Goal: Information Seeking & Learning: Learn about a topic

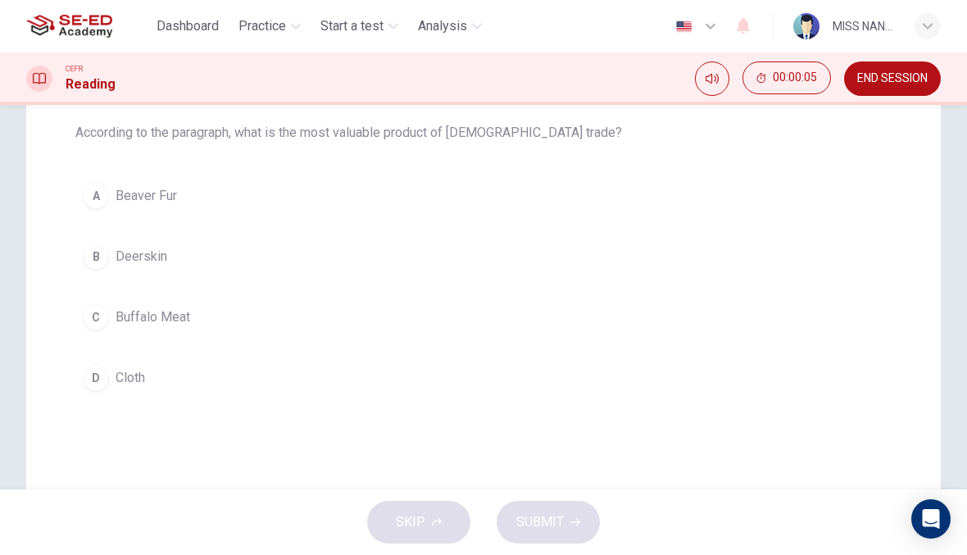
scroll to position [170, 0]
click at [180, 201] on button "A Beaver Fur" at bounding box center [483, 195] width 816 height 41
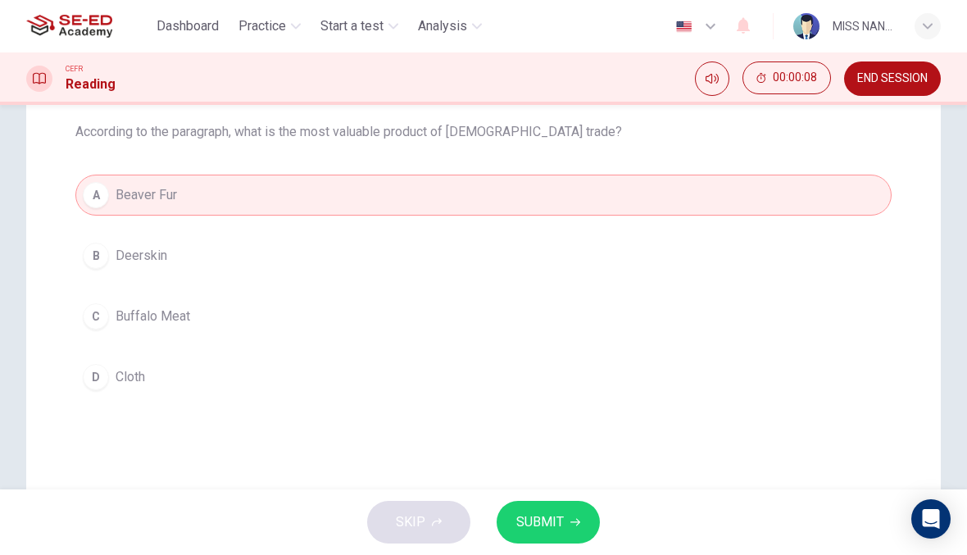
click at [570, 516] on button "SUBMIT" at bounding box center [548, 522] width 103 height 43
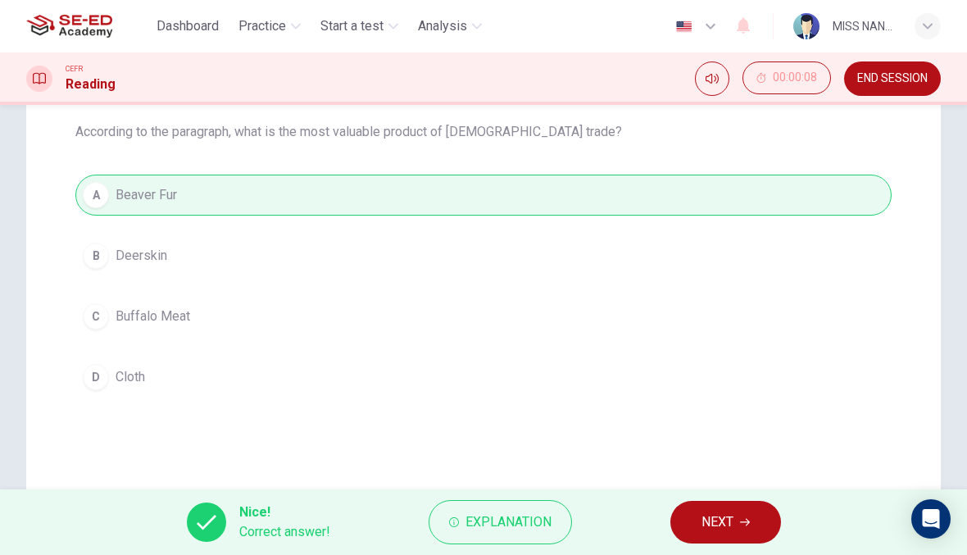
click at [739, 501] on button "NEXT" at bounding box center [725, 522] width 111 height 43
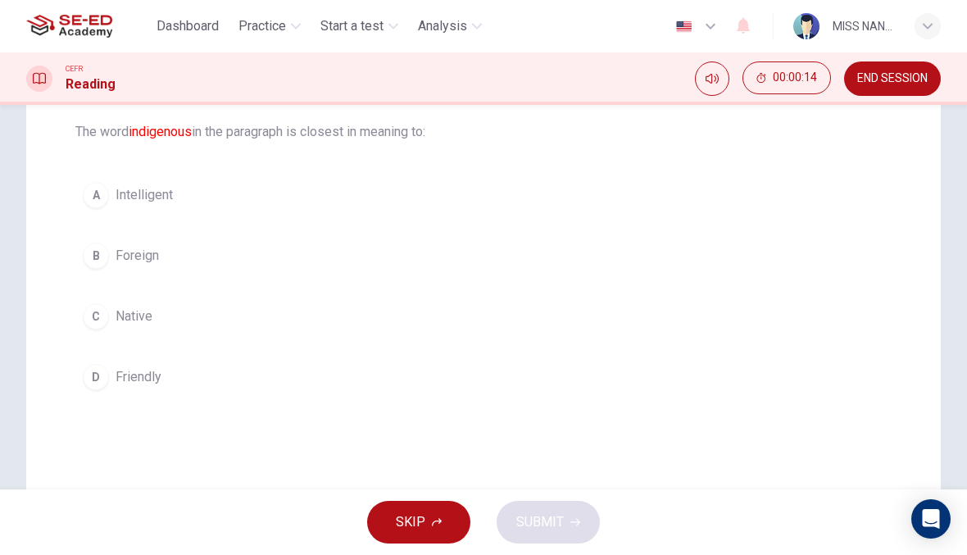
click at [233, 189] on button "A Intelligent" at bounding box center [483, 195] width 816 height 41
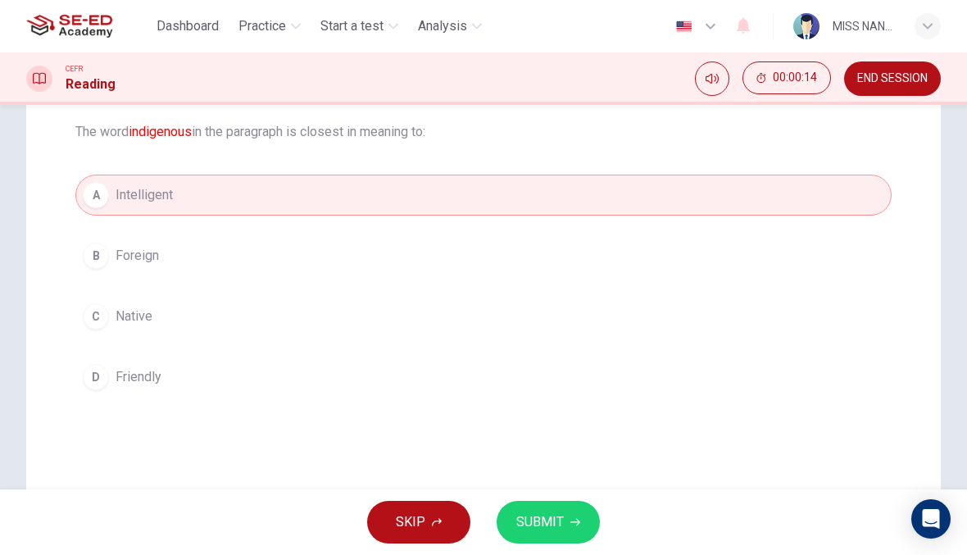
click at [573, 522] on icon "button" at bounding box center [575, 522] width 10 height 7
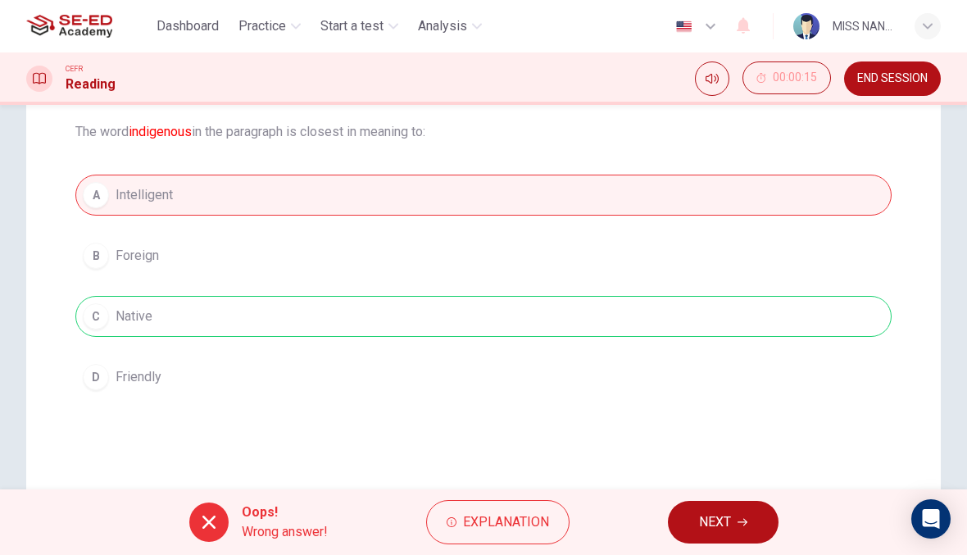
click at [702, 522] on span "NEXT" at bounding box center [715, 522] width 32 height 23
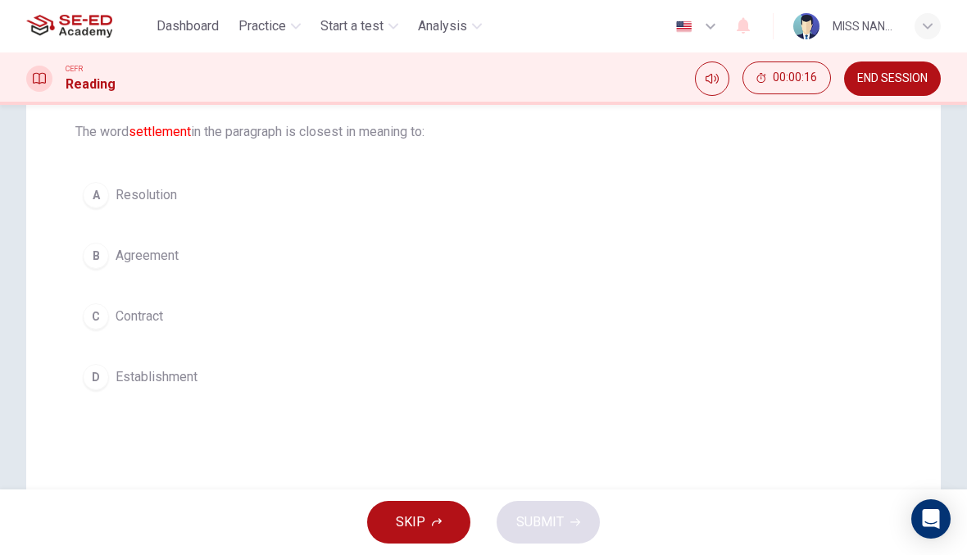
click at [516, 330] on button "C Contract" at bounding box center [483, 316] width 816 height 41
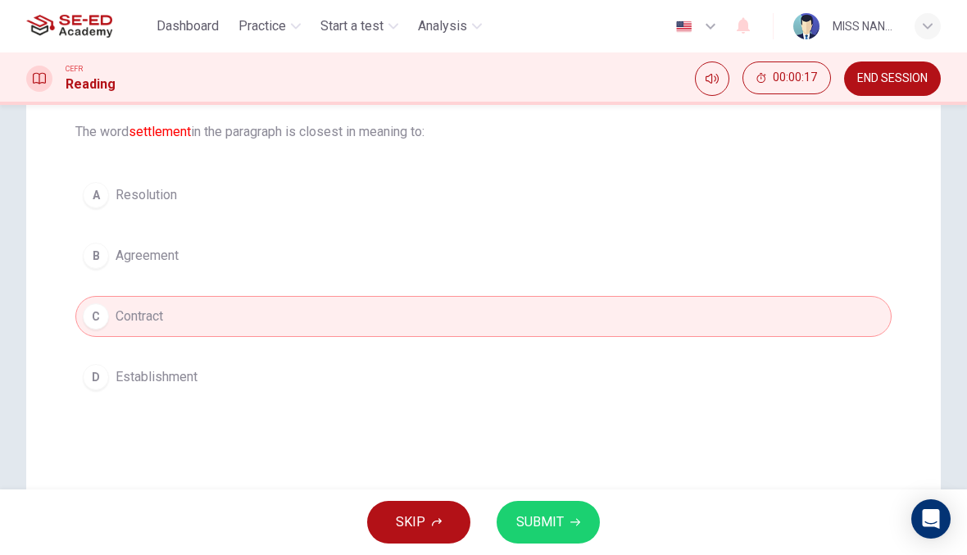
click at [557, 508] on button "SUBMIT" at bounding box center [548, 522] width 103 height 43
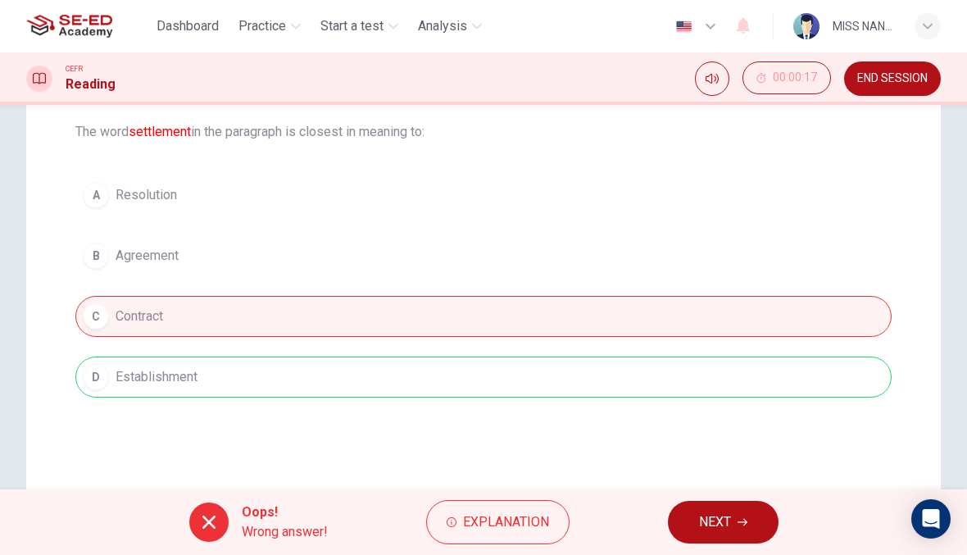
click at [684, 523] on button "NEXT" at bounding box center [723, 522] width 111 height 43
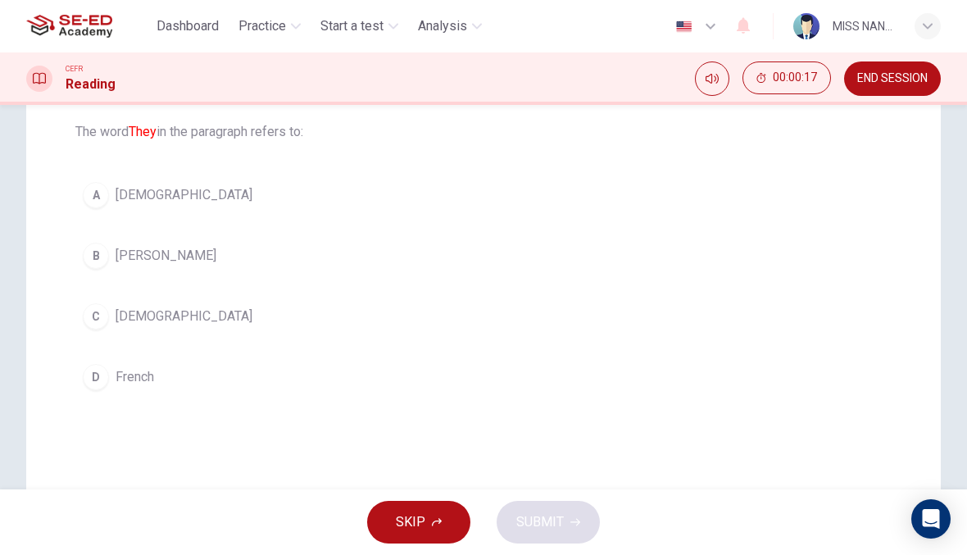
click at [620, 413] on div "Question 4 The word They in the paragraph refers to: A Native Americans B Beave…" at bounding box center [483, 243] width 843 height 361
click at [580, 406] on div "Question 4 The word They in the paragraph refers to: A Native Americans B Beave…" at bounding box center [483, 237] width 843 height 348
click at [580, 405] on div "Question 4 The word They in the paragraph refers to: A Native Americans B Beave…" at bounding box center [483, 237] width 843 height 348
click at [612, 389] on button "D French" at bounding box center [483, 377] width 816 height 41
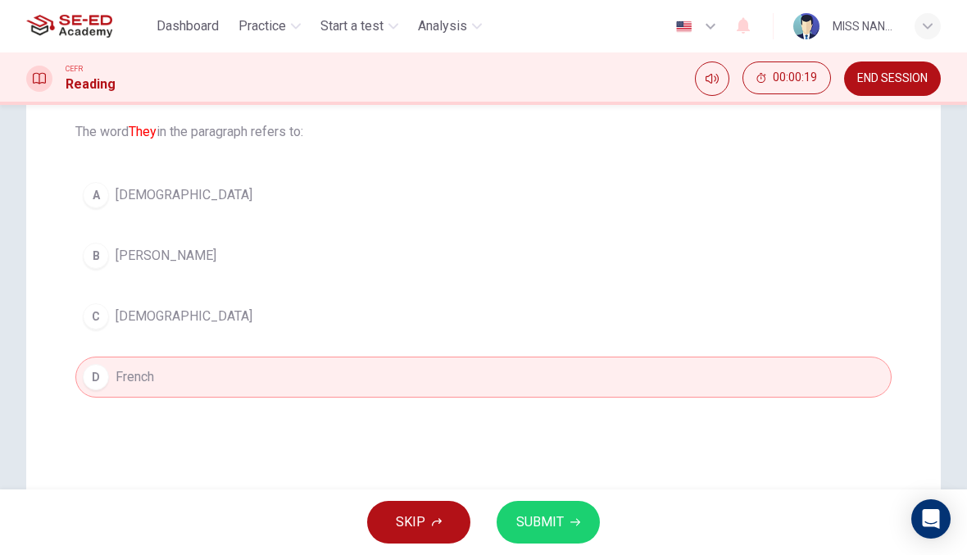
click at [563, 523] on button "SUBMIT" at bounding box center [548, 522] width 103 height 43
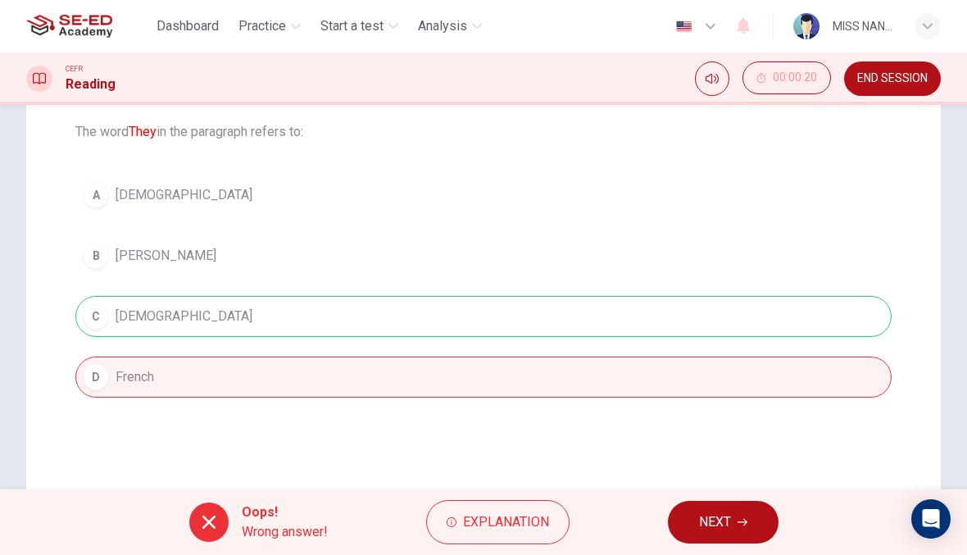
click at [675, 530] on button "NEXT" at bounding box center [723, 522] width 111 height 43
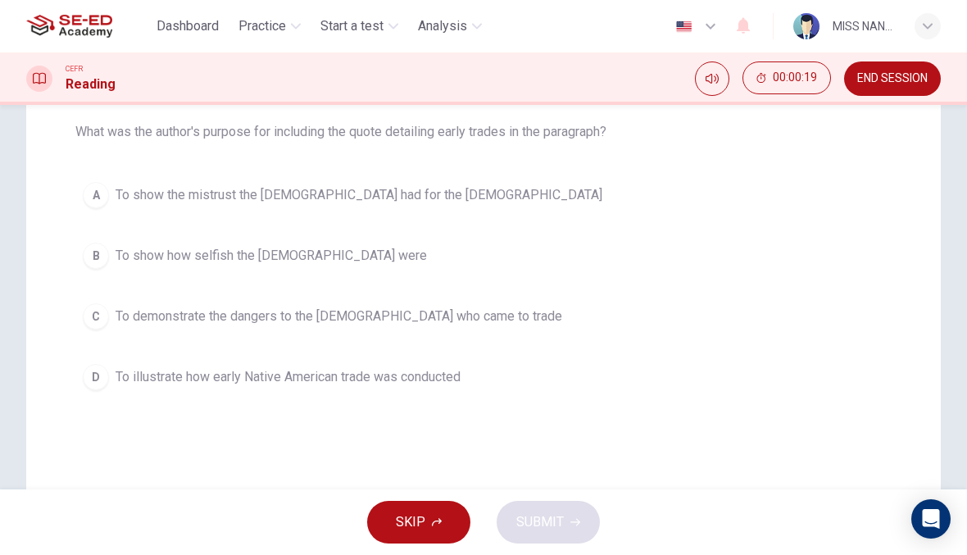
click at [547, 331] on button "C To demonstrate the dangers to the Europeans who came to trade" at bounding box center [483, 316] width 816 height 41
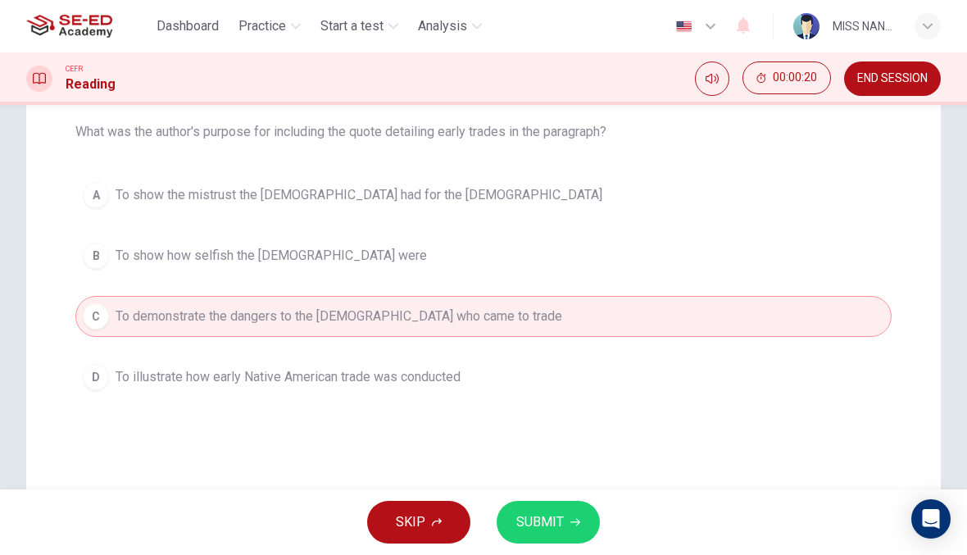
click at [585, 511] on button "SUBMIT" at bounding box center [548, 522] width 103 height 43
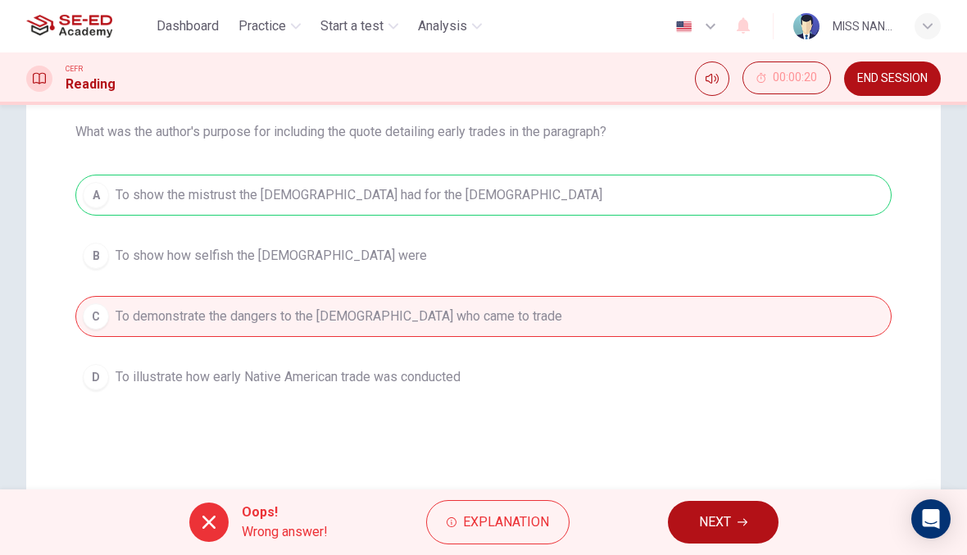
click at [677, 540] on button "NEXT" at bounding box center [723, 522] width 111 height 43
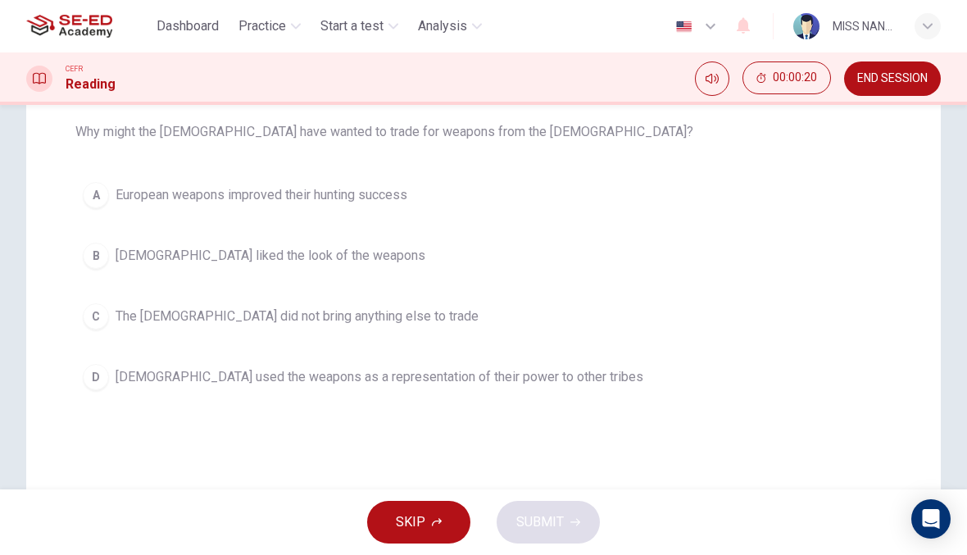
click at [484, 187] on button "A European weapons improved their hunting success" at bounding box center [483, 195] width 816 height 41
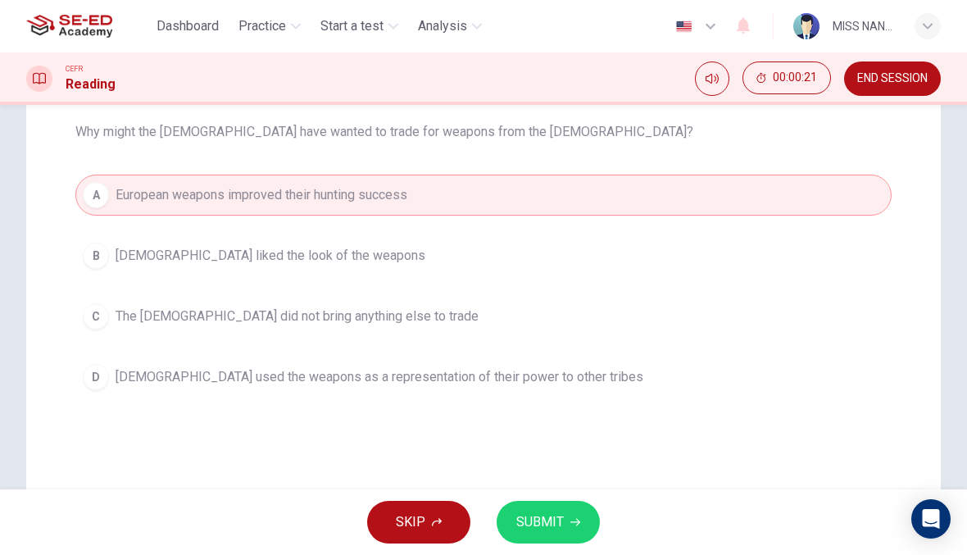
click at [592, 505] on div "SKIP SUBMIT" at bounding box center [483, 522] width 967 height 66
click at [585, 515] on button "SUBMIT" at bounding box center [548, 522] width 103 height 43
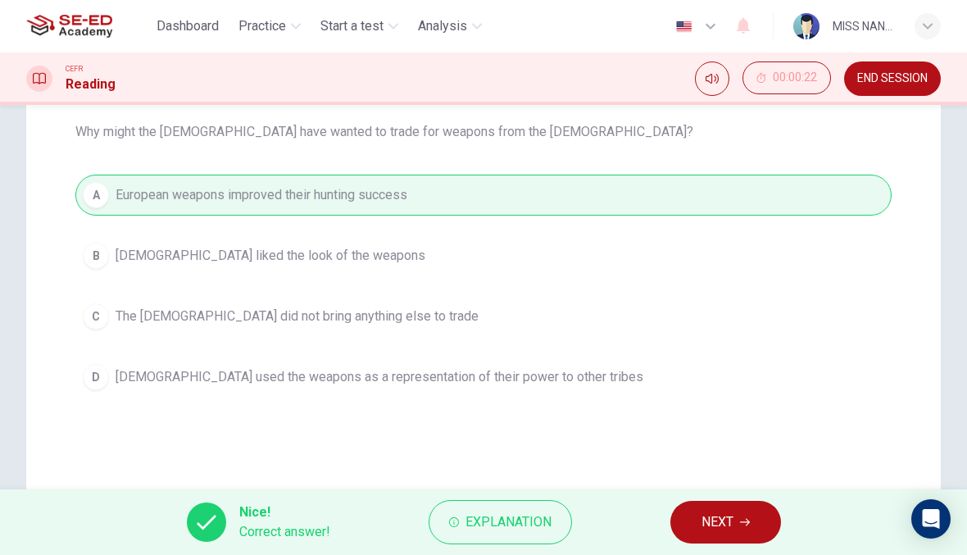
click at [704, 516] on span "NEXT" at bounding box center [718, 522] width 32 height 23
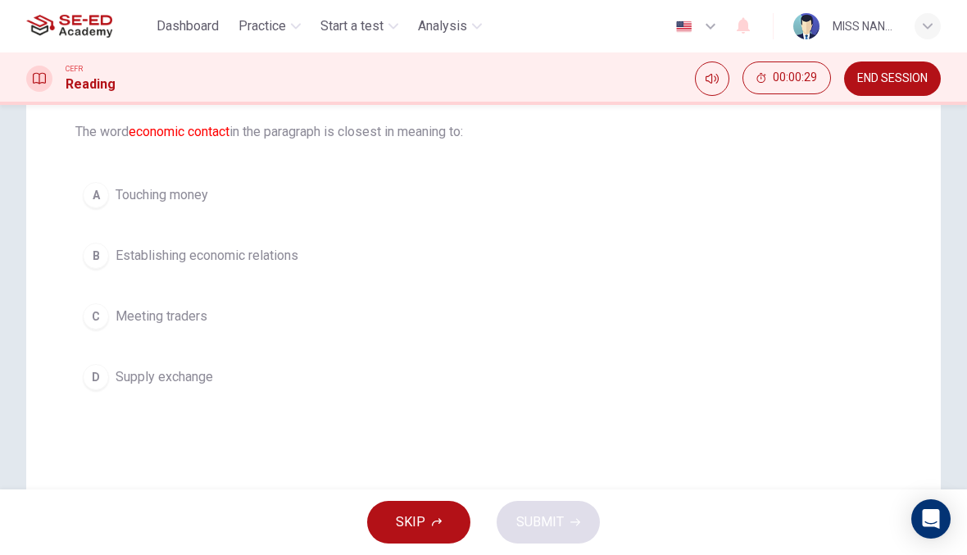
click at [508, 270] on button "B Establishing economic relations" at bounding box center [483, 255] width 816 height 41
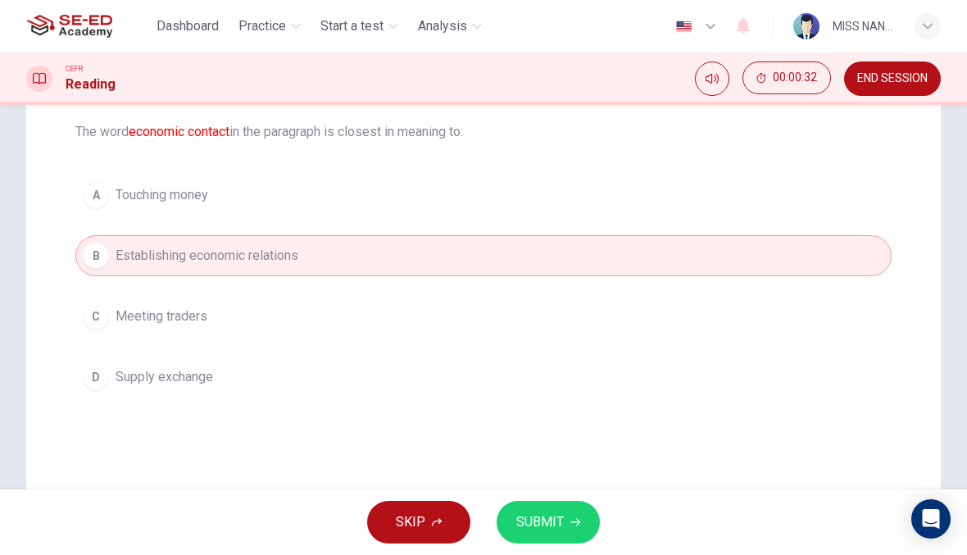
click at [511, 302] on button "C Meeting traders" at bounding box center [483, 316] width 816 height 41
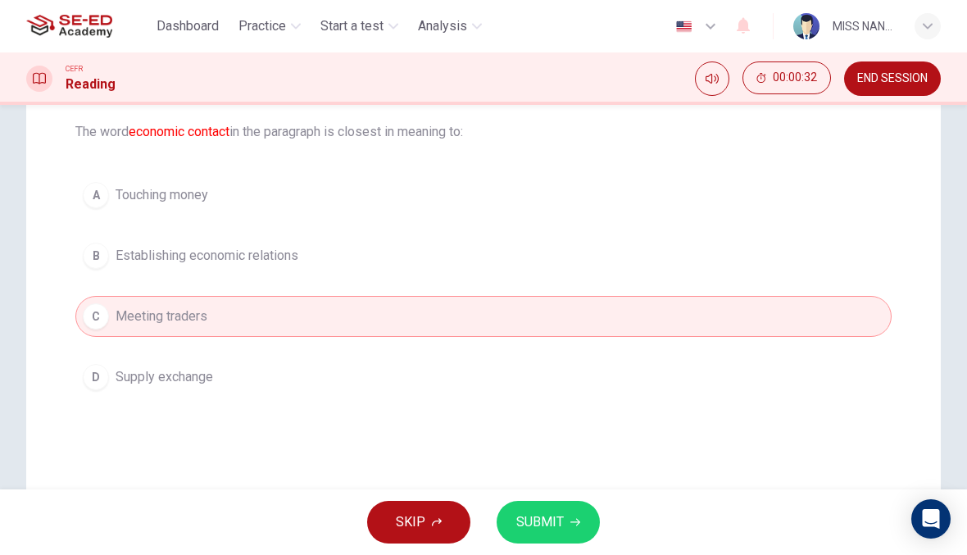
click at [557, 488] on div "Question 7 The word economic contact in the paragraph is closest in meaning to:…" at bounding box center [483, 297] width 915 height 659
click at [598, 523] on button "SUBMIT" at bounding box center [548, 522] width 103 height 43
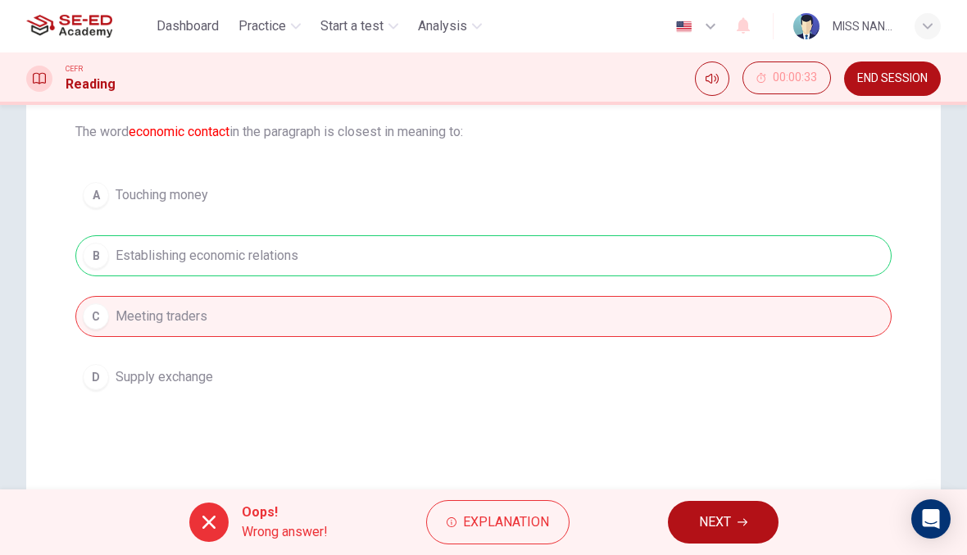
click at [664, 520] on div "Oops! Wrong answer! Explanation NEXT" at bounding box center [483, 522] width 967 height 66
click at [710, 519] on span "NEXT" at bounding box center [715, 522] width 32 height 23
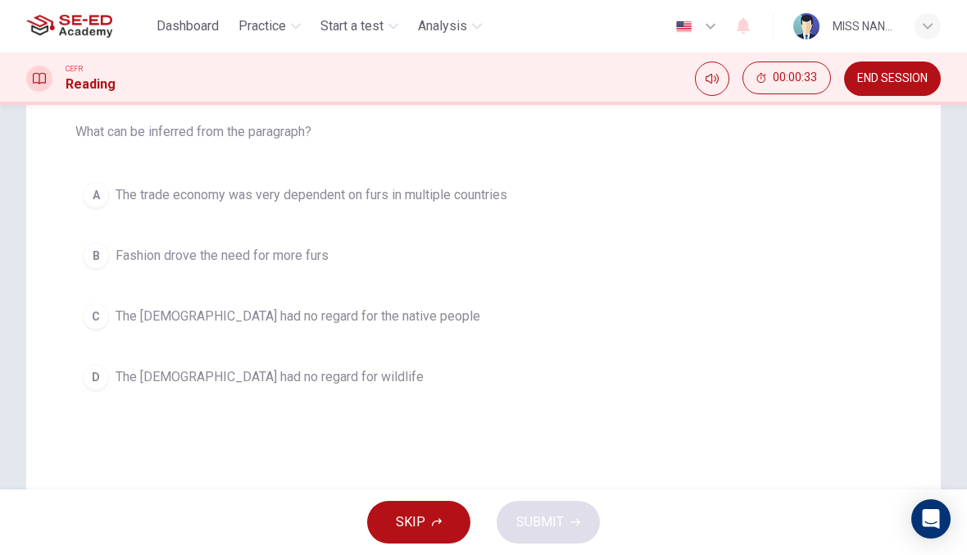
click at [585, 212] on button "A The trade economy was very dependent on furs in multiple countries" at bounding box center [483, 195] width 816 height 41
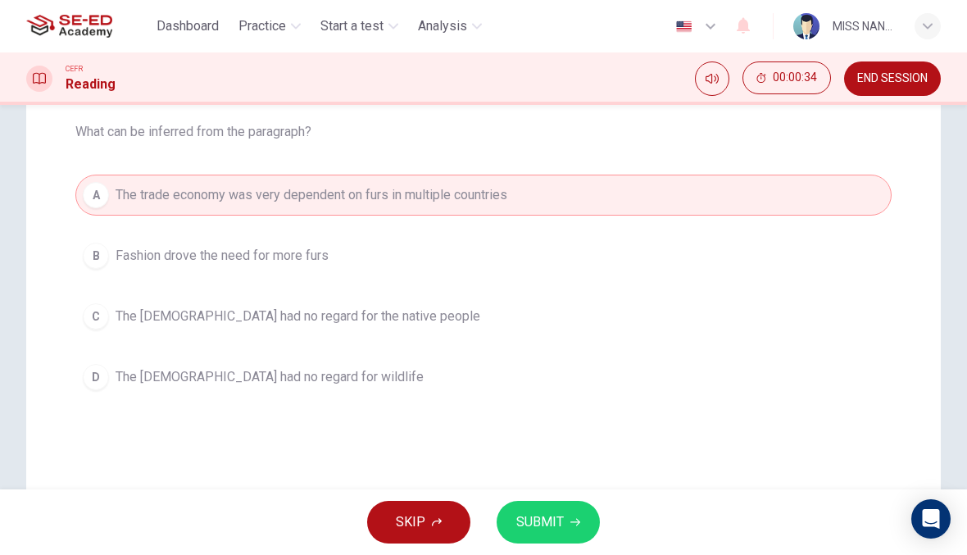
click at [589, 514] on button "SUBMIT" at bounding box center [548, 522] width 103 height 43
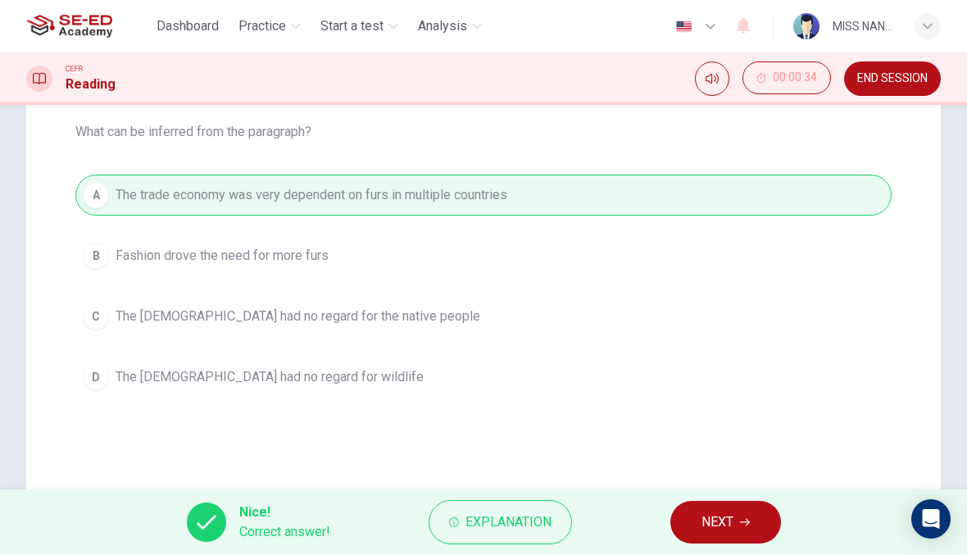
click at [709, 527] on span "NEXT" at bounding box center [718, 522] width 32 height 23
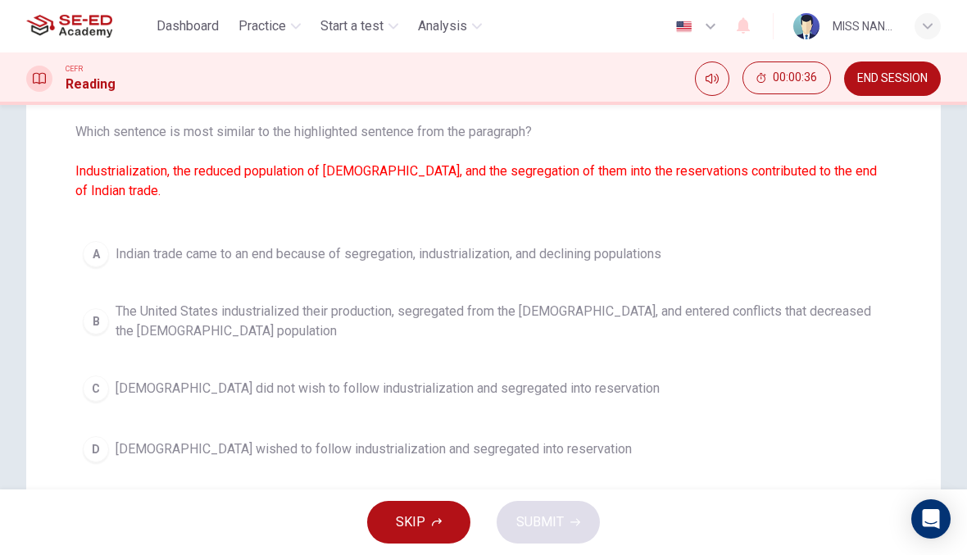
click at [657, 316] on span "The United States industrialized their production, segregated from the Native A…" at bounding box center [500, 321] width 769 height 39
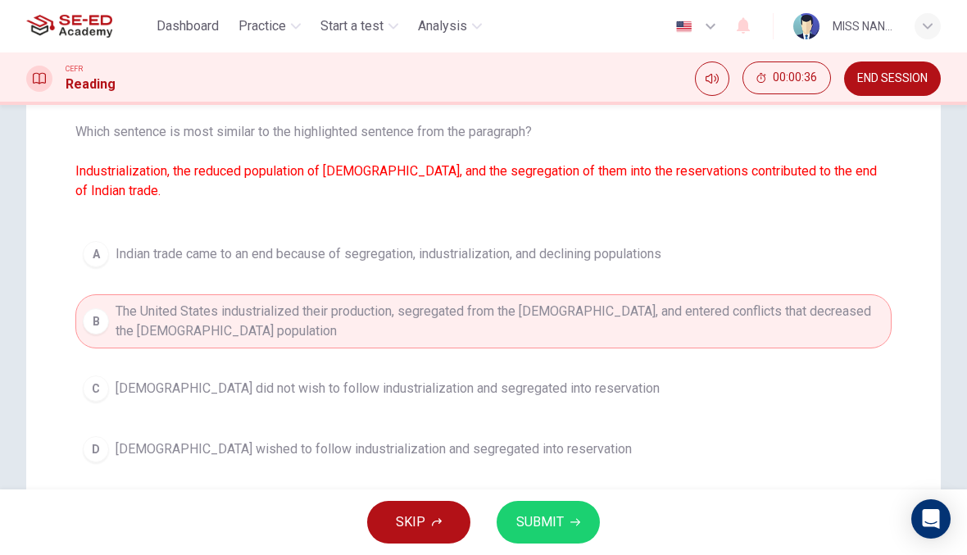
click at [566, 514] on button "SUBMIT" at bounding box center [548, 522] width 103 height 43
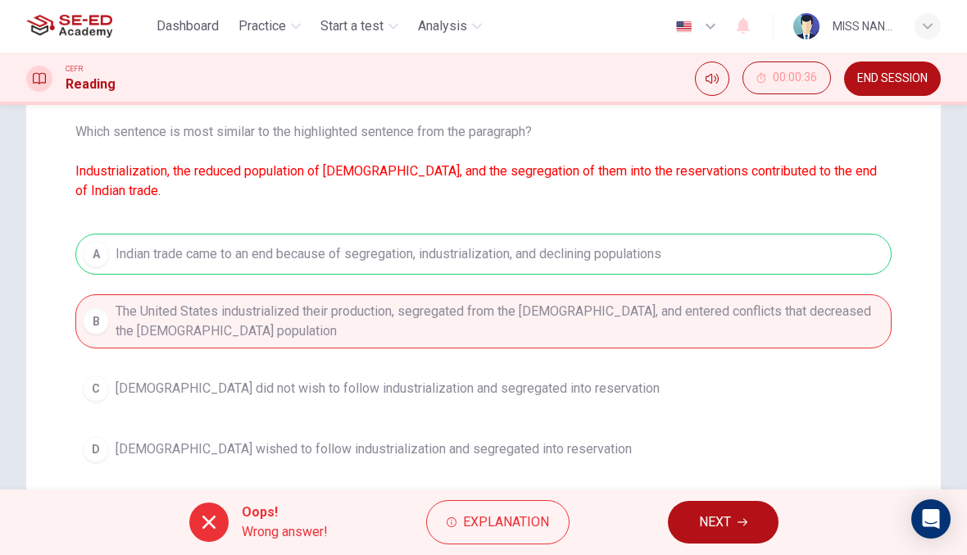
click at [711, 515] on span "NEXT" at bounding box center [715, 522] width 32 height 23
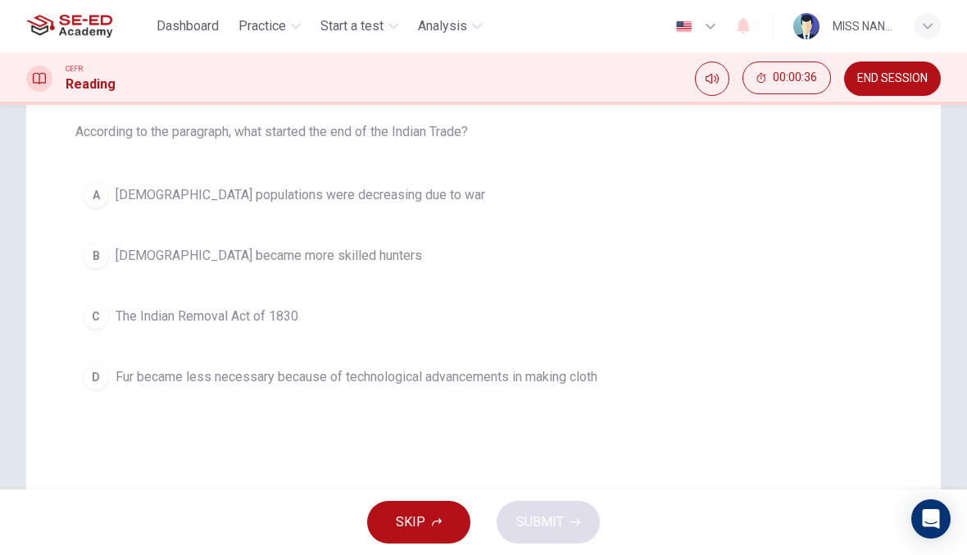
click at [677, 389] on button "D Fur became less necessary because of technological advancements in making clo…" at bounding box center [483, 377] width 816 height 41
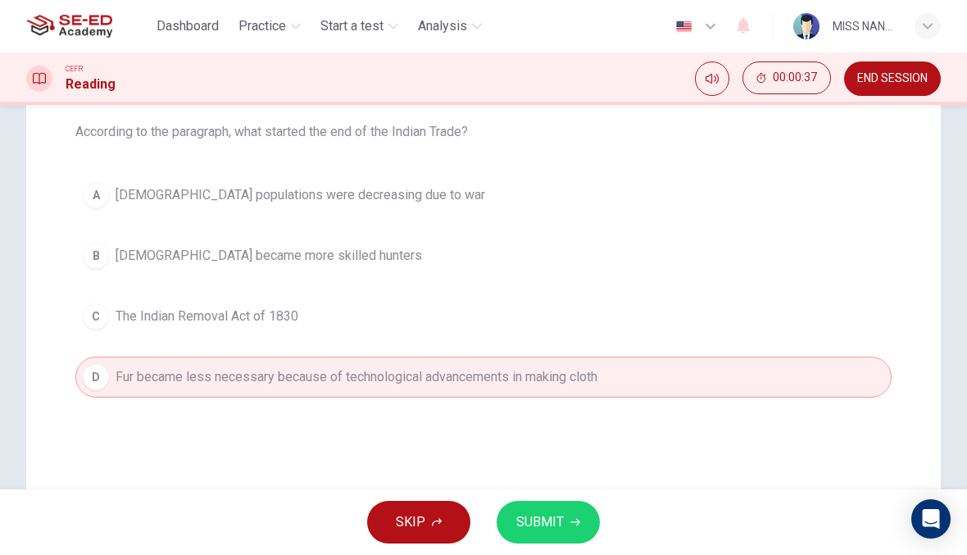
click at [580, 506] on button "SUBMIT" at bounding box center [548, 522] width 103 height 43
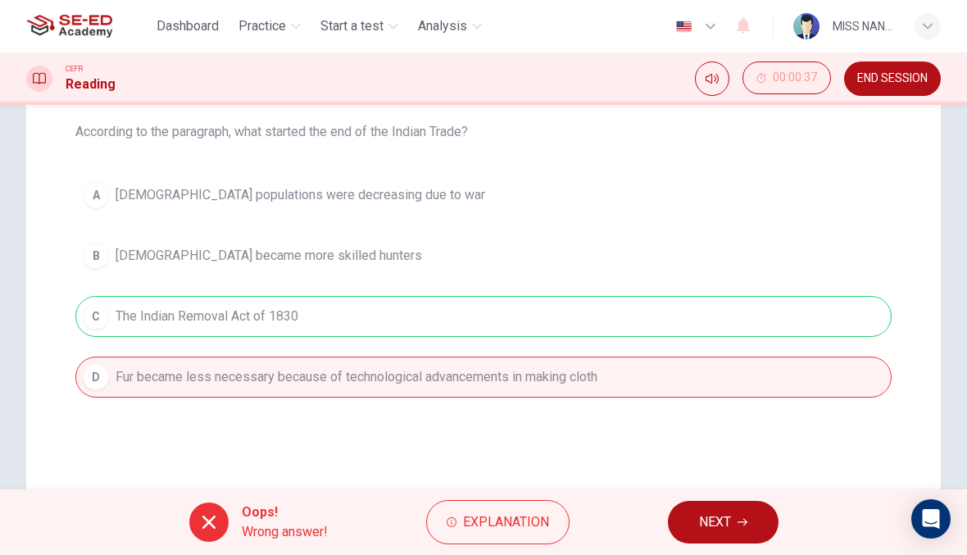
click at [716, 516] on span "NEXT" at bounding box center [715, 522] width 32 height 23
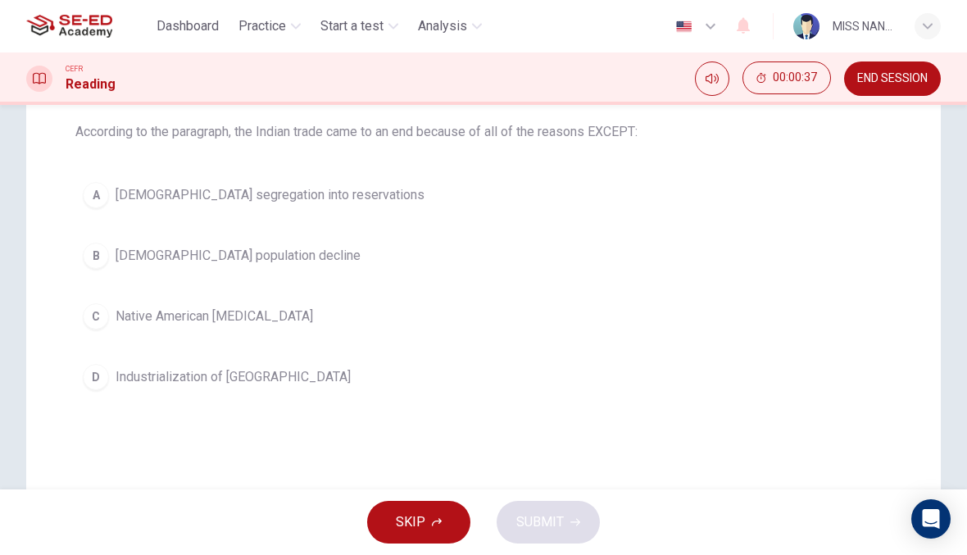
click at [636, 189] on button "A Native American segregation into reservations" at bounding box center [483, 195] width 816 height 41
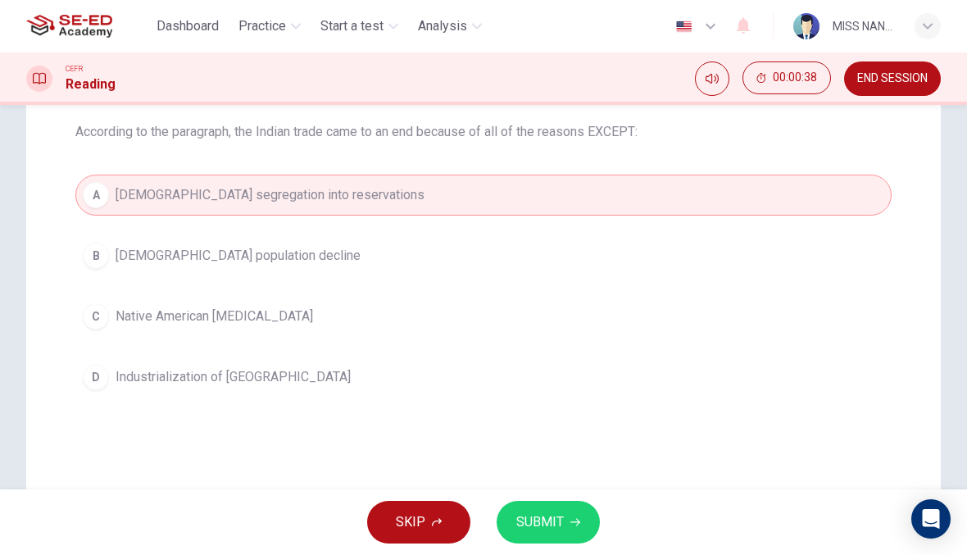
click at [576, 509] on button "SUBMIT" at bounding box center [548, 522] width 103 height 43
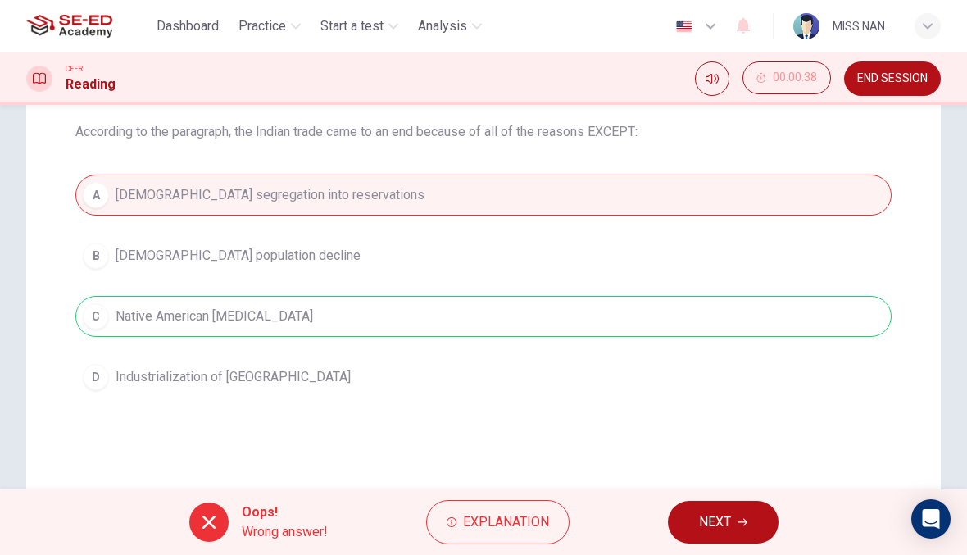
click at [698, 511] on button "NEXT" at bounding box center [723, 522] width 111 height 43
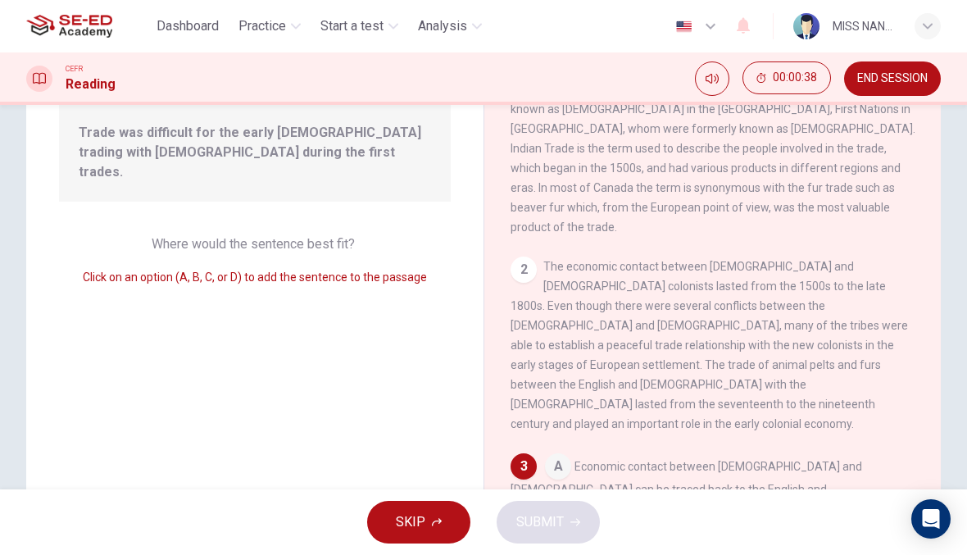
scroll to position [263, 0]
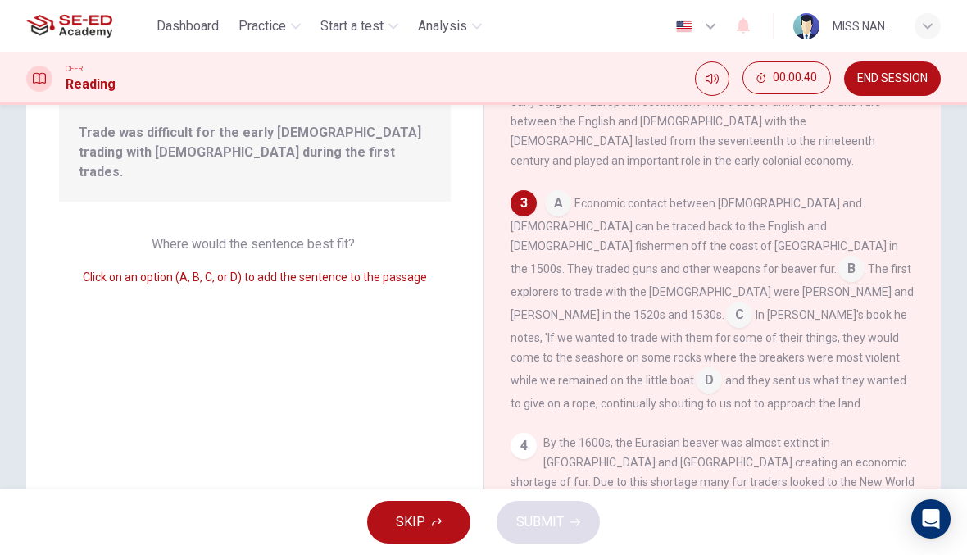
click at [441, 507] on button "SKIP" at bounding box center [418, 522] width 103 height 43
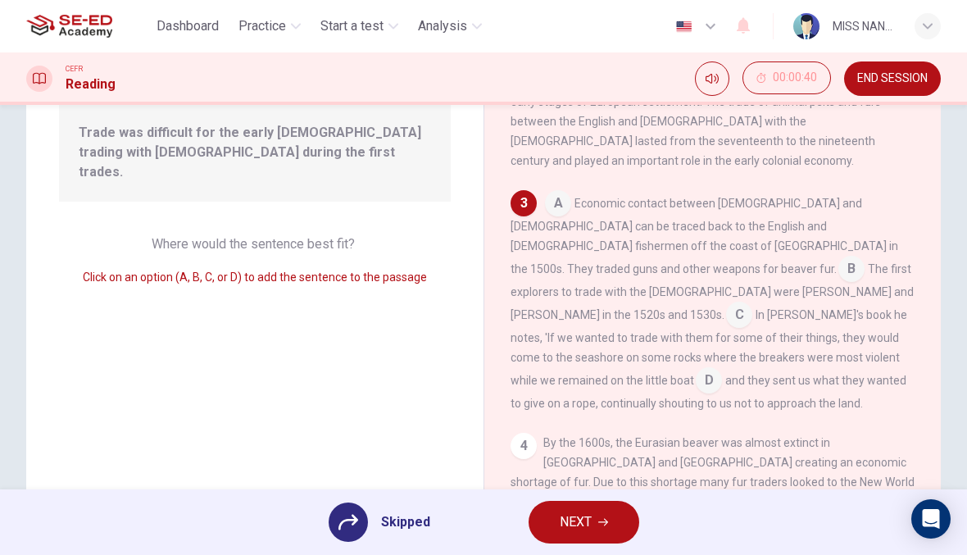
click at [633, 521] on button "NEXT" at bounding box center [584, 522] width 111 height 43
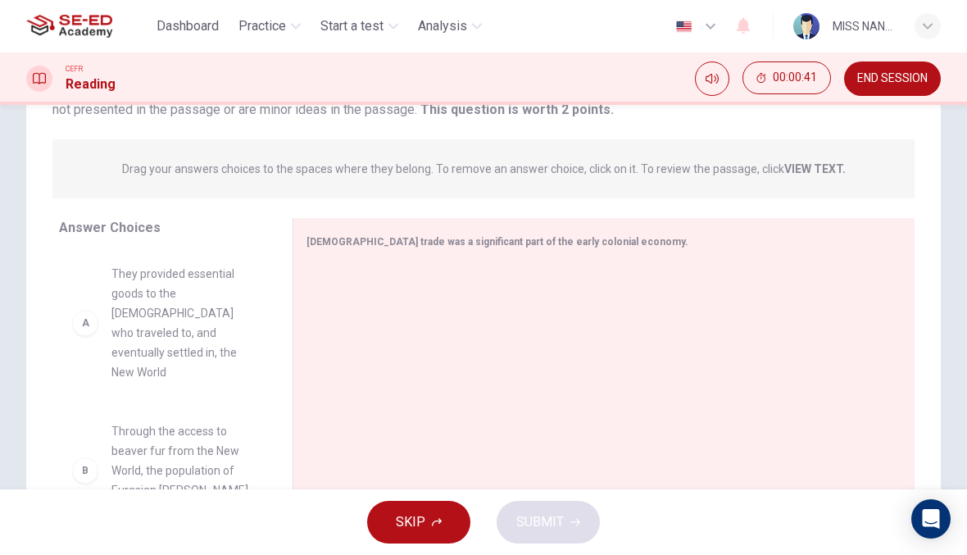
click at [439, 516] on button "SKIP" at bounding box center [418, 522] width 103 height 43
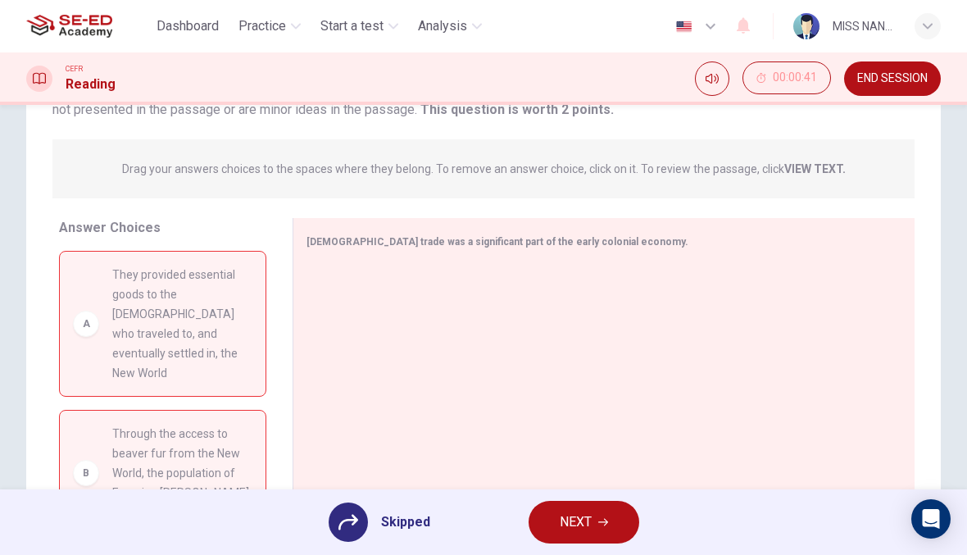
click at [606, 521] on icon "button" at bounding box center [603, 522] width 10 height 7
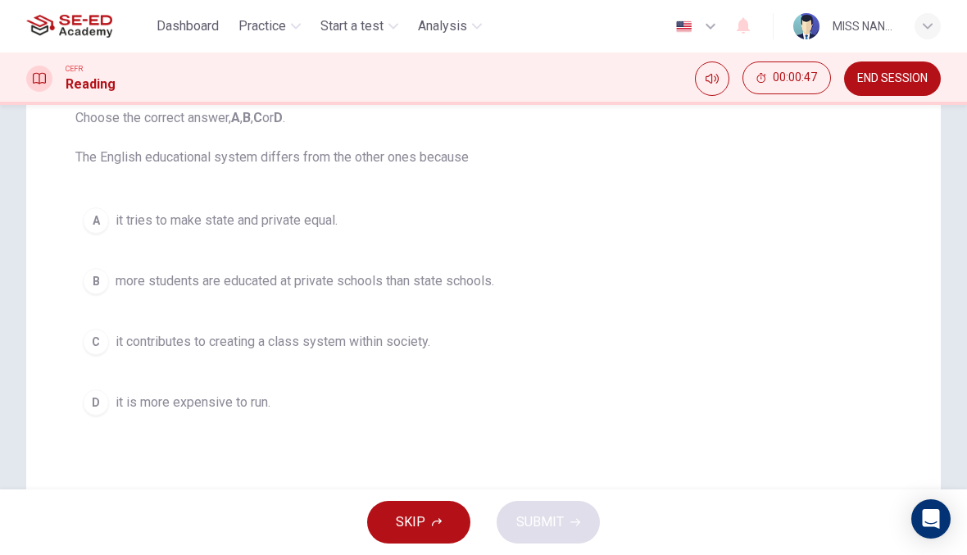
scroll to position [184, 0]
click at [506, 275] on button "B more students are educated at private schools than state schools." at bounding box center [483, 280] width 816 height 41
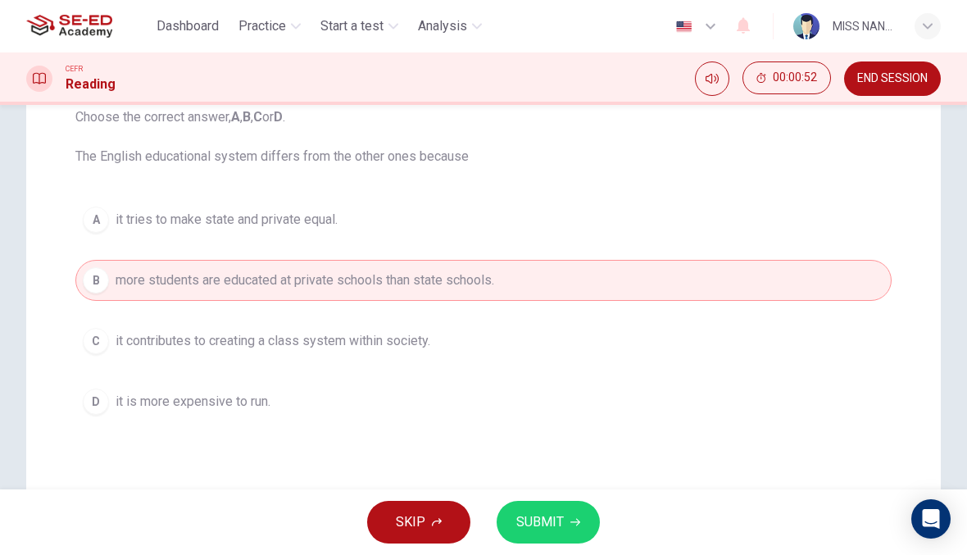
click at [582, 510] on button "SUBMIT" at bounding box center [548, 522] width 103 height 43
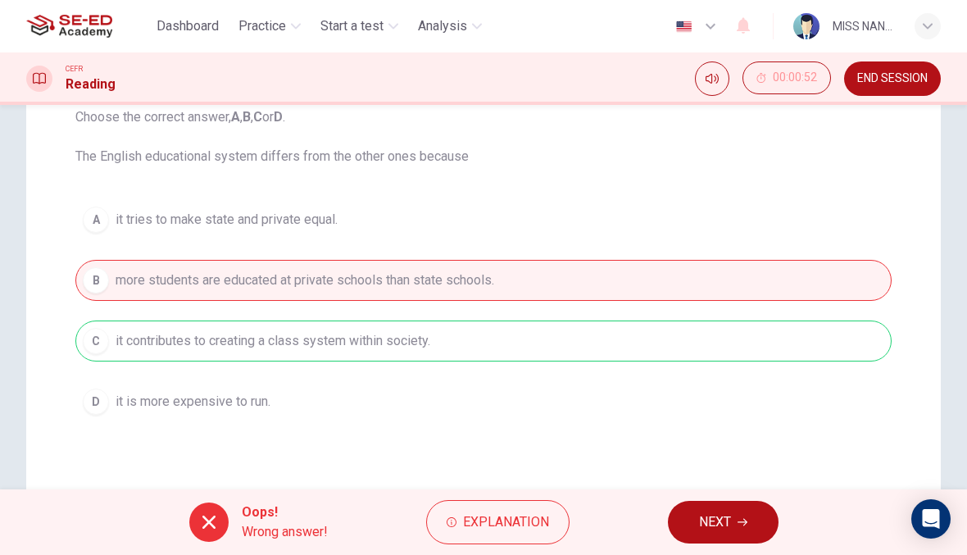
click at [700, 515] on span "NEXT" at bounding box center [715, 522] width 32 height 23
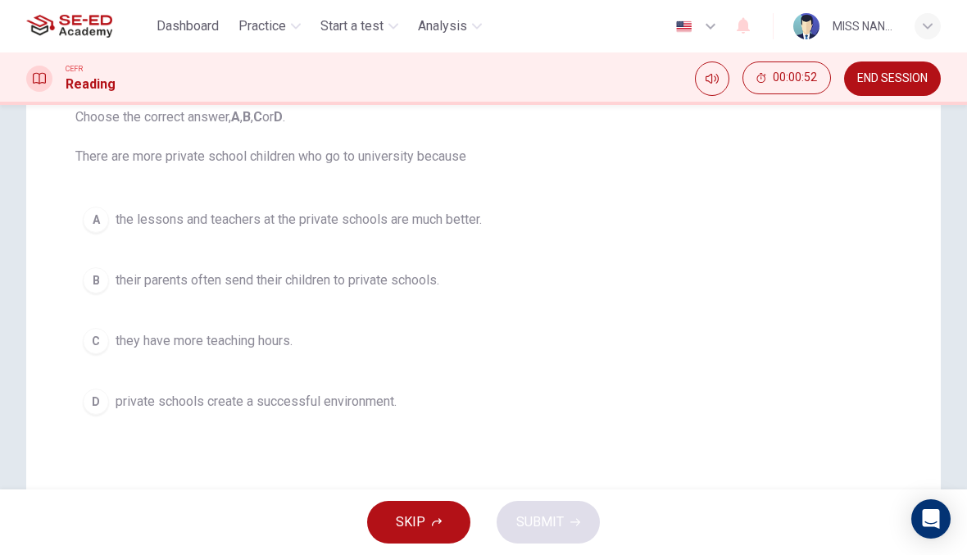
click at [545, 238] on button "A the lessons and teachers at the private schools are much better." at bounding box center [483, 219] width 816 height 41
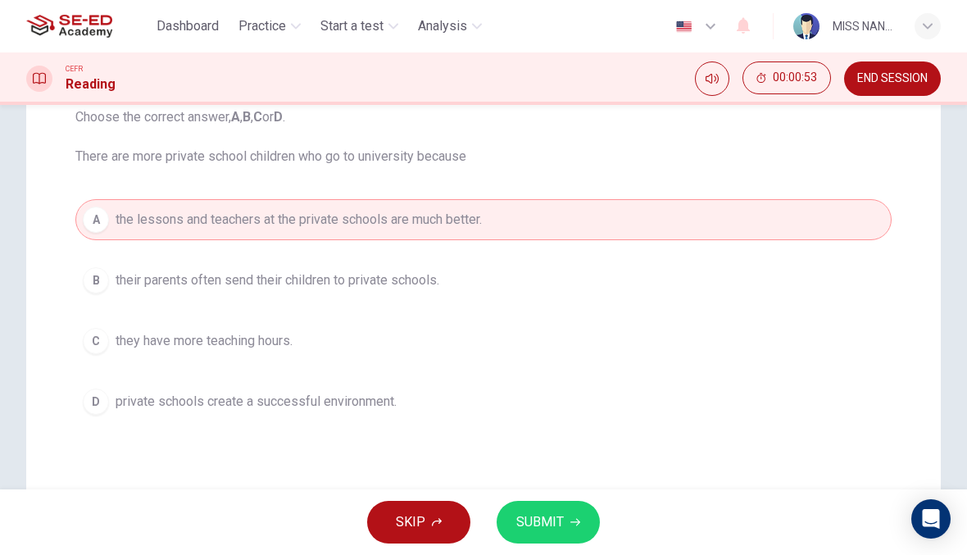
click at [573, 513] on button "SUBMIT" at bounding box center [548, 522] width 103 height 43
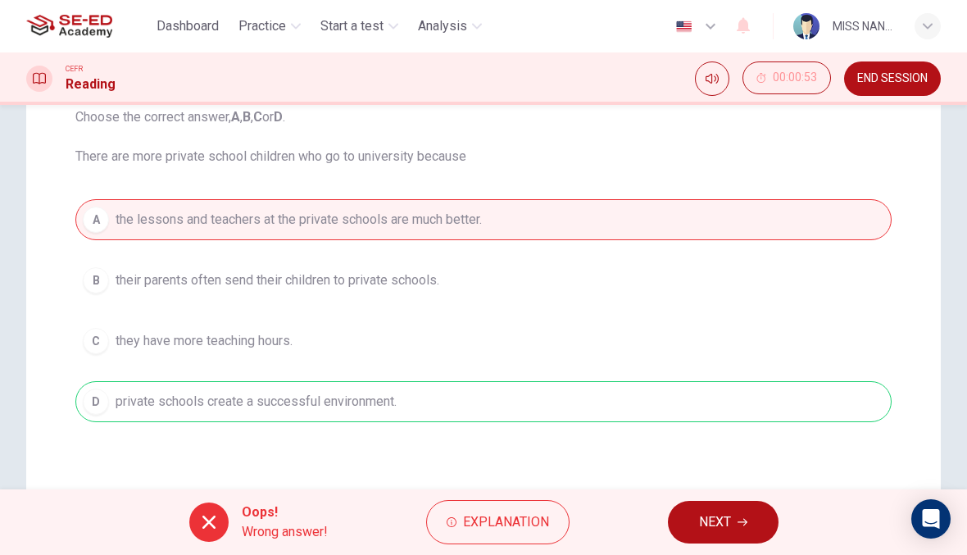
click at [707, 513] on span "NEXT" at bounding box center [715, 522] width 32 height 23
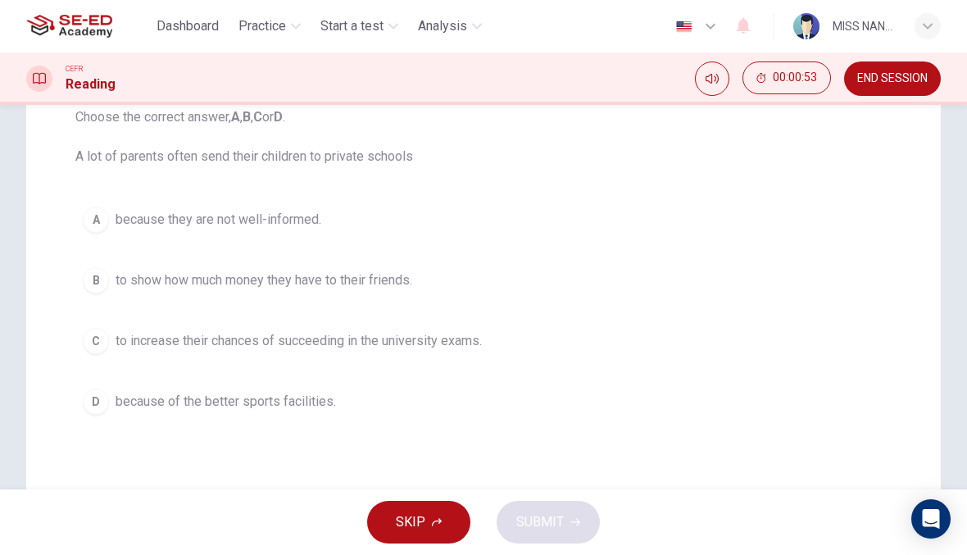
click at [556, 360] on button "C to increase their chances of succeeding in the university exams." at bounding box center [483, 340] width 816 height 41
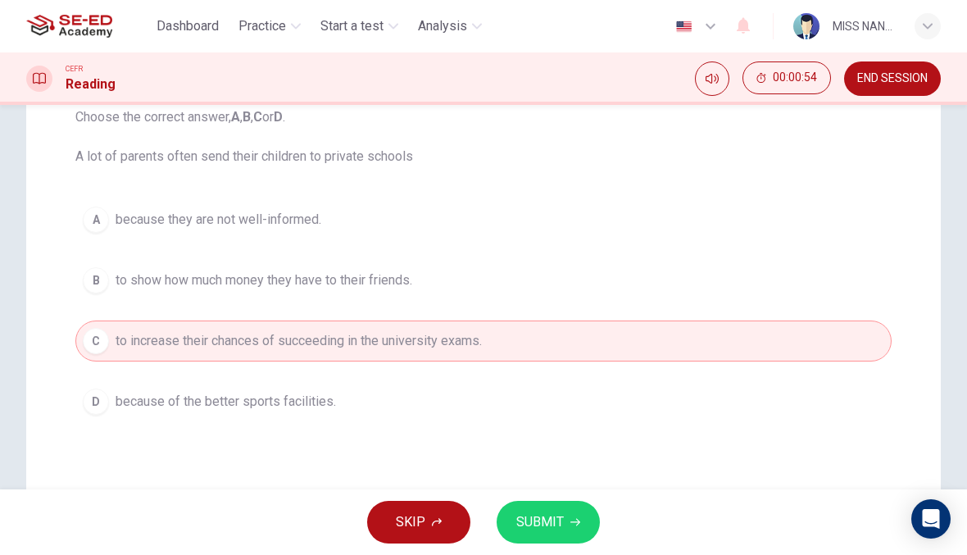
click at [631, 511] on div "SKIP SUBMIT" at bounding box center [483, 522] width 967 height 66
click at [593, 506] on div "SKIP SUBMIT" at bounding box center [483, 522] width 967 height 66
click at [569, 514] on button "SUBMIT" at bounding box center [548, 522] width 103 height 43
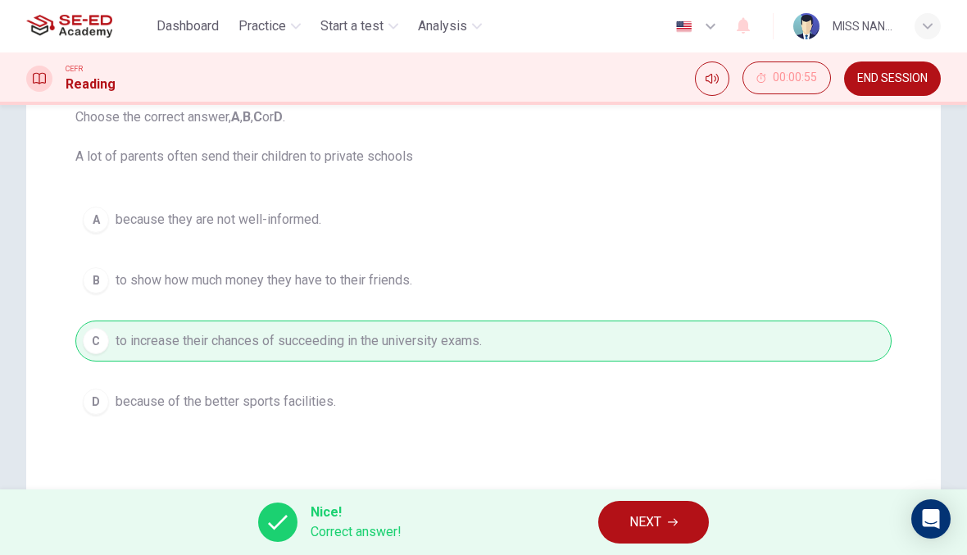
click at [678, 517] on icon "button" at bounding box center [673, 522] width 10 height 10
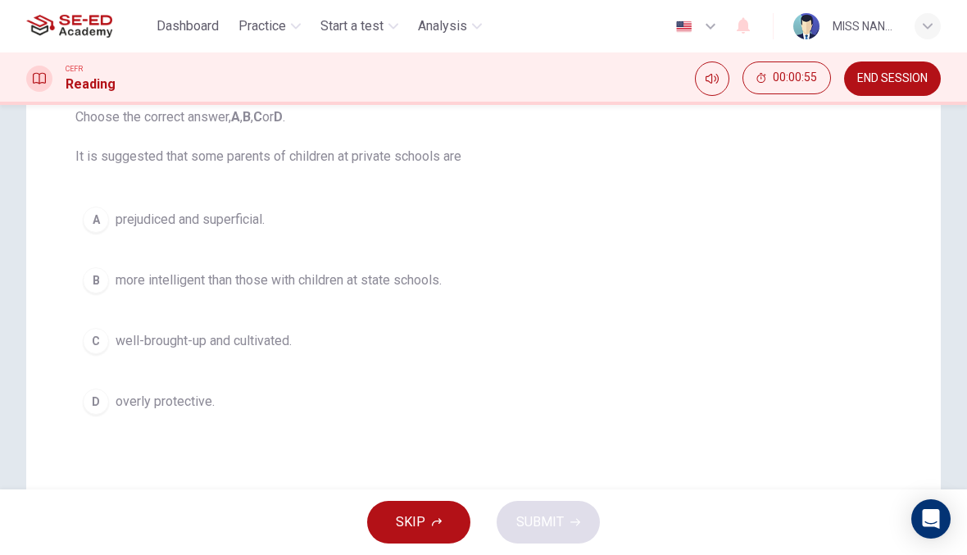
click at [568, 284] on button "B more intelligent than those with children at state schools." at bounding box center [483, 280] width 816 height 41
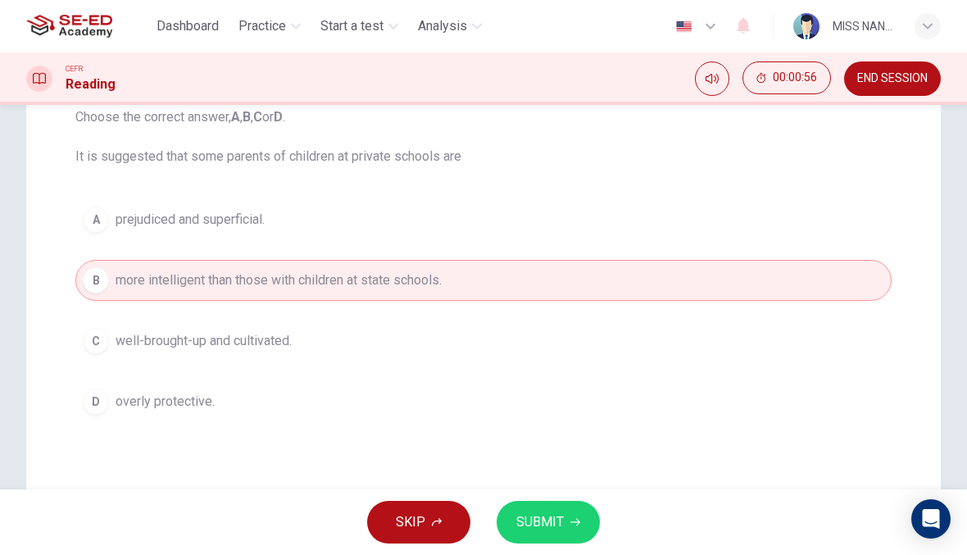
click at [575, 515] on button "SUBMIT" at bounding box center [548, 522] width 103 height 43
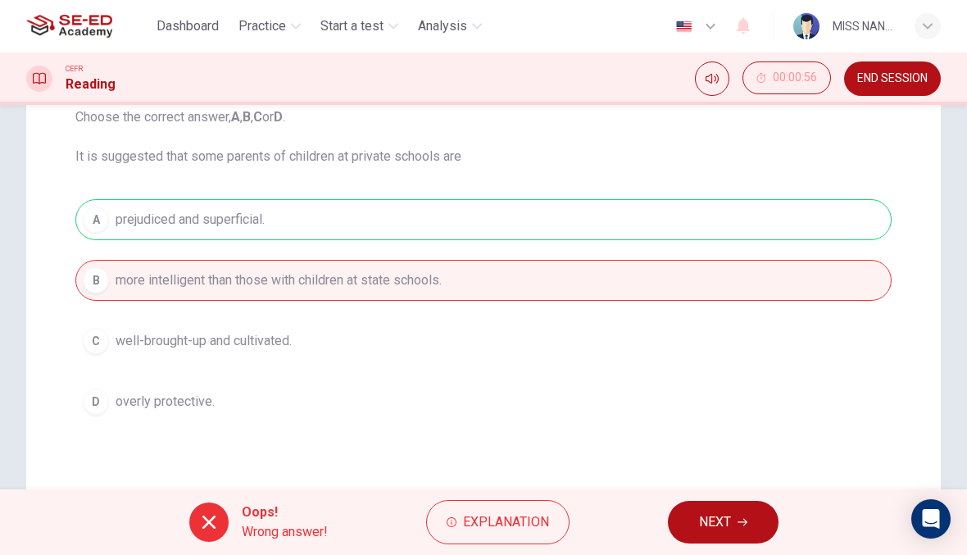
click at [701, 527] on span "NEXT" at bounding box center [715, 522] width 32 height 23
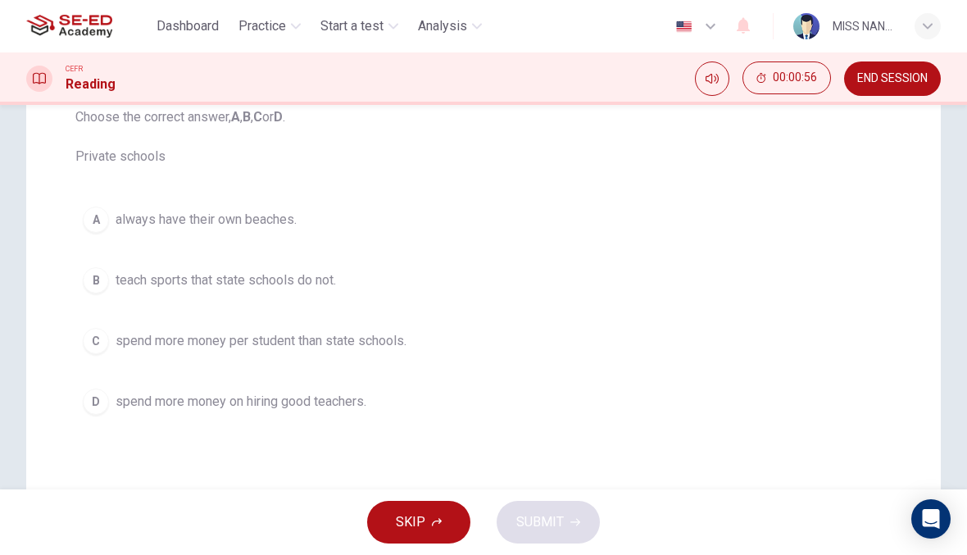
click at [427, 215] on button "A always have their own beaches." at bounding box center [483, 219] width 816 height 41
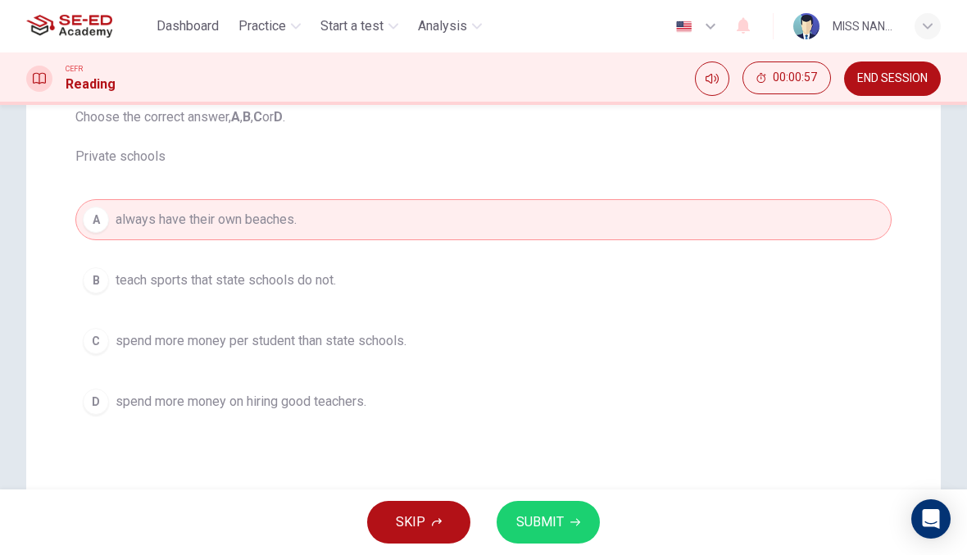
click at [546, 489] on div "Question 18 Choose the correct answer, A , B , C or D . Private schools A alway…" at bounding box center [483, 282] width 915 height 659
click at [572, 520] on icon "button" at bounding box center [575, 522] width 10 height 10
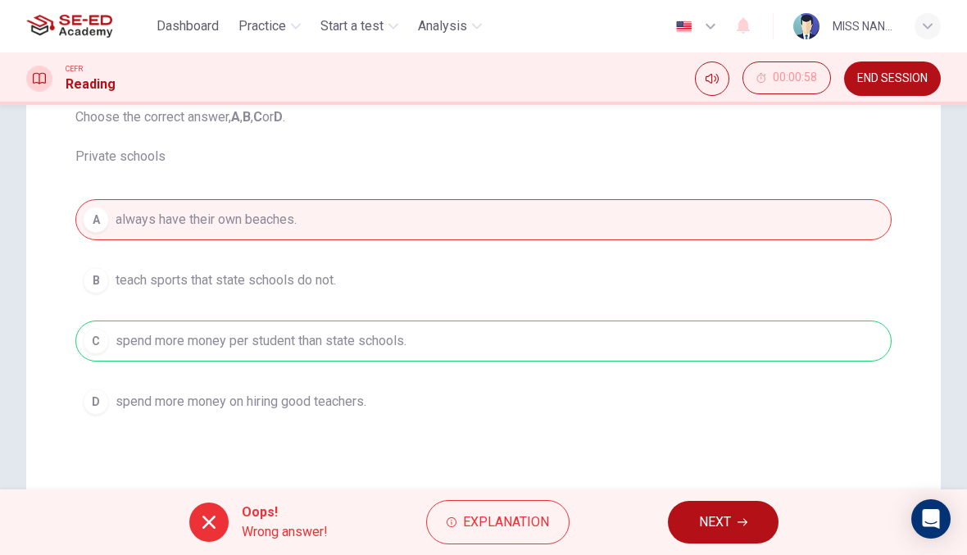
click at [748, 516] on button "NEXT" at bounding box center [723, 522] width 111 height 43
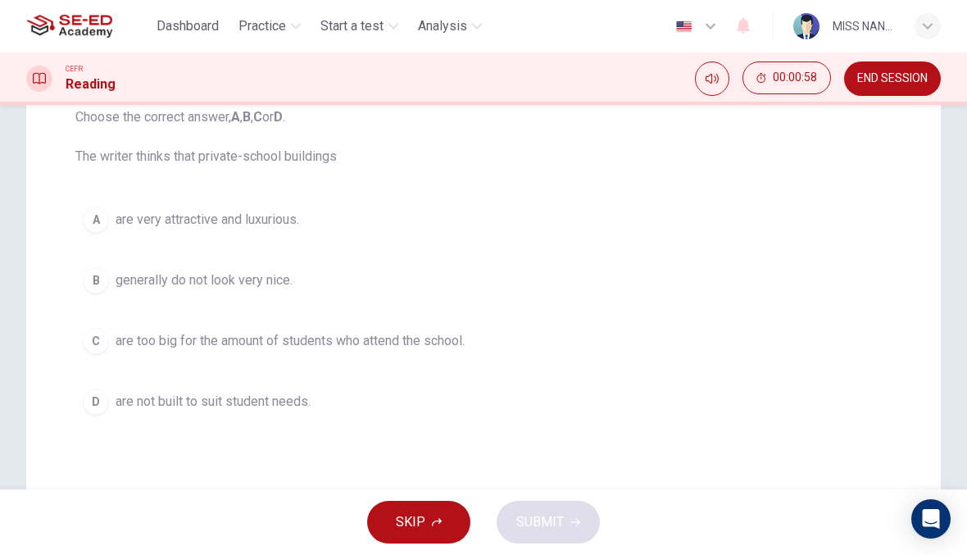
click at [632, 355] on button "C are too big for the amount of students who attend the school." at bounding box center [483, 340] width 816 height 41
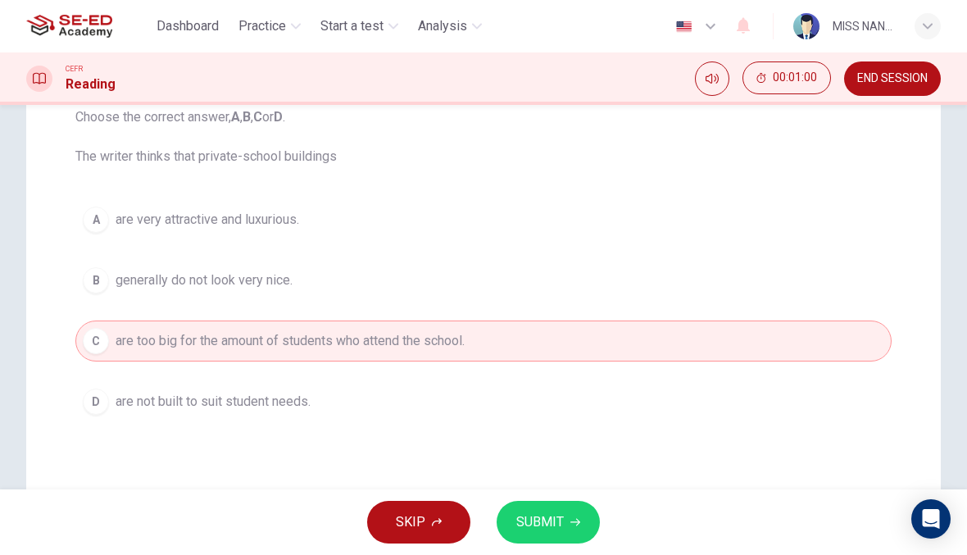
click at [555, 223] on button "A are very attractive and luxurious." at bounding box center [483, 219] width 816 height 41
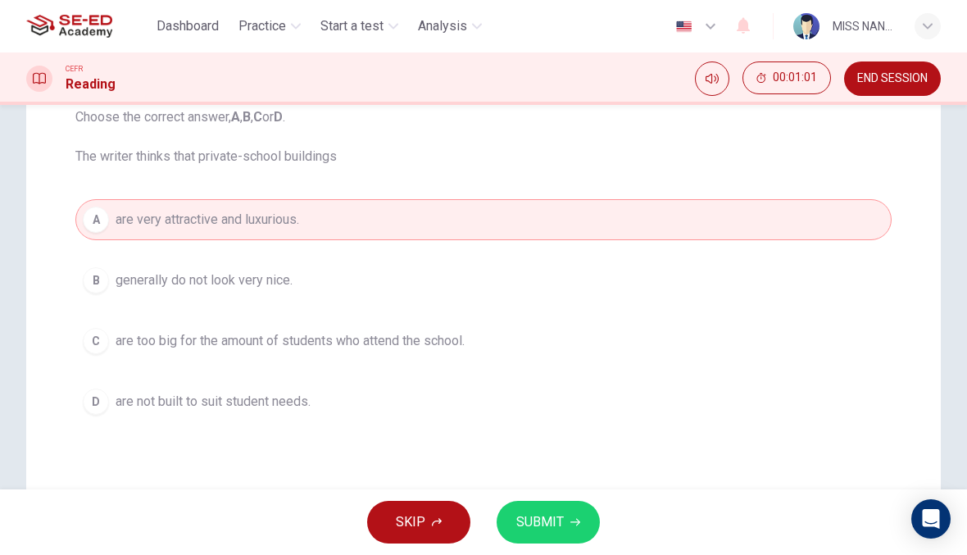
click at [518, 293] on button "B generally do not look very nice." at bounding box center [483, 280] width 816 height 41
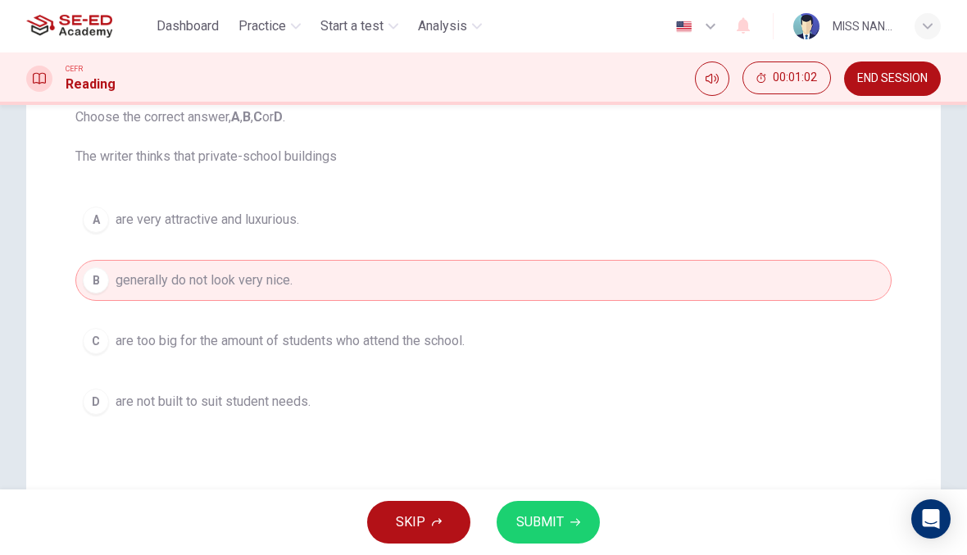
click at [573, 529] on button "SUBMIT" at bounding box center [548, 522] width 103 height 43
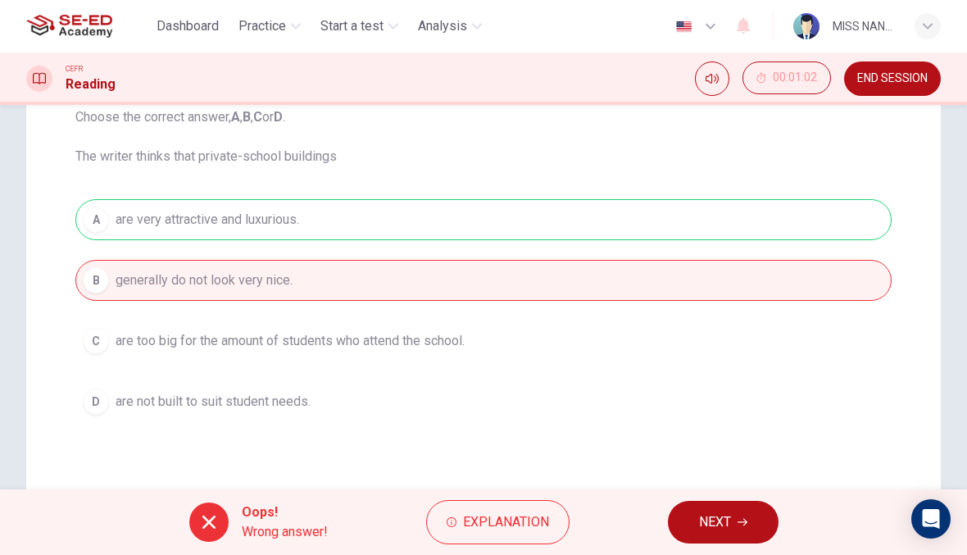
click at [672, 525] on button "NEXT" at bounding box center [723, 522] width 111 height 43
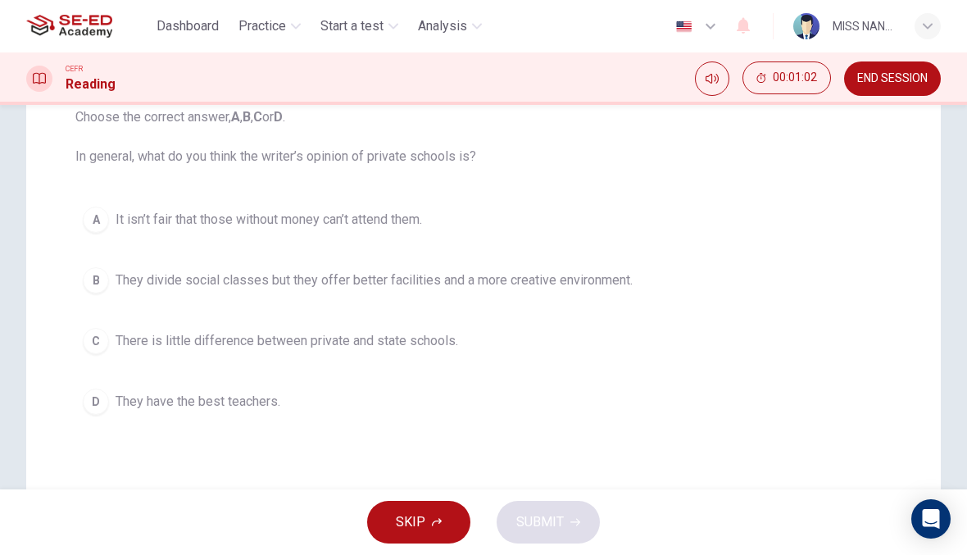
click at [599, 291] on button "B They divide social classes but they offer better facilities and a more creati…" at bounding box center [483, 280] width 816 height 41
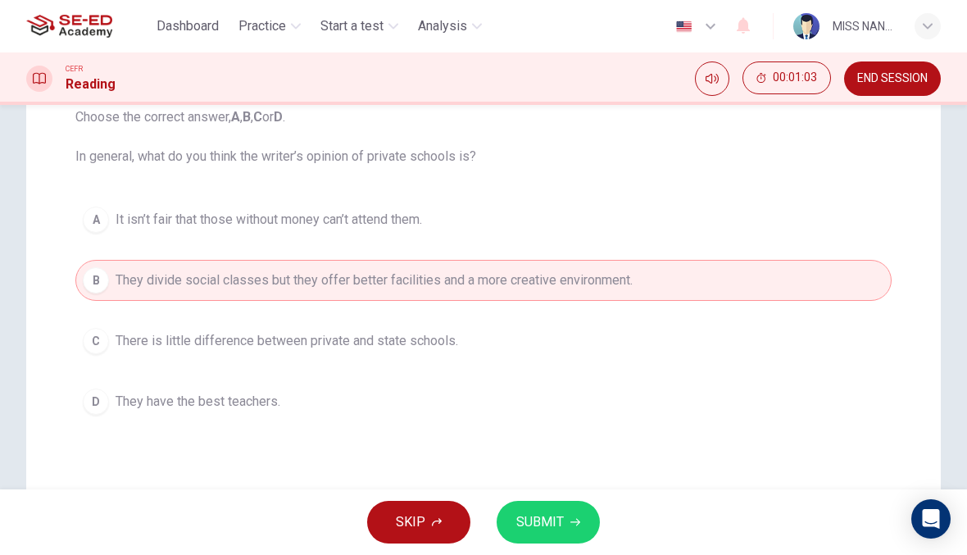
click at [582, 515] on button "SUBMIT" at bounding box center [548, 522] width 103 height 43
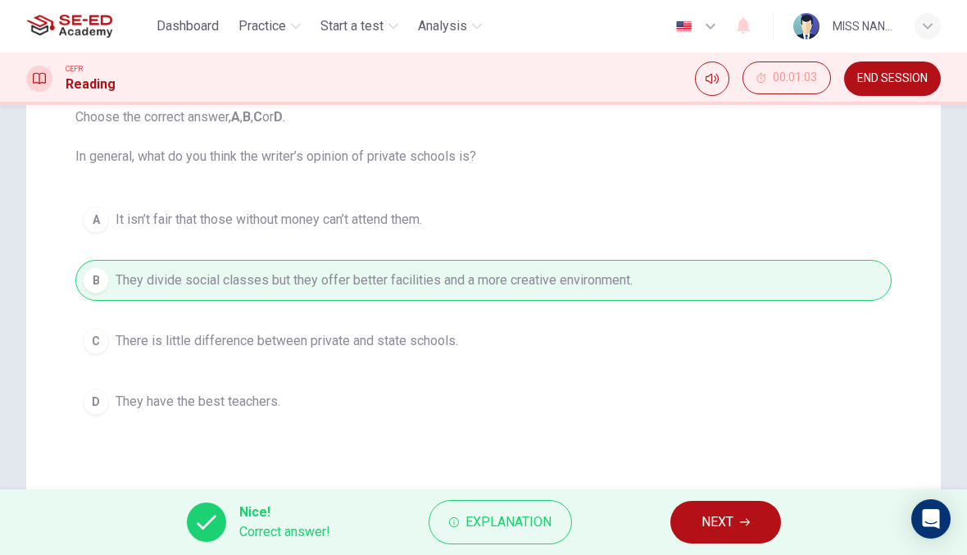
click at [691, 529] on button "NEXT" at bounding box center [725, 522] width 111 height 43
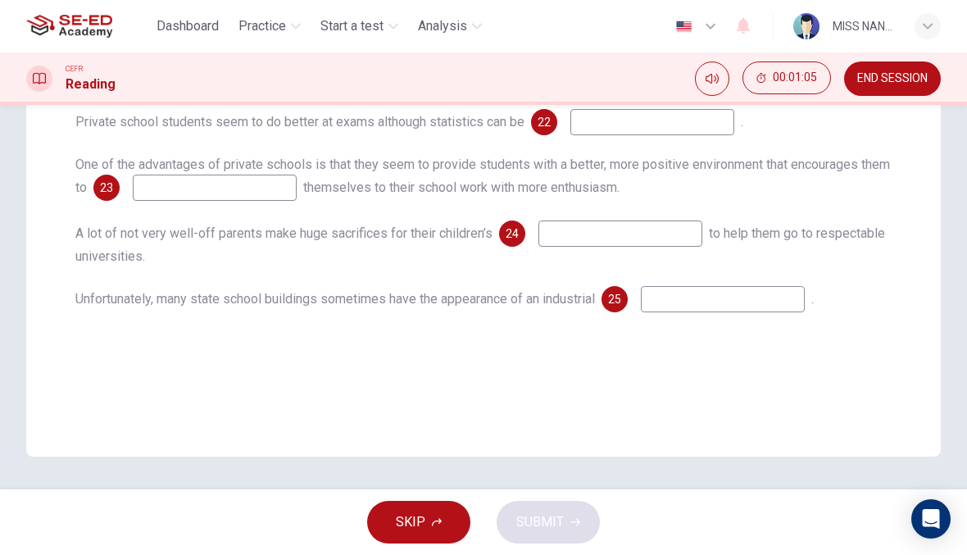
scroll to position [340, 0]
click at [428, 531] on button "SKIP" at bounding box center [418, 522] width 103 height 43
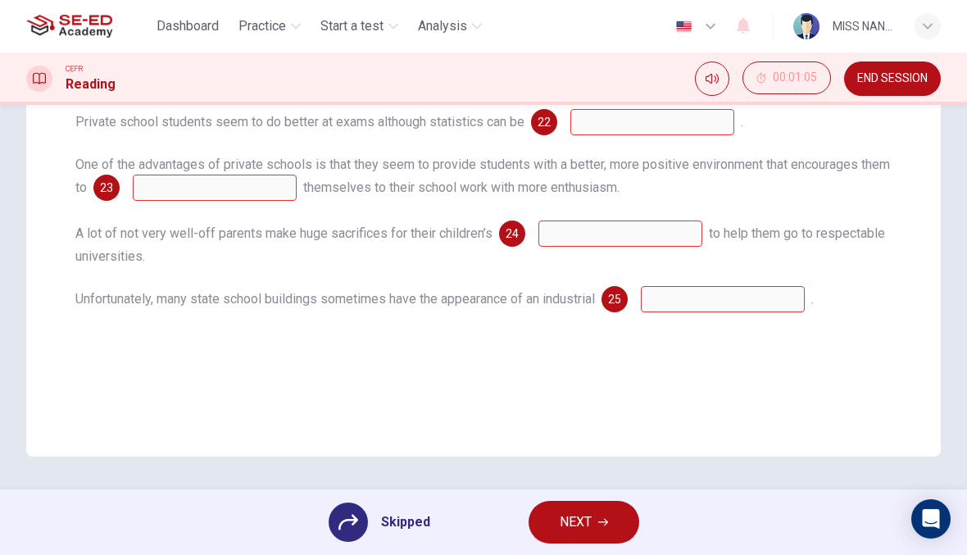
click at [593, 542] on button "NEXT" at bounding box center [584, 522] width 111 height 43
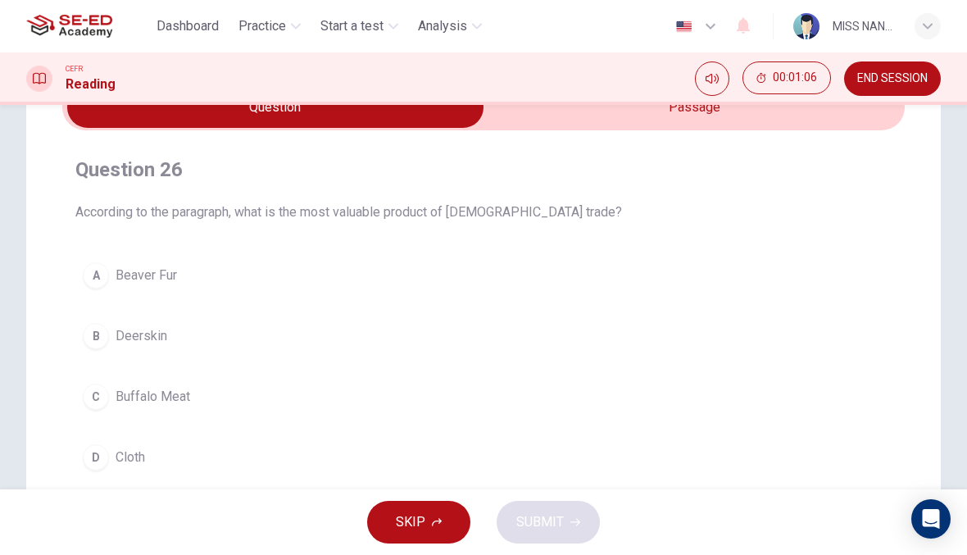
scroll to position [94, 0]
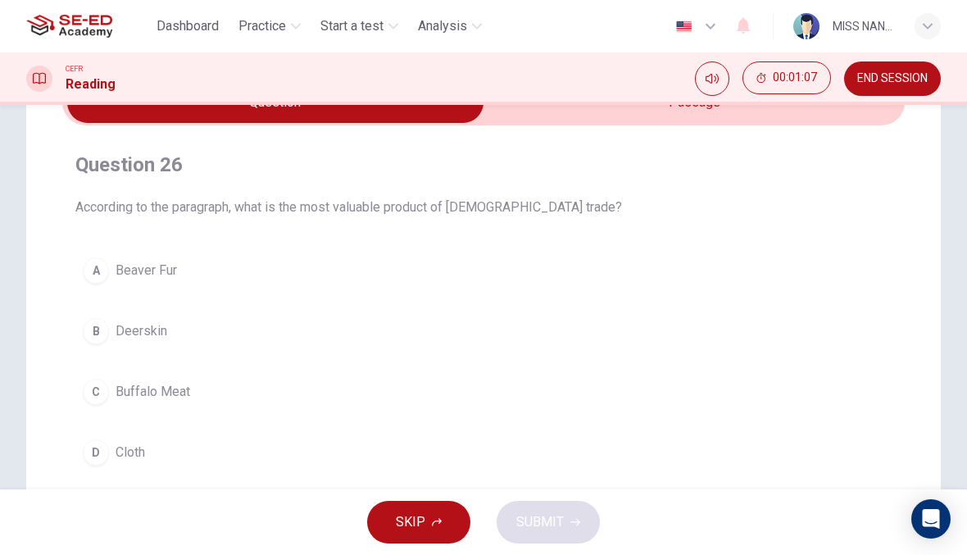
click at [205, 289] on button "A Beaver Fur" at bounding box center [483, 270] width 816 height 41
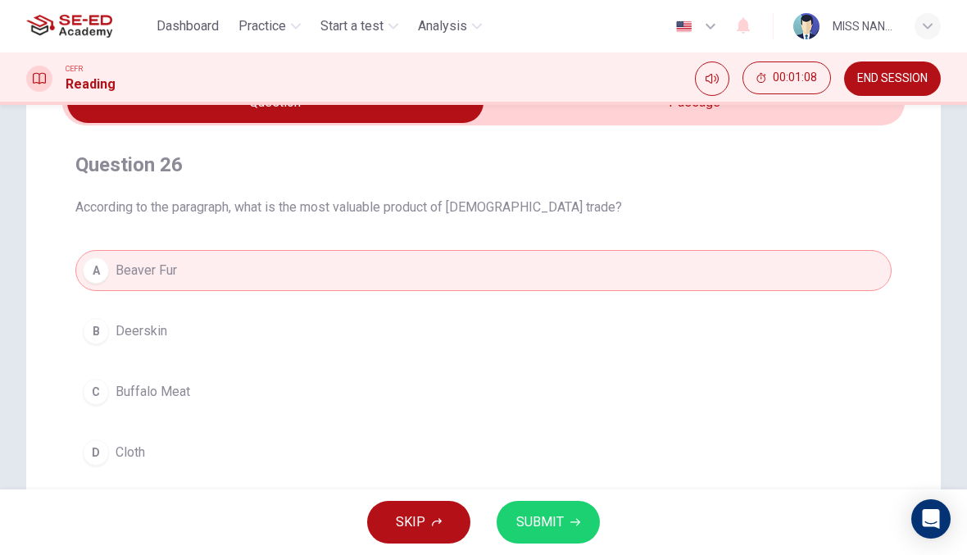
click at [538, 527] on span "SUBMIT" at bounding box center [540, 522] width 48 height 23
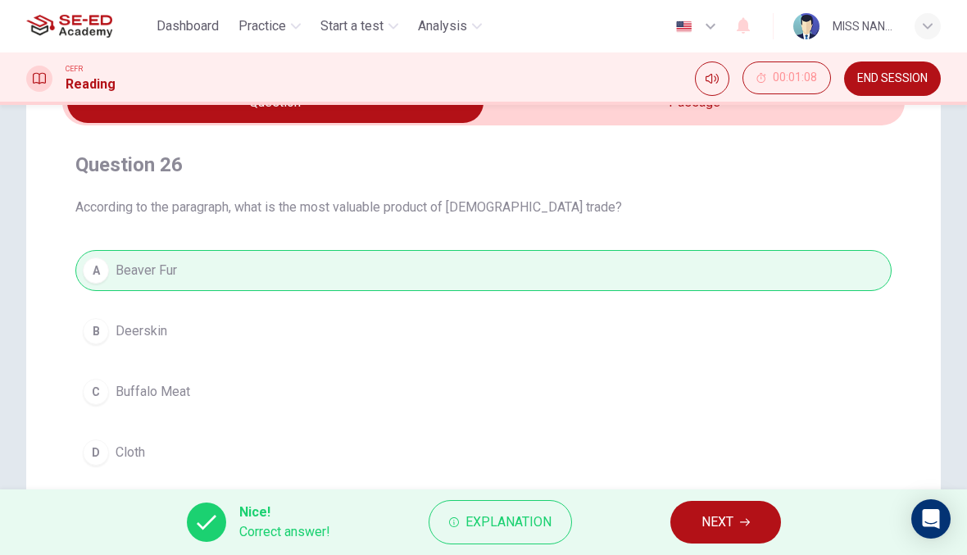
click at [734, 516] on span "NEXT" at bounding box center [718, 522] width 32 height 23
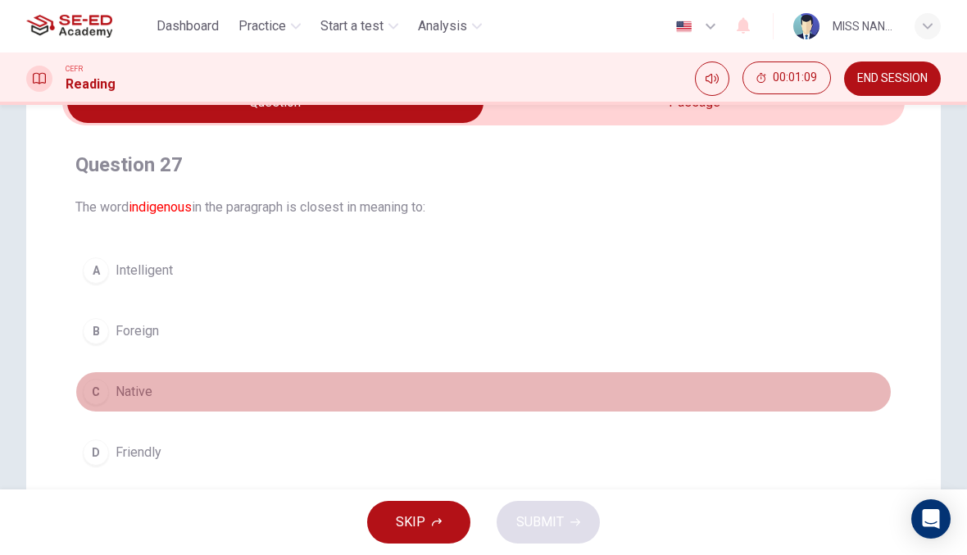
click at [315, 402] on button "C Native" at bounding box center [483, 391] width 816 height 41
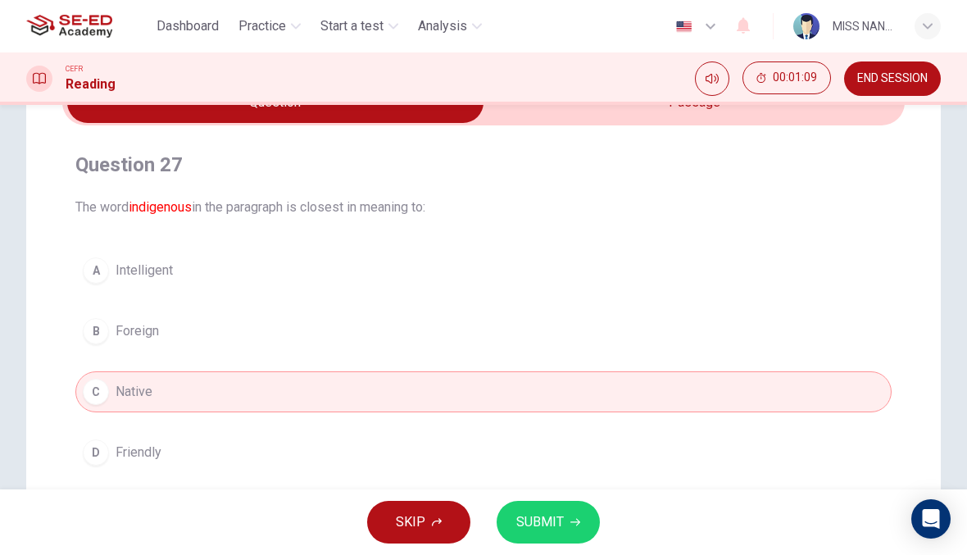
click at [557, 537] on button "SUBMIT" at bounding box center [548, 522] width 103 height 43
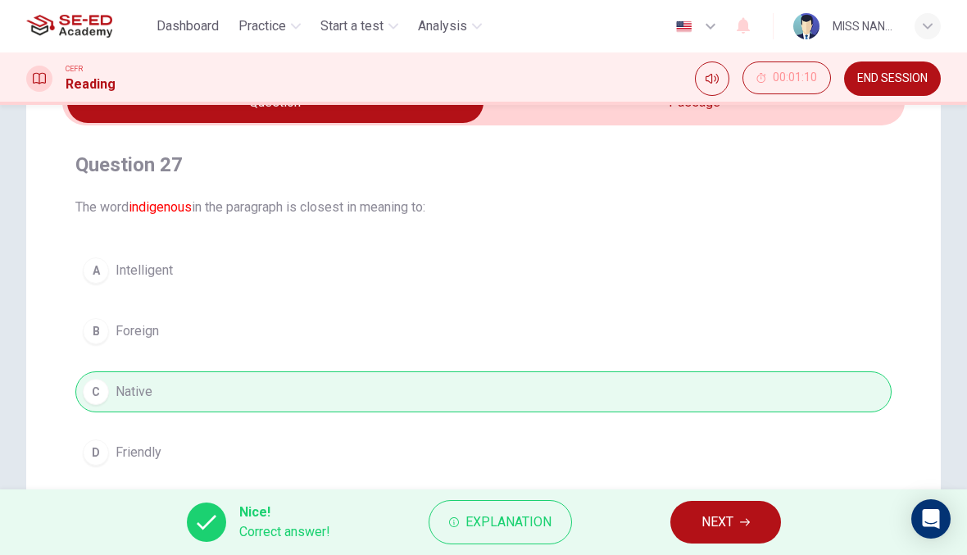
click at [730, 517] on span "NEXT" at bounding box center [718, 522] width 32 height 23
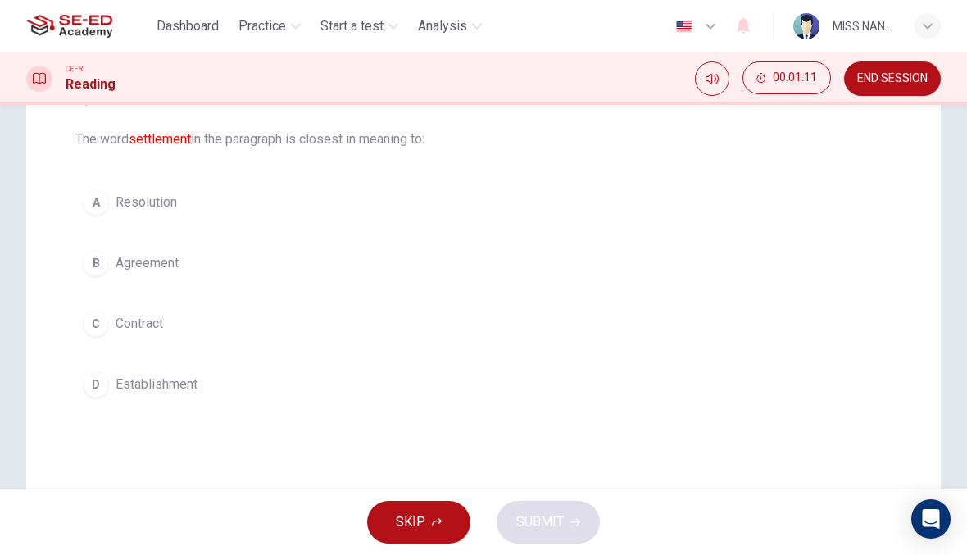
scroll to position [163, 0]
click at [303, 318] on button "C Contract" at bounding box center [483, 322] width 816 height 41
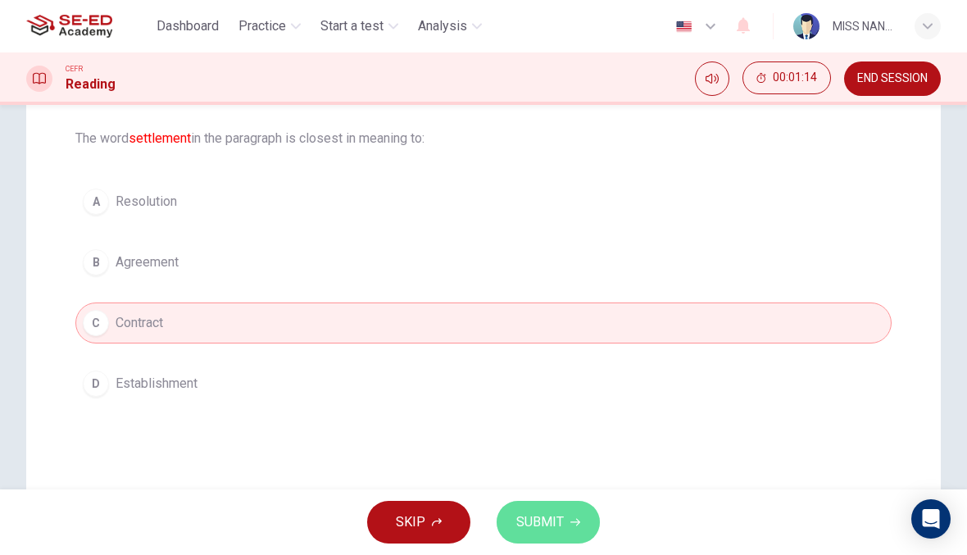
click at [570, 501] on button "SUBMIT" at bounding box center [548, 522] width 103 height 43
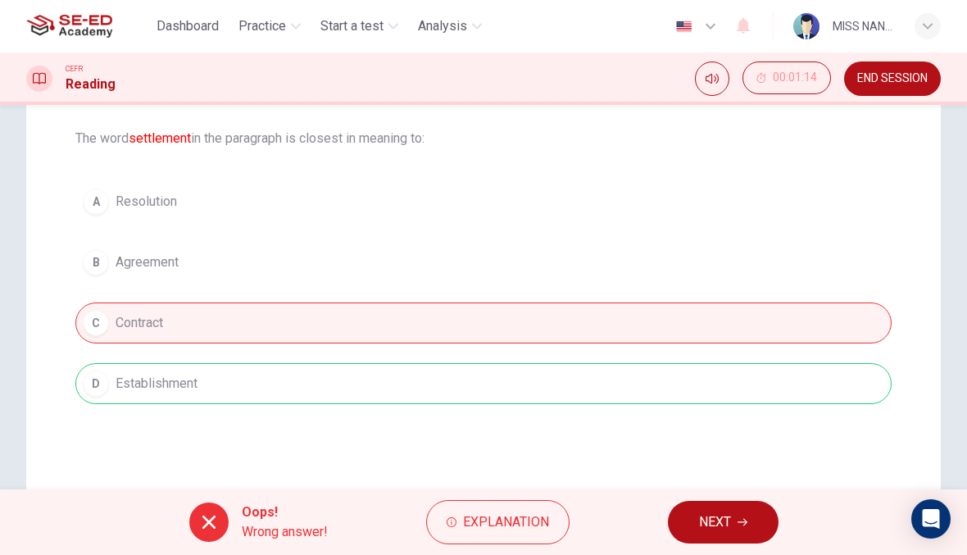
click at [711, 523] on span "NEXT" at bounding box center [715, 522] width 32 height 23
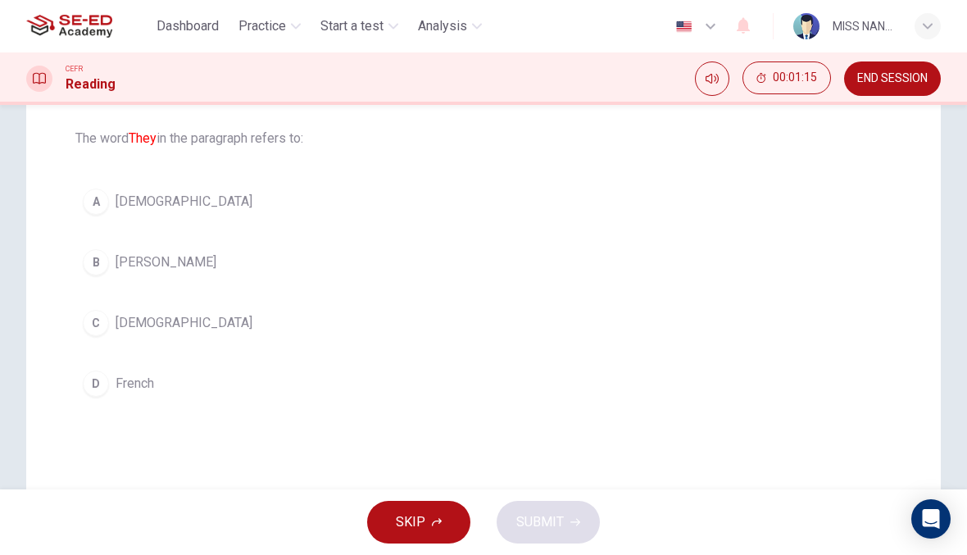
click at [511, 343] on button "C Europeans" at bounding box center [483, 322] width 816 height 41
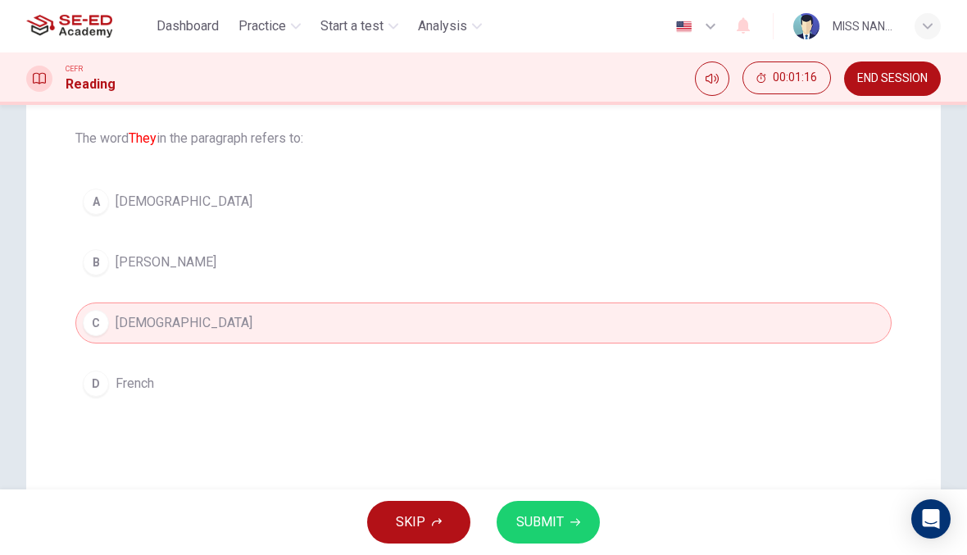
click at [564, 511] on button "SUBMIT" at bounding box center [548, 522] width 103 height 43
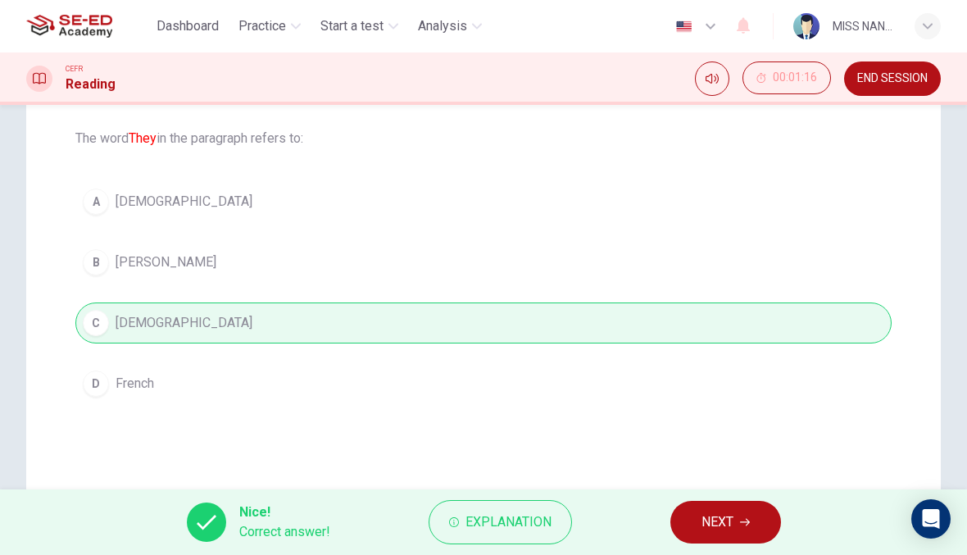
click at [714, 526] on span "NEXT" at bounding box center [718, 522] width 32 height 23
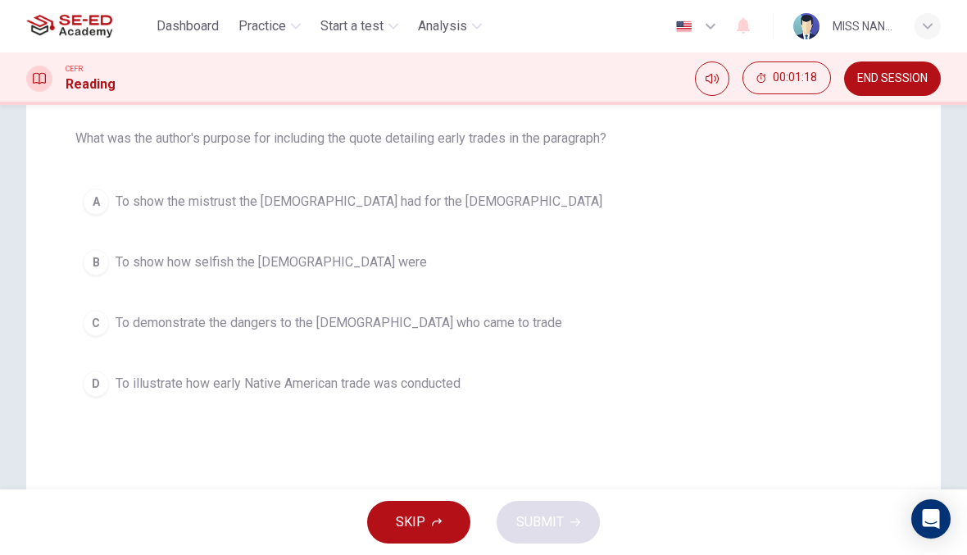
click at [547, 317] on button "C To demonstrate the dangers to the Europeans who came to trade" at bounding box center [483, 322] width 816 height 41
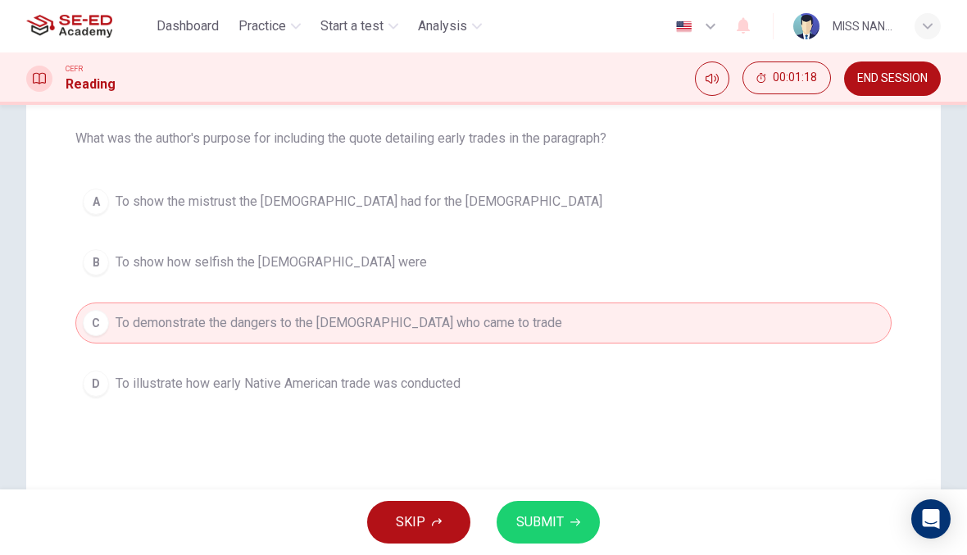
click at [571, 510] on button "SUBMIT" at bounding box center [548, 522] width 103 height 43
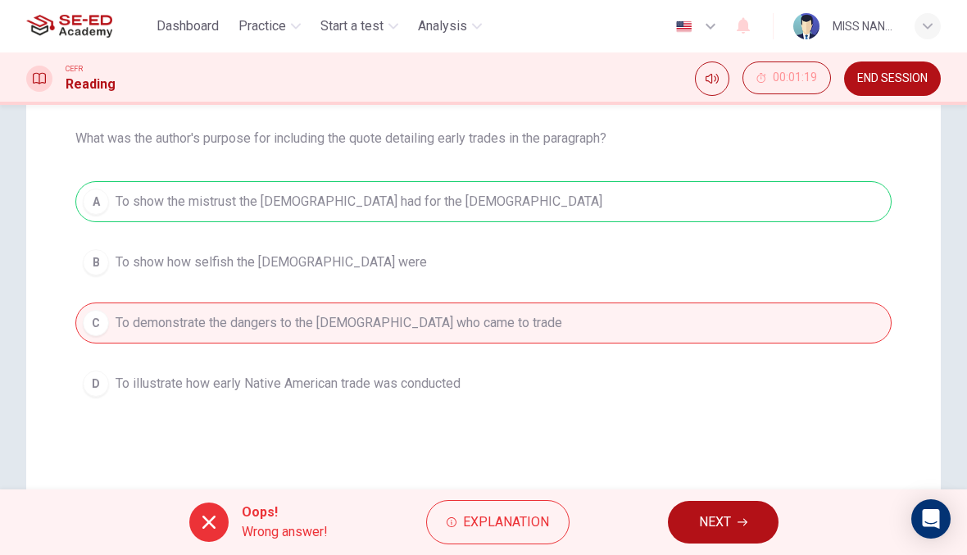
click at [696, 520] on button "NEXT" at bounding box center [723, 522] width 111 height 43
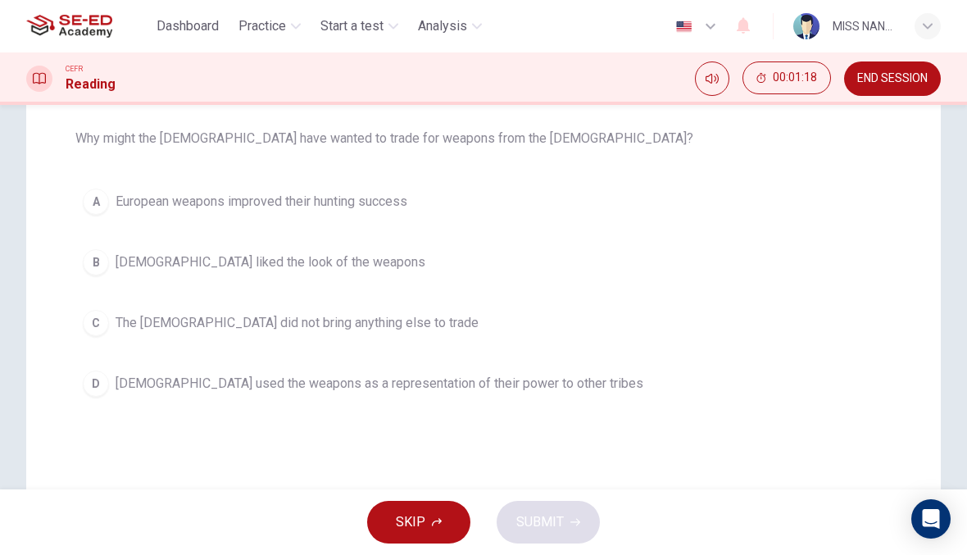
click at [608, 400] on button "D Native Americans used the weapons as a representation of their power to other…" at bounding box center [483, 383] width 816 height 41
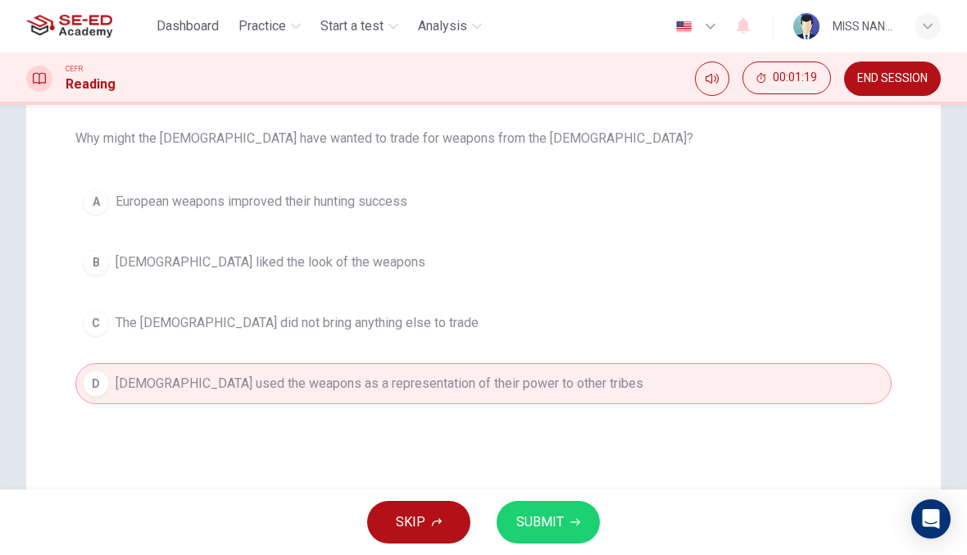
click at [575, 508] on button "SUBMIT" at bounding box center [548, 522] width 103 height 43
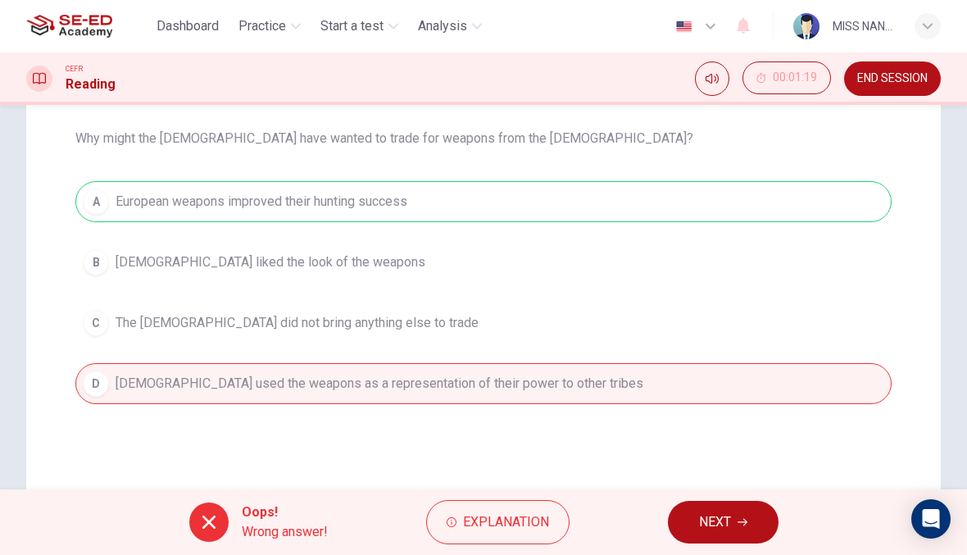
click at [725, 520] on span "NEXT" at bounding box center [715, 522] width 32 height 23
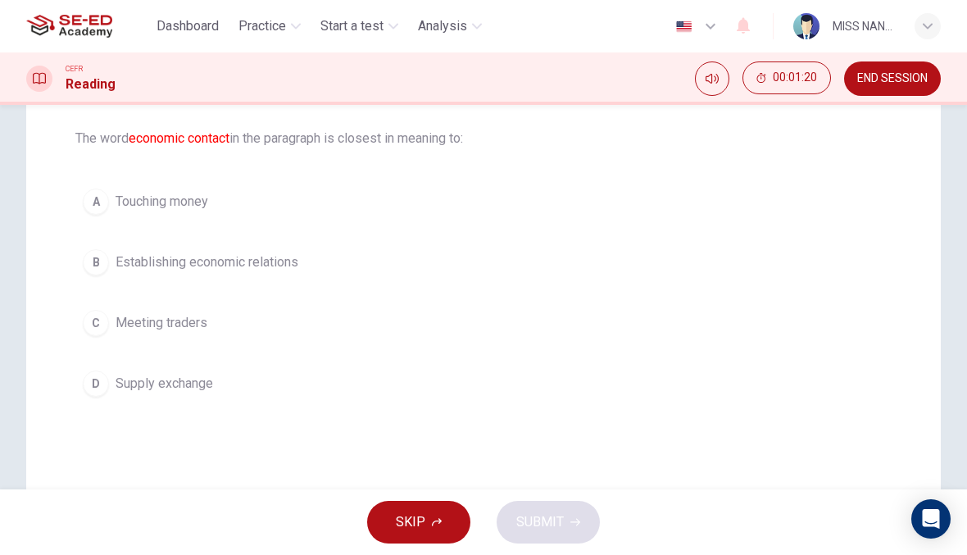
click at [471, 272] on button "B Establishing economic relations" at bounding box center [483, 262] width 816 height 41
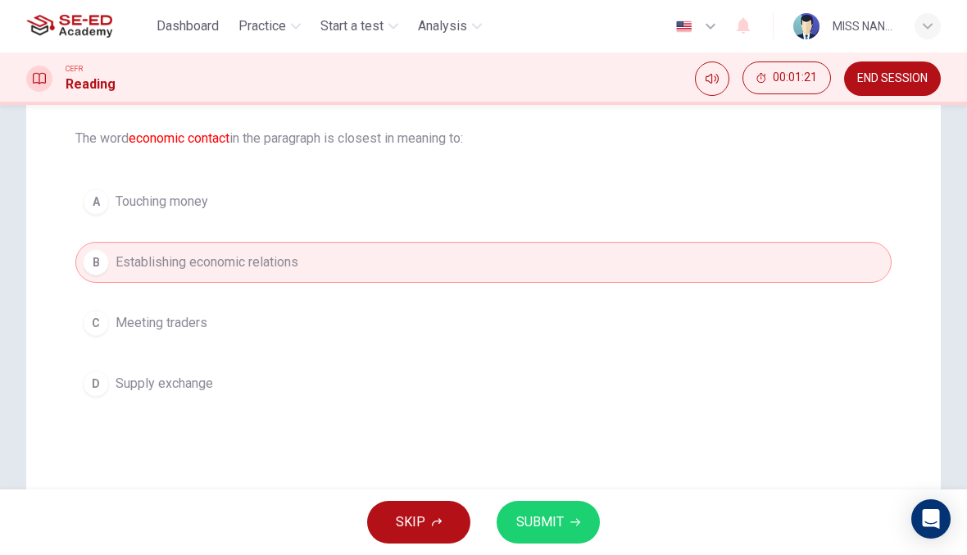
click at [553, 518] on span "SUBMIT" at bounding box center [540, 522] width 48 height 23
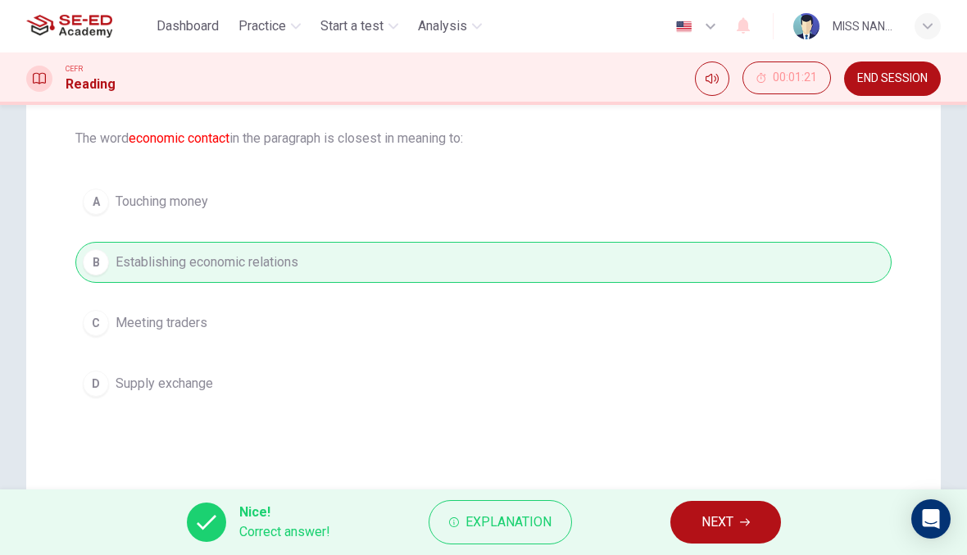
click at [707, 534] on button "NEXT" at bounding box center [725, 522] width 111 height 43
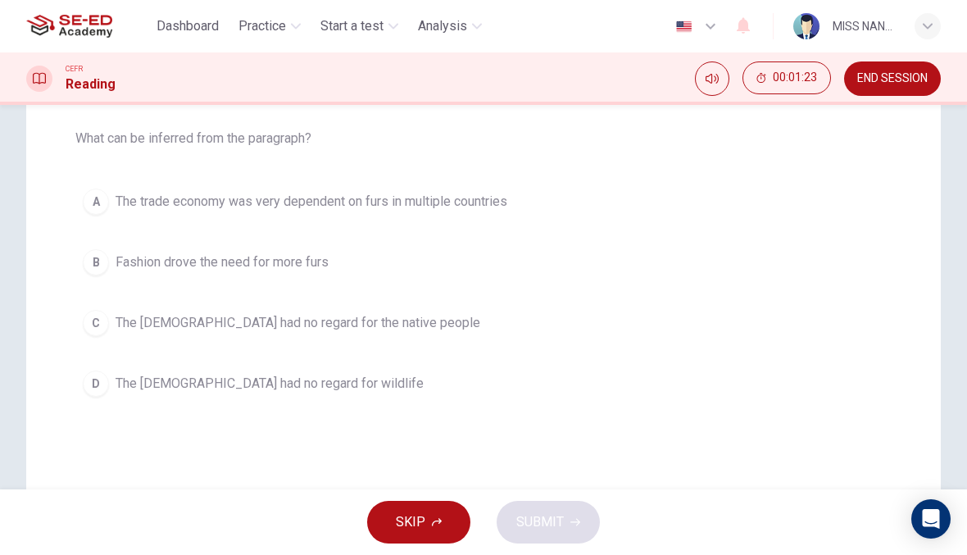
click at [500, 247] on button "B Fashion drove the need for more furs" at bounding box center [483, 262] width 816 height 41
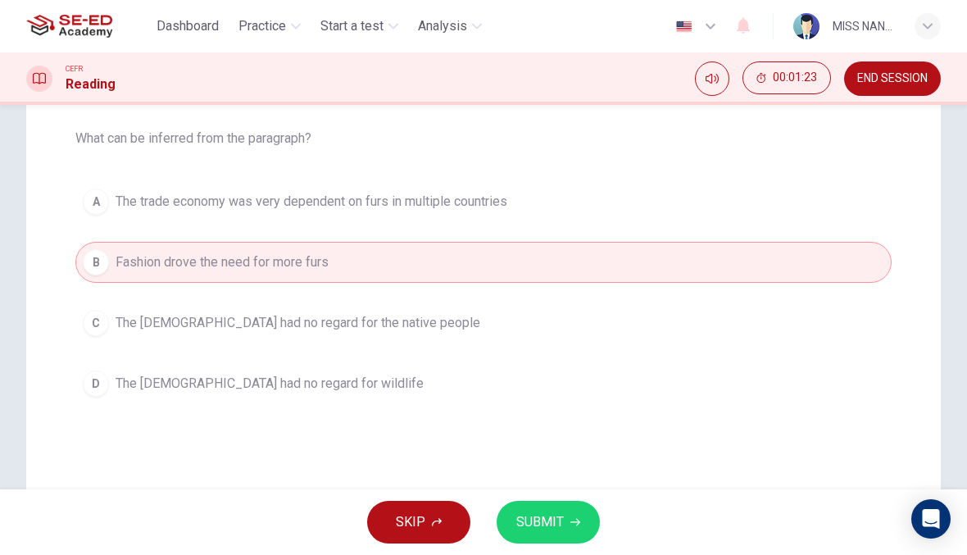
click at [569, 507] on button "SUBMIT" at bounding box center [548, 522] width 103 height 43
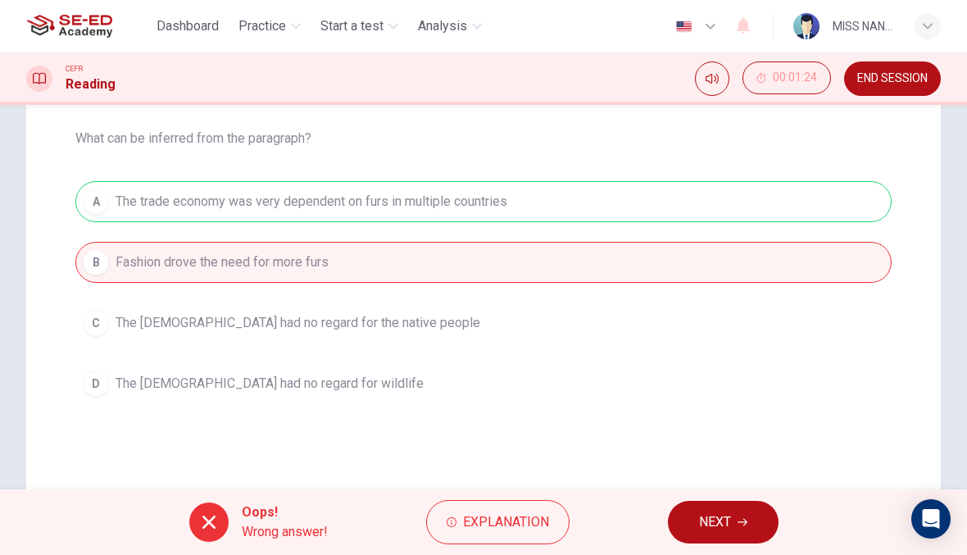
click at [713, 536] on button "NEXT" at bounding box center [723, 522] width 111 height 43
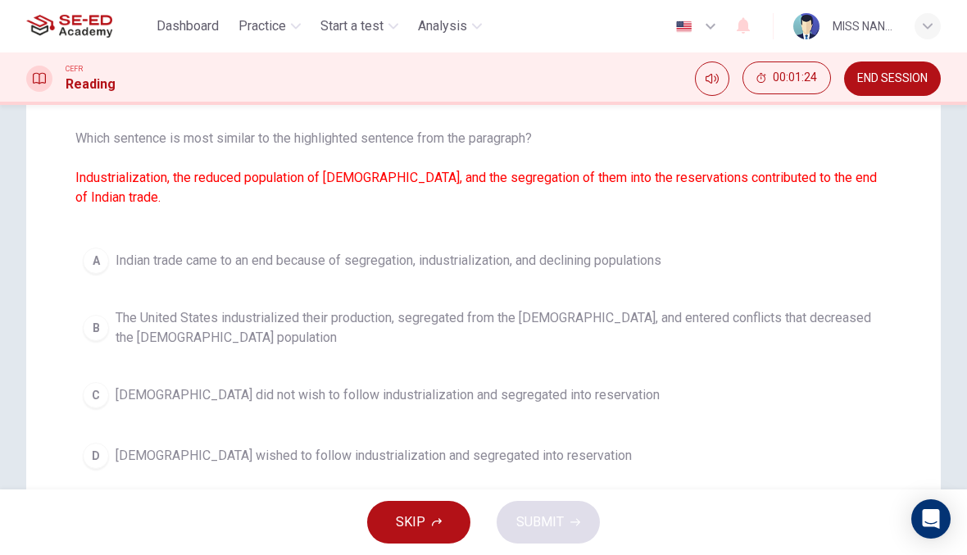
click at [612, 334] on span "The United States industrialized their production, segregated from the Native A…" at bounding box center [500, 327] width 769 height 39
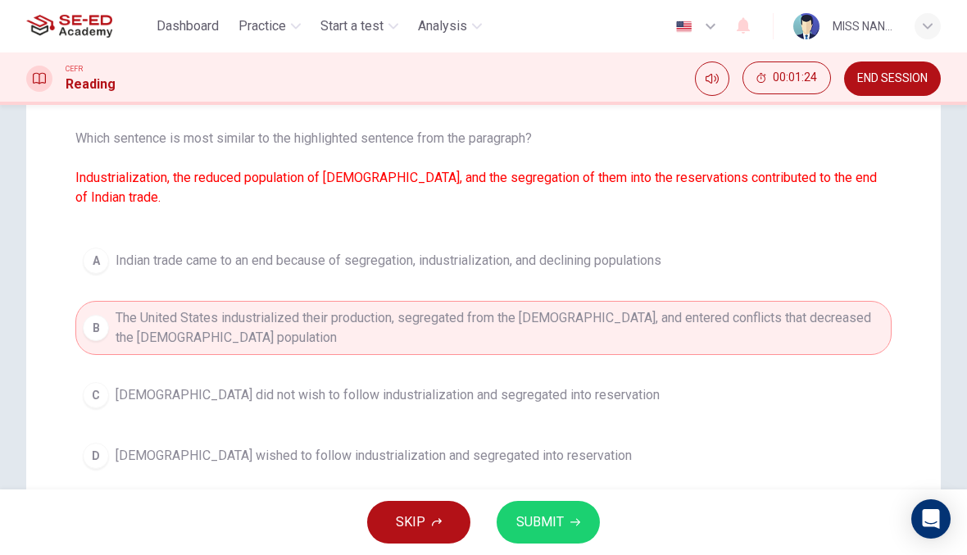
click at [584, 506] on button "SUBMIT" at bounding box center [548, 522] width 103 height 43
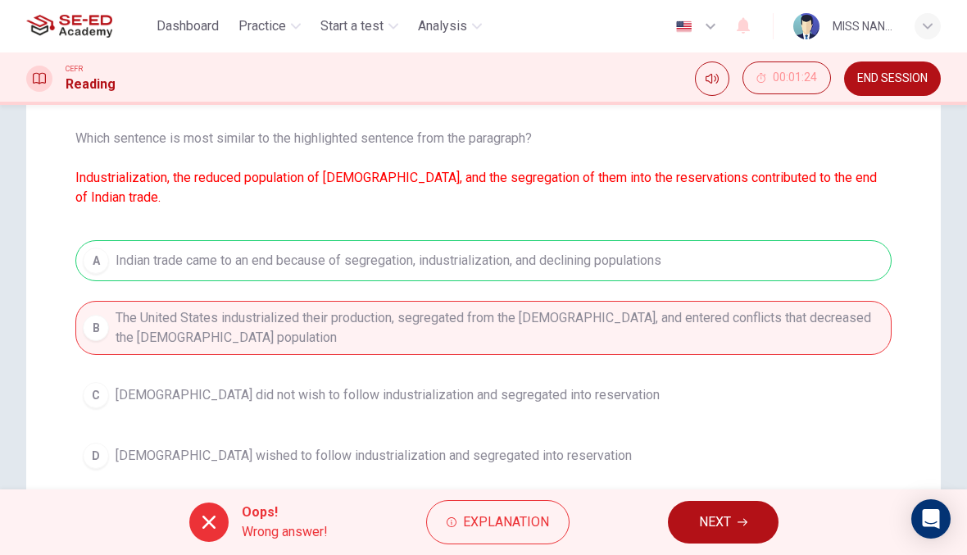
click at [728, 507] on button "NEXT" at bounding box center [723, 522] width 111 height 43
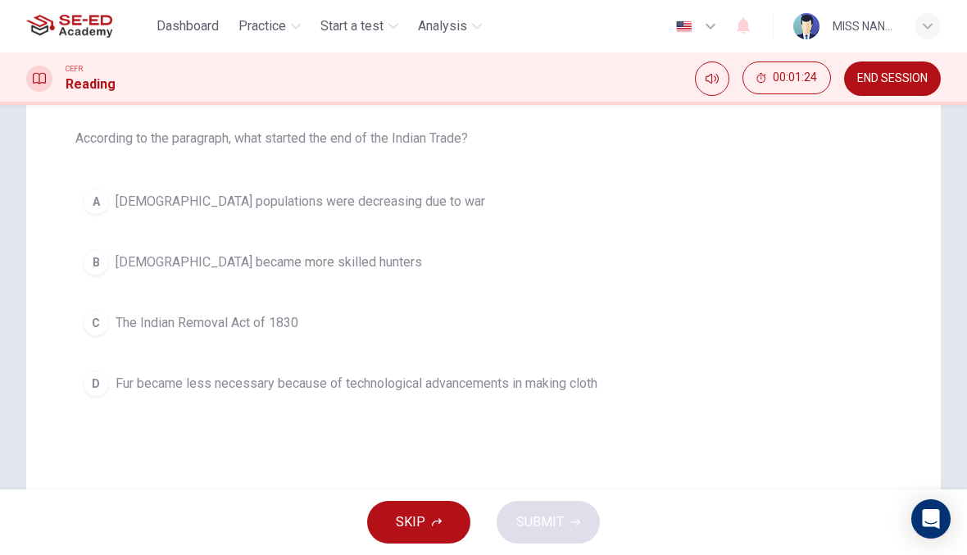
click at [640, 390] on button "D Fur became less necessary because of technological advancements in making clo…" at bounding box center [483, 383] width 816 height 41
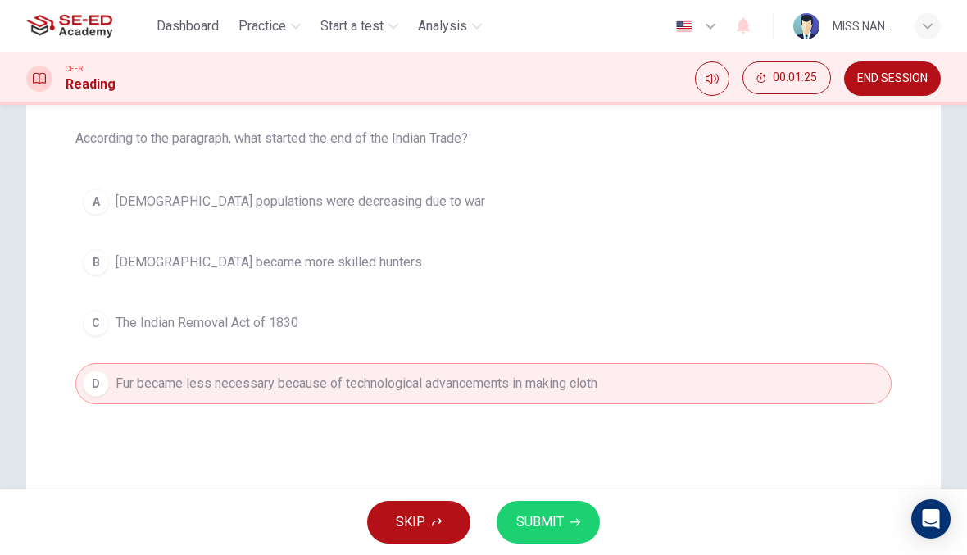
click at [586, 516] on button "SUBMIT" at bounding box center [548, 522] width 103 height 43
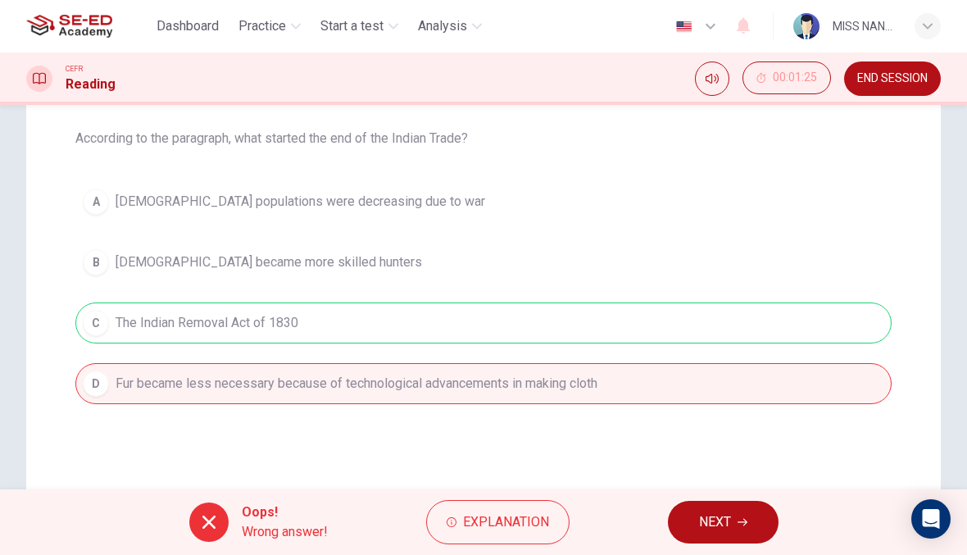
click at [727, 520] on span "NEXT" at bounding box center [715, 522] width 32 height 23
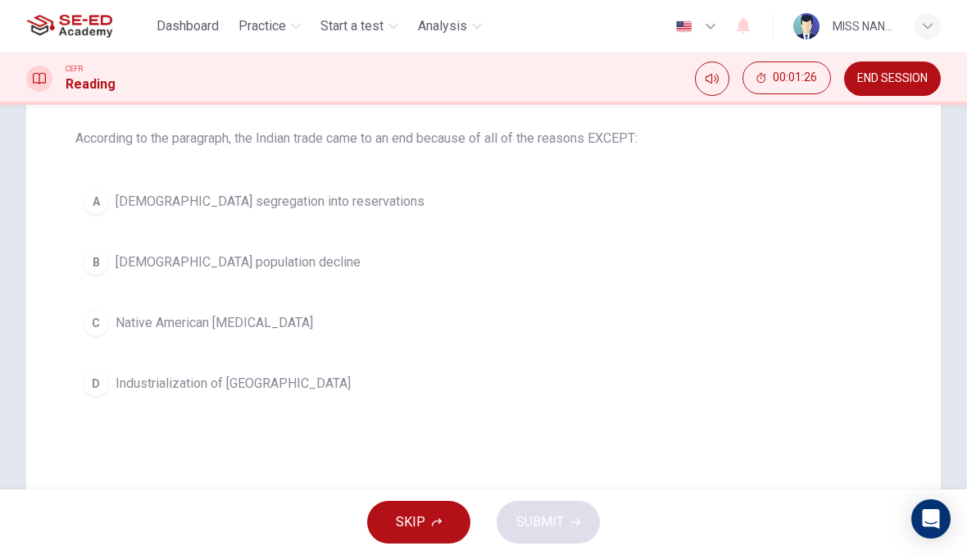
click at [573, 325] on button "C Native American hostility" at bounding box center [483, 322] width 816 height 41
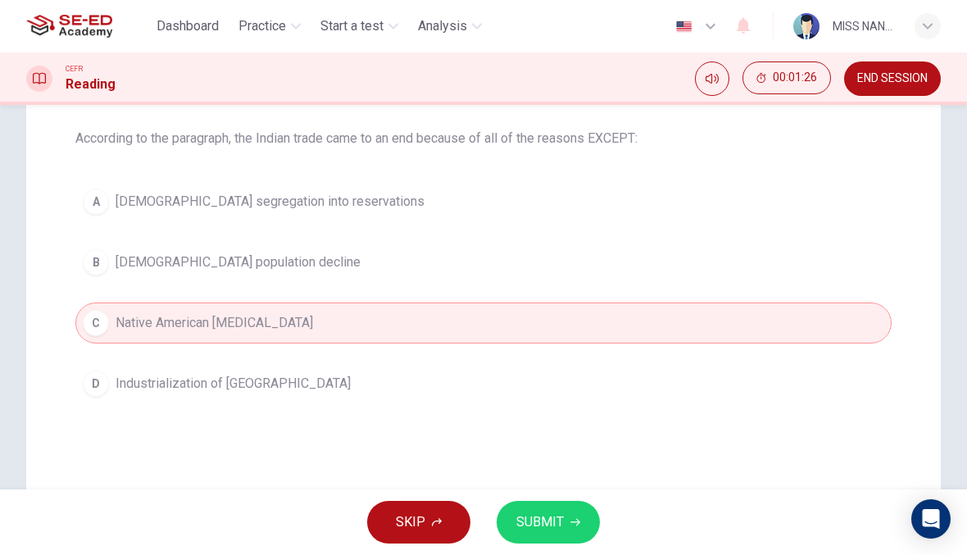
click at [580, 509] on button "SUBMIT" at bounding box center [548, 522] width 103 height 43
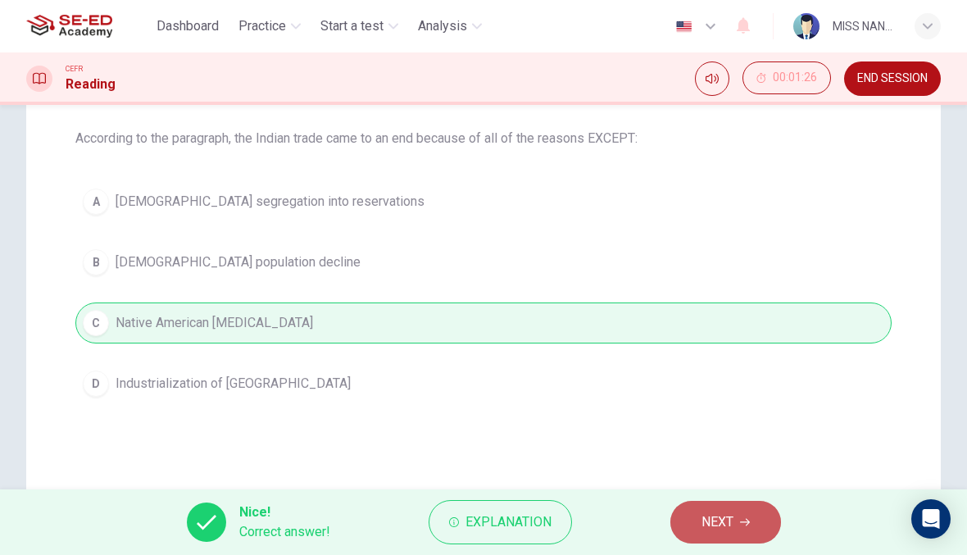
click at [703, 513] on span "NEXT" at bounding box center [718, 522] width 32 height 23
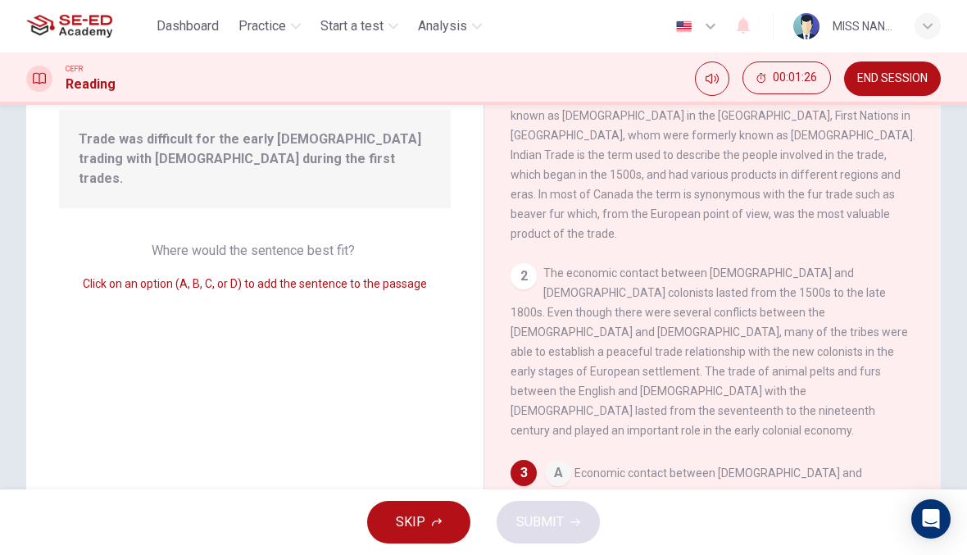
scroll to position [263, 0]
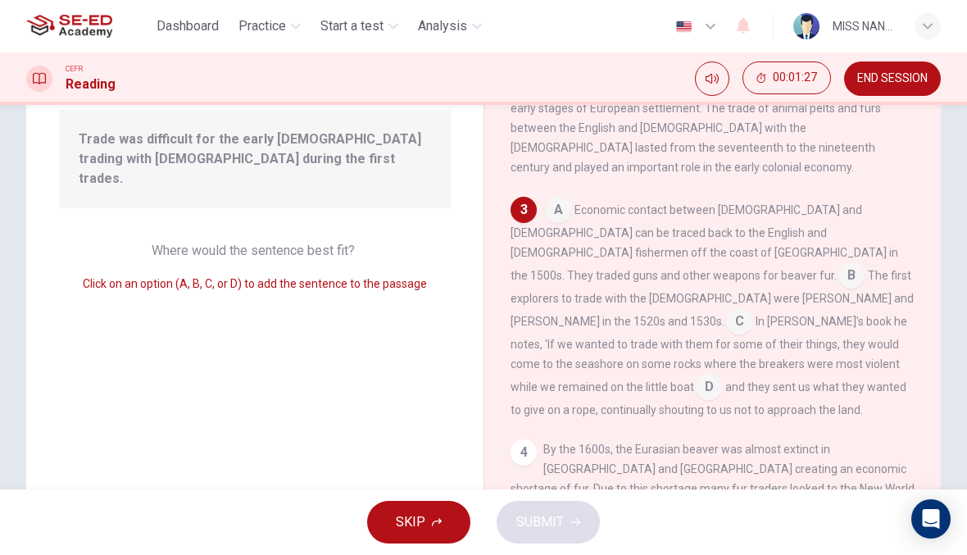
click at [567, 198] on input at bounding box center [558, 211] width 26 height 26
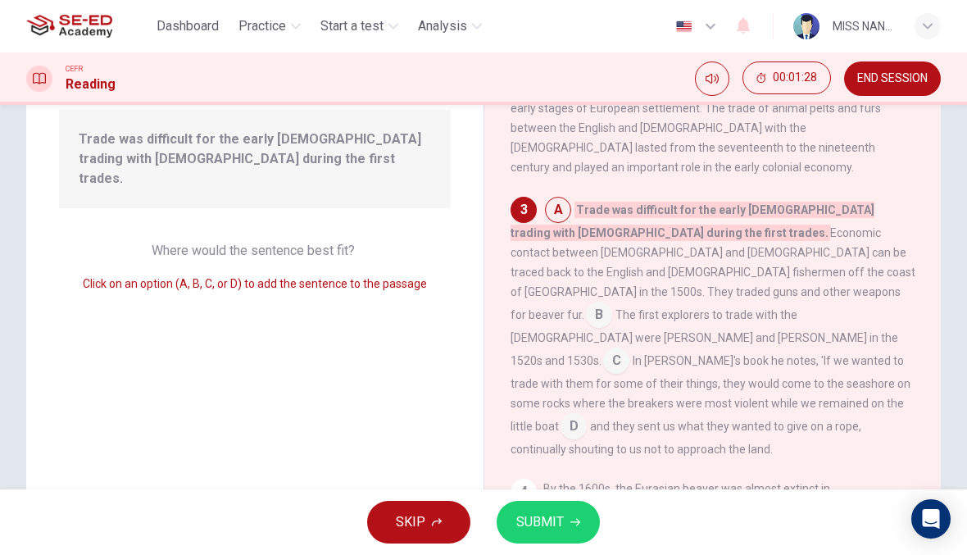
click at [612, 303] on input at bounding box center [599, 316] width 26 height 26
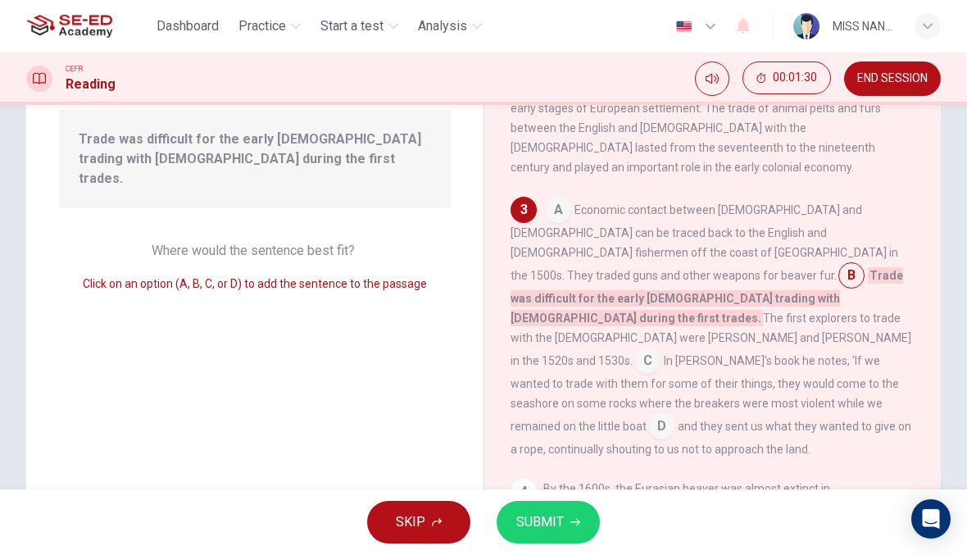
click at [576, 541] on button "SUBMIT" at bounding box center [548, 522] width 103 height 43
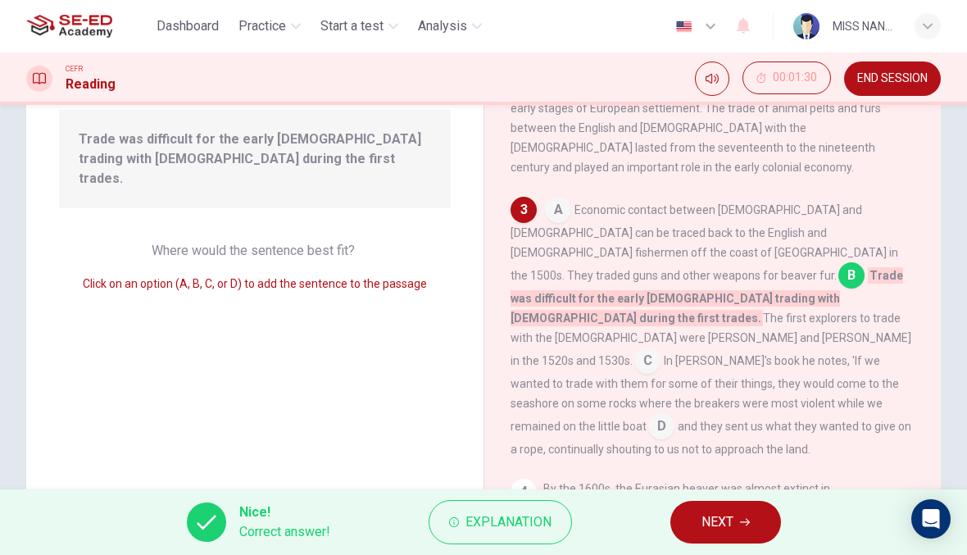
click at [726, 524] on span "NEXT" at bounding box center [718, 522] width 32 height 23
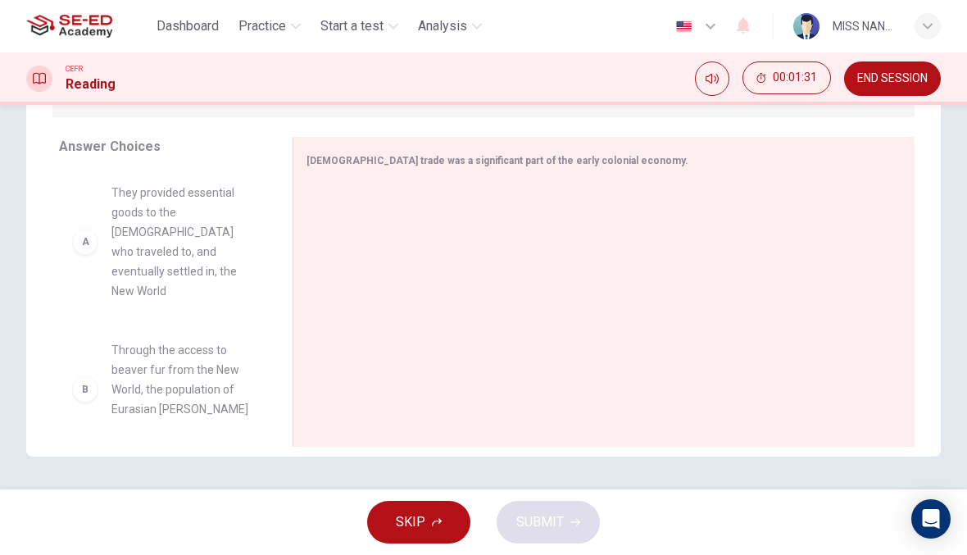
scroll to position [251, 0]
click at [83, 233] on div "A" at bounding box center [85, 242] width 26 height 26
click at [103, 243] on div "A They provided essential goods to the Europeans who traveled to, and eventuall…" at bounding box center [162, 242] width 181 height 118
click at [82, 340] on div "B Through the access to beaver fur from the New World, the population of Eurasi…" at bounding box center [162, 389] width 181 height 98
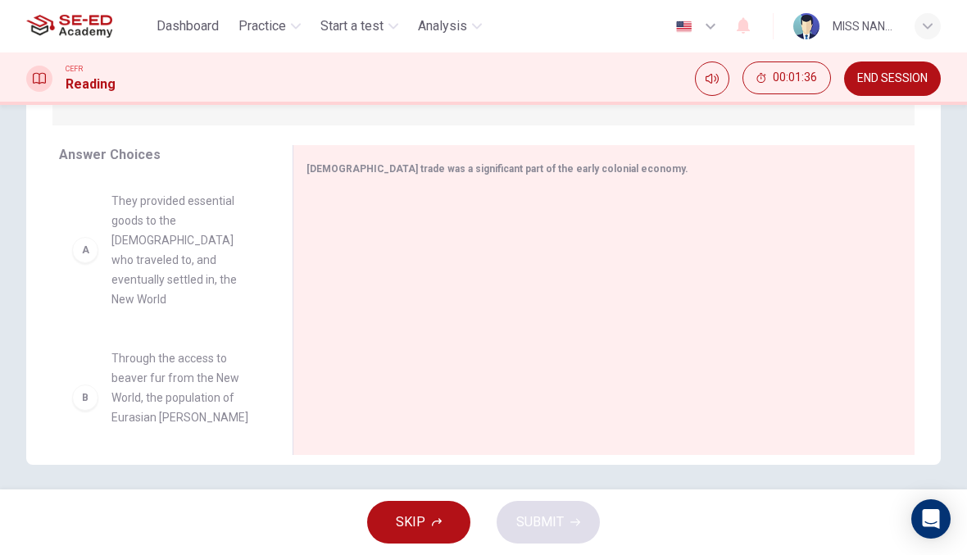
scroll to position [238, 0]
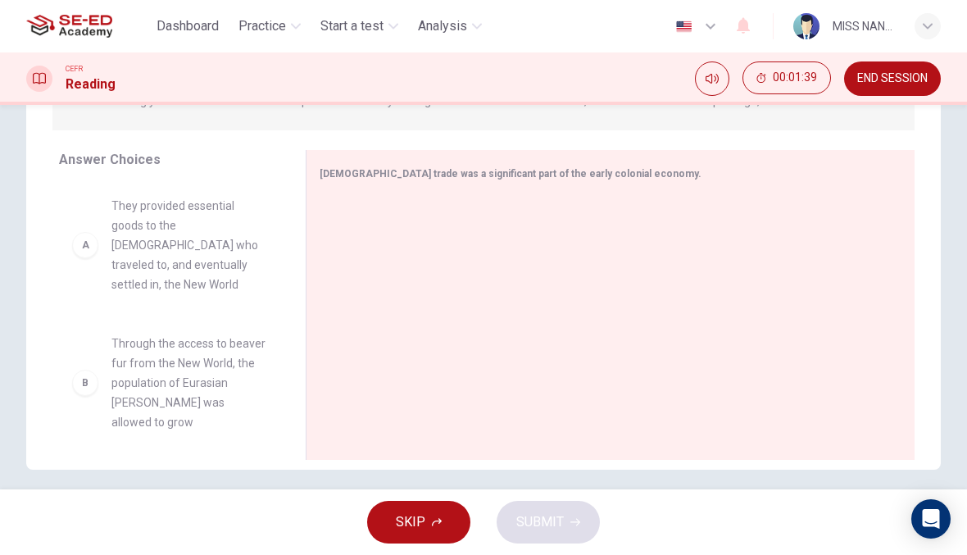
click at [80, 370] on div "B" at bounding box center [85, 383] width 26 height 26
click at [99, 354] on div "B Through the access to beaver fur from the New World, the population of Eurasi…" at bounding box center [169, 383] width 194 height 98
click at [98, 353] on div "B Through the access to beaver fur from the New World, the population of Eurasi…" at bounding box center [169, 383] width 194 height 98
click at [92, 337] on div "B Through the access to beaver fur from the New World, the population of Eurasi…" at bounding box center [169, 383] width 194 height 98
click at [105, 223] on div "A They provided essential goods to the Europeans who traveled to, and eventuall…" at bounding box center [169, 245] width 194 height 98
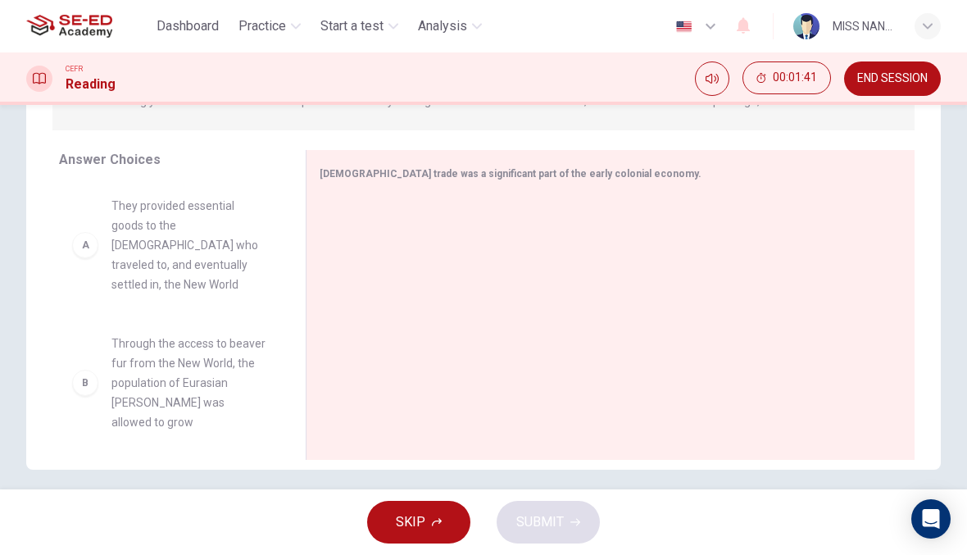
click at [126, 230] on span "They provided essential goods to the Europeans who traveled to, and eventually …" at bounding box center [188, 245] width 155 height 98
click at [125, 230] on span "They provided essential goods to the Europeans who traveled to, and eventually …" at bounding box center [188, 245] width 155 height 98
click at [175, 285] on div "A They provided essential goods to the Europeans who traveled to, and eventuall…" at bounding box center [169, 245] width 220 height 125
click at [191, 248] on span "They provided essential goods to the Europeans who traveled to, and eventually …" at bounding box center [188, 245] width 155 height 98
click at [184, 220] on span "They provided essential goods to the Europeans who traveled to, and eventually …" at bounding box center [188, 245] width 155 height 98
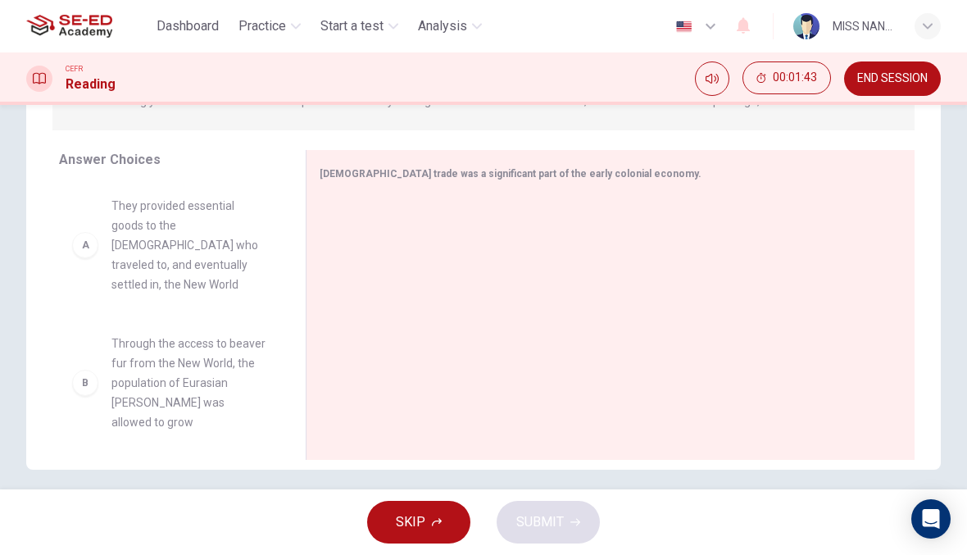
click at [87, 232] on div "A" at bounding box center [85, 245] width 26 height 26
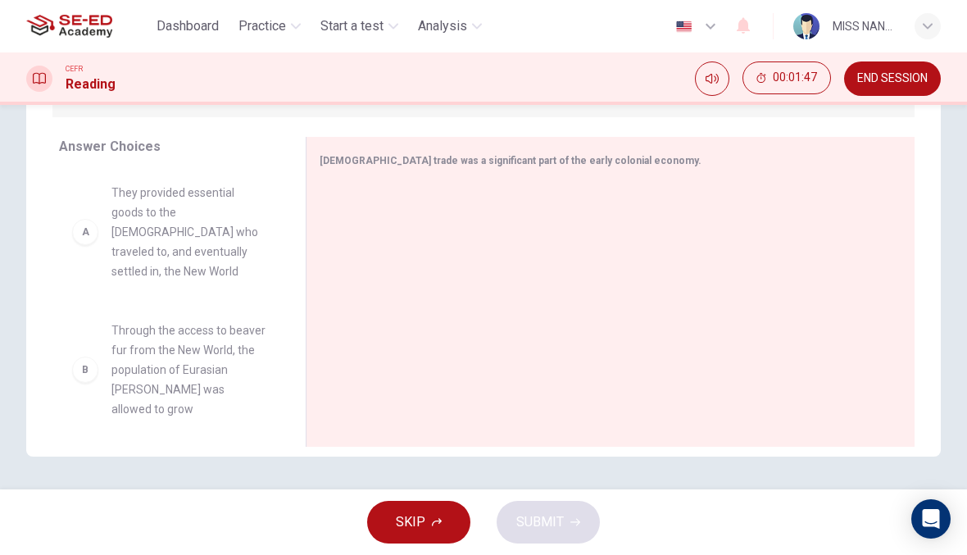
scroll to position [251, 0]
click at [675, 162] on div "Native American trade was a significant part of the early colonial economy." at bounding box center [601, 160] width 562 height 20
click at [674, 162] on div "Native American trade was a significant part of the early colonial economy." at bounding box center [601, 160] width 562 height 20
click at [665, 161] on div "Native American trade was a significant part of the early colonial economy." at bounding box center [601, 160] width 562 height 20
click at [632, 250] on div at bounding box center [604, 294] width 569 height 220
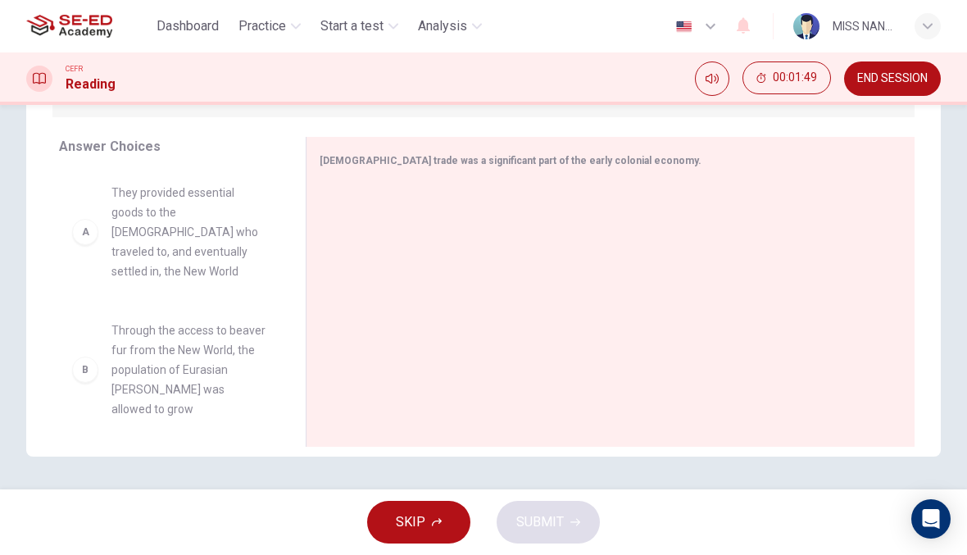
click at [660, 241] on div at bounding box center [604, 294] width 569 height 220
click at [646, 265] on div at bounding box center [604, 294] width 569 height 220
click at [213, 210] on span "They provided essential goods to the Europeans who traveled to, and eventually …" at bounding box center [188, 232] width 155 height 98
click at [87, 231] on div "A" at bounding box center [85, 232] width 26 height 26
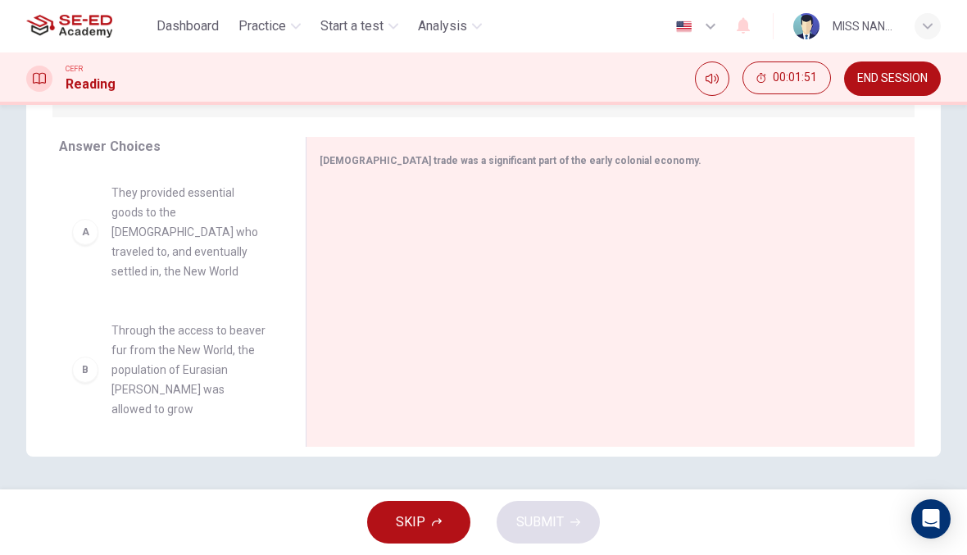
click at [83, 325] on div "B Through the access to beaver fur from the New World, the population of Eurasi…" at bounding box center [169, 369] width 194 height 98
click at [85, 371] on div "B Through the access to beaver fur from the New World, the population of Eurasi…" at bounding box center [169, 369] width 194 height 98
click at [408, 501] on button "SKIP" at bounding box center [418, 522] width 103 height 43
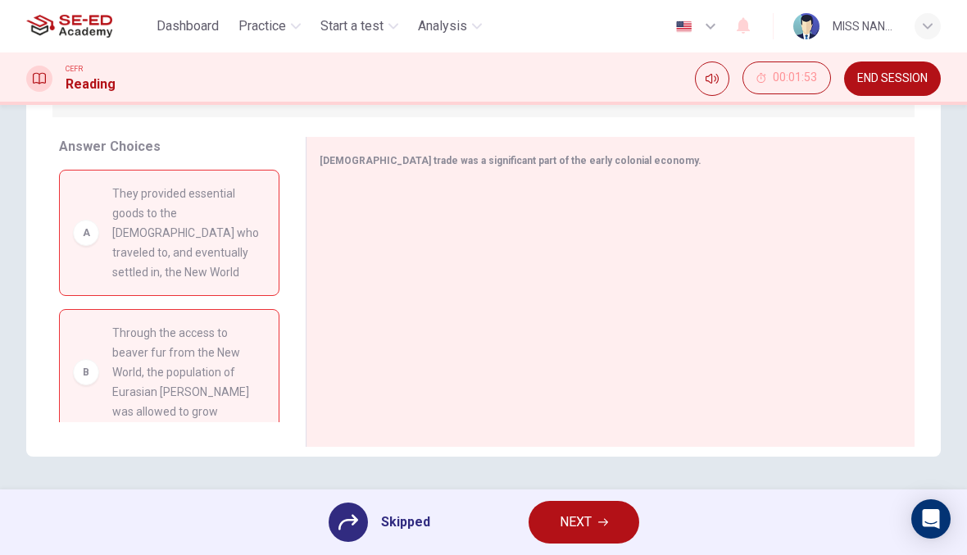
click at [630, 523] on button "NEXT" at bounding box center [584, 522] width 111 height 43
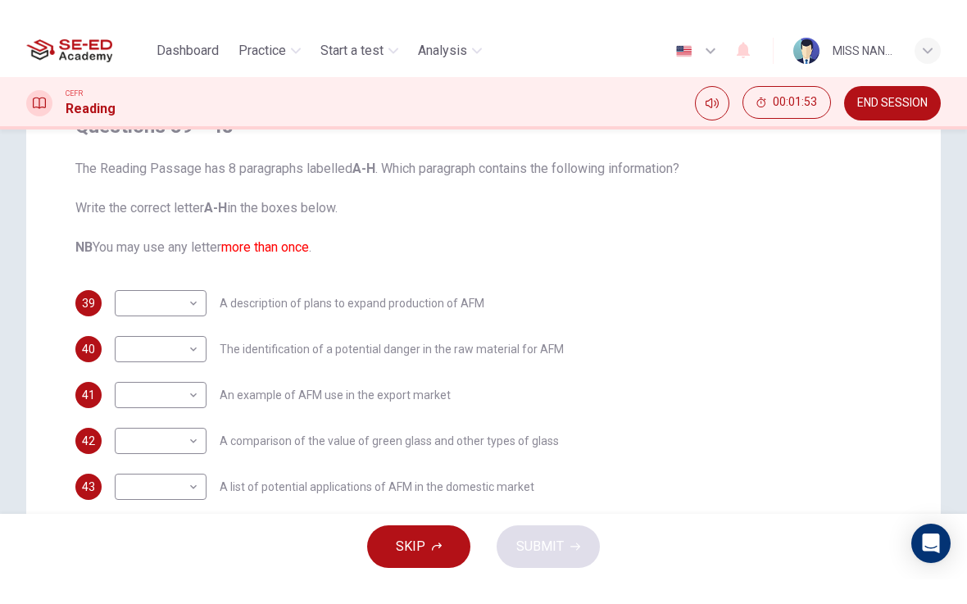
scroll to position [174, 0]
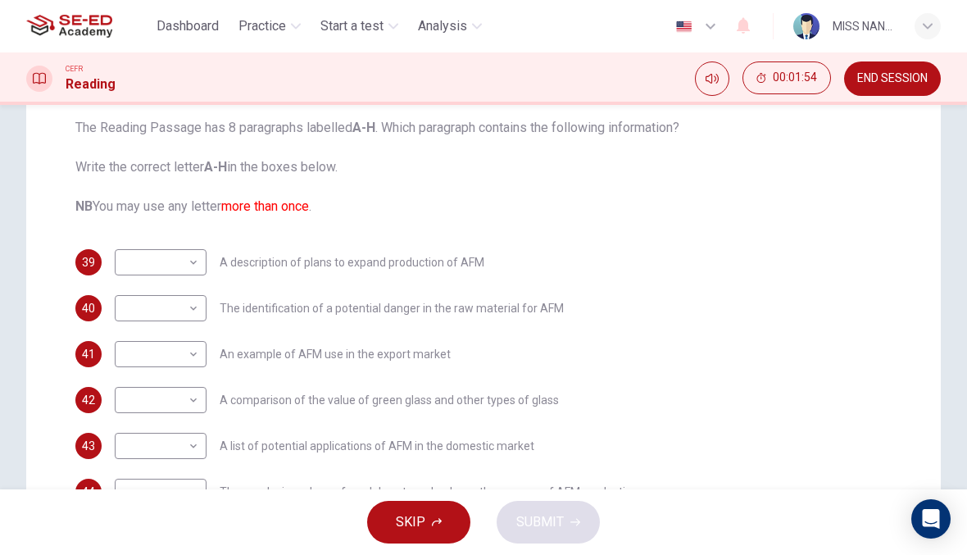
click at [176, 261] on body "This site uses cookies, as explained in our Privacy Policy . If you agree to th…" at bounding box center [483, 277] width 967 height 555
click at [198, 286] on li "A" at bounding box center [161, 288] width 92 height 26
type input "A"
click at [189, 316] on body "This site uses cookies, as explained in our Privacy Policy . If you agree to th…" at bounding box center [483, 277] width 967 height 555
click at [186, 333] on li "A" at bounding box center [161, 334] width 92 height 26
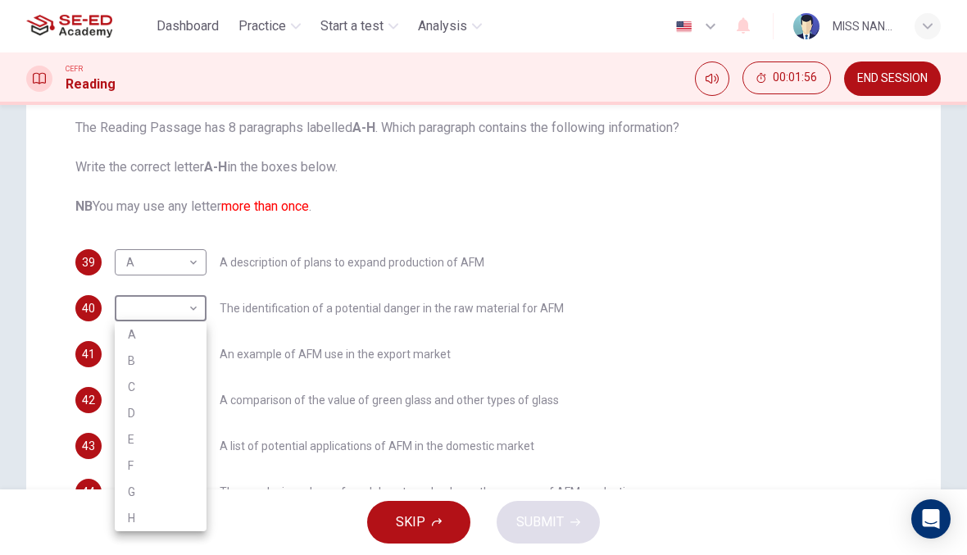
type input "A"
click at [178, 366] on body "This site uses cookies, as explained in our Privacy Policy . If you agree to th…" at bounding box center [483, 277] width 967 height 555
click at [182, 348] on li "A" at bounding box center [161, 345] width 92 height 26
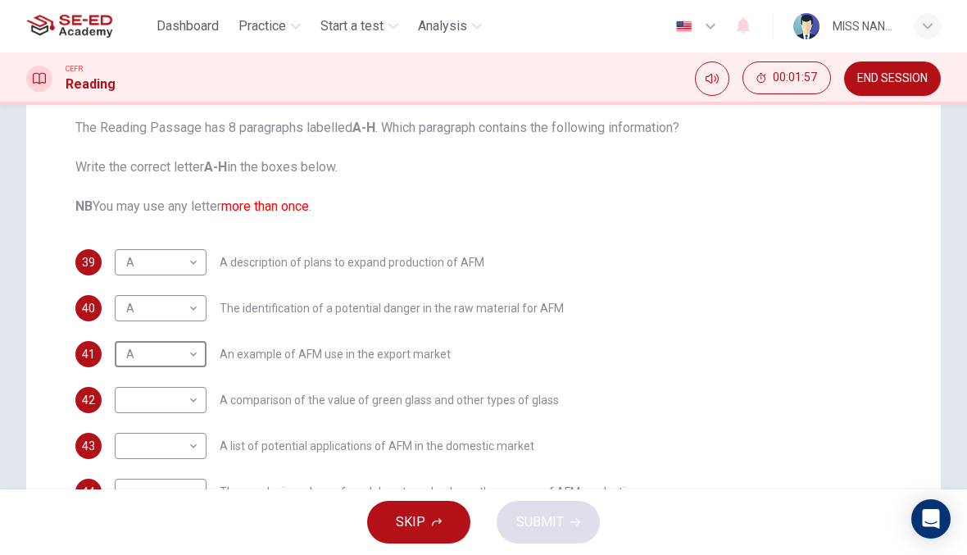
type input "A"
click at [176, 397] on body "This site uses cookies, as explained in our Privacy Policy . If you agree to th…" at bounding box center [483, 277] width 967 height 555
click at [176, 346] on li "A" at bounding box center [161, 345] width 92 height 26
type input "A"
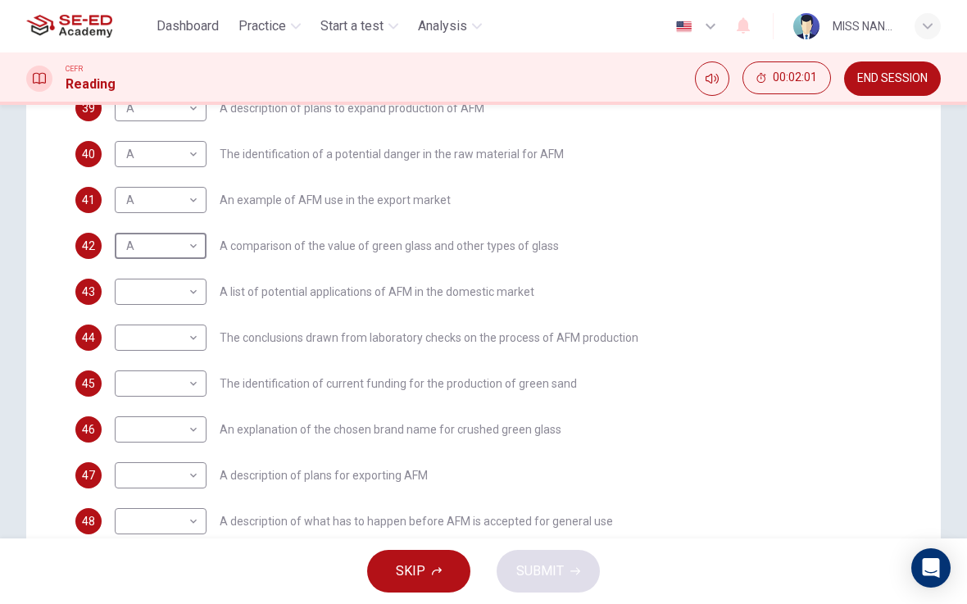
scroll to position [344, 0]
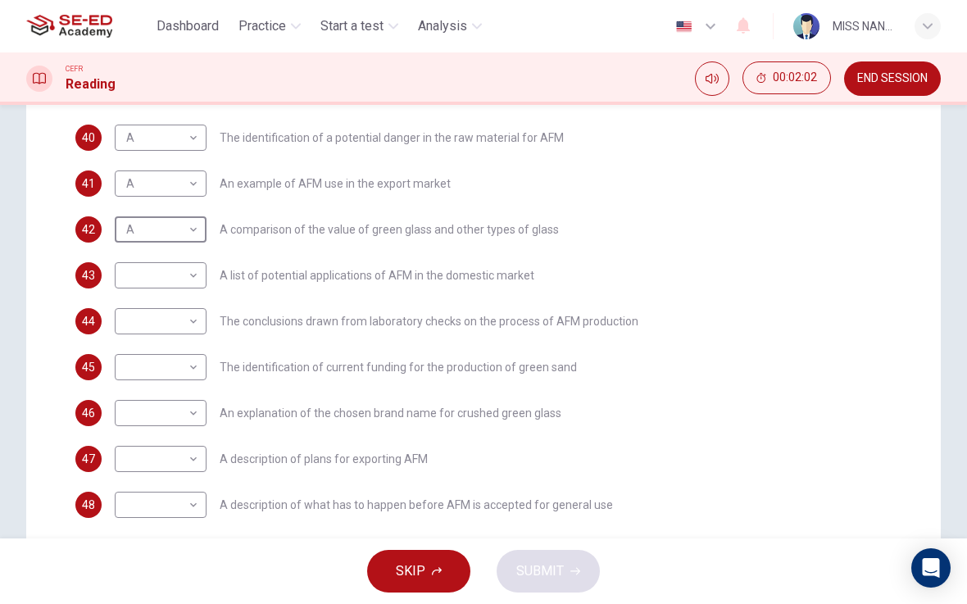
click at [190, 275] on body "This site uses cookies, as explained in our Privacy Policy . If you agree to th…" at bounding box center [483, 302] width 967 height 604
click at [189, 296] on li "A" at bounding box center [161, 302] width 92 height 26
type input "A"
click at [180, 316] on body "This site uses cookies, as explained in our Privacy Policy . If you agree to th…" at bounding box center [483, 302] width 967 height 604
click at [174, 343] on li "A" at bounding box center [161, 347] width 92 height 26
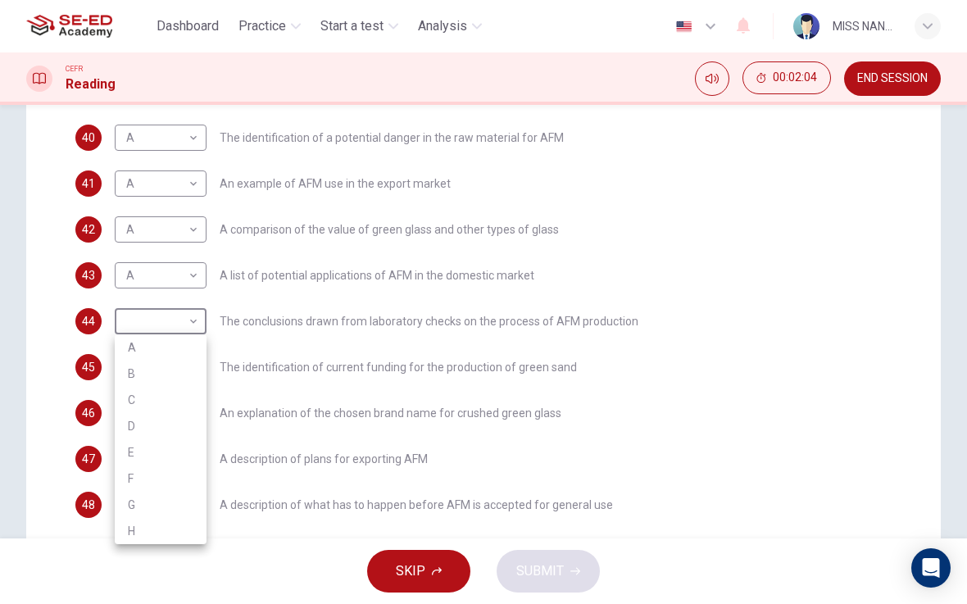
type input "A"
click at [184, 375] on body "This site uses cookies, as explained in our Privacy Policy . If you agree to th…" at bounding box center [483, 302] width 967 height 604
click at [186, 386] on li "A" at bounding box center [161, 393] width 92 height 26
type input "A"
click at [183, 418] on body "This site uses cookies, as explained in our Privacy Policy . If you agree to th…" at bounding box center [483, 302] width 967 height 604
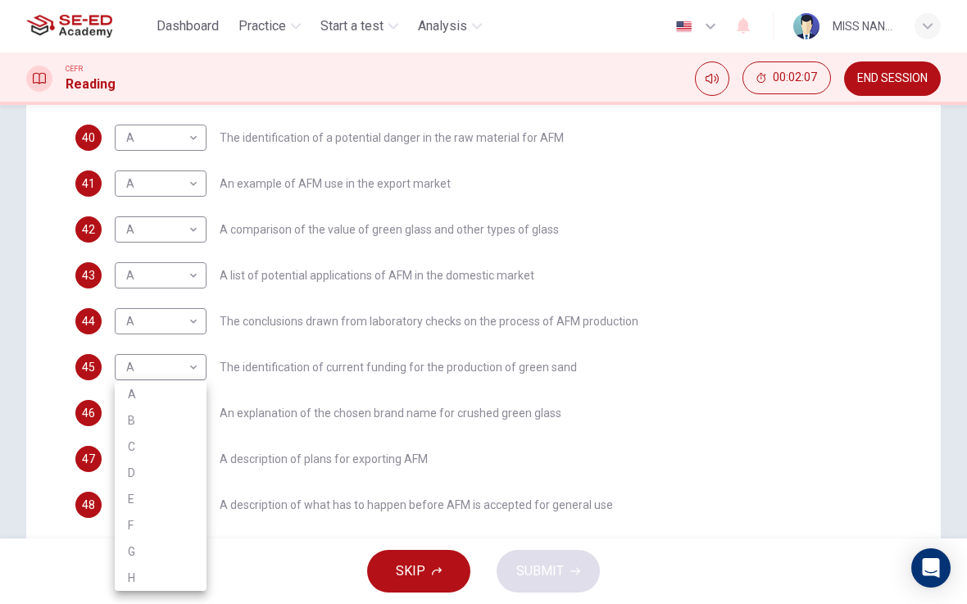
click at [180, 389] on li "A" at bounding box center [161, 394] width 92 height 26
type input "A"
click at [184, 458] on body "This site uses cookies, as explained in our Privacy Policy . If you agree to th…" at bounding box center [483, 302] width 967 height 604
click at [178, 405] on li "A" at bounding box center [161, 394] width 92 height 26
type input "A"
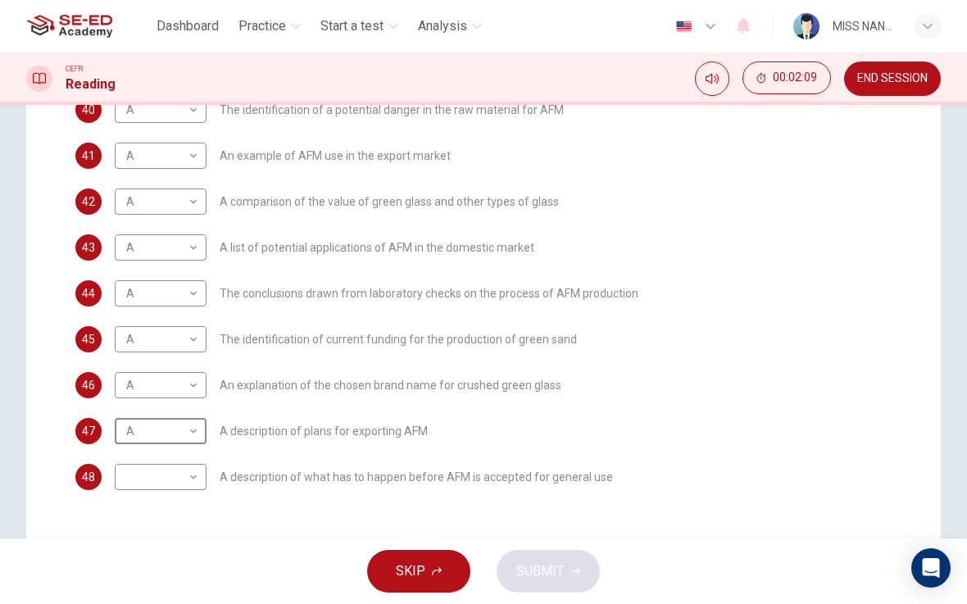
scroll to position [374, 0]
click at [174, 466] on body "This site uses cookies, as explained in our Privacy Policy . If you agree to th…" at bounding box center [483, 302] width 967 height 604
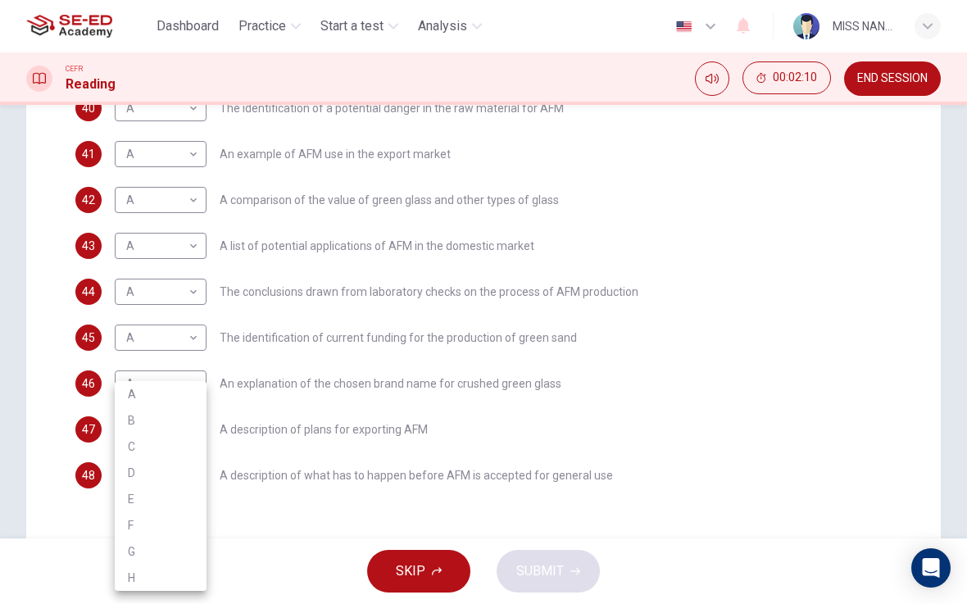
click at [183, 389] on li "A" at bounding box center [161, 394] width 92 height 26
type input "A"
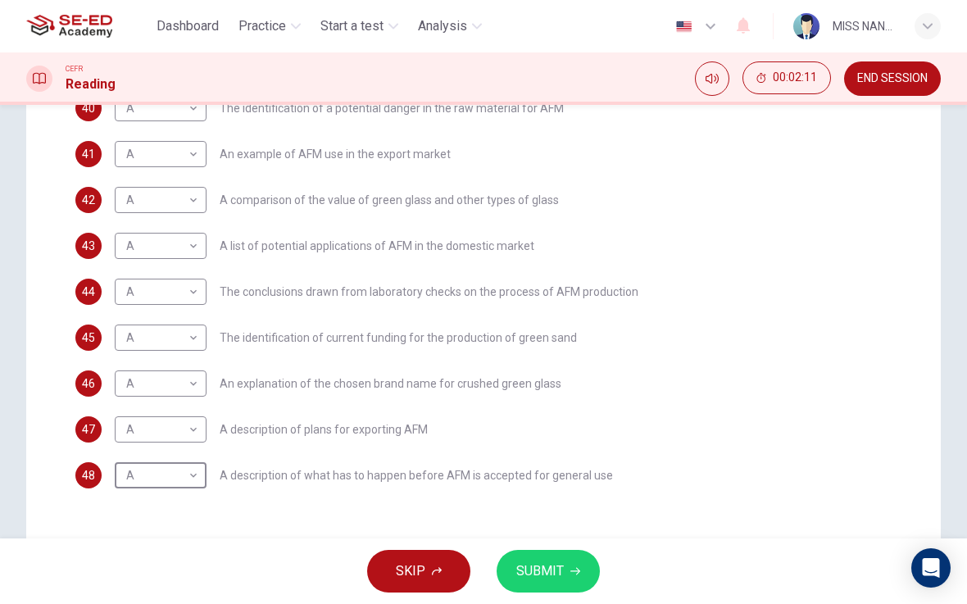
click at [562, 554] on span "SUBMIT" at bounding box center [540, 571] width 48 height 23
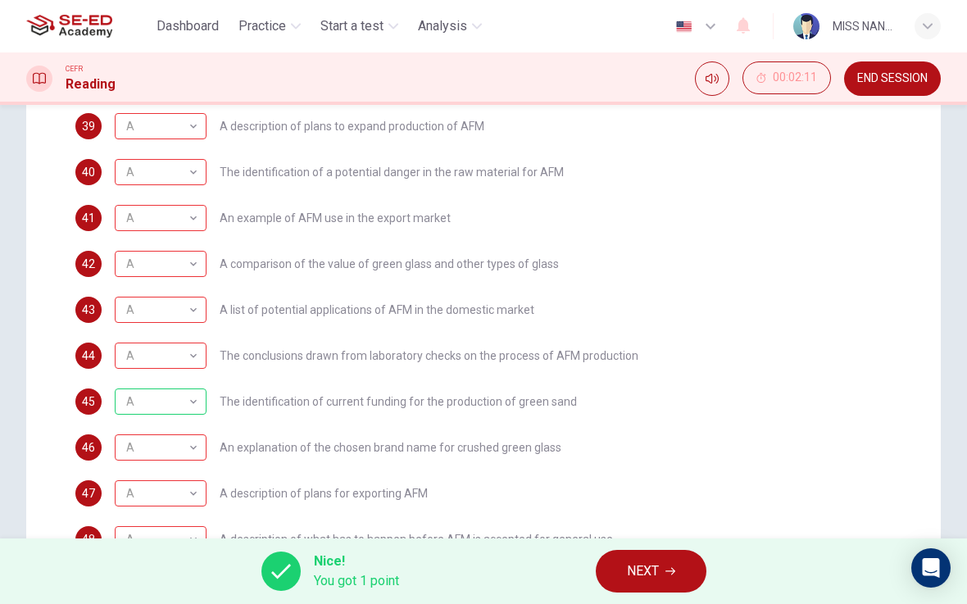
click at [685, 554] on button "NEXT" at bounding box center [651, 571] width 111 height 43
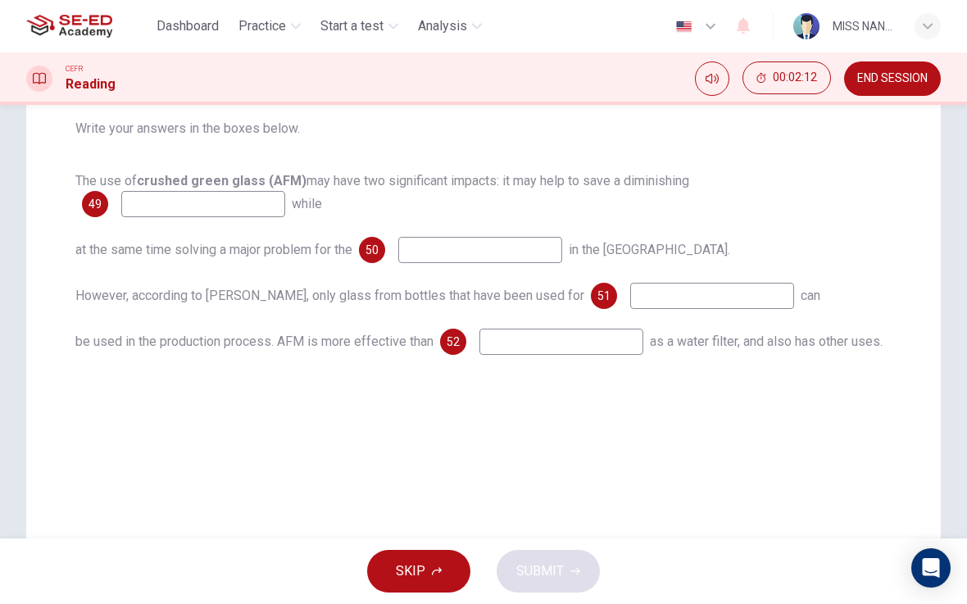
scroll to position [230, 0]
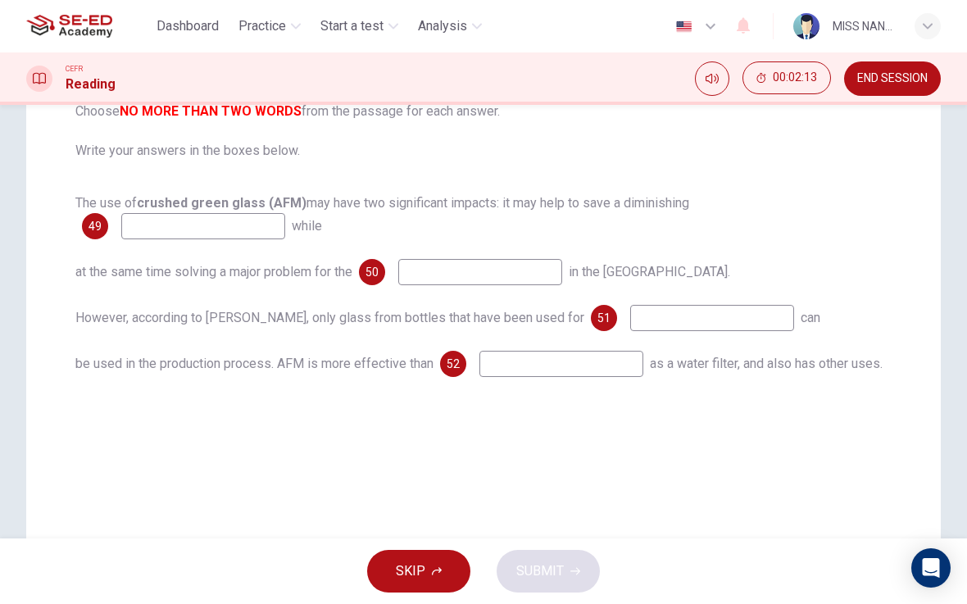
click at [261, 219] on input at bounding box center [203, 226] width 164 height 26
click at [600, 186] on div "Questions 49 - 52 Complete the summary below. Choose NO MORE THAN TWO WORDS fro…" at bounding box center [483, 196] width 843 height 387
click at [659, 175] on div "Questions 49 - 52 Complete the summary below. Choose NO MORE THAN TWO WORDS fro…" at bounding box center [483, 196] width 843 height 387
click at [444, 554] on button "SKIP" at bounding box center [418, 571] width 103 height 43
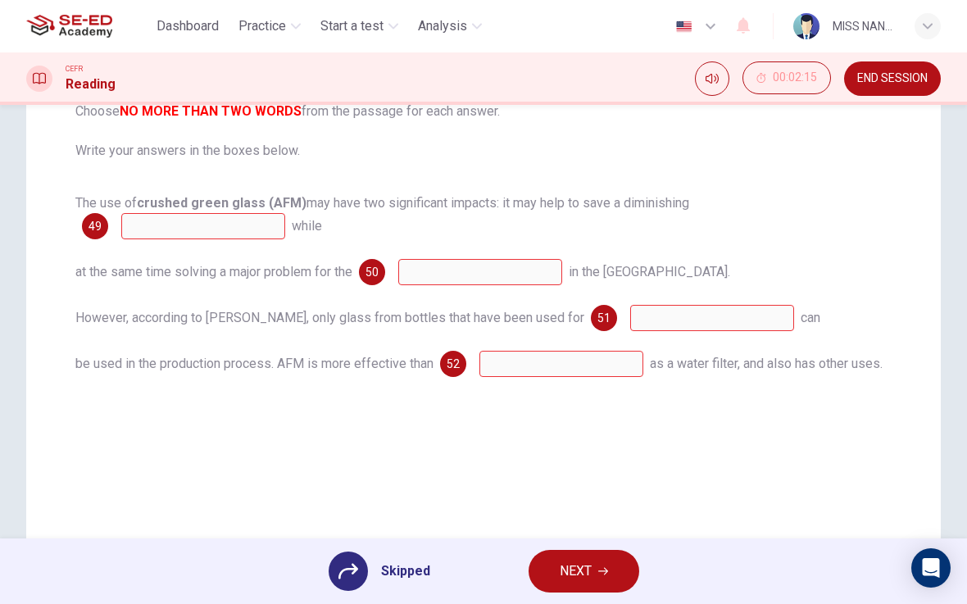
click at [619, 554] on button "NEXT" at bounding box center [584, 571] width 111 height 43
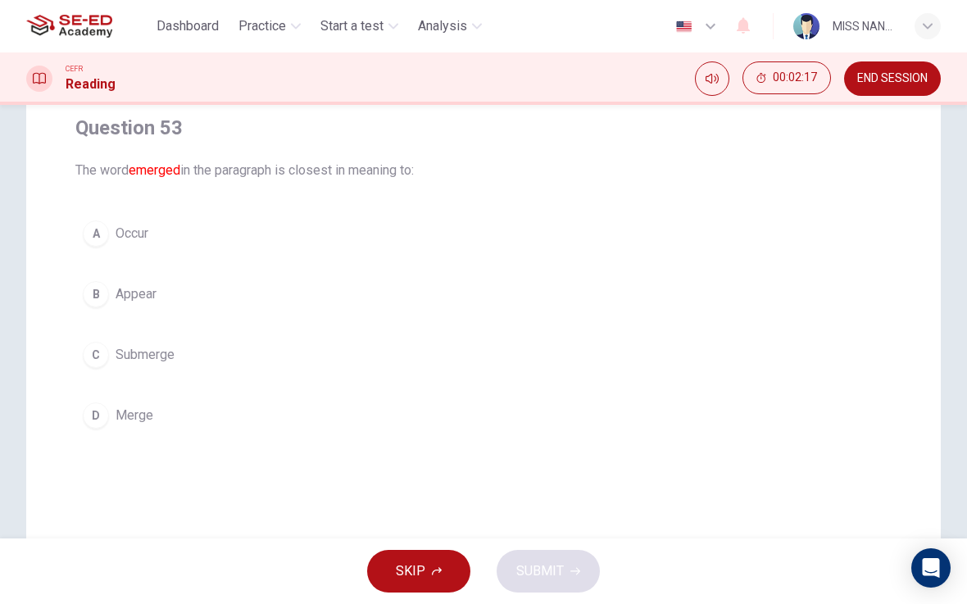
scroll to position [134, 0]
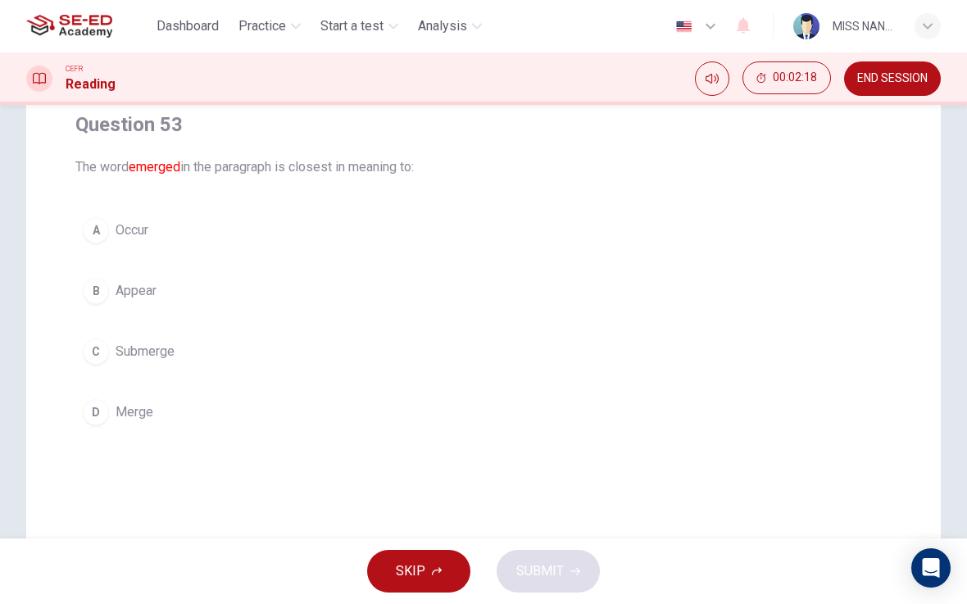
click at [102, 229] on div "A" at bounding box center [96, 230] width 26 height 26
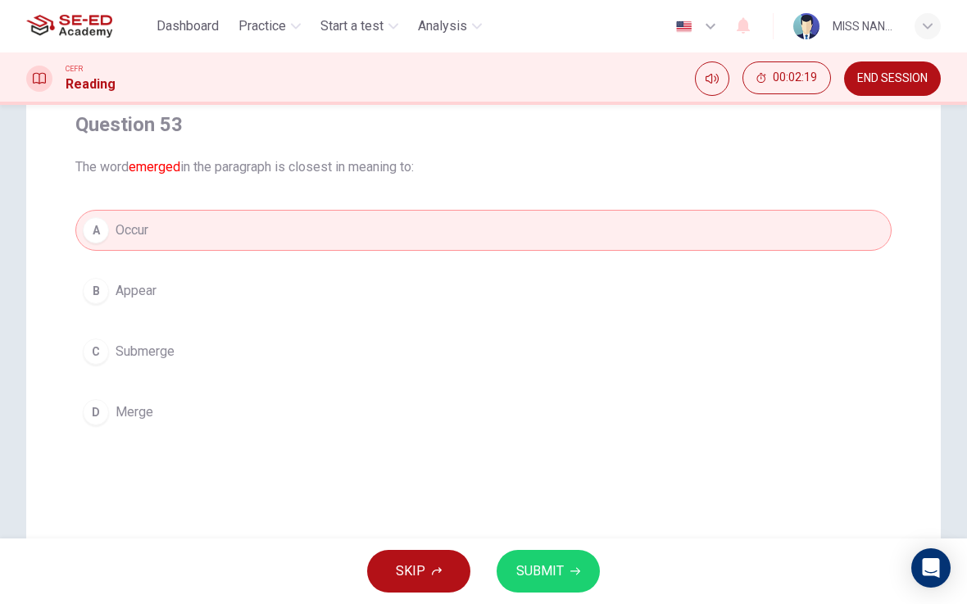
click at [563, 554] on button "SUBMIT" at bounding box center [548, 571] width 103 height 43
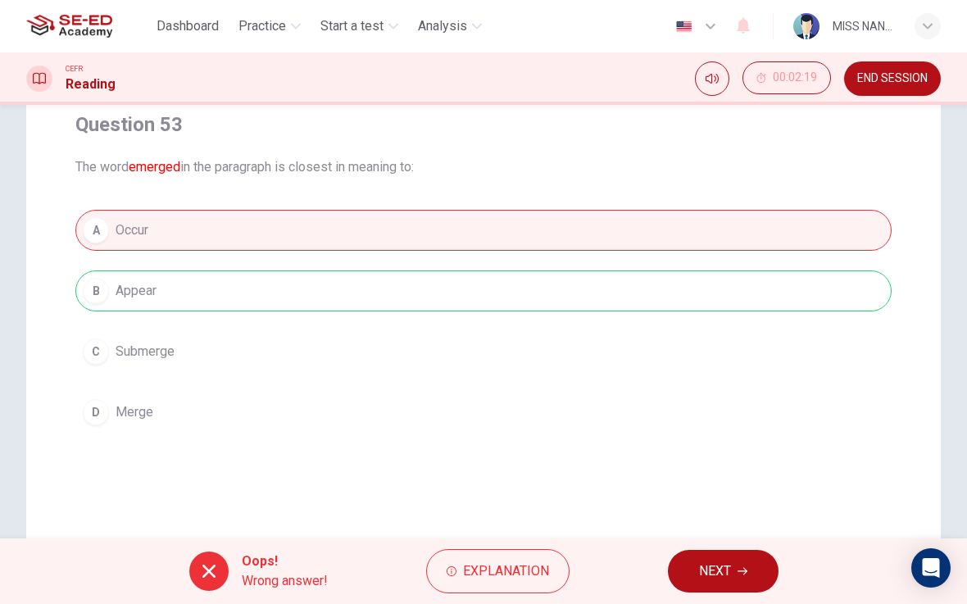
click at [718, 554] on button "NEXT" at bounding box center [723, 571] width 111 height 43
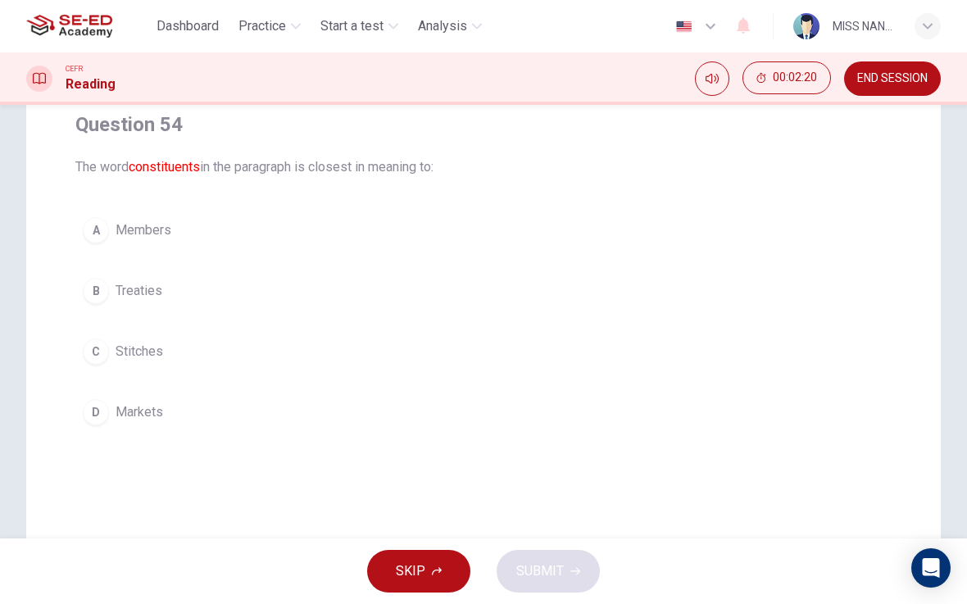
click at [370, 344] on button "C Stitches" at bounding box center [483, 351] width 816 height 41
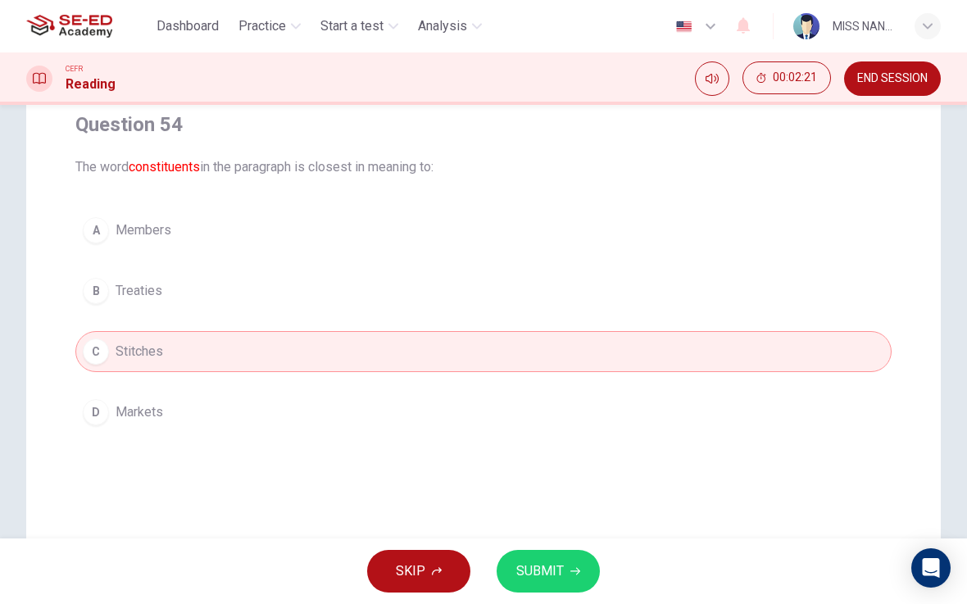
click at [548, 554] on span "SUBMIT" at bounding box center [540, 571] width 48 height 23
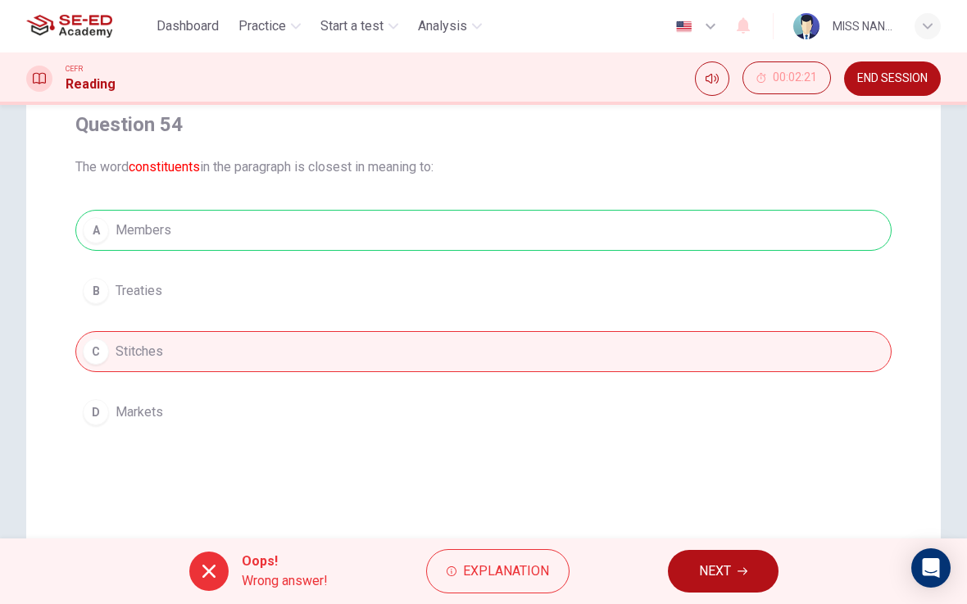
click at [711, 554] on span "NEXT" at bounding box center [715, 571] width 32 height 23
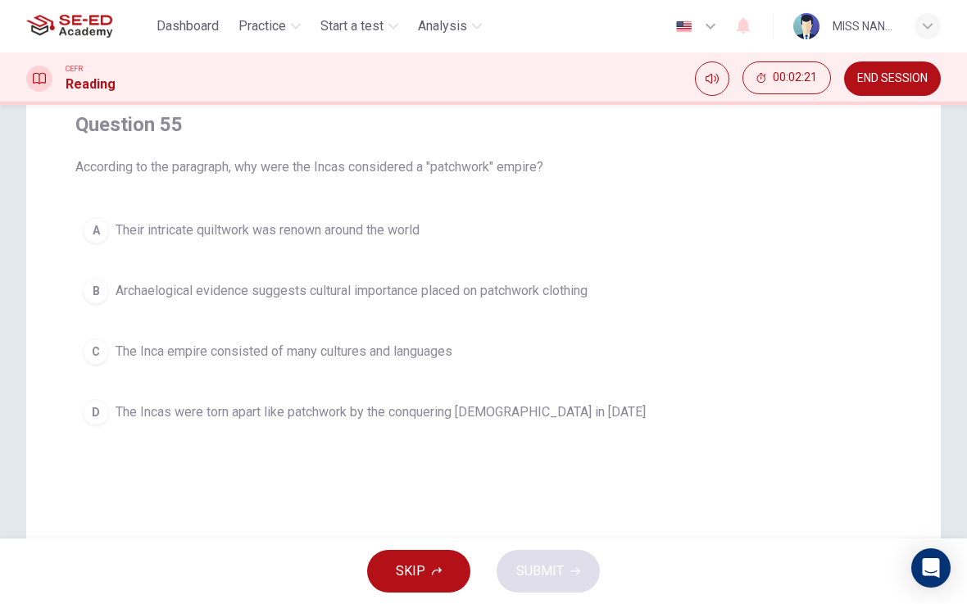
click at [630, 287] on button "B Archaelogical evidence suggests cultural importance placed on patchwork cloth…" at bounding box center [483, 290] width 816 height 41
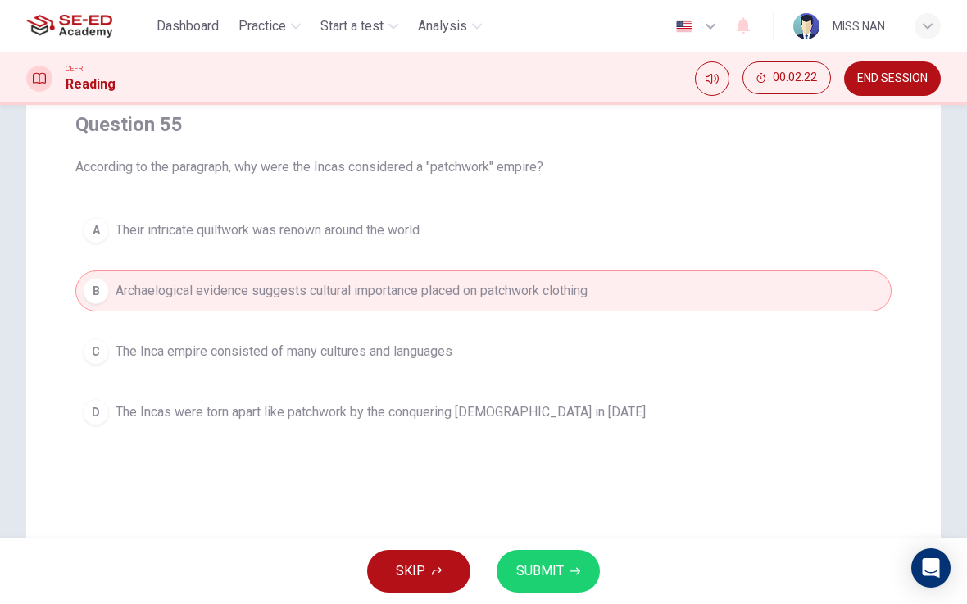
click at [579, 554] on button "SUBMIT" at bounding box center [548, 571] width 103 height 43
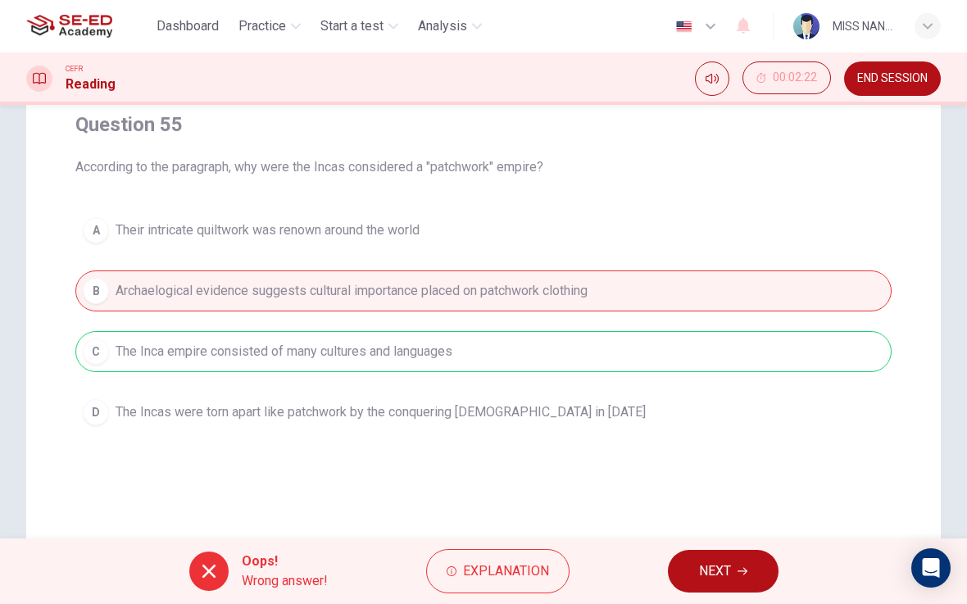
click at [697, 550] on button "NEXT" at bounding box center [723, 571] width 111 height 43
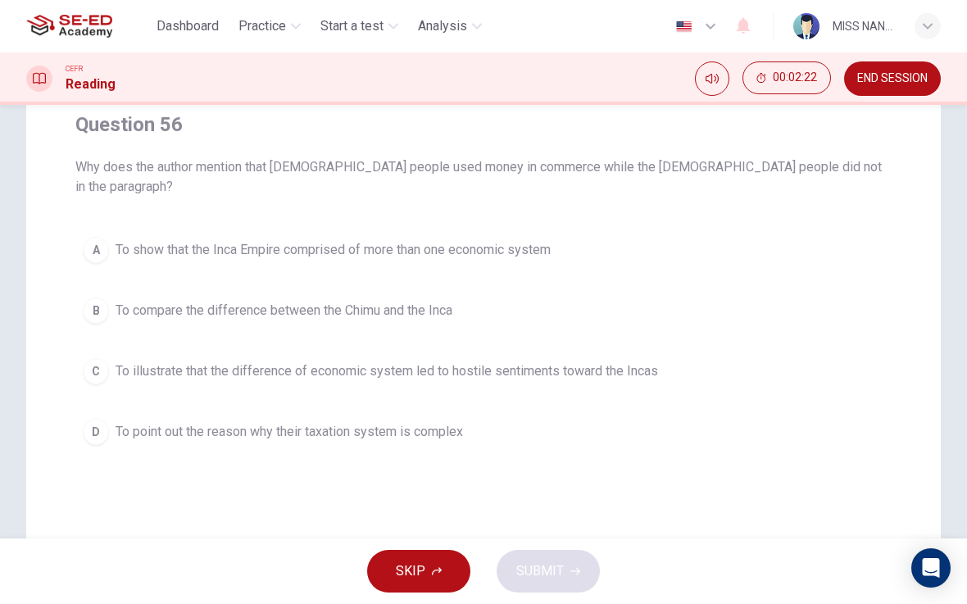
click at [579, 361] on span "To illustrate that the difference of economic system led to hostile sentiments …" at bounding box center [387, 371] width 543 height 20
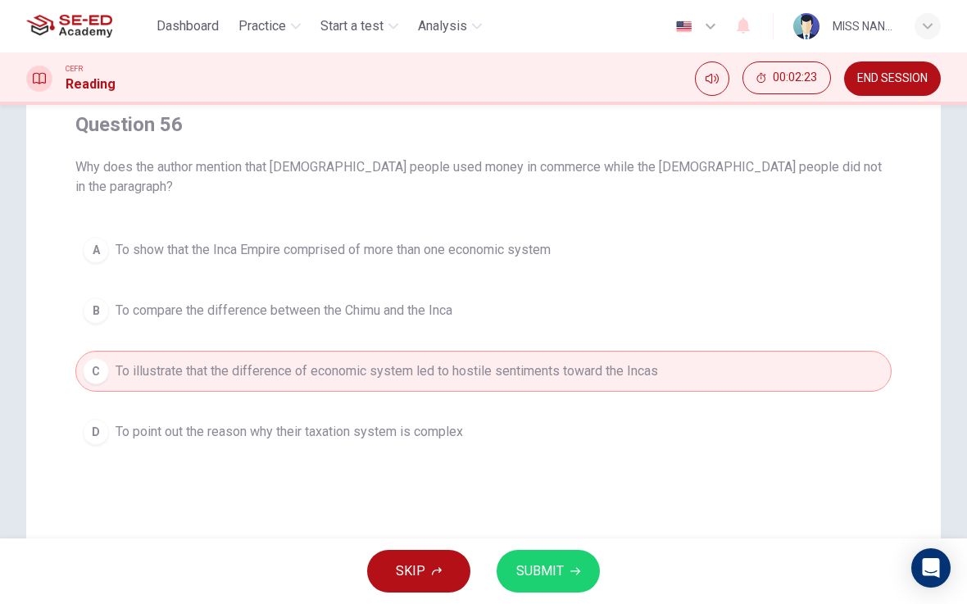
click at [597, 553] on div "SKIP SUBMIT" at bounding box center [483, 572] width 967 height 66
click at [585, 554] on button "SUBMIT" at bounding box center [548, 571] width 103 height 43
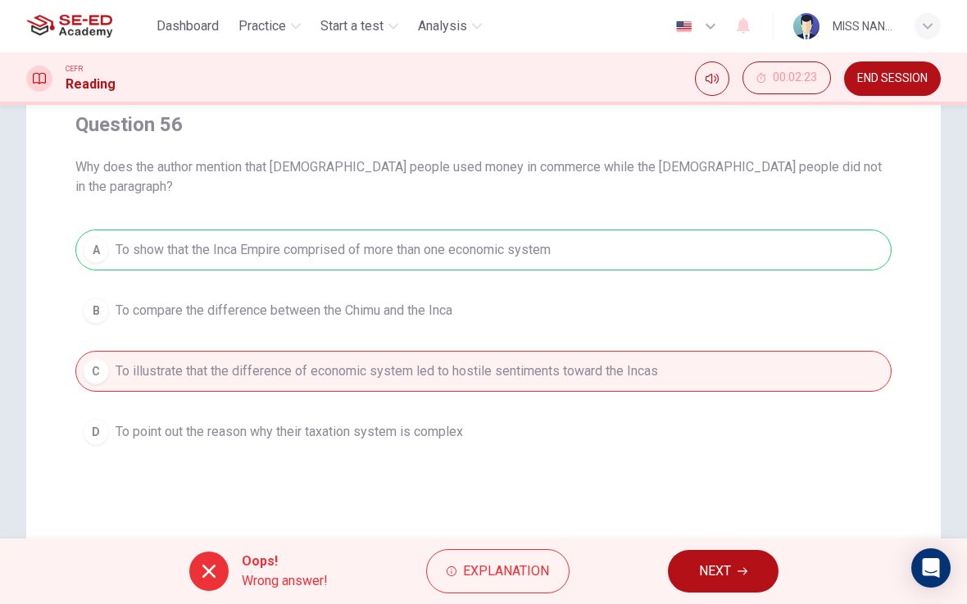
click at [698, 554] on button "NEXT" at bounding box center [723, 571] width 111 height 43
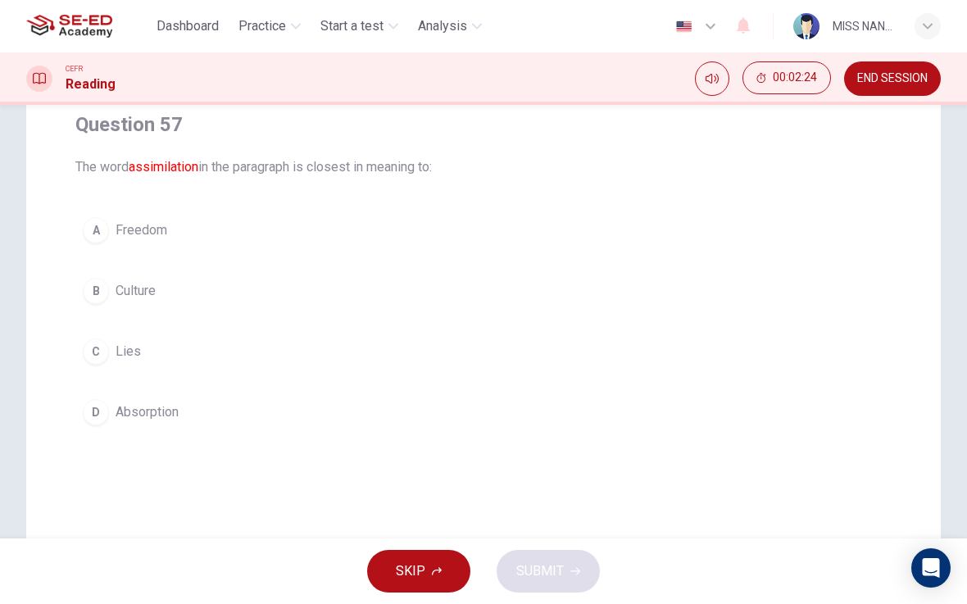
click at [558, 249] on button "A Freedom" at bounding box center [483, 230] width 816 height 41
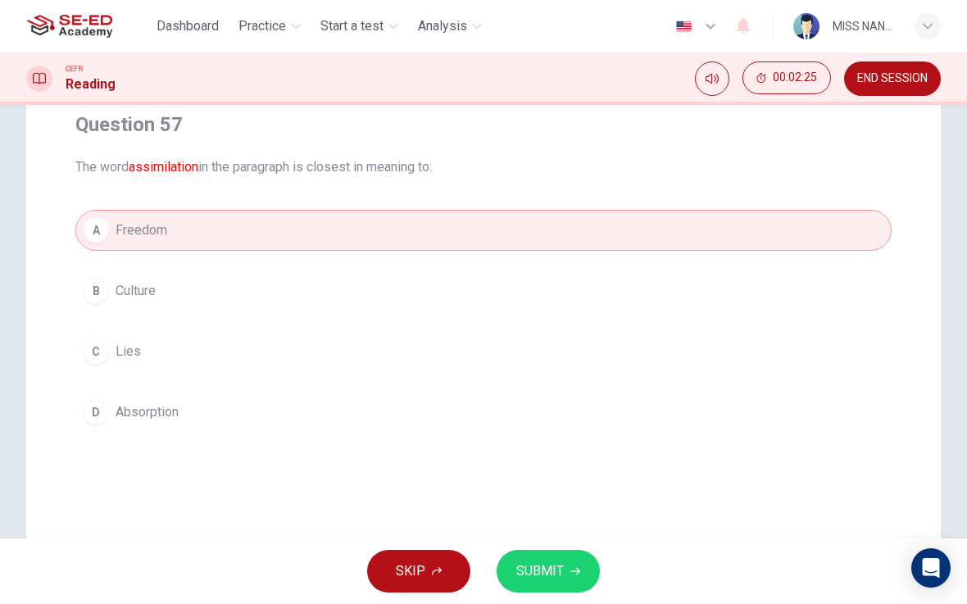
click at [587, 541] on div "SKIP SUBMIT" at bounding box center [483, 572] width 967 height 66
click at [574, 554] on icon "button" at bounding box center [575, 571] width 10 height 10
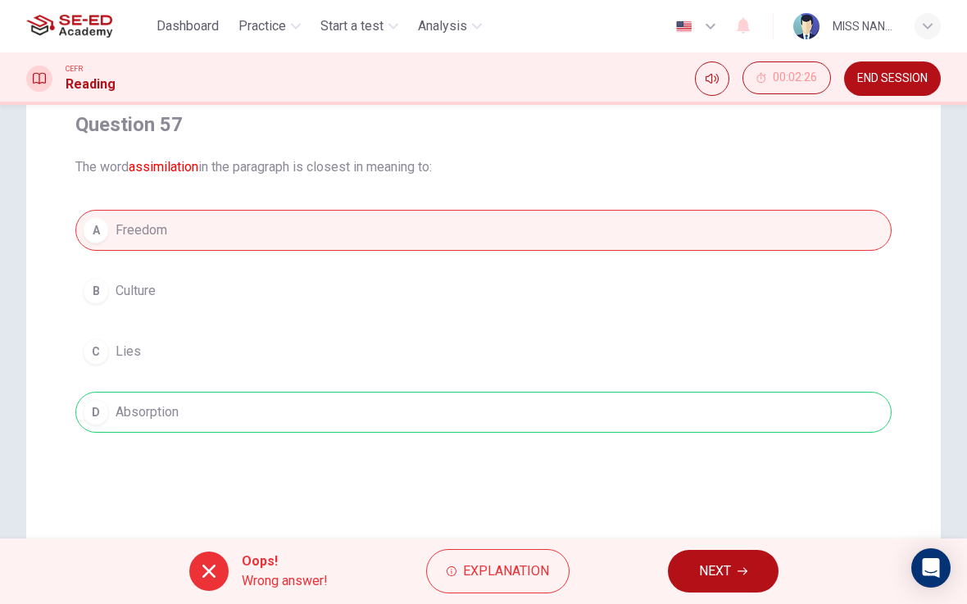
click at [684, 554] on button "NEXT" at bounding box center [723, 571] width 111 height 43
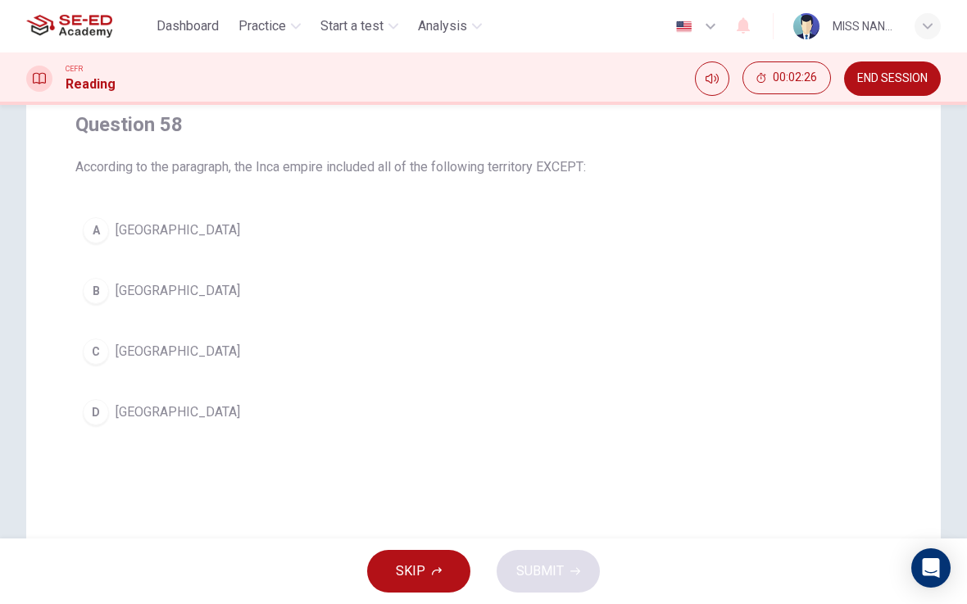
click at [561, 358] on button "C Colombia" at bounding box center [483, 351] width 816 height 41
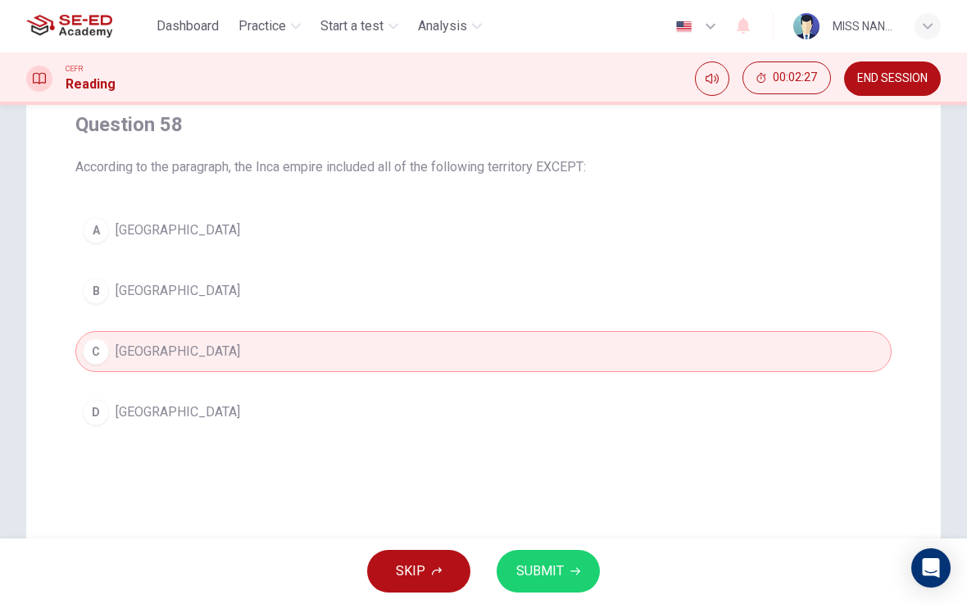
click at [624, 554] on div "SKIP SUBMIT" at bounding box center [483, 572] width 967 height 66
click at [595, 554] on button "SUBMIT" at bounding box center [548, 571] width 103 height 43
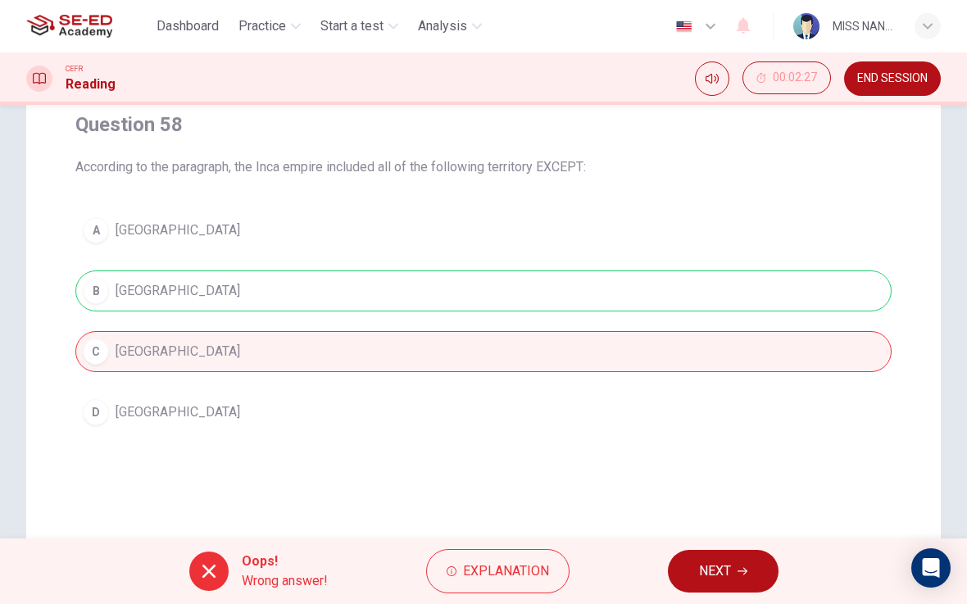
click at [663, 554] on div "Oops! Wrong answer! Explanation NEXT" at bounding box center [483, 572] width 967 height 66
click at [689, 554] on button "NEXT" at bounding box center [723, 571] width 111 height 43
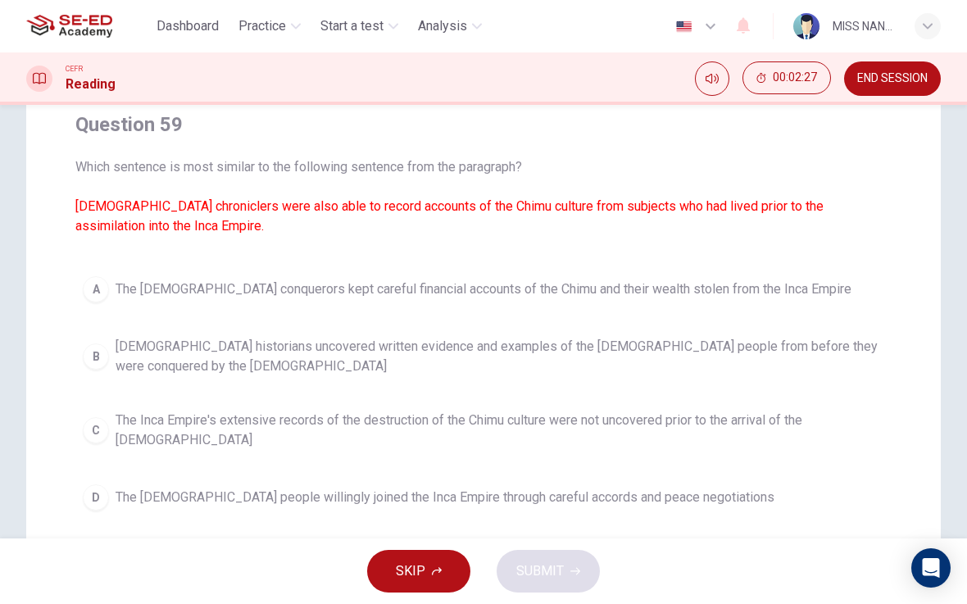
click at [566, 335] on button "B Spanish historians uncovered written evidence and examples of the Chimu peopl…" at bounding box center [483, 357] width 816 height 54
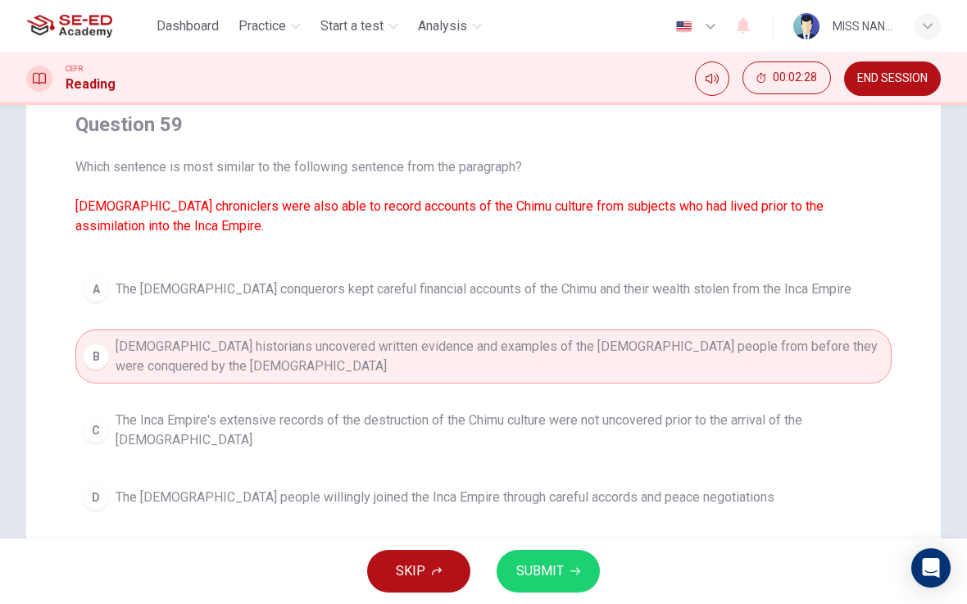
click at [580, 545] on div "SKIP SUBMIT" at bounding box center [483, 572] width 967 height 66
click at [577, 554] on icon "button" at bounding box center [575, 571] width 10 height 10
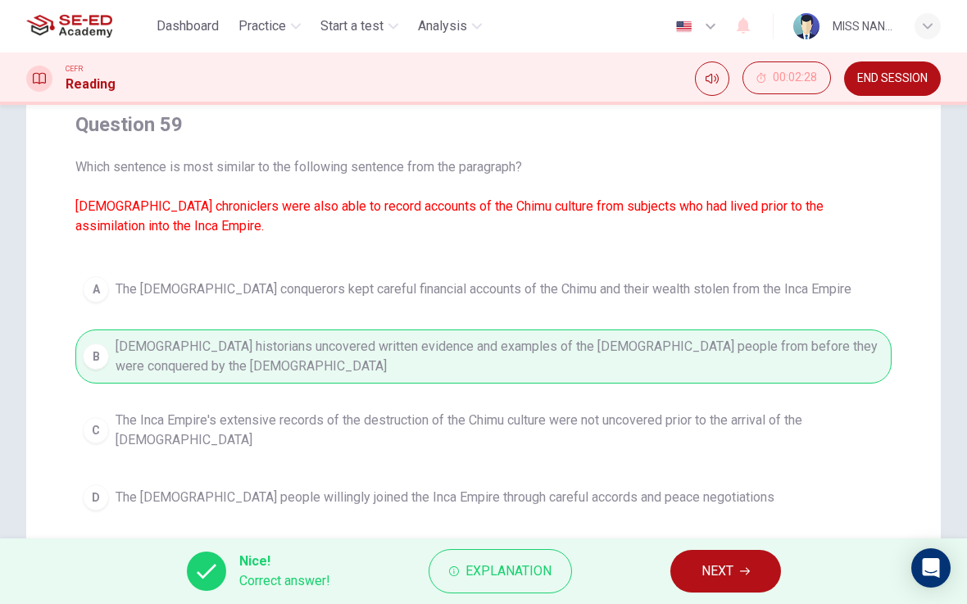
click at [715, 554] on span "NEXT" at bounding box center [718, 571] width 32 height 23
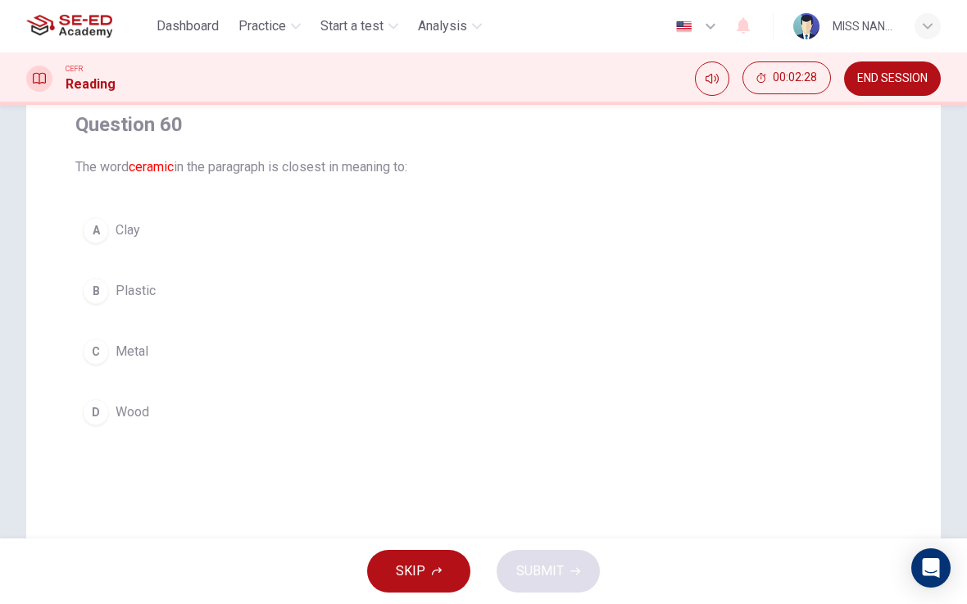
click at [557, 360] on button "C Metal" at bounding box center [483, 351] width 816 height 41
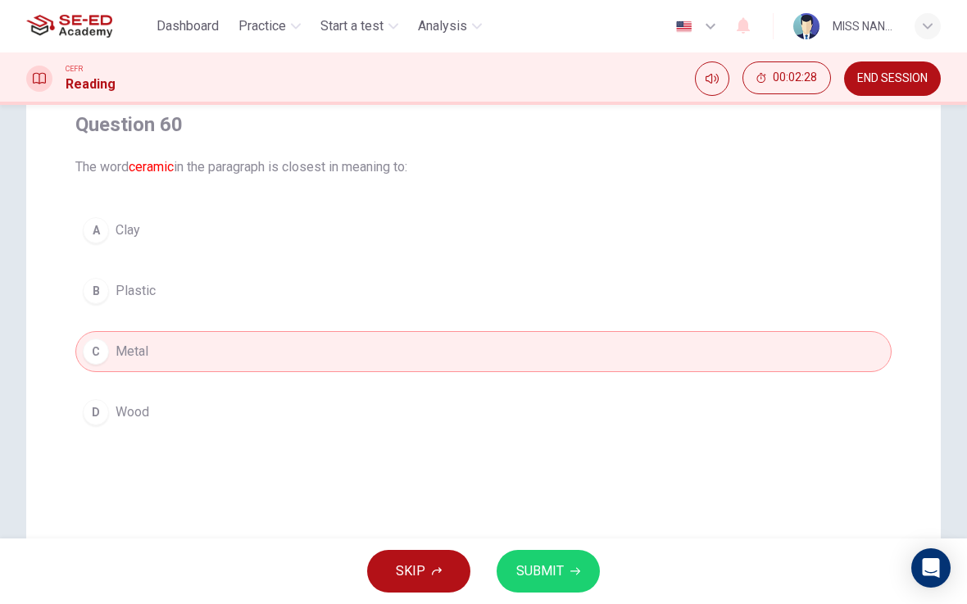
click at [570, 554] on button "SUBMIT" at bounding box center [548, 571] width 103 height 43
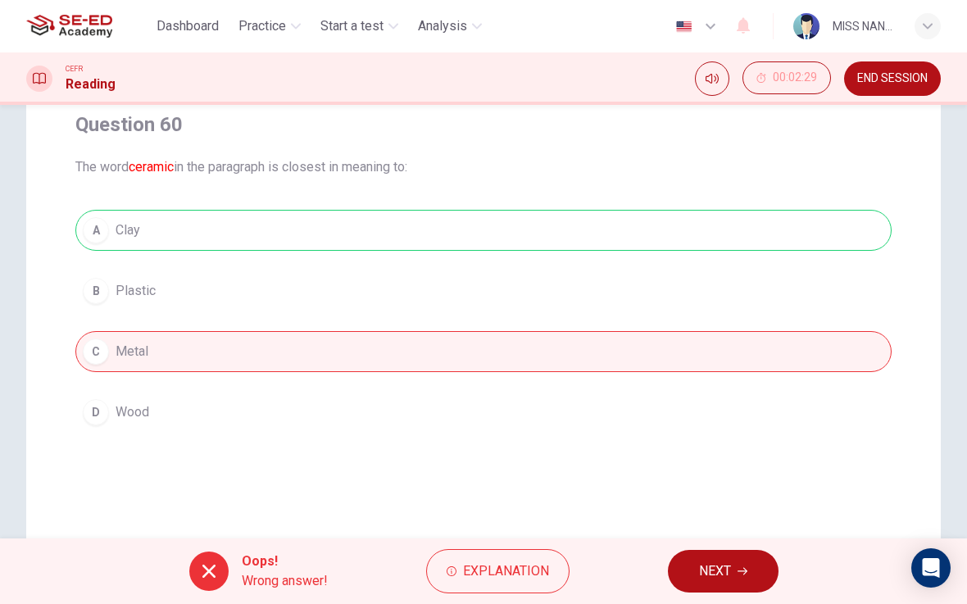
click at [680, 554] on button "NEXT" at bounding box center [723, 571] width 111 height 43
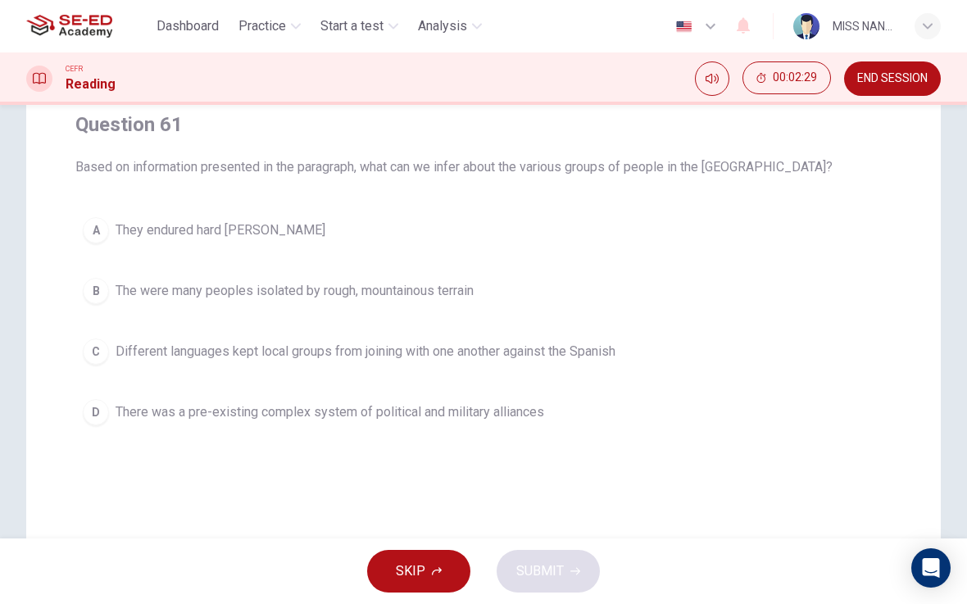
click at [598, 380] on div "A They endured hard winters B The were many peoples isolated by rough, mountain…" at bounding box center [483, 321] width 816 height 223
click at [610, 357] on span "Different languages kept local groups from joining with one another against the…" at bounding box center [366, 352] width 500 height 20
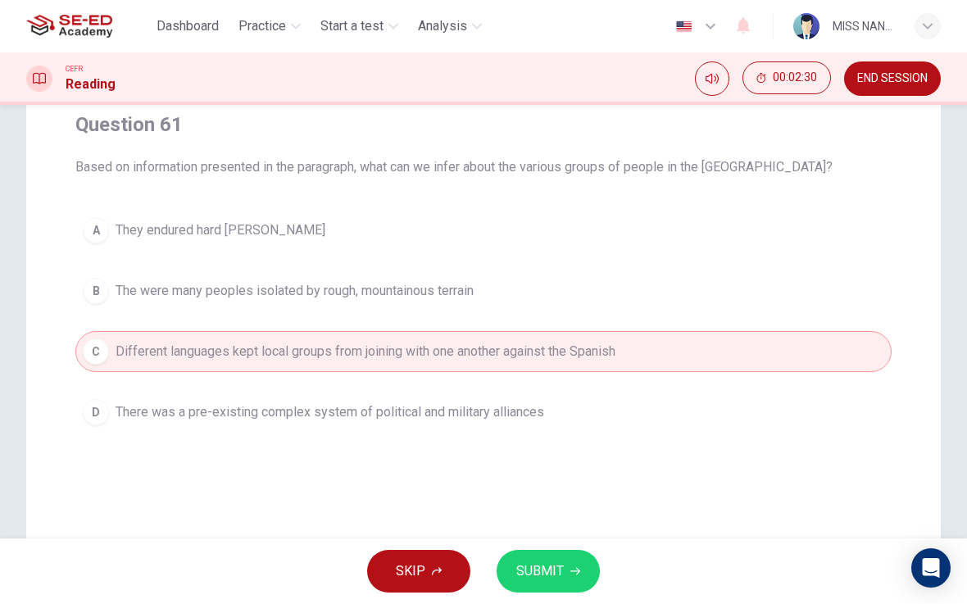
click at [595, 554] on button "SUBMIT" at bounding box center [548, 571] width 103 height 43
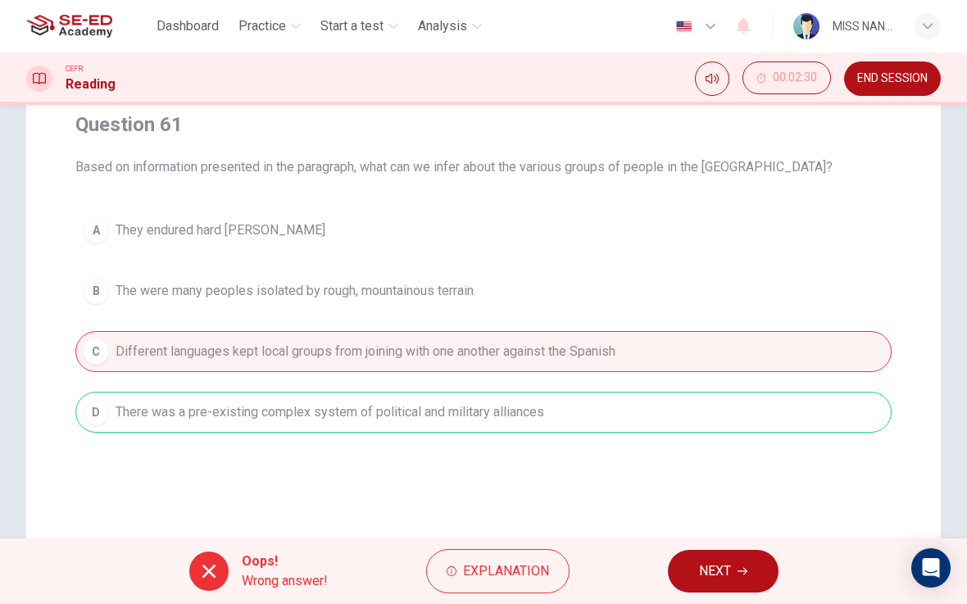
click at [693, 554] on button "NEXT" at bounding box center [723, 571] width 111 height 43
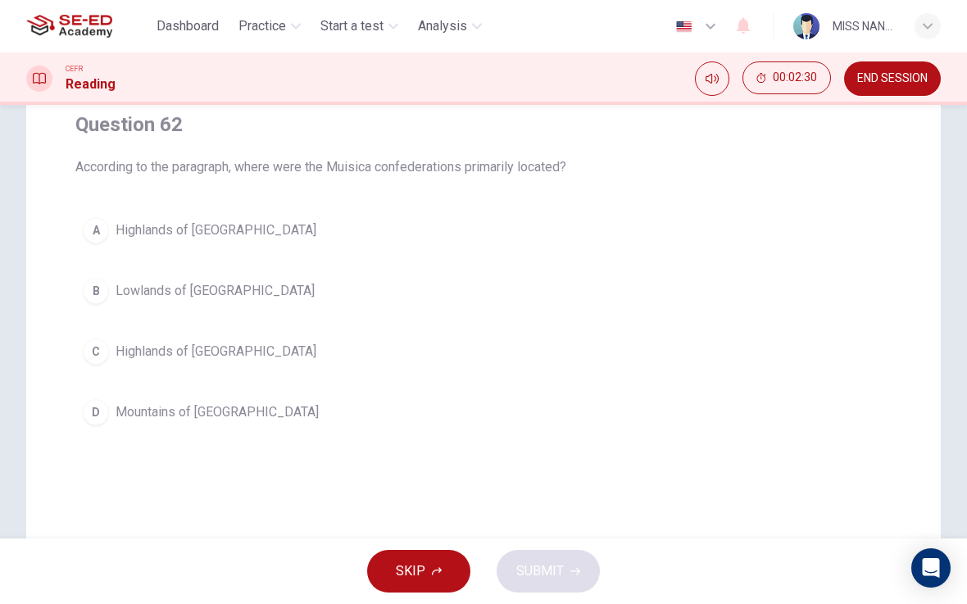
click at [598, 353] on button "C Highlands of Colombia" at bounding box center [483, 351] width 816 height 41
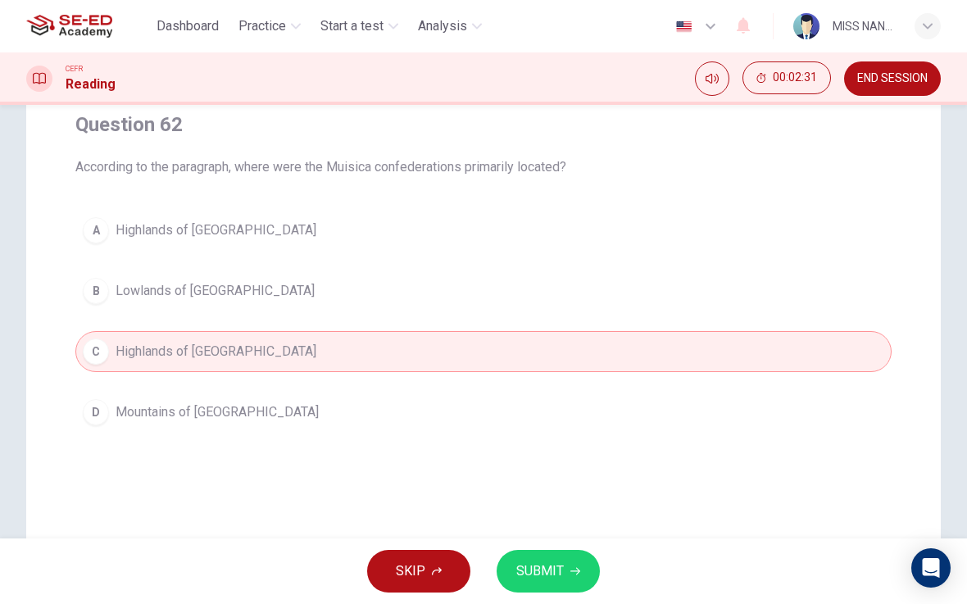
click at [576, 553] on button "SUBMIT" at bounding box center [548, 571] width 103 height 43
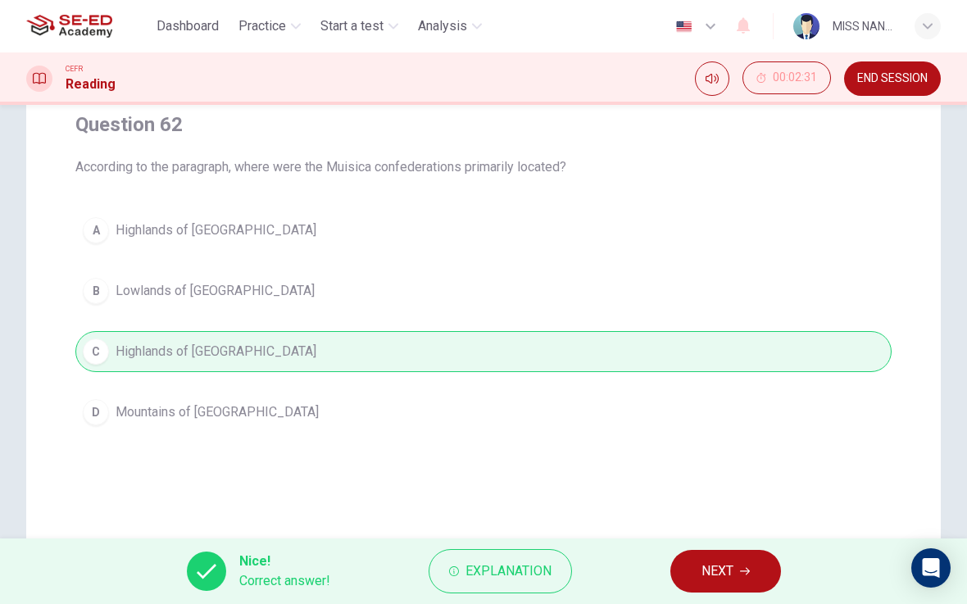
click at [659, 554] on div "Nice! Correct answer! Explanation NEXT" at bounding box center [483, 572] width 967 height 66
click at [720, 554] on span "NEXT" at bounding box center [718, 571] width 32 height 23
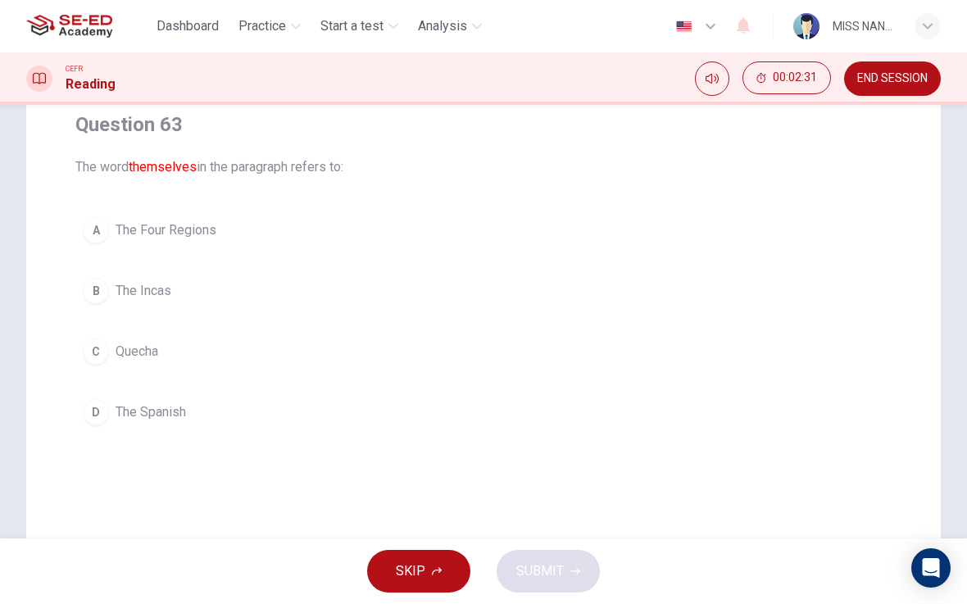
click at [591, 339] on button "C Quecha" at bounding box center [483, 351] width 816 height 41
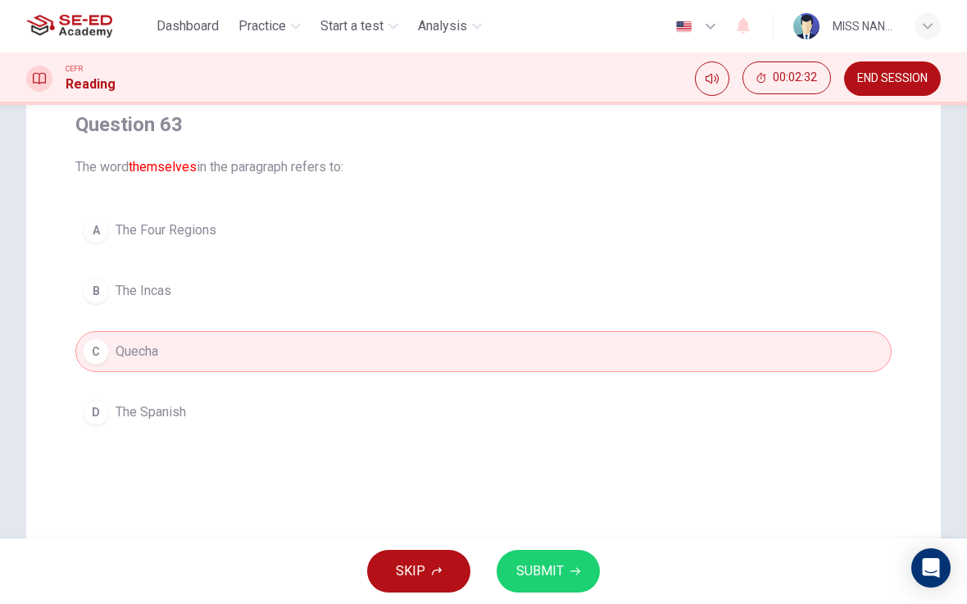
click at [616, 554] on div "SKIP SUBMIT" at bounding box center [483, 572] width 967 height 66
click at [575, 554] on button "SUBMIT" at bounding box center [548, 571] width 103 height 43
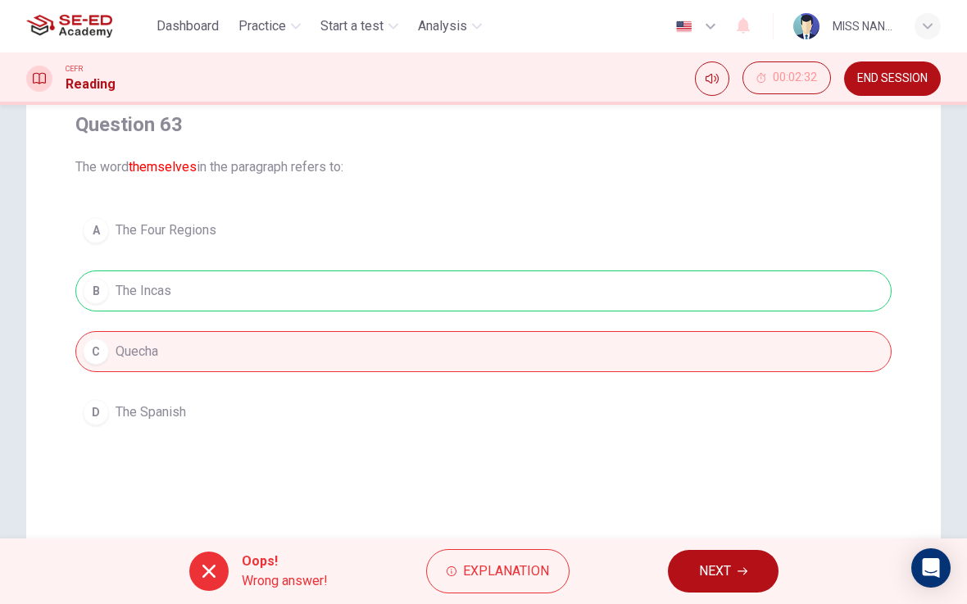
click at [669, 554] on button "NEXT" at bounding box center [723, 571] width 111 height 43
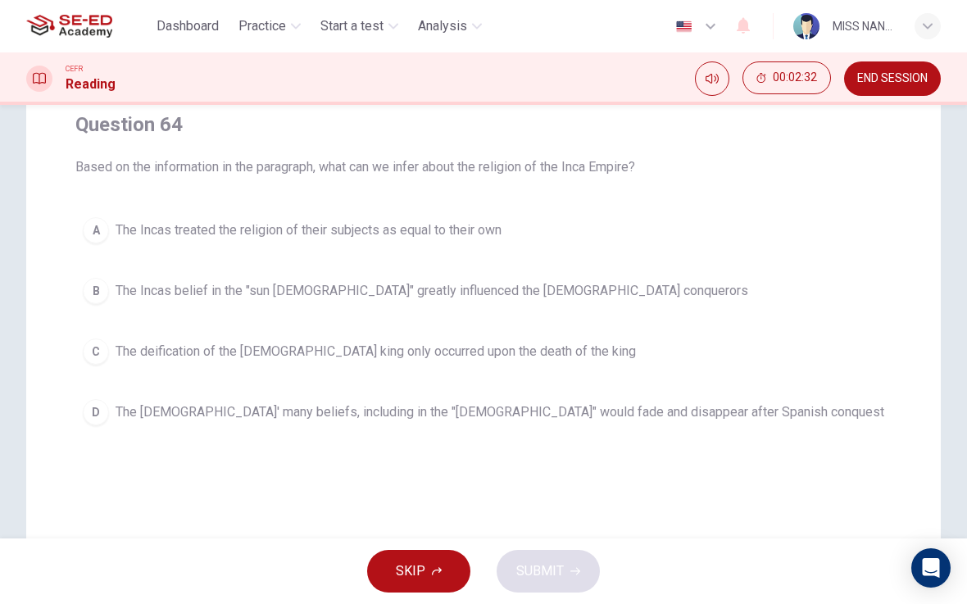
click at [581, 332] on button "C The deification of the Inca king only occurred upon the death of the king" at bounding box center [483, 351] width 816 height 41
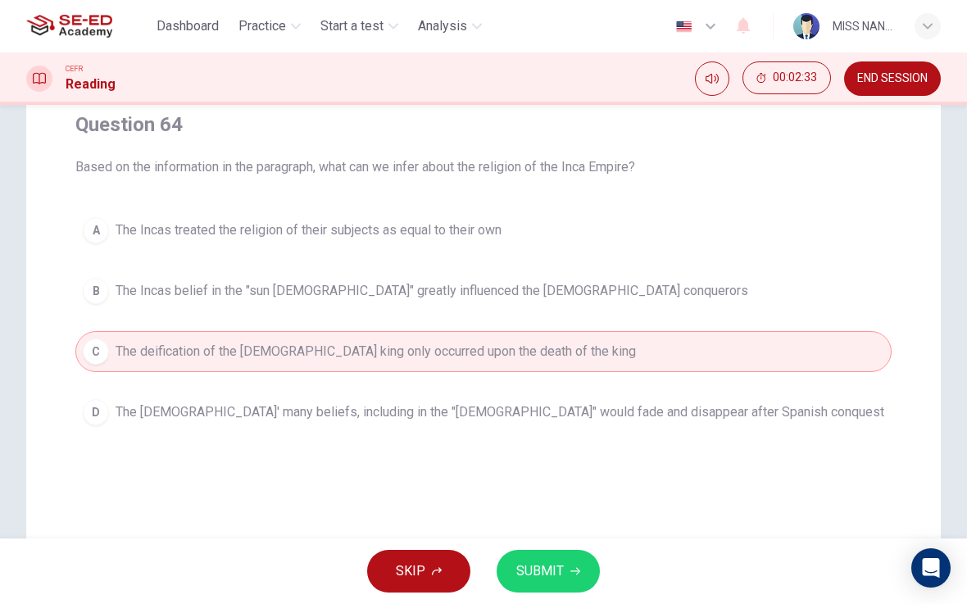
click at [599, 548] on div "SKIP SUBMIT" at bounding box center [483, 572] width 967 height 66
click at [565, 554] on button "SUBMIT" at bounding box center [548, 571] width 103 height 43
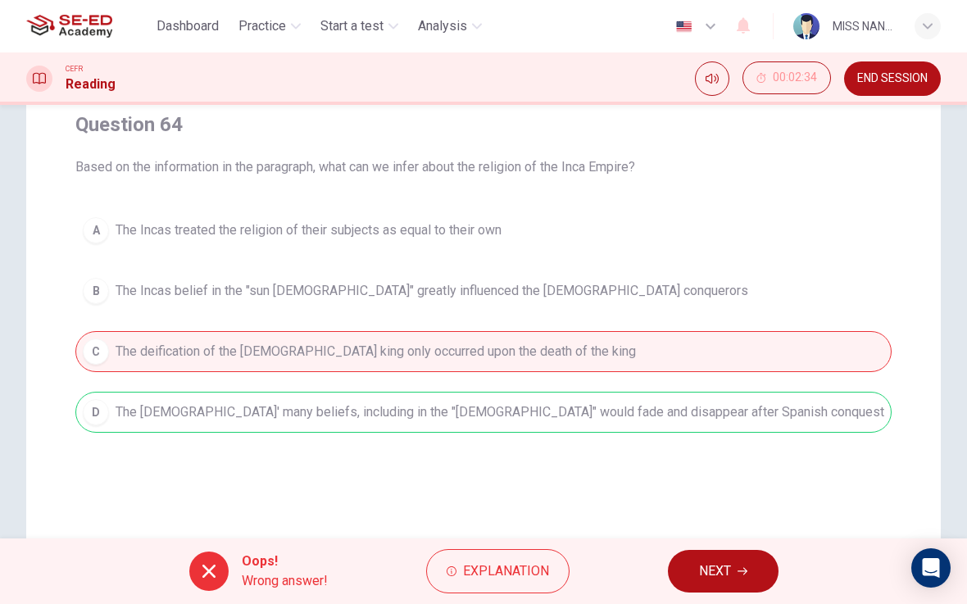
click at [694, 554] on button "NEXT" at bounding box center [723, 571] width 111 height 43
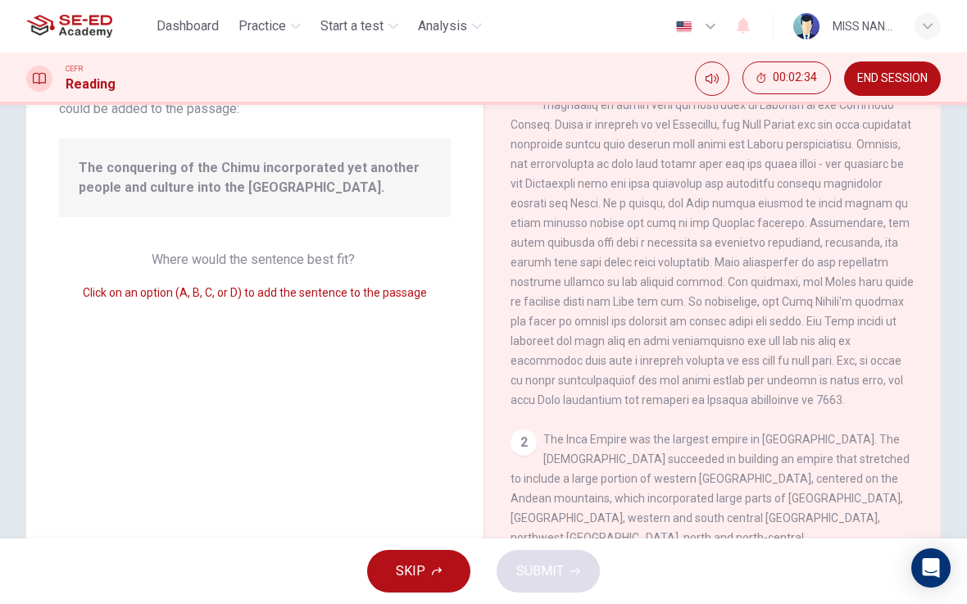
scroll to position [489, 0]
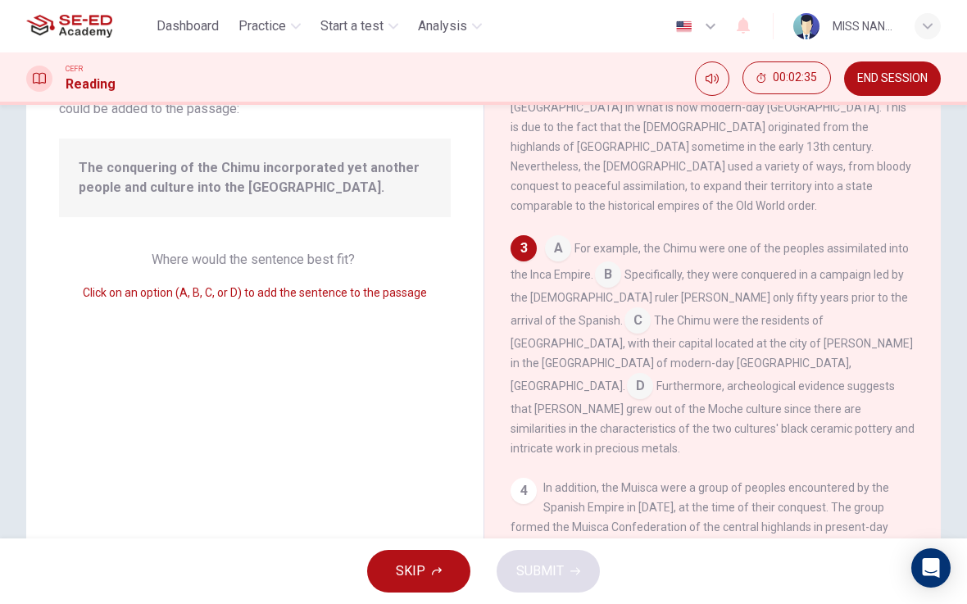
click at [566, 237] on input at bounding box center [558, 250] width 26 height 26
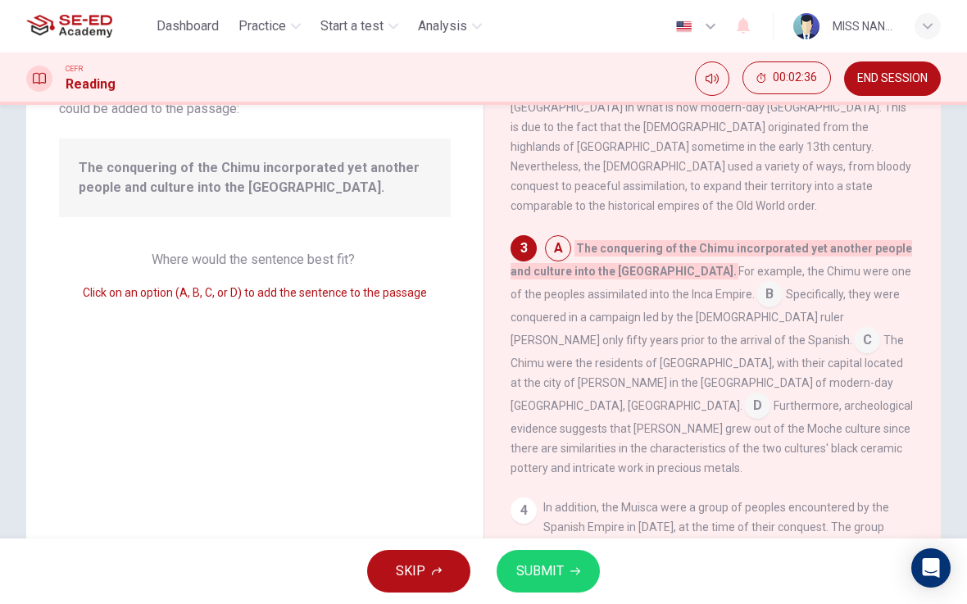
click at [744, 394] on input at bounding box center [757, 407] width 26 height 26
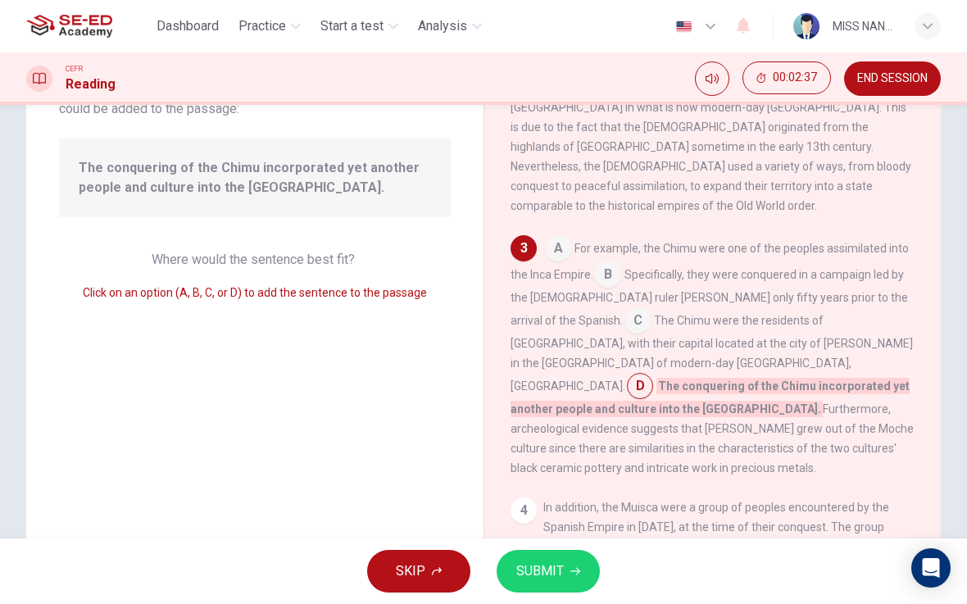
click at [625, 309] on input at bounding box center [638, 322] width 26 height 26
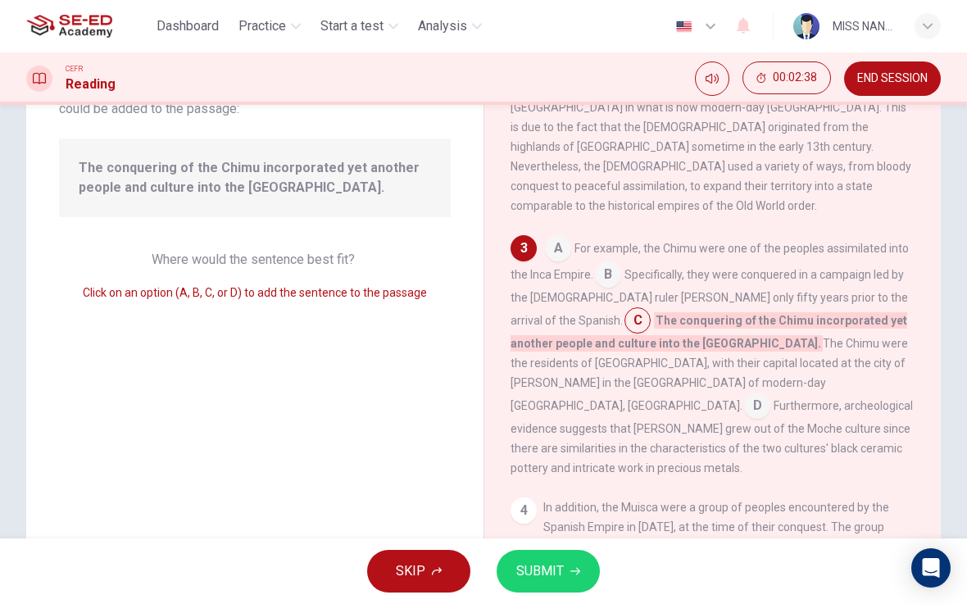
click at [575, 554] on button "SUBMIT" at bounding box center [548, 571] width 103 height 43
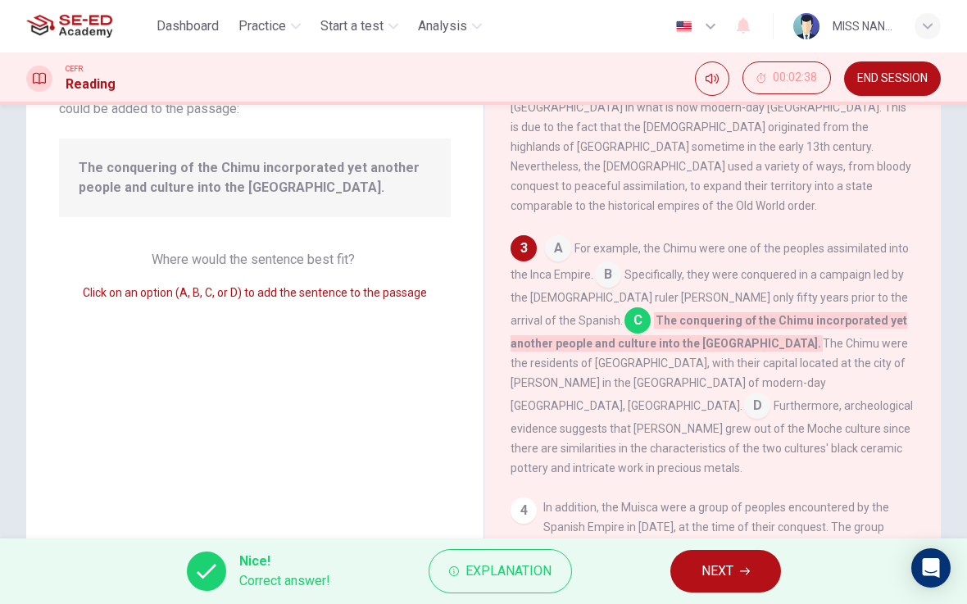
click at [702, 554] on span "NEXT" at bounding box center [718, 571] width 32 height 23
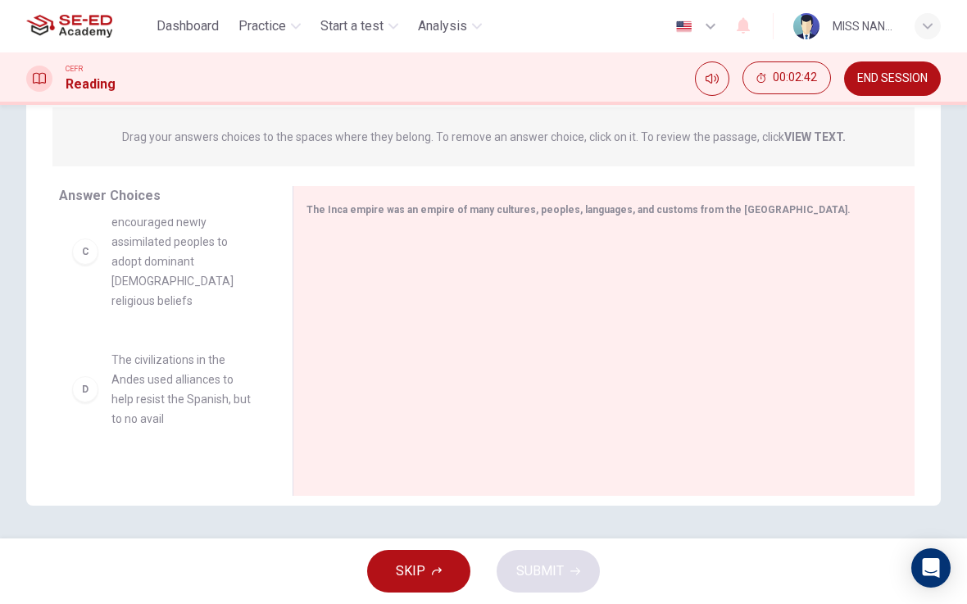
scroll to position [219, 0]
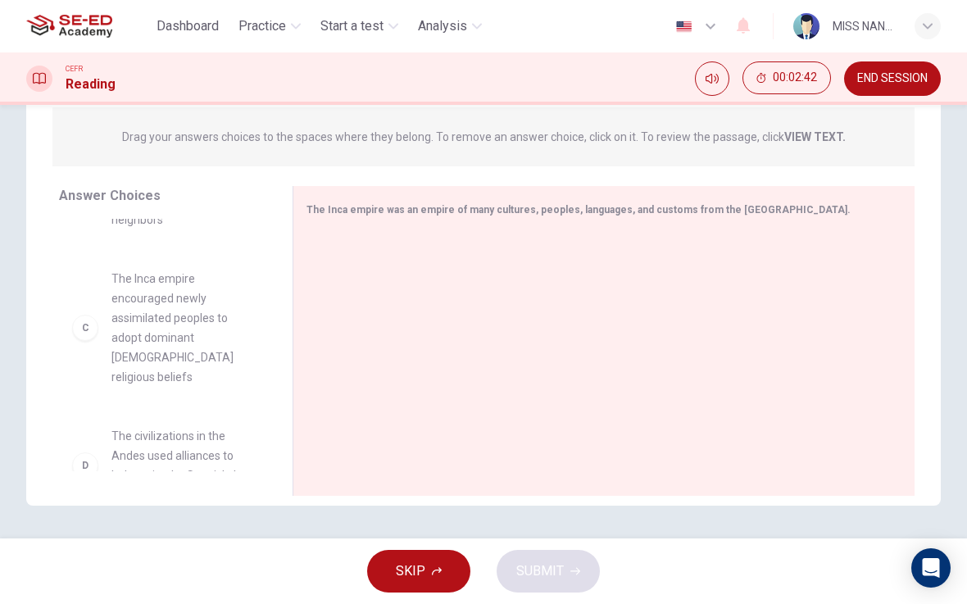
click at [76, 321] on div "C" at bounding box center [85, 328] width 26 height 26
click at [104, 302] on div "C The Inca empire encouraged newly assimilated peoples to adopt dominant Inca r…" at bounding box center [162, 328] width 181 height 118
click at [86, 319] on div "C" at bounding box center [85, 328] width 26 height 26
click at [110, 325] on div "C The Inca empire encouraged newly assimilated peoples to adopt dominant Inca r…" at bounding box center [162, 328] width 181 height 118
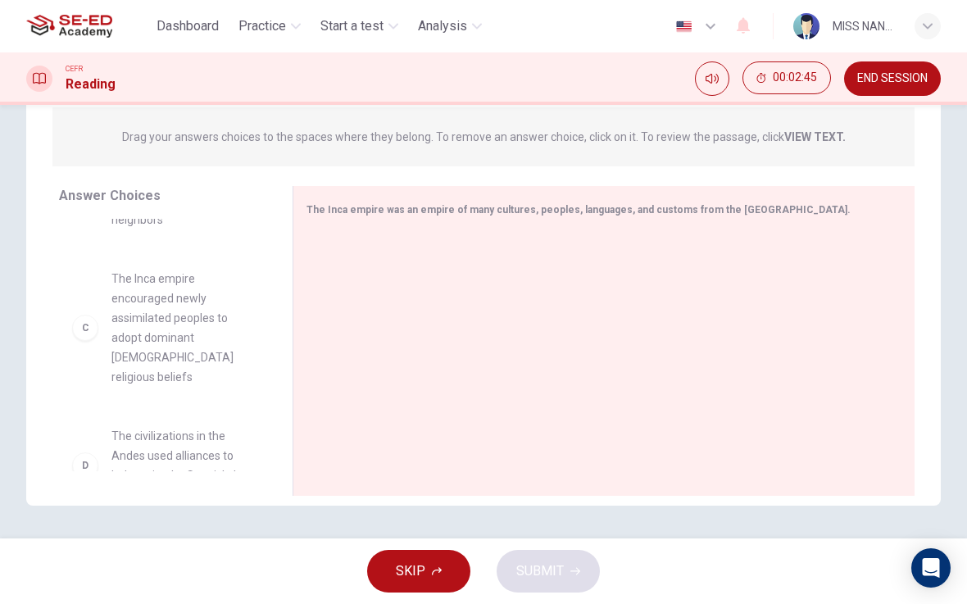
click at [109, 324] on div "C The Inca empire encouraged newly assimilated peoples to adopt dominant Inca r…" at bounding box center [162, 328] width 181 height 118
click at [98, 320] on div "C The Inca empire encouraged newly assimilated peoples to adopt dominant Inca r…" at bounding box center [162, 328] width 181 height 118
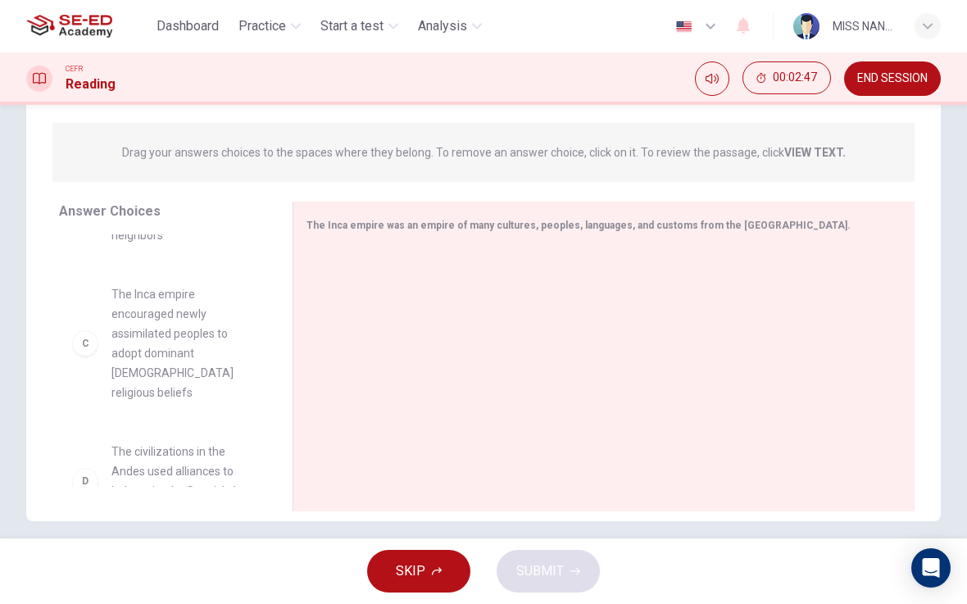
scroll to position [188, 0]
click at [889, 212] on div "The Inca empire was an empire of many cultures, peoples, languages, and customs…" at bounding box center [604, 355] width 622 height 310
click at [889, 211] on div "The Inca empire was an empire of many cultures, peoples, languages, and customs…" at bounding box center [604, 355] width 622 height 310
click at [826, 134] on div "Drag your answers choices to the spaces where they belong. To remove an answer …" at bounding box center [483, 150] width 862 height 59
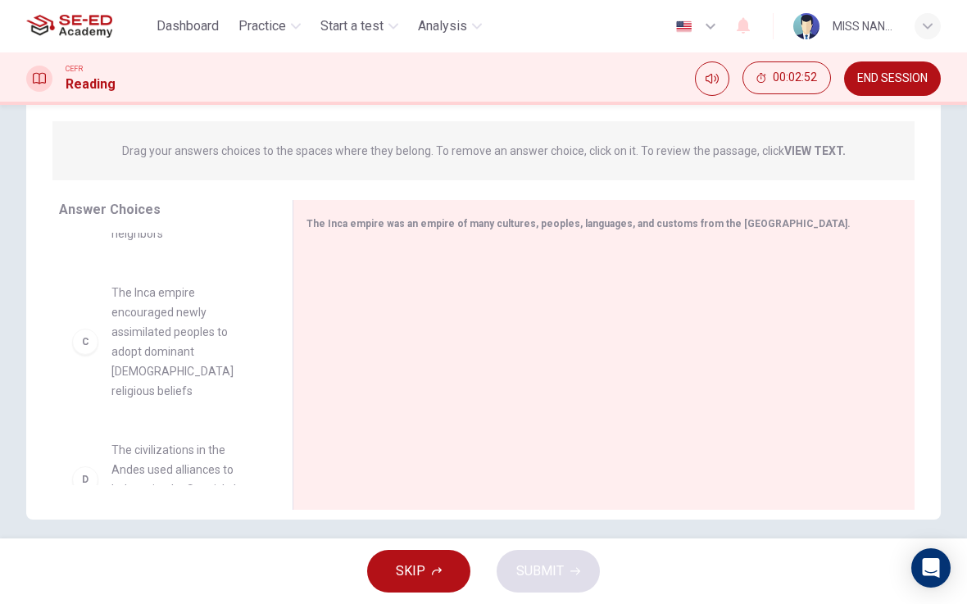
click at [829, 157] on span "Drag your answers choices to the spaces where they belong. To remove an answer …" at bounding box center [484, 151] width 724 height 20
click at [833, 147] on strong "VIEW TEXT." at bounding box center [814, 150] width 61 height 13
click at [754, 219] on span "The Inca empire was an empire of many cultures, peoples, languages, and customs…" at bounding box center [579, 223] width 544 height 11
click at [734, 230] on div "The Inca empire was an empire of many cultures, peoples, languages, and customs…" at bounding box center [594, 223] width 575 height 20
click at [738, 248] on div at bounding box center [598, 357] width 582 height 220
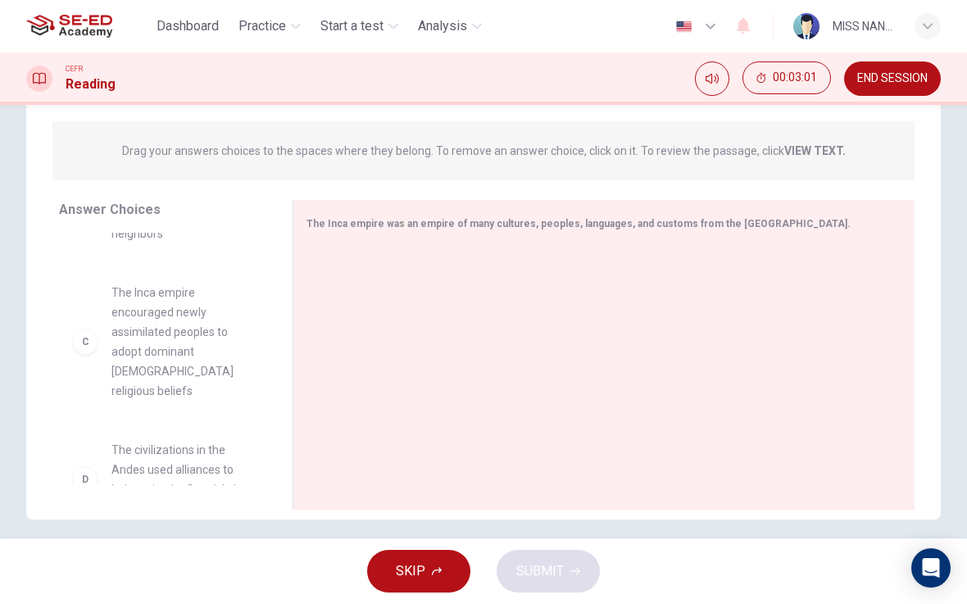
click at [734, 224] on span "The Inca empire was an empire of many cultures, peoples, languages, and customs…" at bounding box center [579, 223] width 544 height 11
click at [733, 223] on span "The Inca empire was an empire of many cultures, peoples, languages, and customs…" at bounding box center [579, 223] width 544 height 11
click at [736, 220] on span "The Inca empire was an empire of many cultures, peoples, languages, and customs…" at bounding box center [579, 223] width 544 height 11
click at [737, 225] on span "The Inca empire was an empire of many cultures, peoples, languages, and customs…" at bounding box center [579, 223] width 544 height 11
click at [735, 230] on div "The Inca empire was an empire of many cultures, peoples, languages, and customs…" at bounding box center [594, 223] width 575 height 20
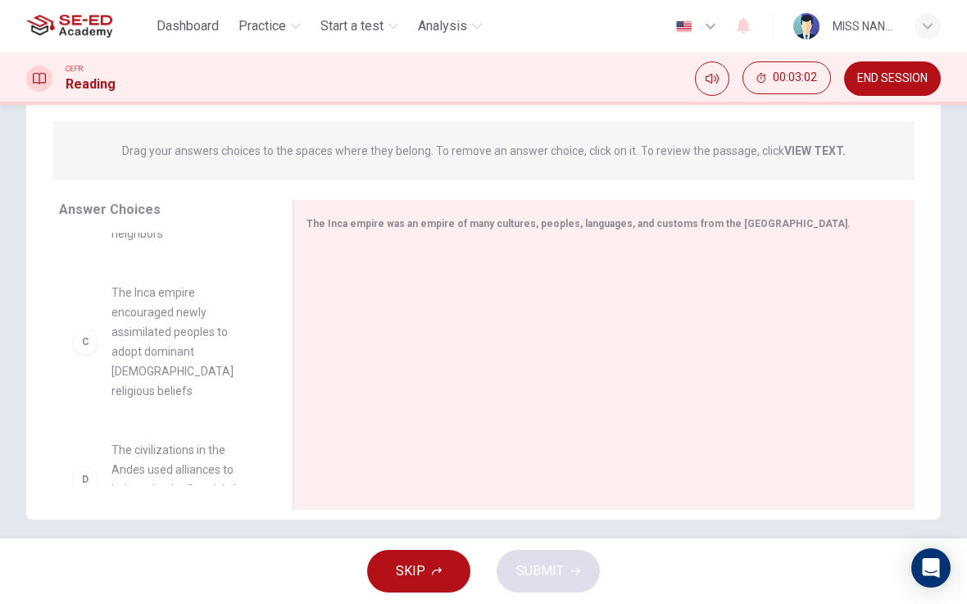
click at [737, 237] on div "The Inca empire was an empire of many cultures, peoples, languages, and customs…" at bounding box center [604, 355] width 622 height 310
click at [737, 242] on div "The Inca empire was an empire of many cultures, peoples, languages, and customs…" at bounding box center [604, 355] width 622 height 310
click at [423, 554] on span "SKIP" at bounding box center [411, 571] width 30 height 23
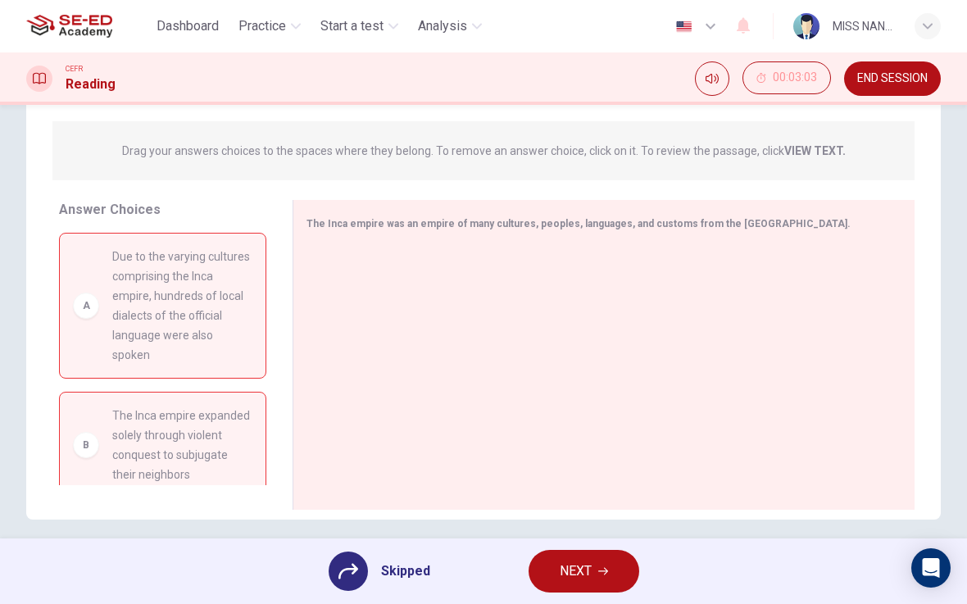
scroll to position [0, 0]
click at [596, 554] on button "NEXT" at bounding box center [584, 571] width 111 height 43
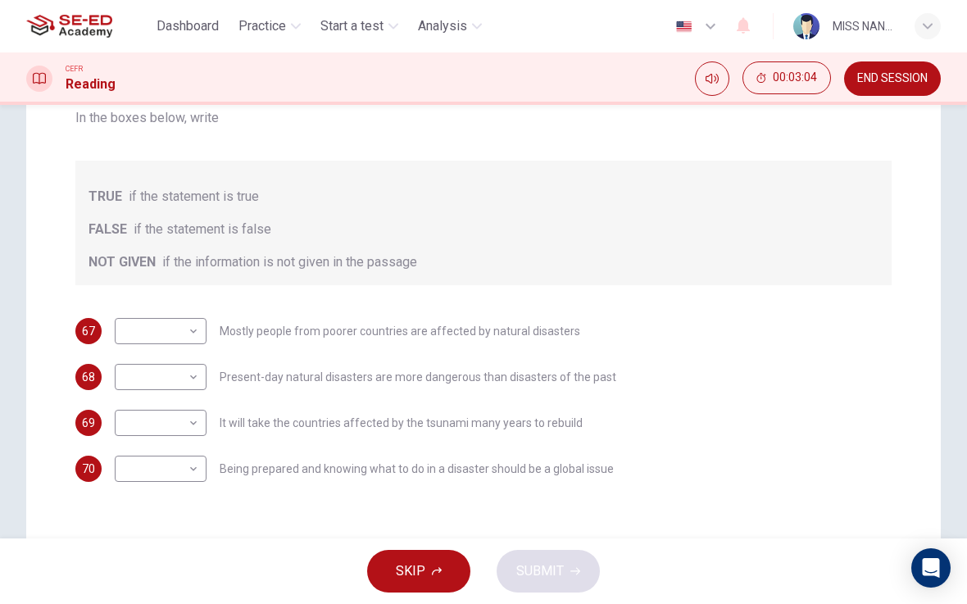
scroll to position [234, 0]
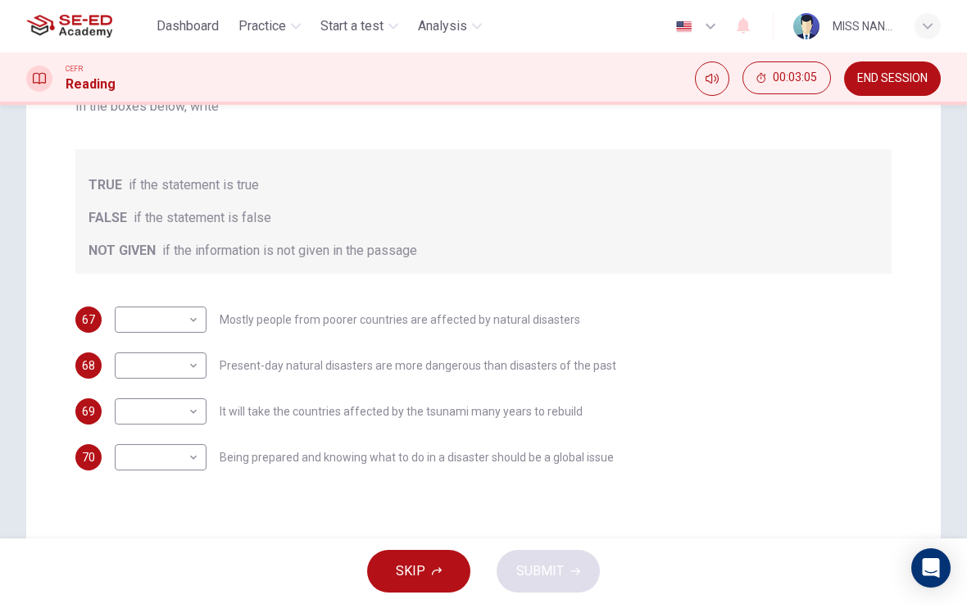
click at [193, 333] on body "This site uses cookies, as explained in our Privacy Policy . If you agree to th…" at bounding box center [483, 302] width 967 height 604
click at [202, 348] on li "TRUE" at bounding box center [161, 346] width 92 height 26
type input "TRUE"
click at [191, 372] on body "This site uses cookies, as explained in our Privacy Policy . If you agree to th…" at bounding box center [483, 302] width 967 height 604
click at [207, 382] on div at bounding box center [483, 302] width 967 height 604
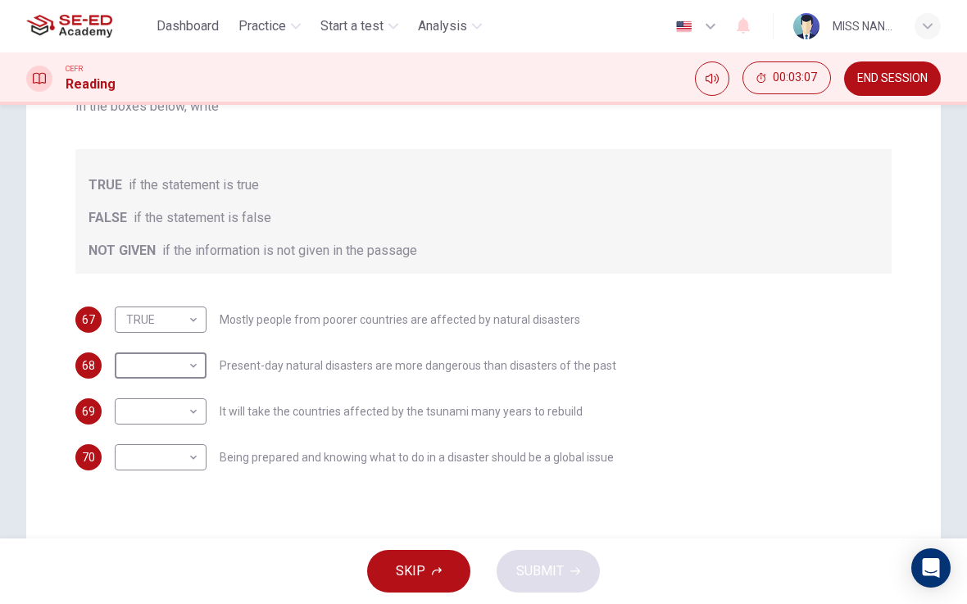
click at [179, 415] on body "This site uses cookies, as explained in our Privacy Policy . If you agree to th…" at bounding box center [483, 302] width 967 height 604
click at [188, 431] on li "TRUE" at bounding box center [161, 438] width 92 height 26
type input "TRUE"
click at [192, 457] on body "This site uses cookies, as explained in our Privacy Policy . If you agree to th…" at bounding box center [483, 302] width 967 height 604
click at [182, 482] on li "TRUE" at bounding box center [161, 483] width 92 height 26
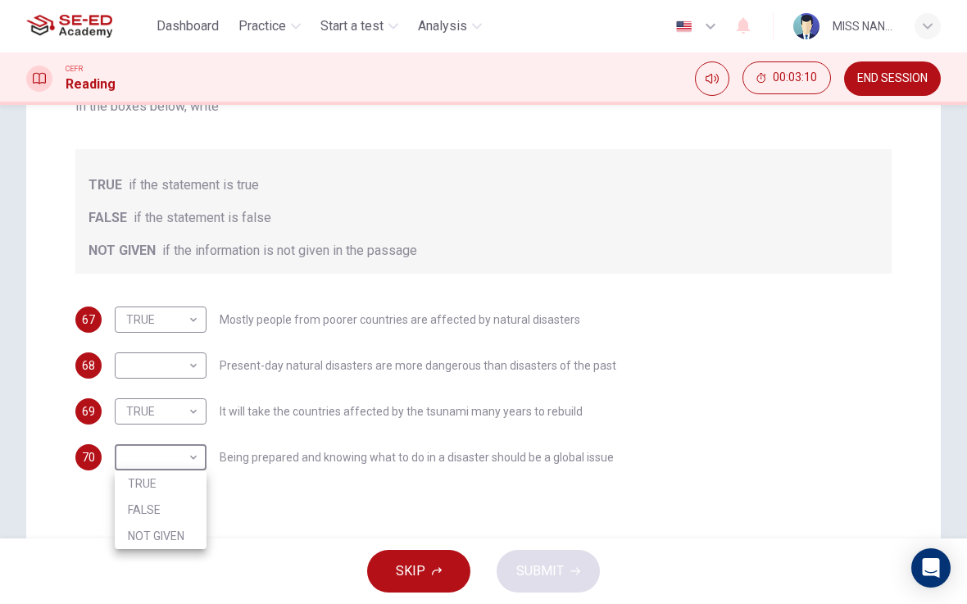
type input "TRUE"
click at [198, 373] on body "This site uses cookies, as explained in our Privacy Policy . If you agree to th…" at bounding box center [483, 302] width 967 height 604
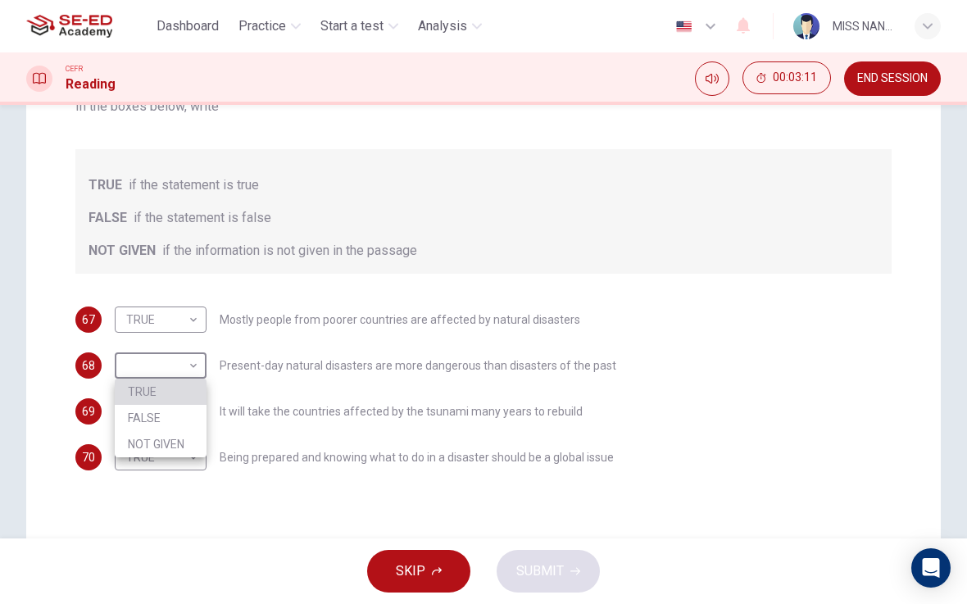
click at [195, 391] on li "TRUE" at bounding box center [161, 392] width 92 height 26
type input "TRUE"
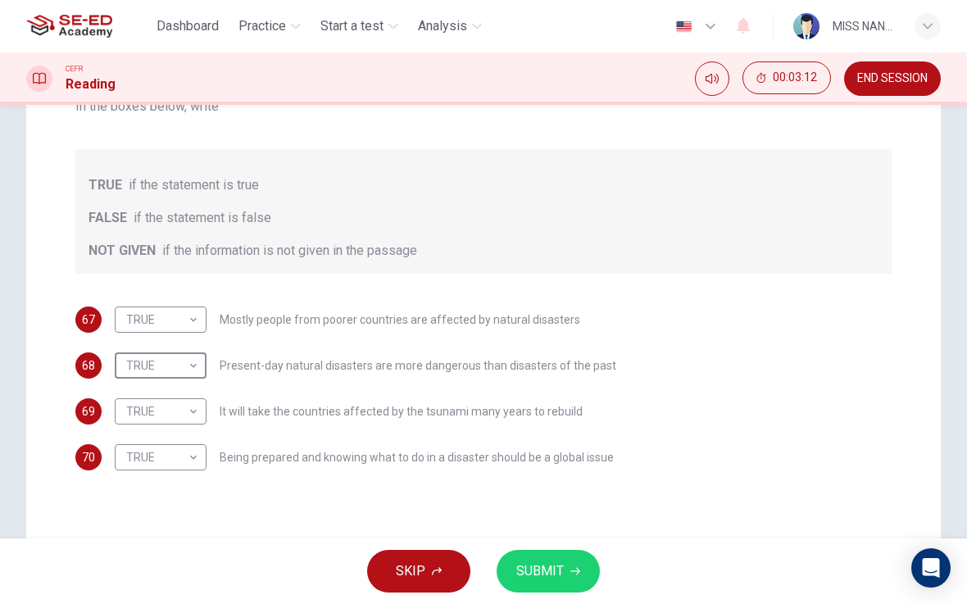
click at [538, 554] on span "SUBMIT" at bounding box center [540, 571] width 48 height 23
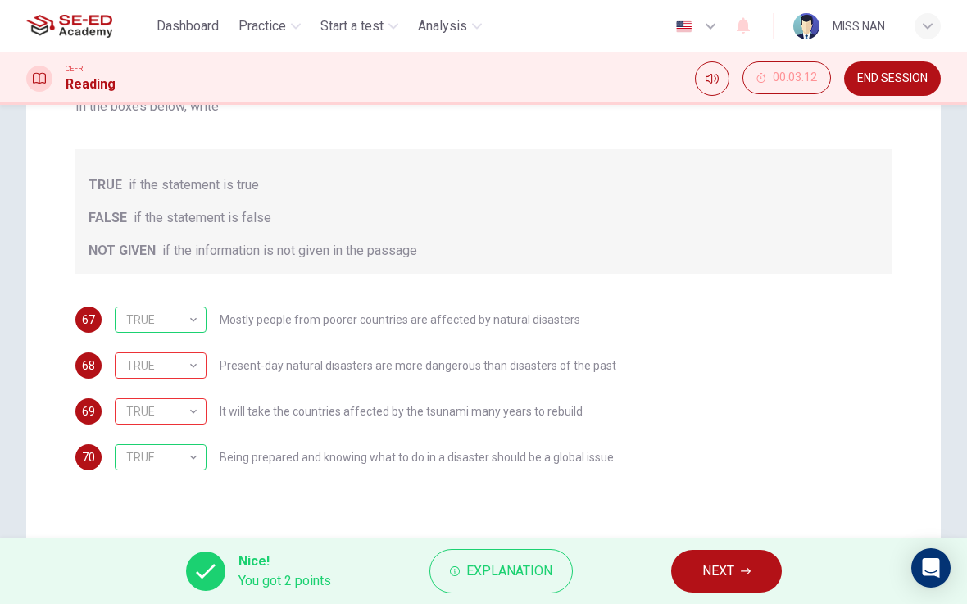
click at [730, 554] on span "NEXT" at bounding box center [718, 571] width 32 height 23
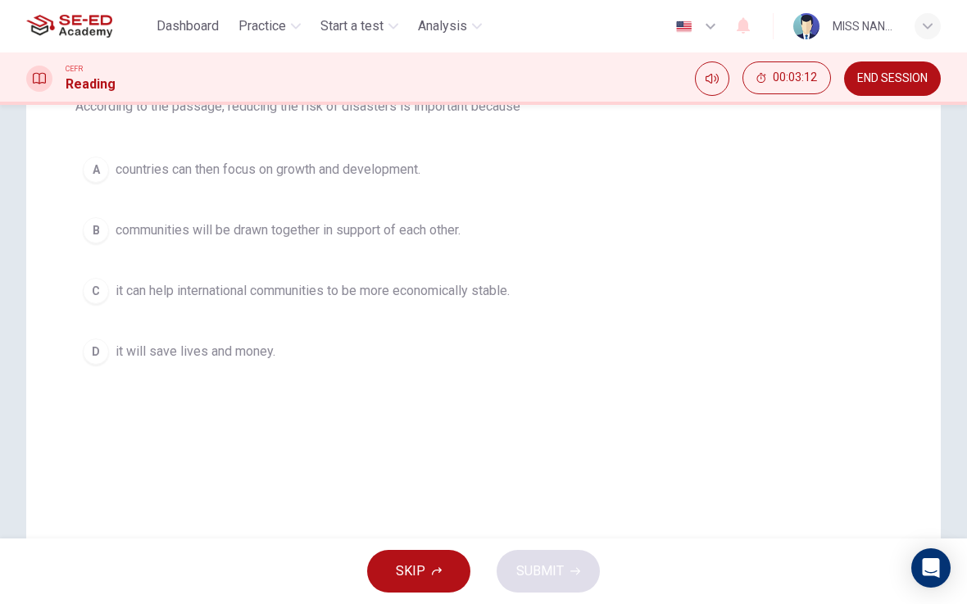
click at [499, 308] on button "C it can help international communities to be more economically stable." at bounding box center [483, 290] width 816 height 41
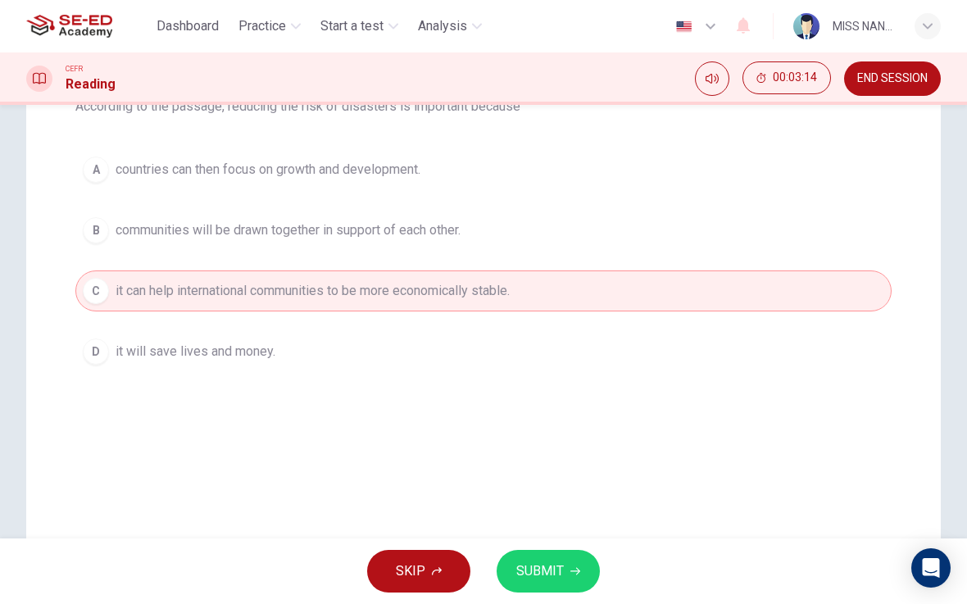
click at [583, 554] on button "SUBMIT" at bounding box center [548, 571] width 103 height 43
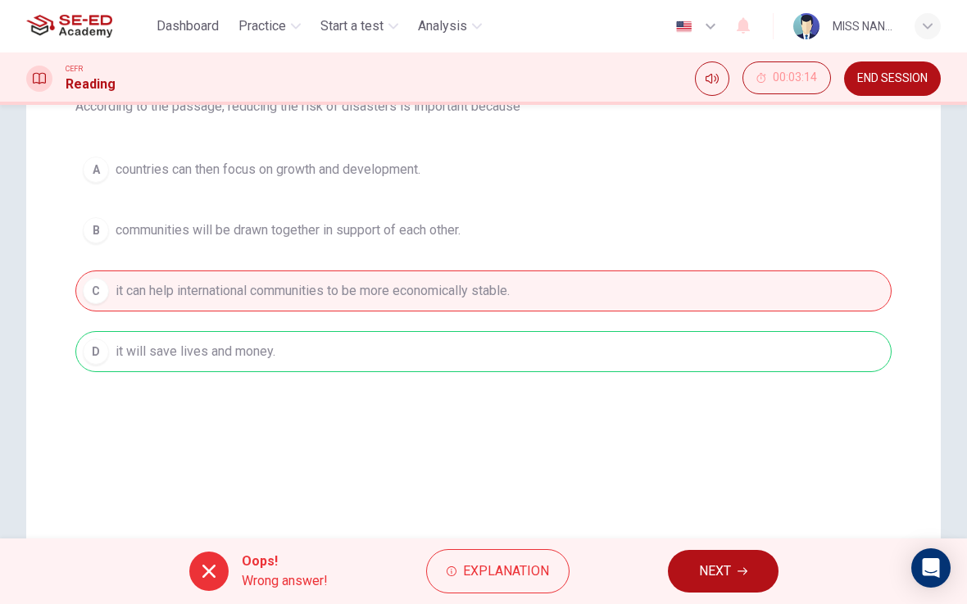
click at [739, 554] on button "NEXT" at bounding box center [723, 571] width 111 height 43
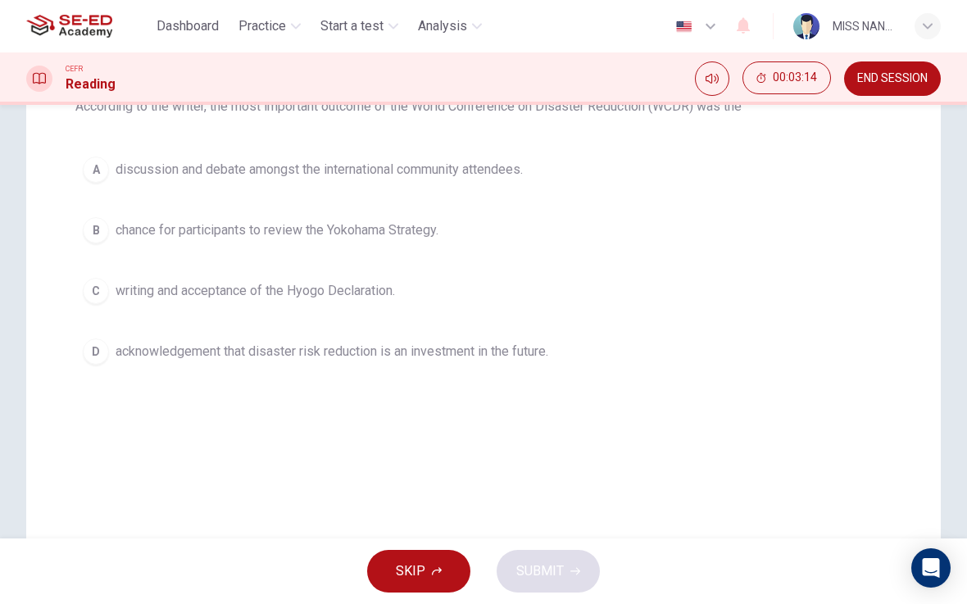
click at [648, 300] on button "C writing and acceptance of the Hyogo Declaration." at bounding box center [483, 290] width 816 height 41
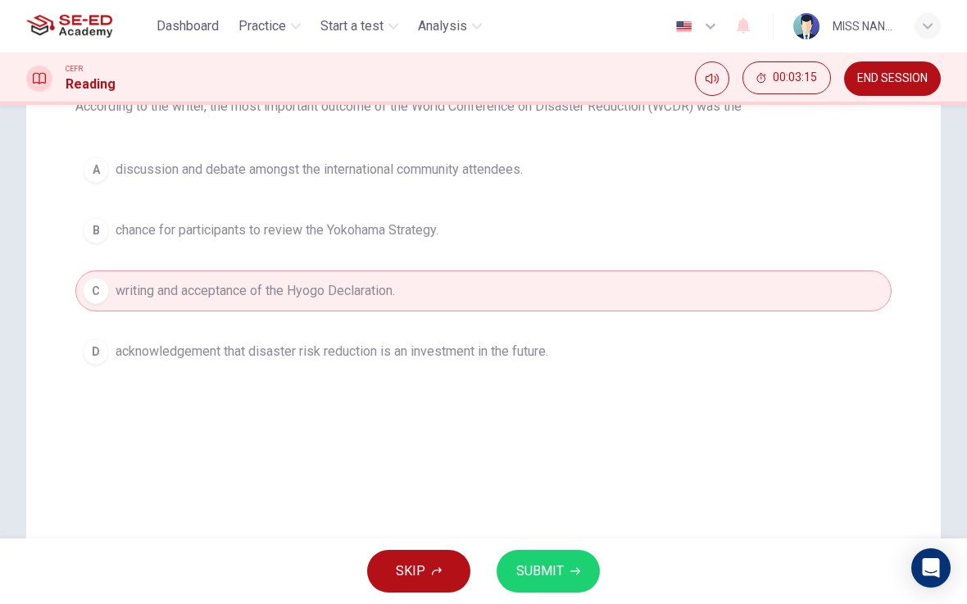
click at [542, 554] on button "SUBMIT" at bounding box center [548, 571] width 103 height 43
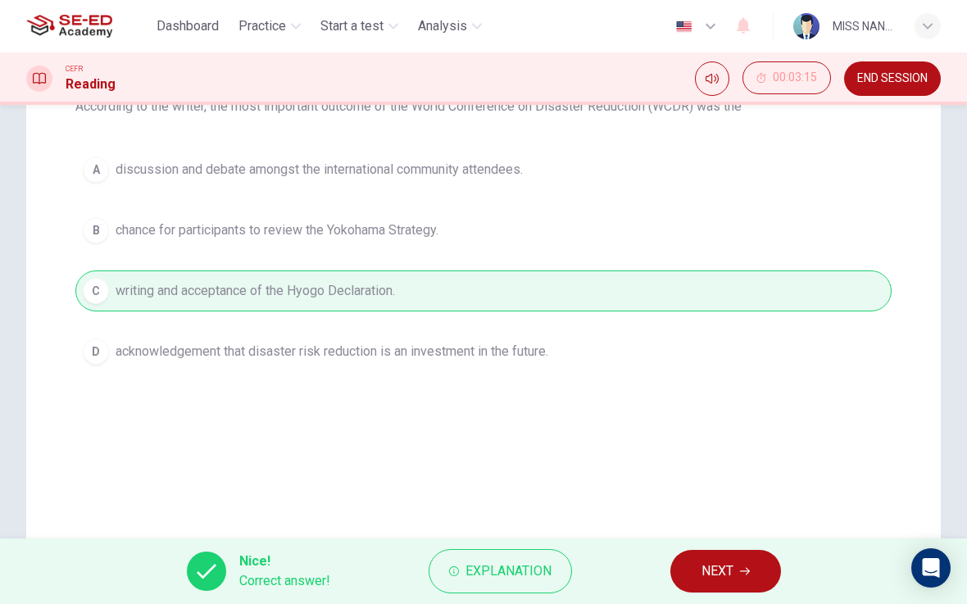
click at [724, 554] on span "NEXT" at bounding box center [718, 571] width 32 height 23
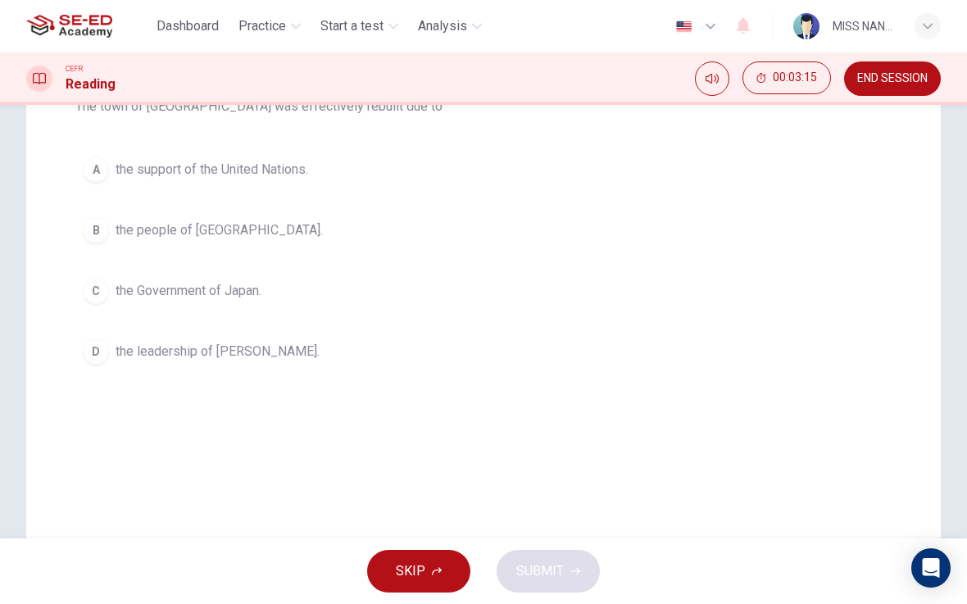
click at [607, 293] on button "C the Government of Japan." at bounding box center [483, 290] width 816 height 41
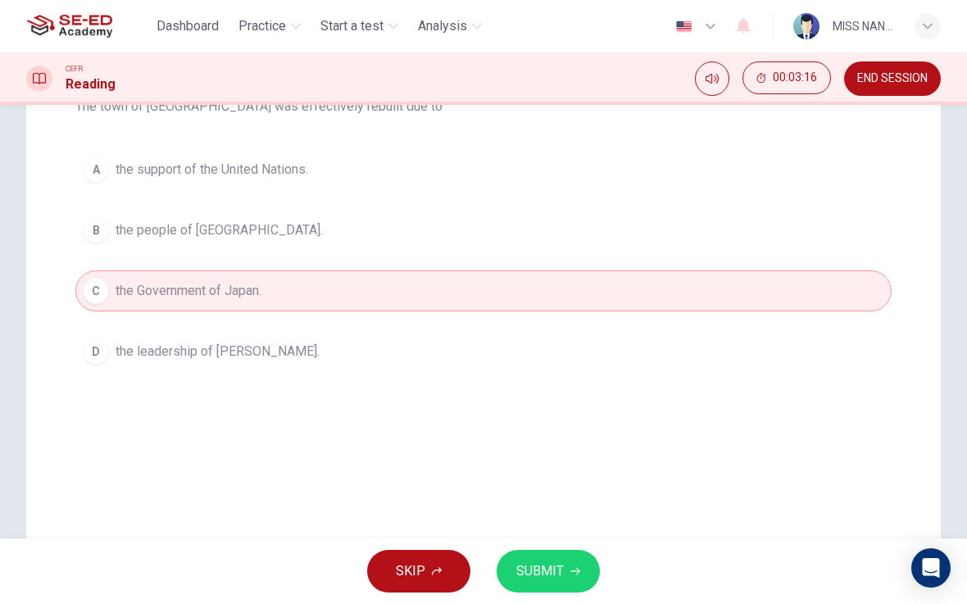
click at [579, 552] on button "SUBMIT" at bounding box center [548, 571] width 103 height 43
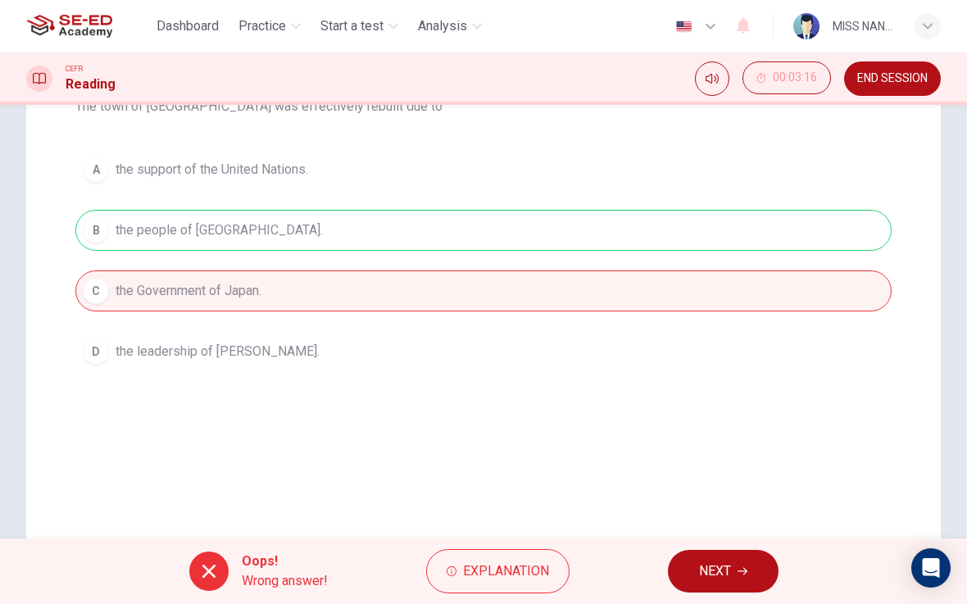
click at [738, 552] on button "NEXT" at bounding box center [723, 571] width 111 height 43
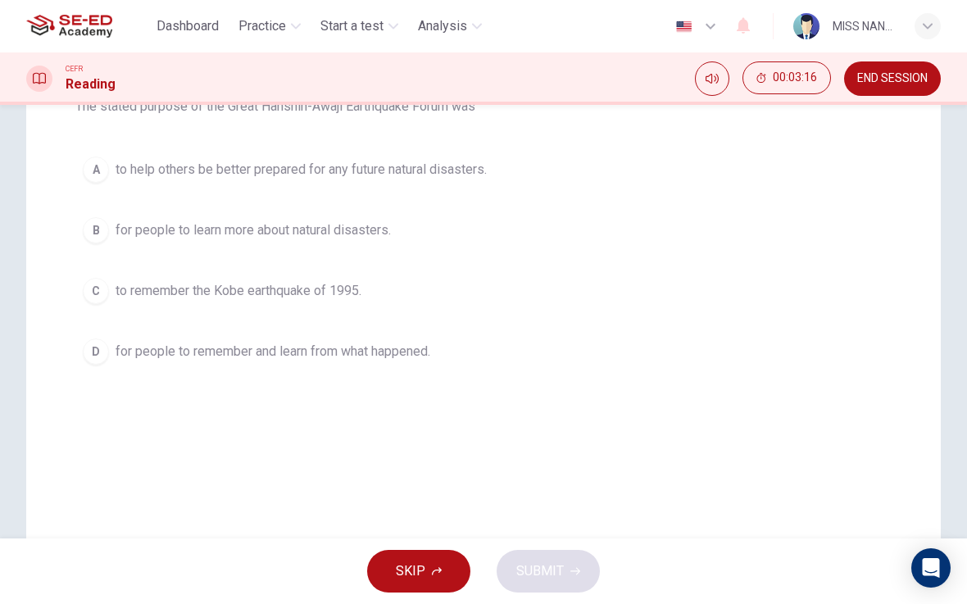
click at [573, 289] on button "C to remember the Kobe earthquake of 1995." at bounding box center [483, 290] width 816 height 41
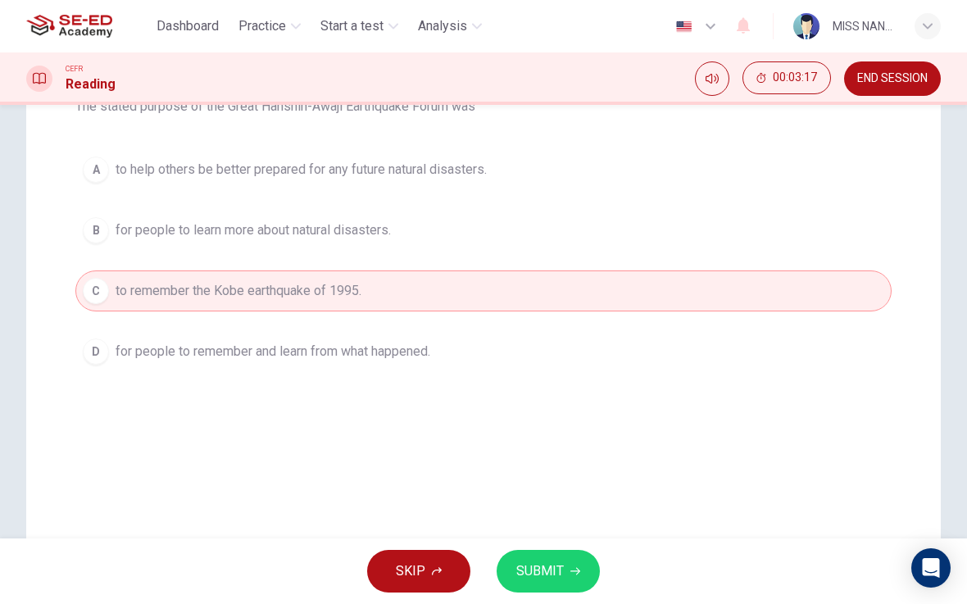
click at [569, 554] on button "SUBMIT" at bounding box center [548, 571] width 103 height 43
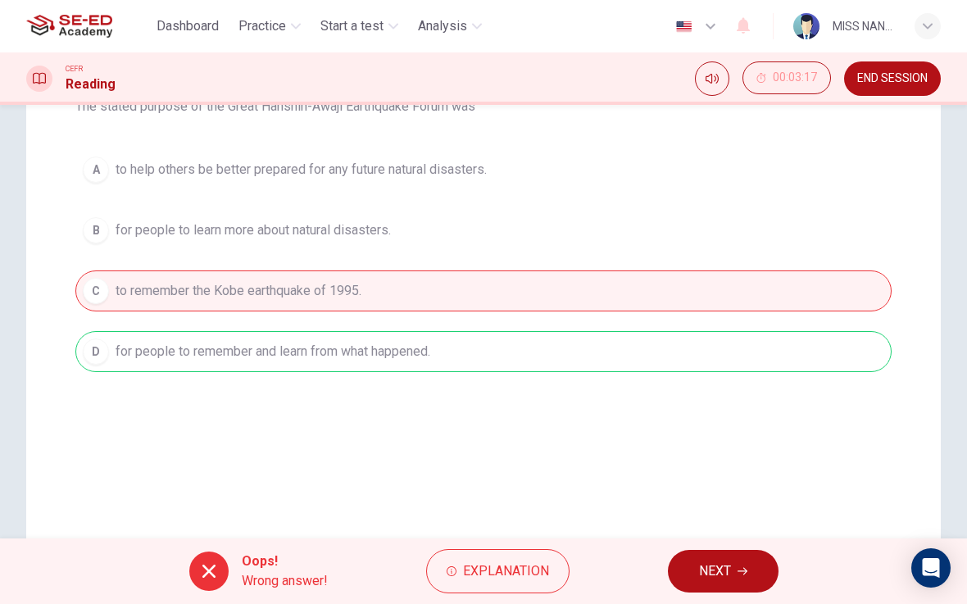
click at [724, 554] on button "NEXT" at bounding box center [723, 571] width 111 height 43
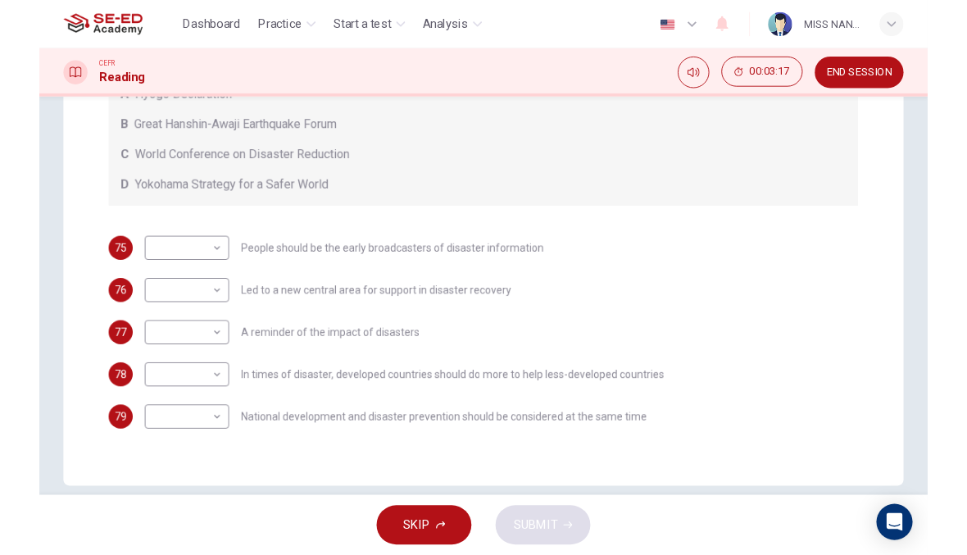
scroll to position [378, 0]
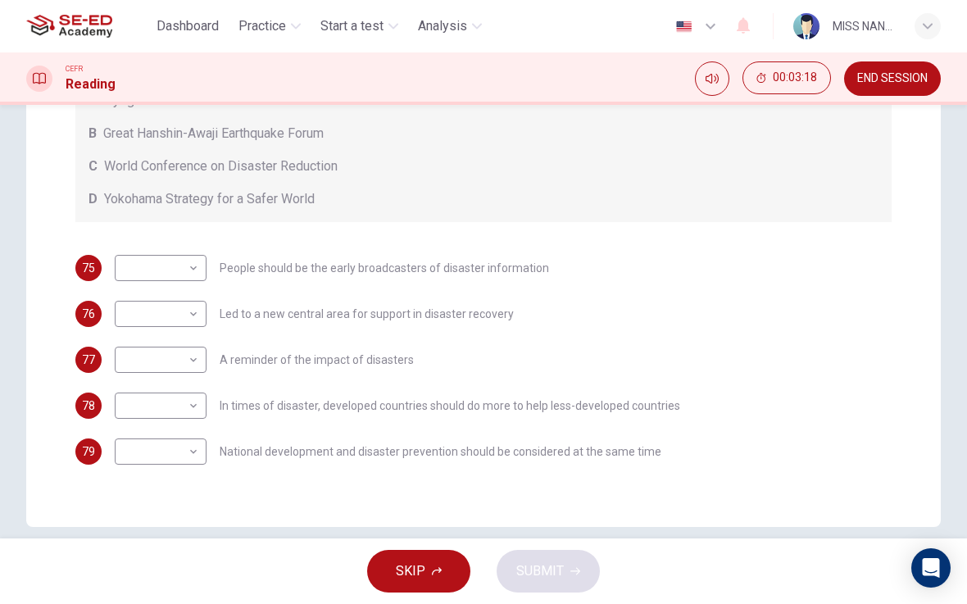
click at [192, 272] on body "This site uses cookies, as explained in our Privacy Policy . If you agree to th…" at bounding box center [483, 302] width 967 height 604
click at [198, 286] on li "A" at bounding box center [161, 294] width 92 height 26
type input "A"
click at [186, 323] on body "This site uses cookies, as explained in our Privacy Policy . If you agree to th…" at bounding box center [483, 302] width 967 height 604
click at [179, 412] on li "D" at bounding box center [161, 419] width 92 height 26
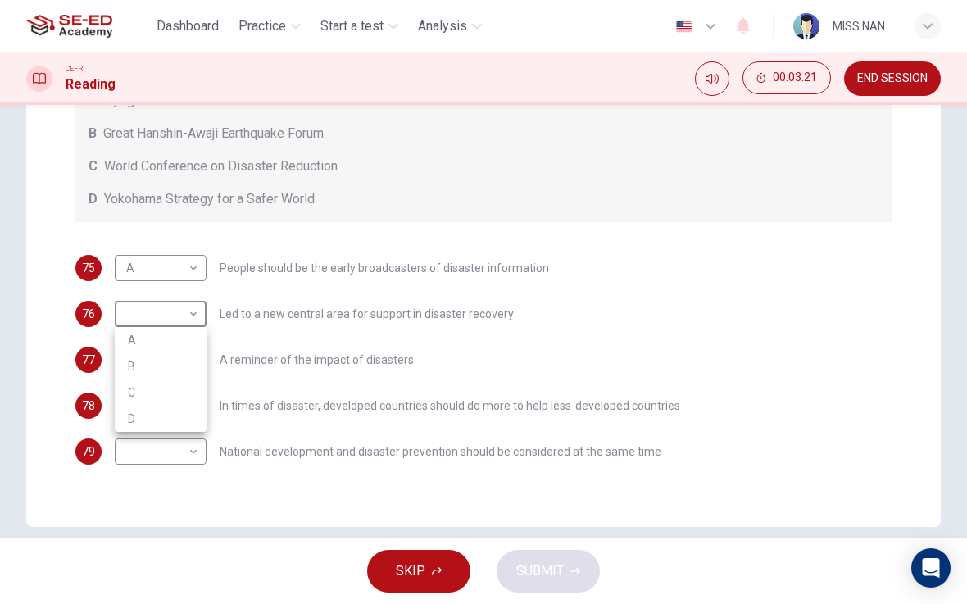
type input "D"
click at [189, 361] on body "This site uses cookies, as explained in our Privacy Policy . If you agree to th…" at bounding box center [483, 302] width 967 height 604
click at [188, 404] on li "B" at bounding box center [161, 412] width 92 height 26
type input "B"
click at [192, 406] on body "This site uses cookies, as explained in our Privacy Policy . If you agree to th…" at bounding box center [483, 302] width 967 height 604
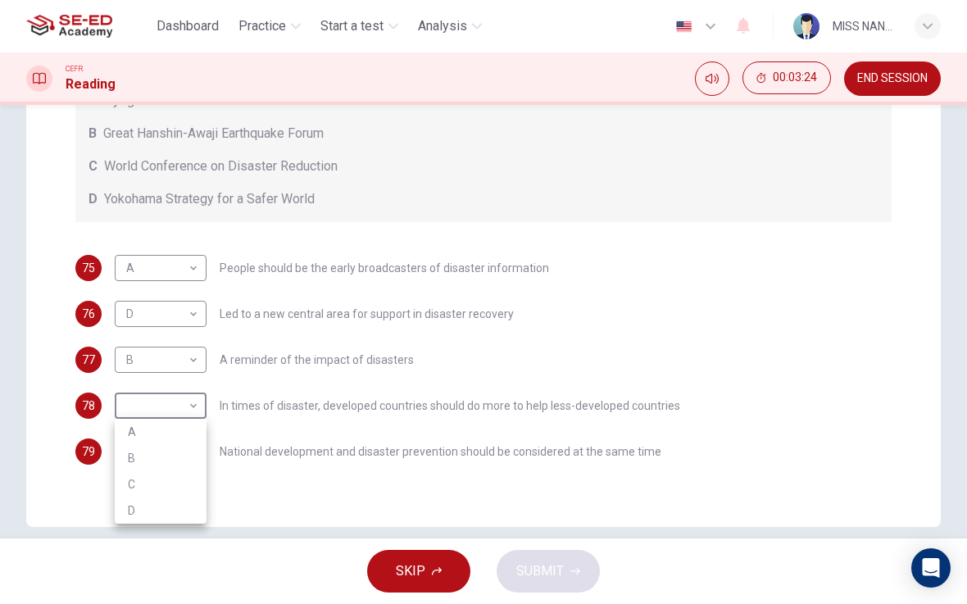
click at [193, 476] on li "C" at bounding box center [161, 484] width 92 height 26
type input "C"
click at [187, 454] on body "This site uses cookies, as explained in our Privacy Policy . If you agree to th…" at bounding box center [483, 302] width 967 height 604
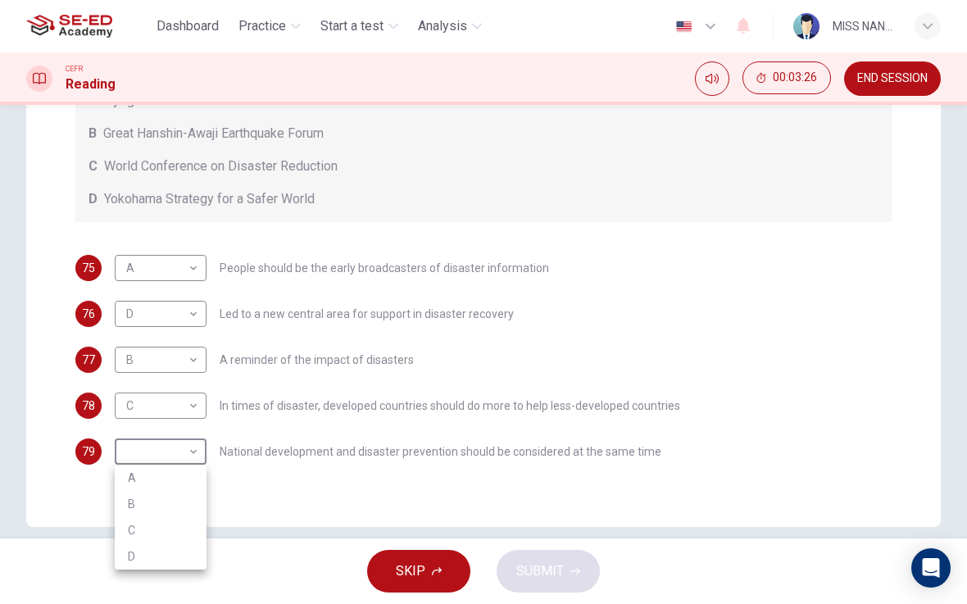
click at [182, 526] on li "C" at bounding box center [161, 530] width 92 height 26
type input "C"
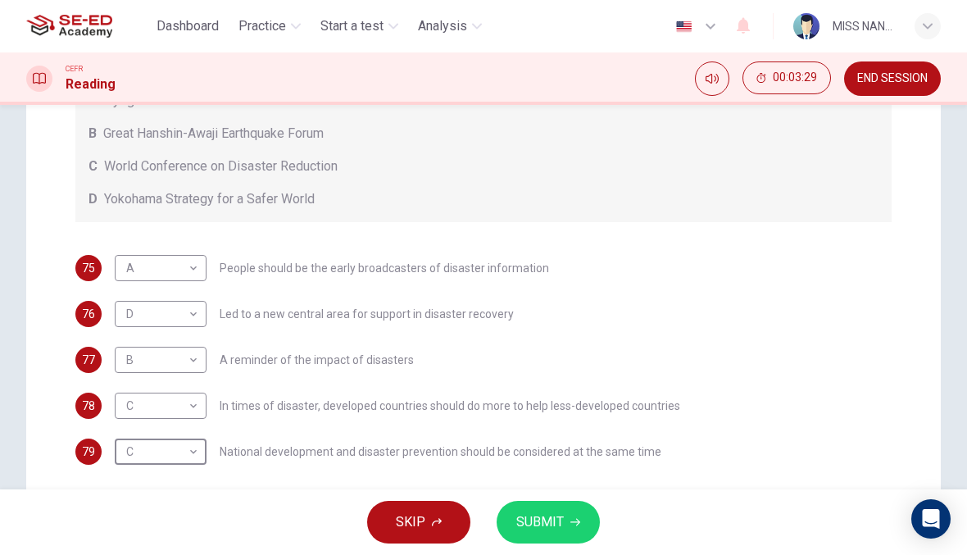
click at [565, 523] on button "SUBMIT" at bounding box center [548, 522] width 103 height 43
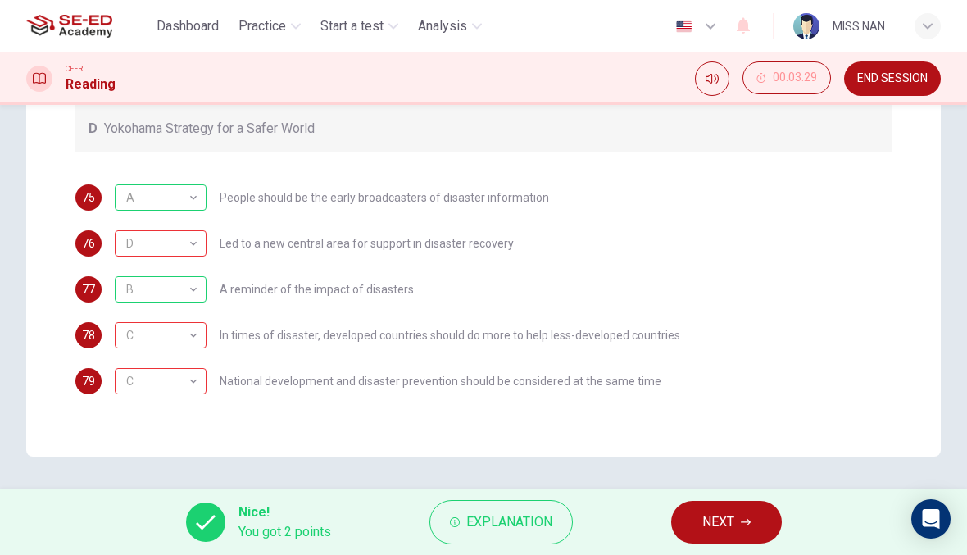
scroll to position [448, 0]
click at [742, 507] on button "NEXT" at bounding box center [726, 522] width 111 height 43
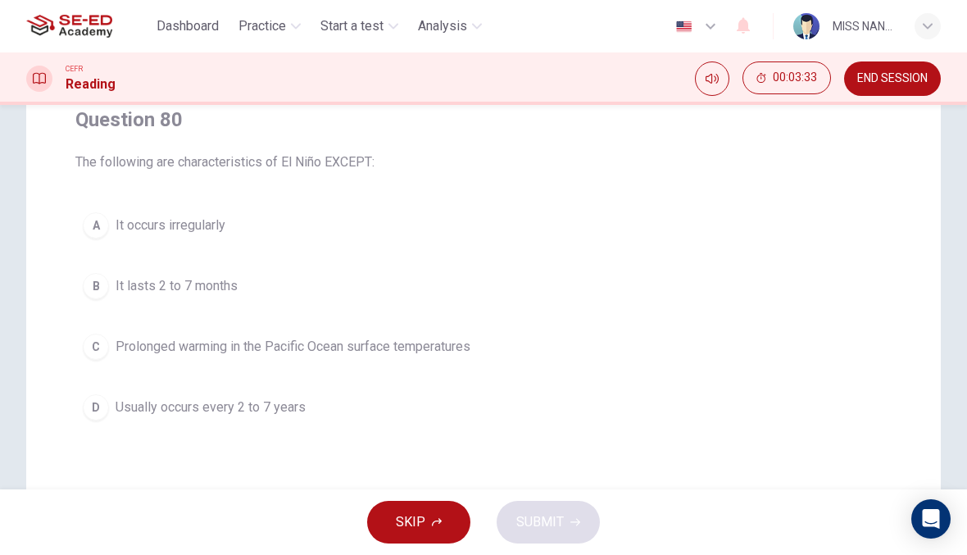
scroll to position [143, 0]
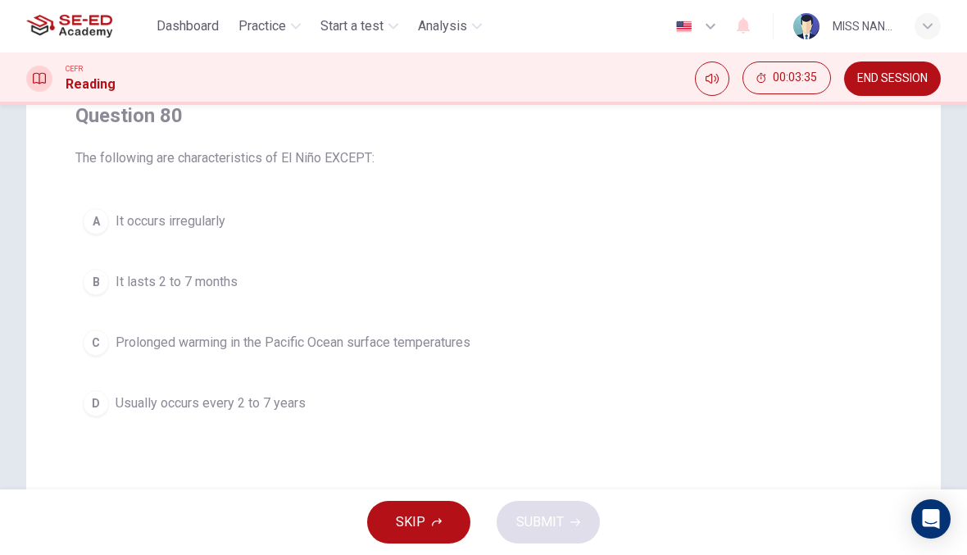
click at [446, 328] on button "C Prolonged warming in the Pacific Ocean surface temperatures" at bounding box center [483, 342] width 816 height 41
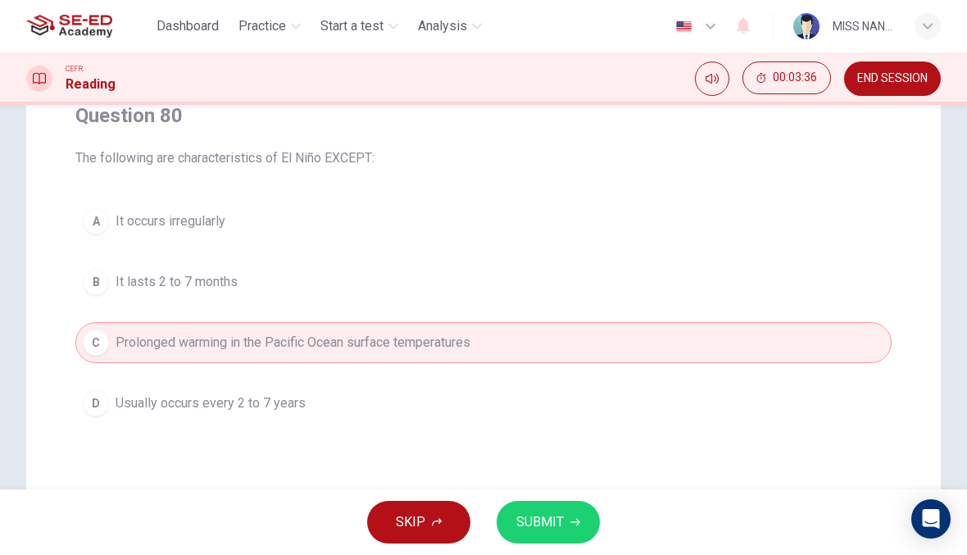
click at [566, 521] on button "SUBMIT" at bounding box center [548, 522] width 103 height 43
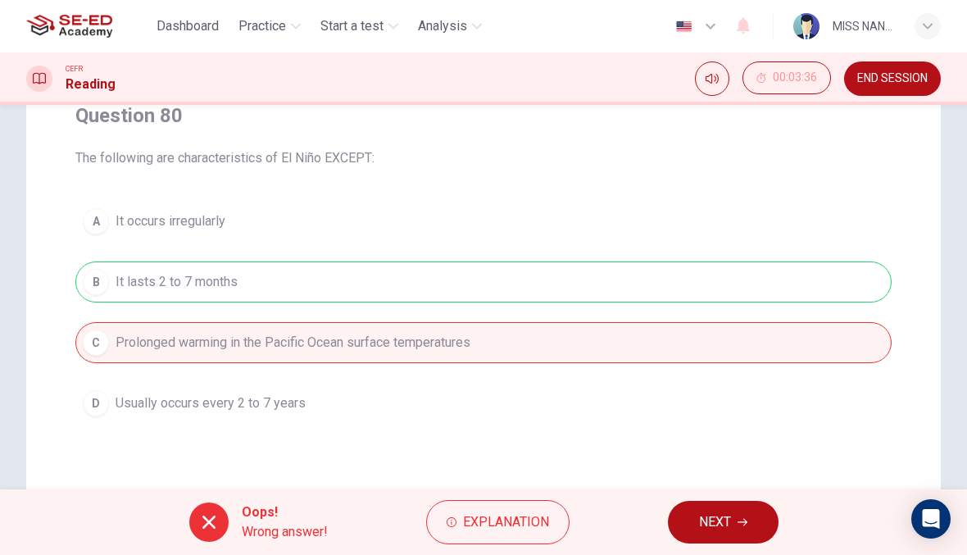
click at [725, 525] on span "NEXT" at bounding box center [715, 522] width 32 height 23
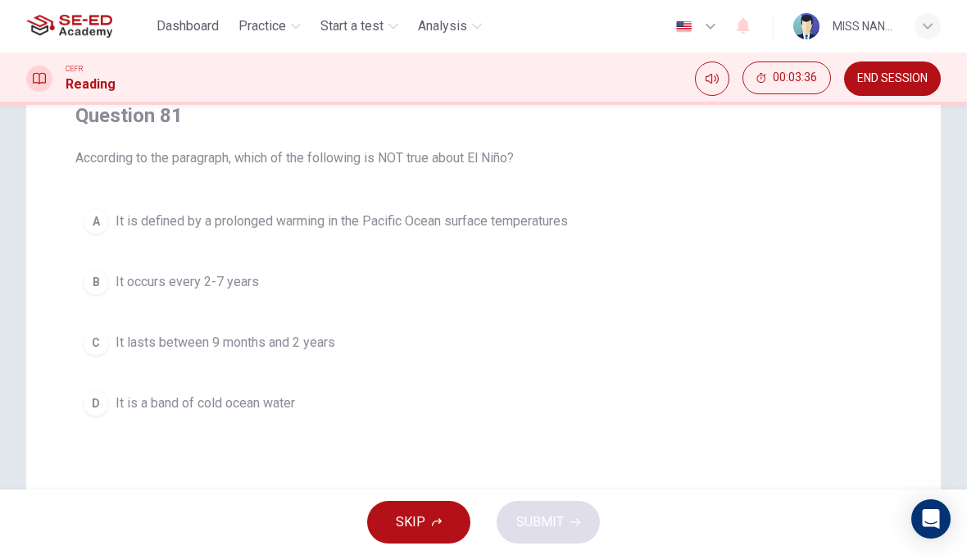
click at [591, 358] on button "C It lasts between 9 months and 2 years" at bounding box center [483, 342] width 816 height 41
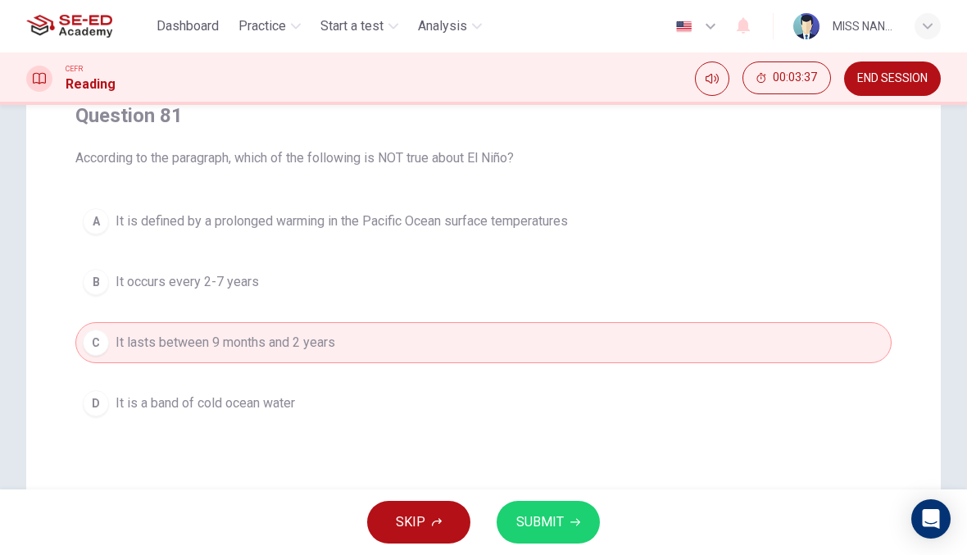
click at [592, 515] on button "SUBMIT" at bounding box center [548, 522] width 103 height 43
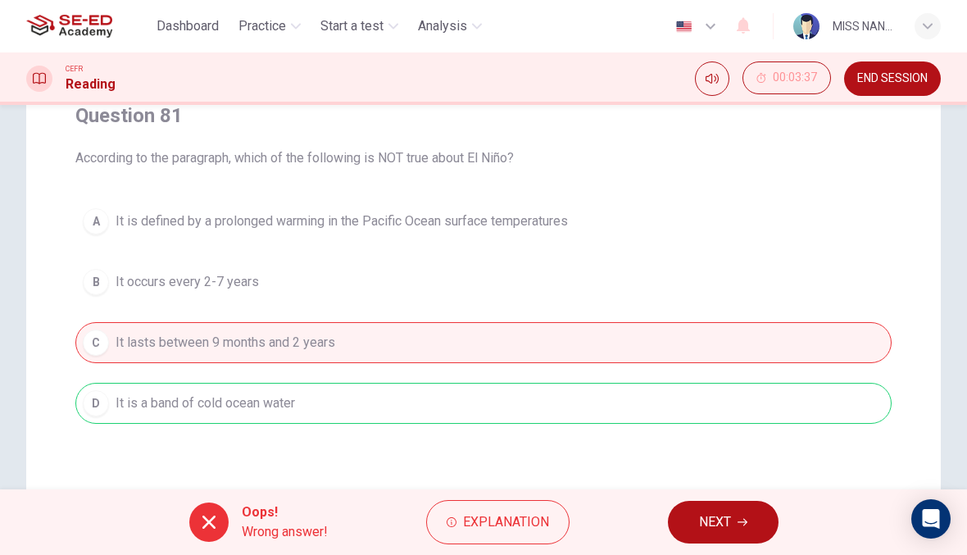
click at [670, 511] on button "NEXT" at bounding box center [723, 522] width 111 height 43
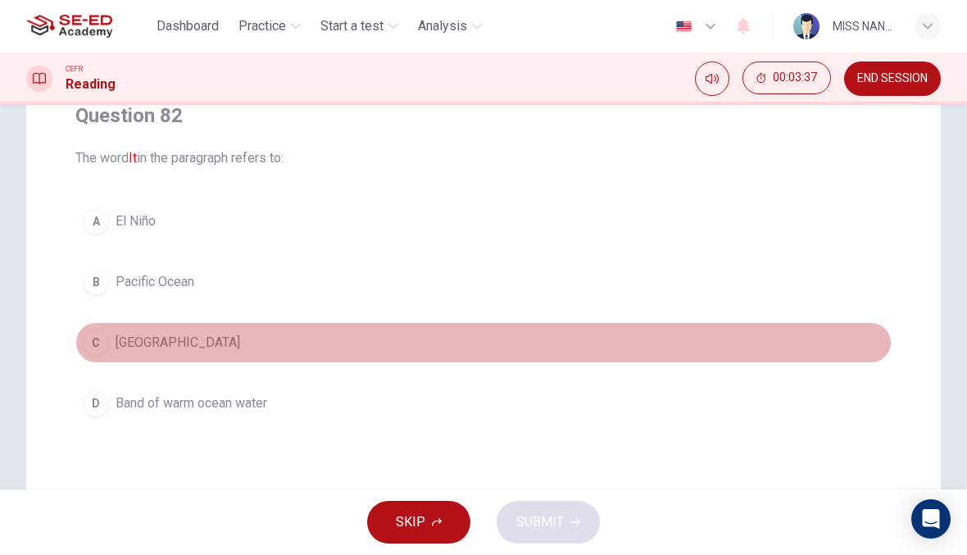
click at [634, 352] on button "C South America" at bounding box center [483, 342] width 816 height 41
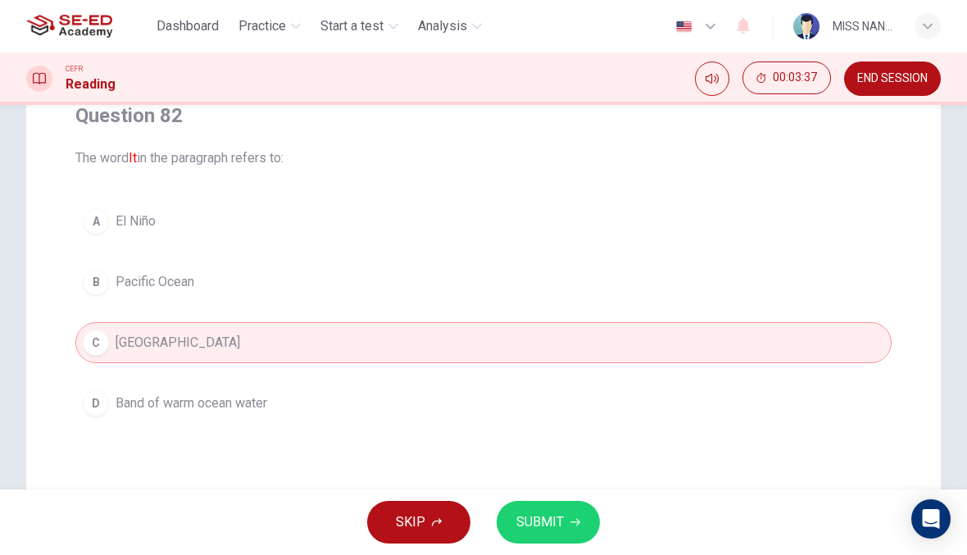
click at [656, 525] on div "SKIP SUBMIT" at bounding box center [483, 522] width 967 height 66
click at [584, 503] on button "SUBMIT" at bounding box center [548, 522] width 103 height 43
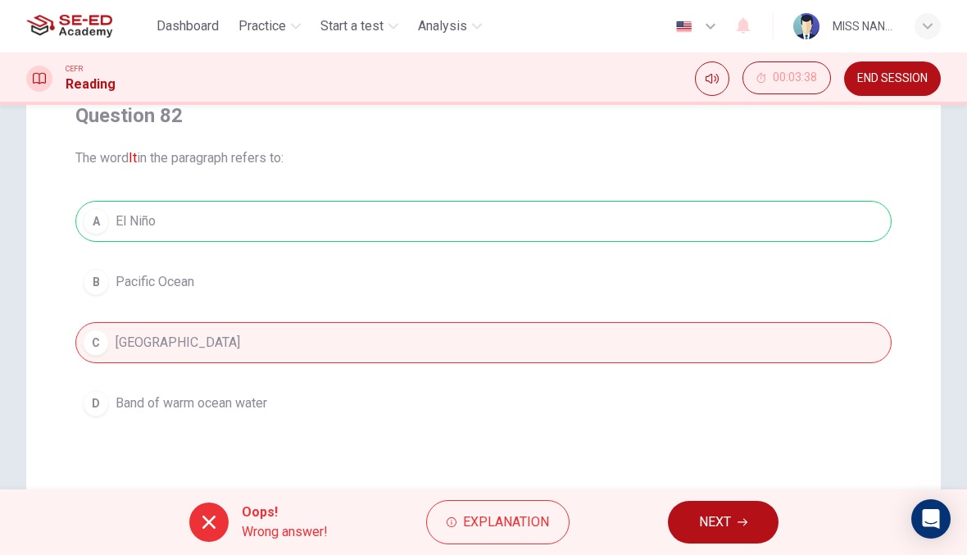
click at [598, 360] on div "A El Niño B Pacific Ocean C South America D Band of warm ocean water" at bounding box center [483, 312] width 816 height 223
click at [702, 505] on button "NEXT" at bounding box center [723, 522] width 111 height 43
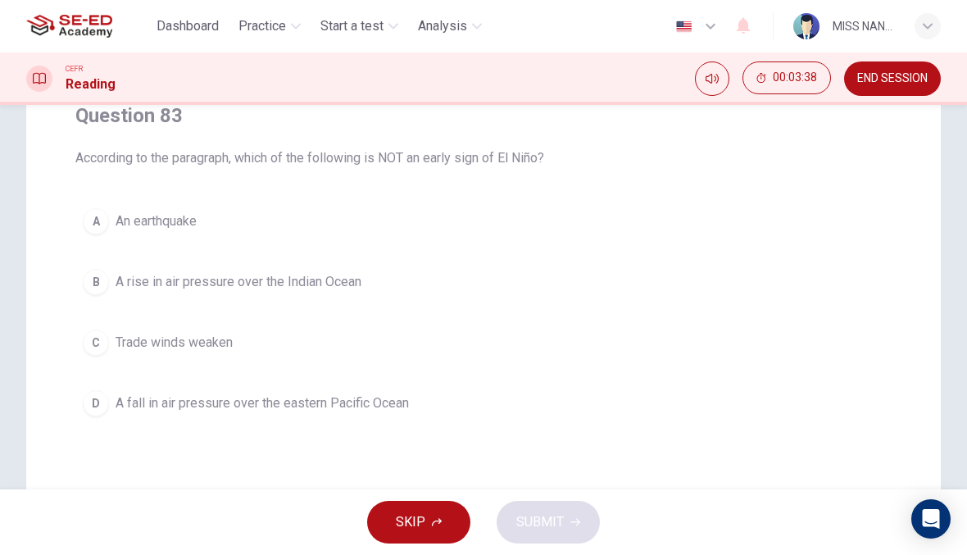
click at [634, 339] on button "C Trade winds weaken" at bounding box center [483, 342] width 816 height 41
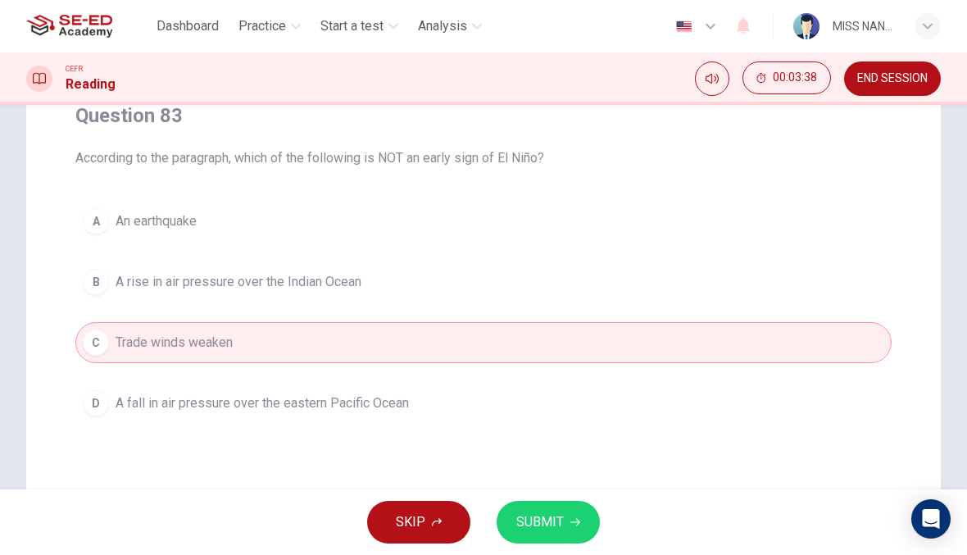
click at [577, 502] on button "SUBMIT" at bounding box center [548, 522] width 103 height 43
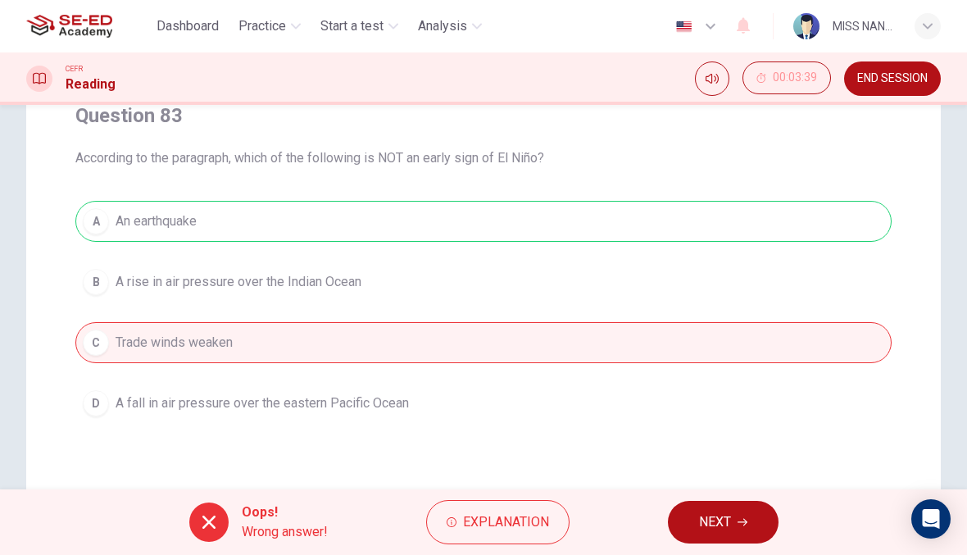
click at [699, 520] on span "NEXT" at bounding box center [715, 522] width 32 height 23
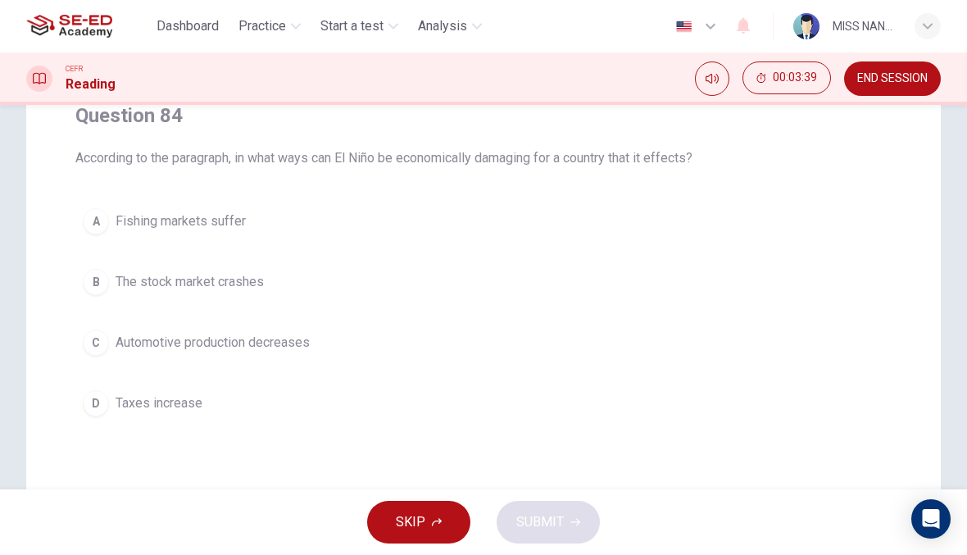
click at [639, 361] on button "C Automotive production decreases" at bounding box center [483, 342] width 816 height 41
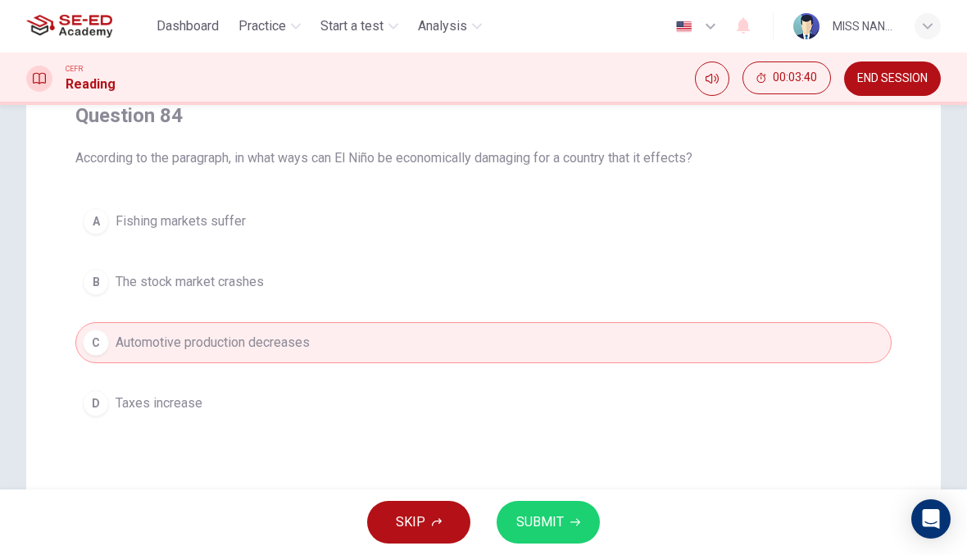
click at [593, 511] on button "SUBMIT" at bounding box center [548, 522] width 103 height 43
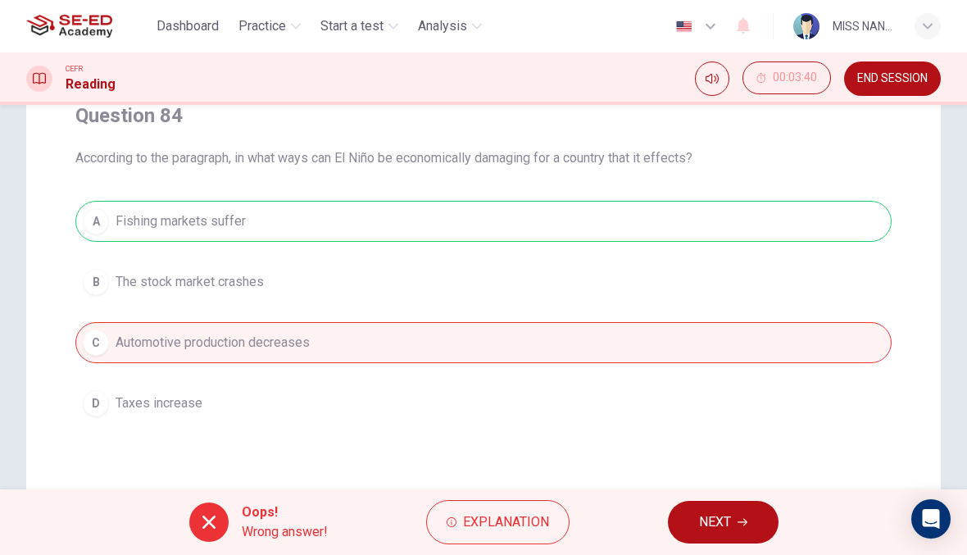
click at [685, 497] on div "Oops! Wrong answer! Explanation NEXT" at bounding box center [483, 522] width 967 height 66
click at [693, 501] on button "NEXT" at bounding box center [723, 522] width 111 height 43
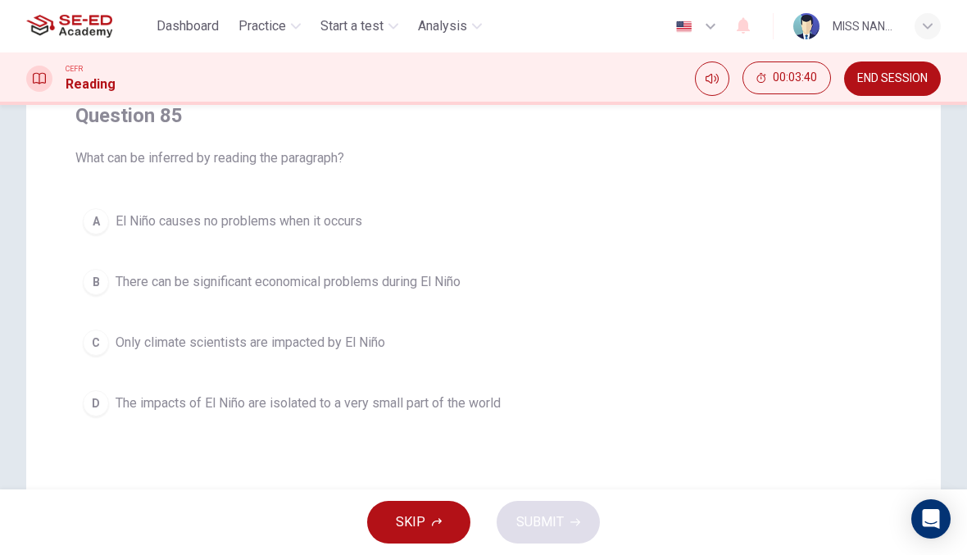
click at [641, 336] on button "C Only climate scientists are impacted by El Niño" at bounding box center [483, 342] width 816 height 41
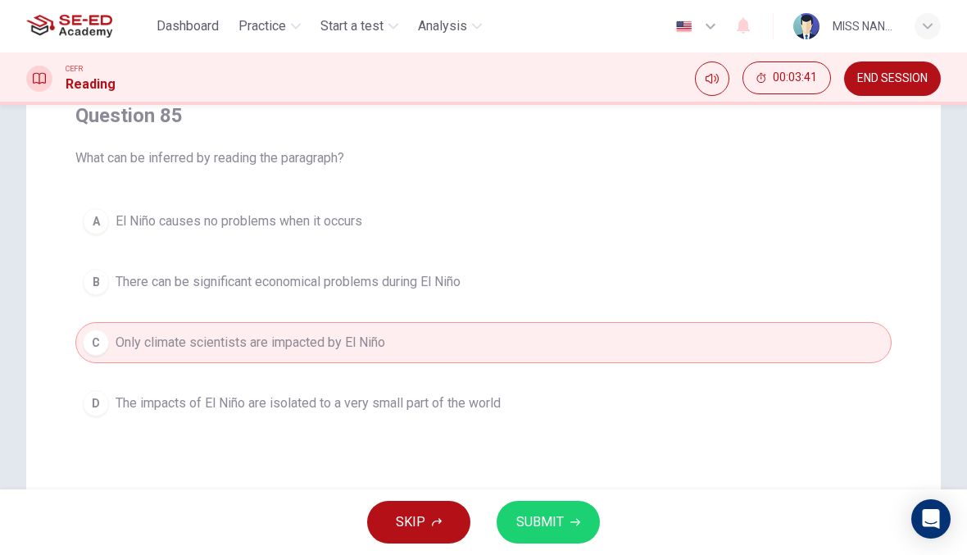
click at [588, 514] on button "SUBMIT" at bounding box center [548, 522] width 103 height 43
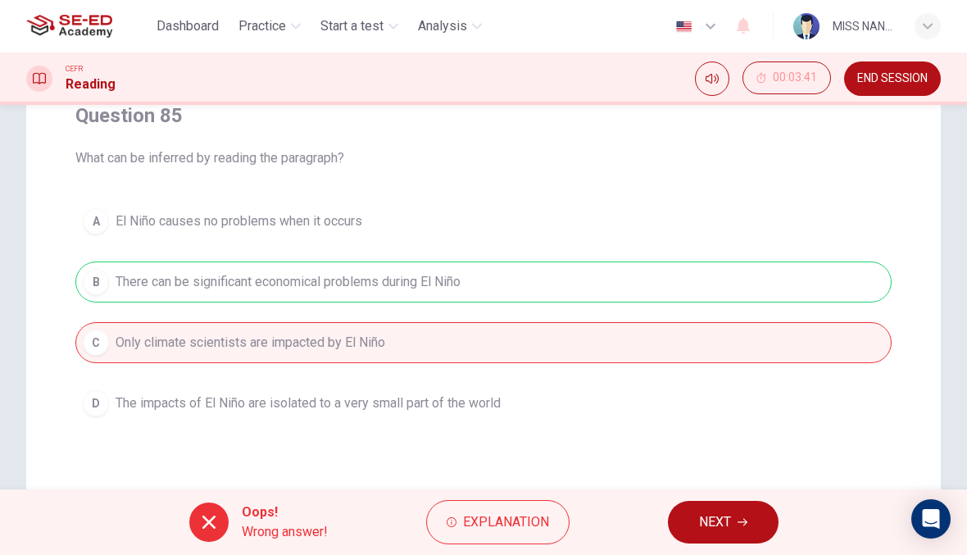
click at [702, 514] on span "NEXT" at bounding box center [715, 522] width 32 height 23
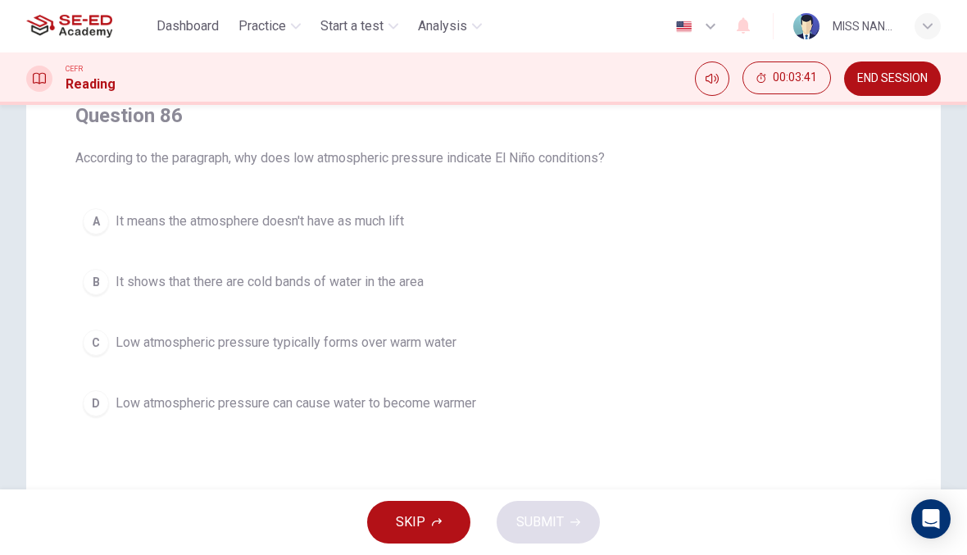
click at [614, 334] on button "C Low atmospheric pressure typically forms over warm water" at bounding box center [483, 342] width 816 height 41
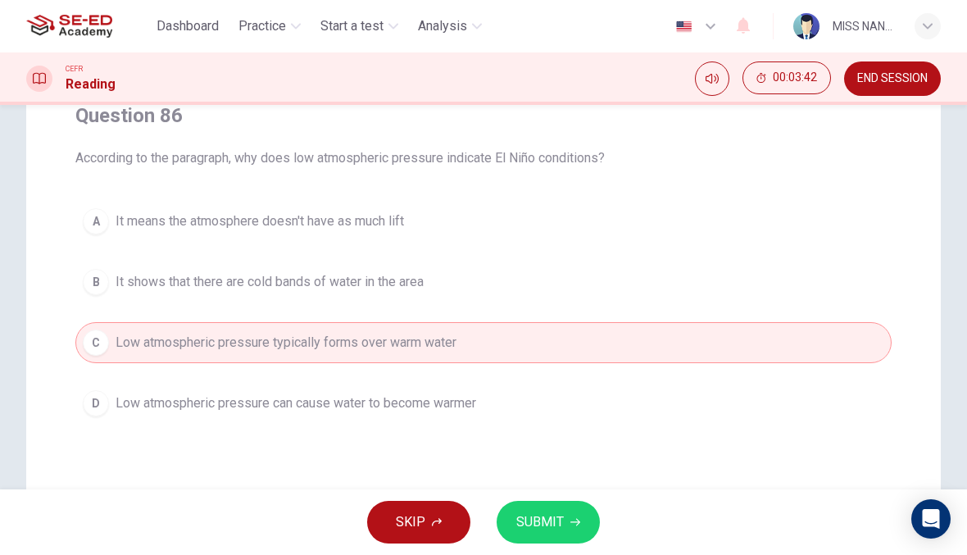
click at [583, 511] on button "SUBMIT" at bounding box center [548, 522] width 103 height 43
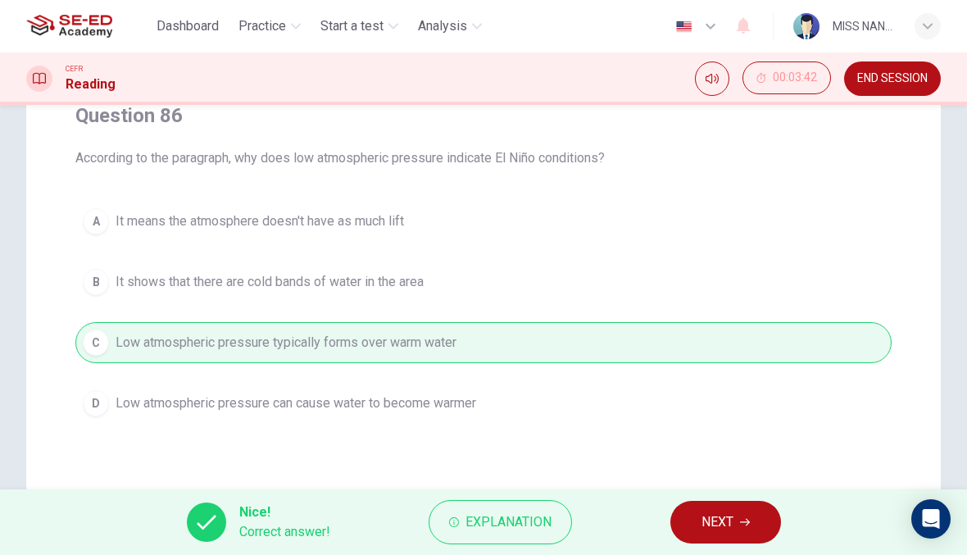
click at [698, 507] on button "NEXT" at bounding box center [725, 522] width 111 height 43
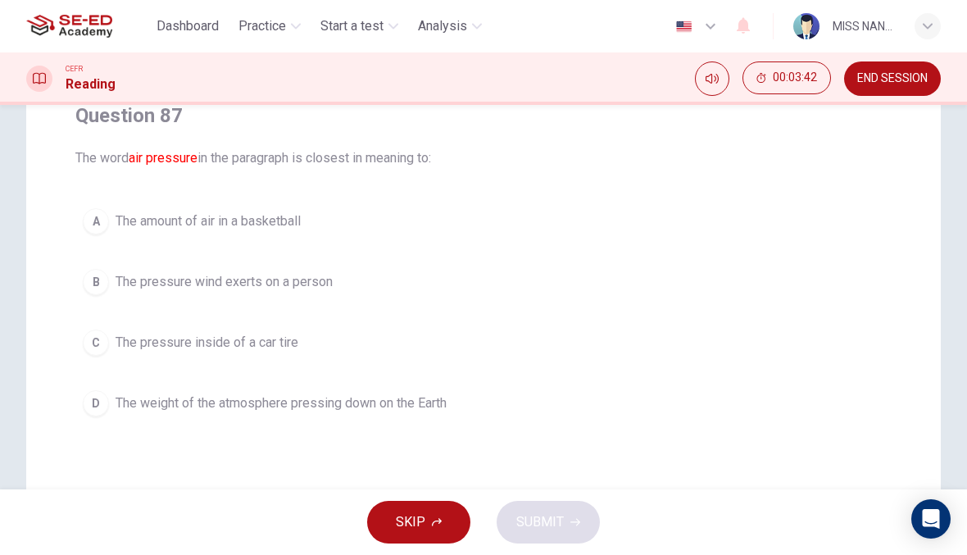
click at [627, 354] on button "C The pressure inside of a car tire" at bounding box center [483, 342] width 816 height 41
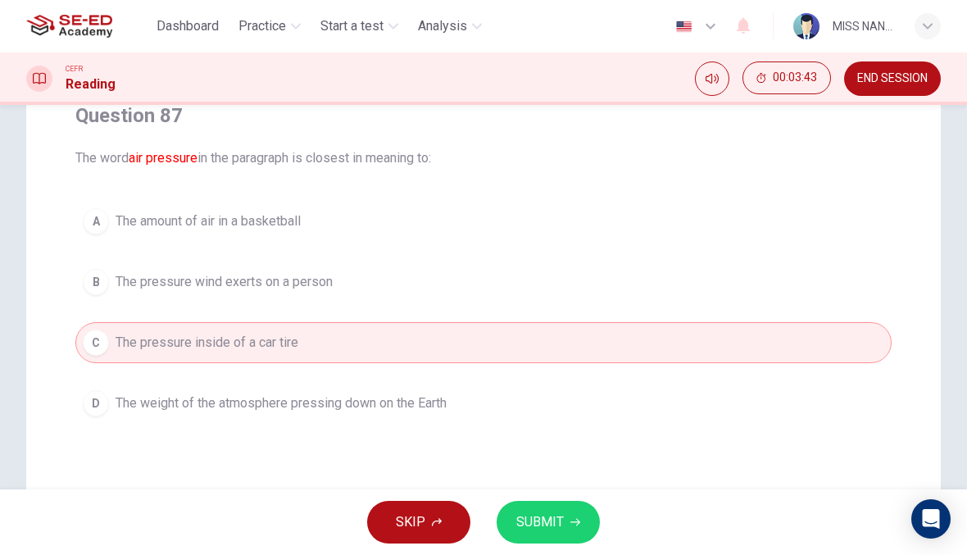
click at [540, 396] on button "D The weight of the atmosphere pressing down on the Earth" at bounding box center [483, 403] width 816 height 41
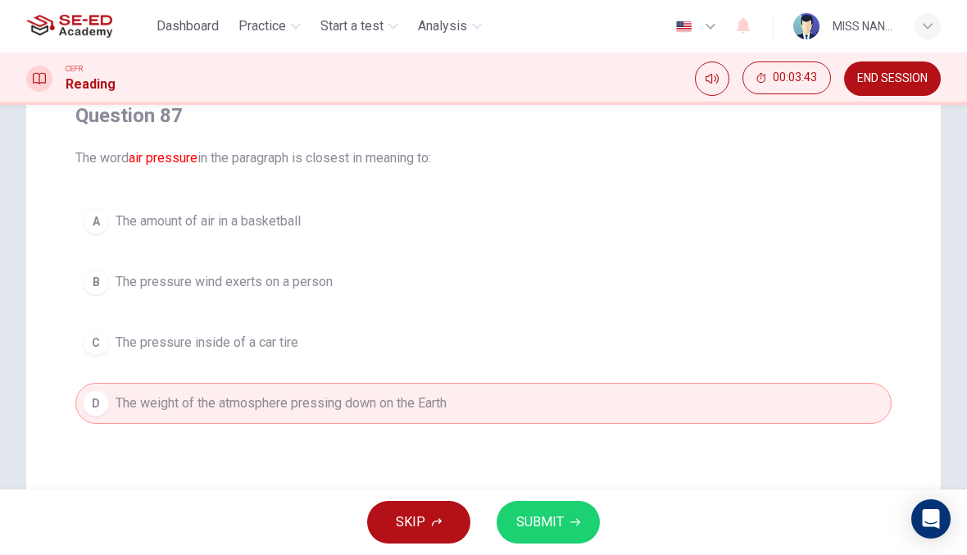
click at [561, 517] on span "SUBMIT" at bounding box center [540, 522] width 48 height 23
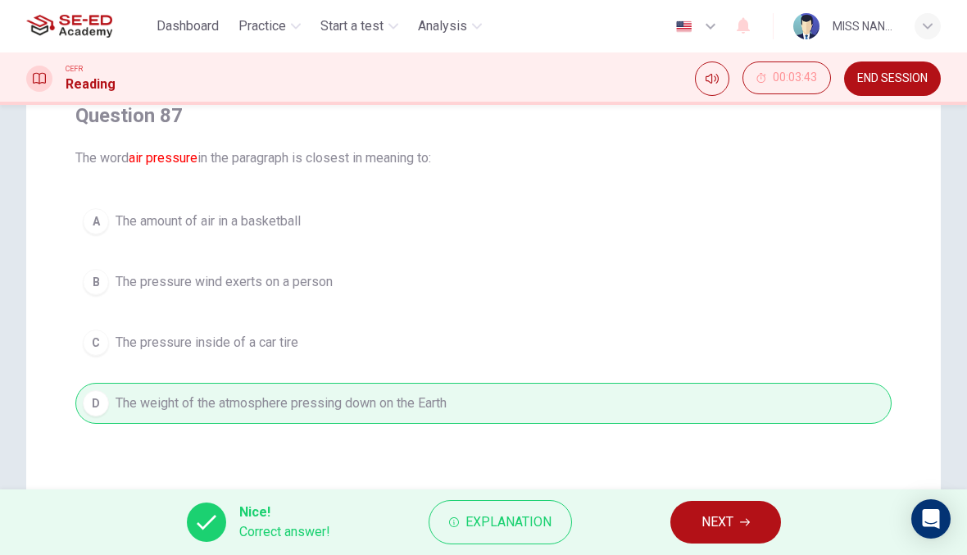
click at [710, 520] on span "NEXT" at bounding box center [718, 522] width 32 height 23
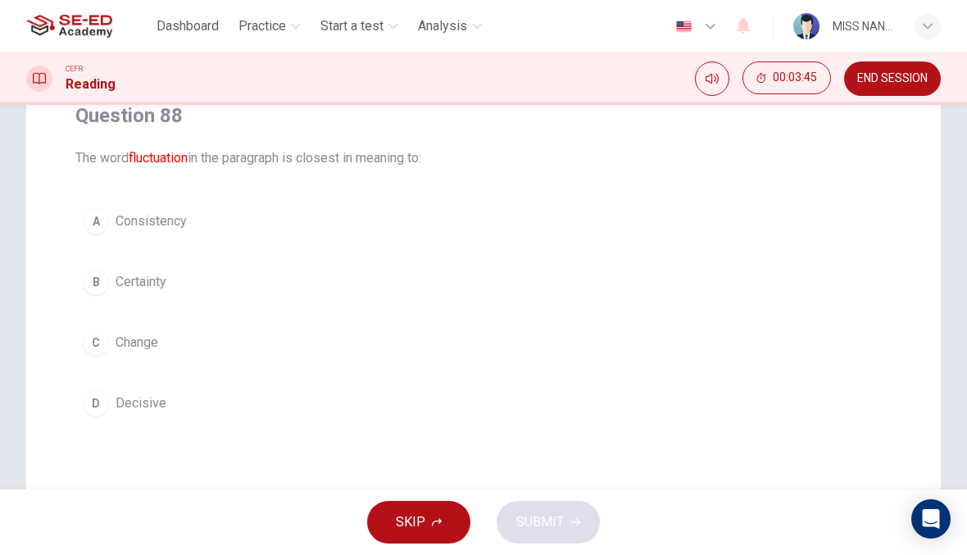
click at [597, 419] on button "D Decisive" at bounding box center [483, 403] width 816 height 41
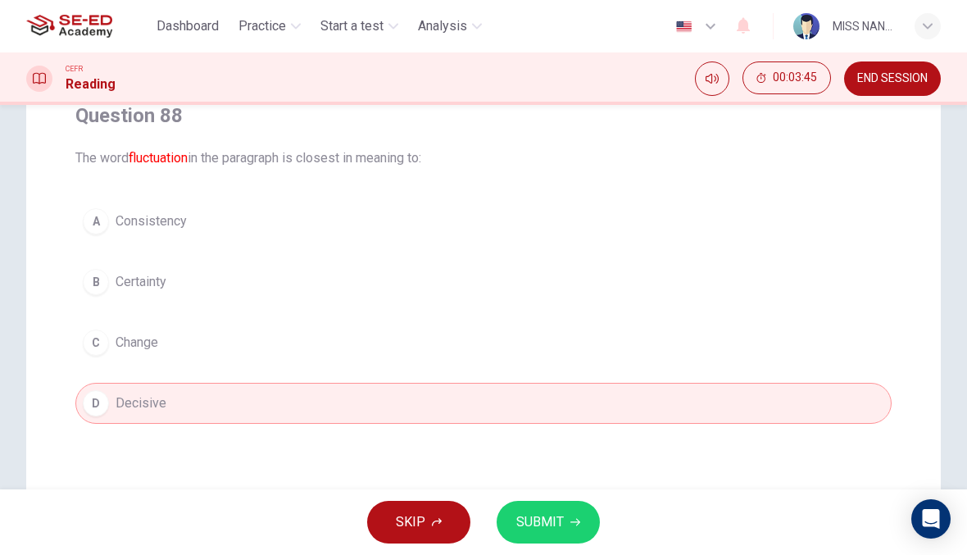
click at [581, 515] on button "SUBMIT" at bounding box center [548, 522] width 103 height 43
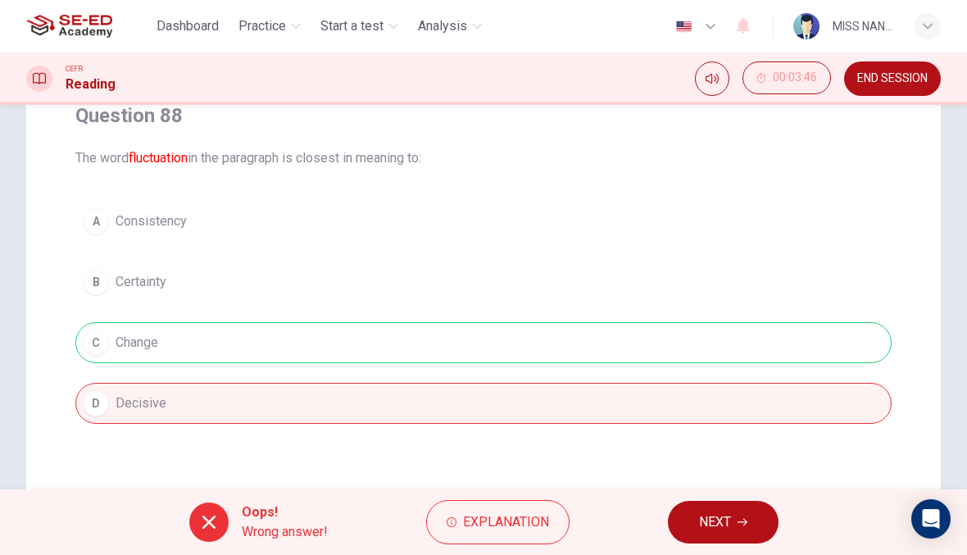
click at [739, 513] on button "NEXT" at bounding box center [723, 522] width 111 height 43
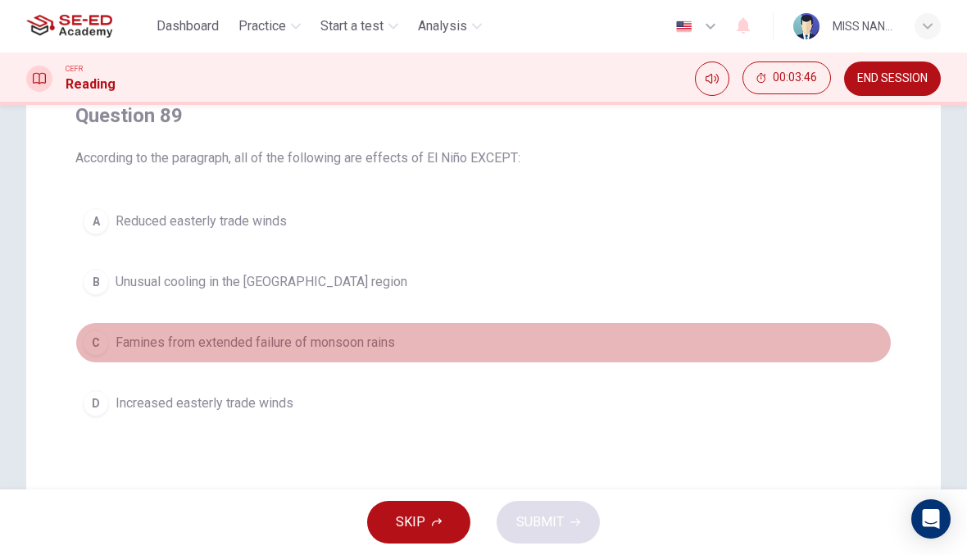
click at [639, 357] on button "C Famines from extended failure of monsoon rains" at bounding box center [483, 342] width 816 height 41
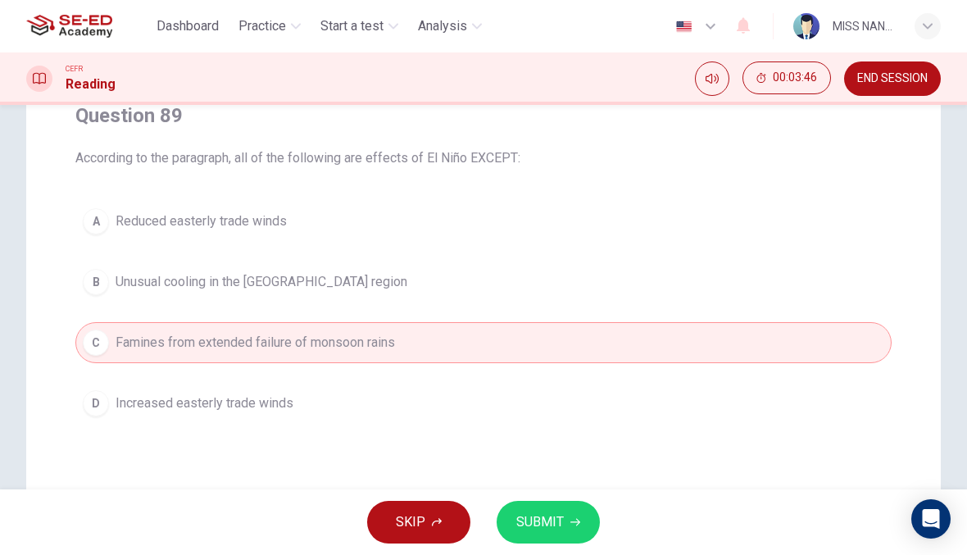
click at [579, 528] on button "SUBMIT" at bounding box center [548, 522] width 103 height 43
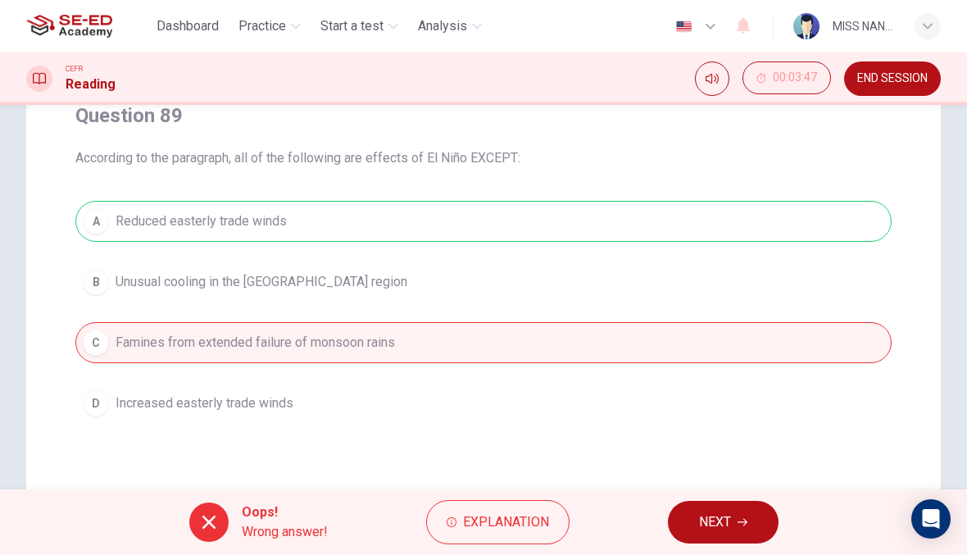
click at [703, 517] on span "NEXT" at bounding box center [715, 522] width 32 height 23
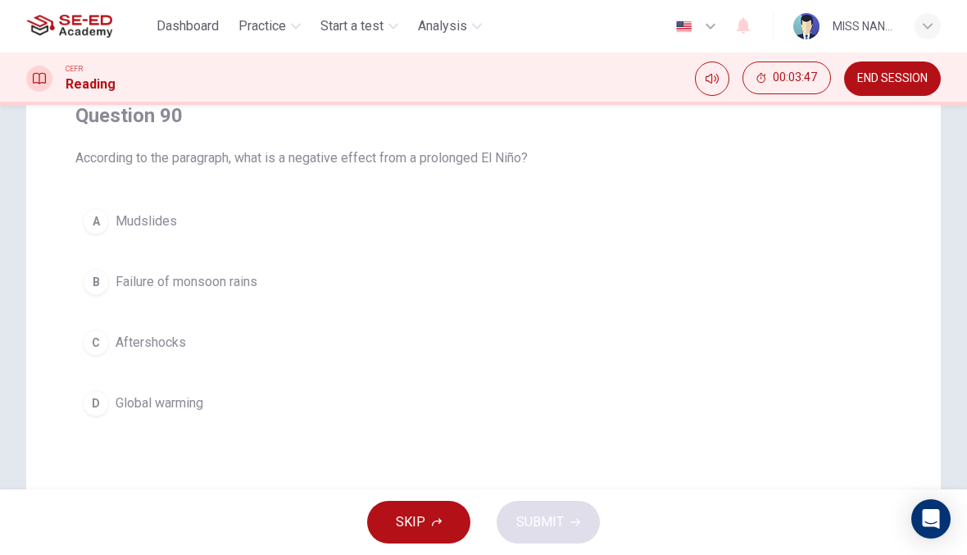
click at [629, 359] on button "C Aftershocks" at bounding box center [483, 342] width 816 height 41
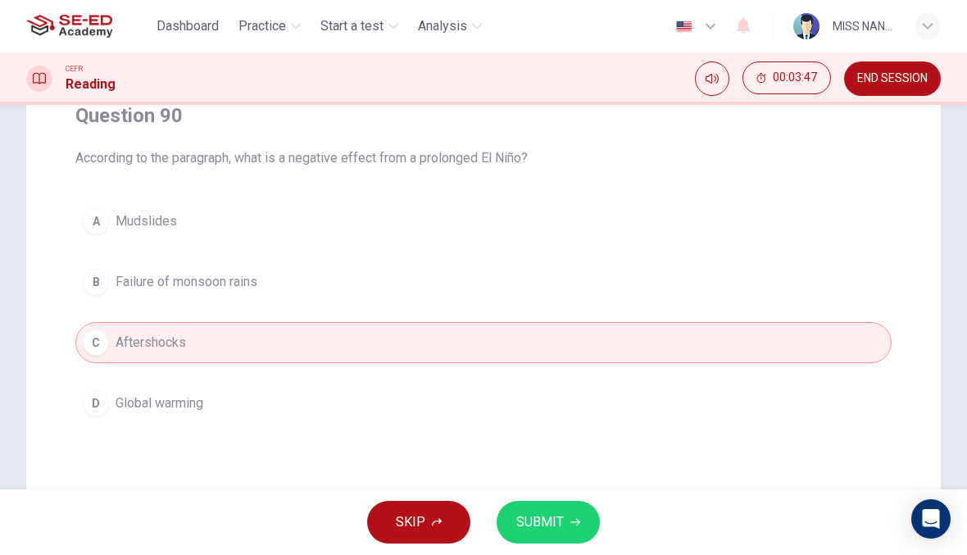
click at [592, 515] on button "SUBMIT" at bounding box center [548, 522] width 103 height 43
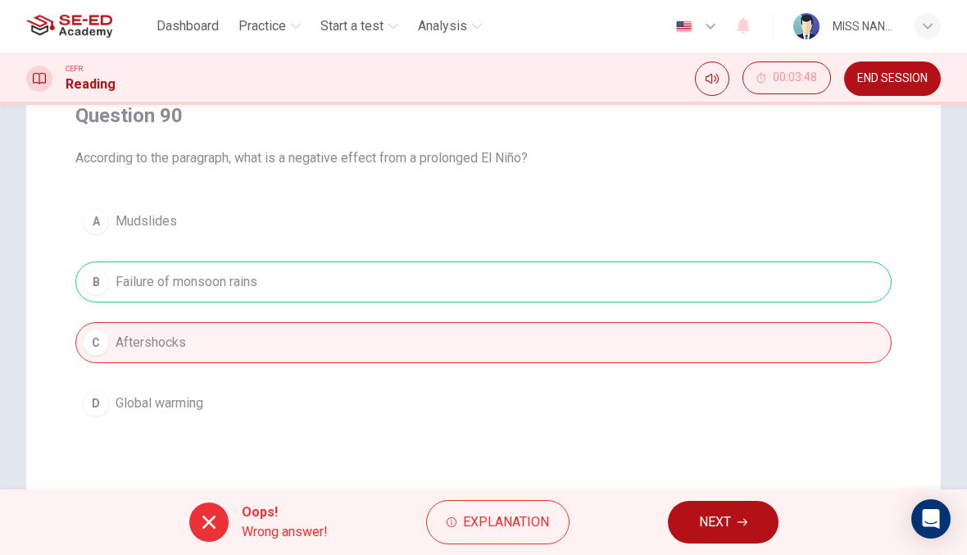
click at [684, 515] on button "NEXT" at bounding box center [723, 522] width 111 height 43
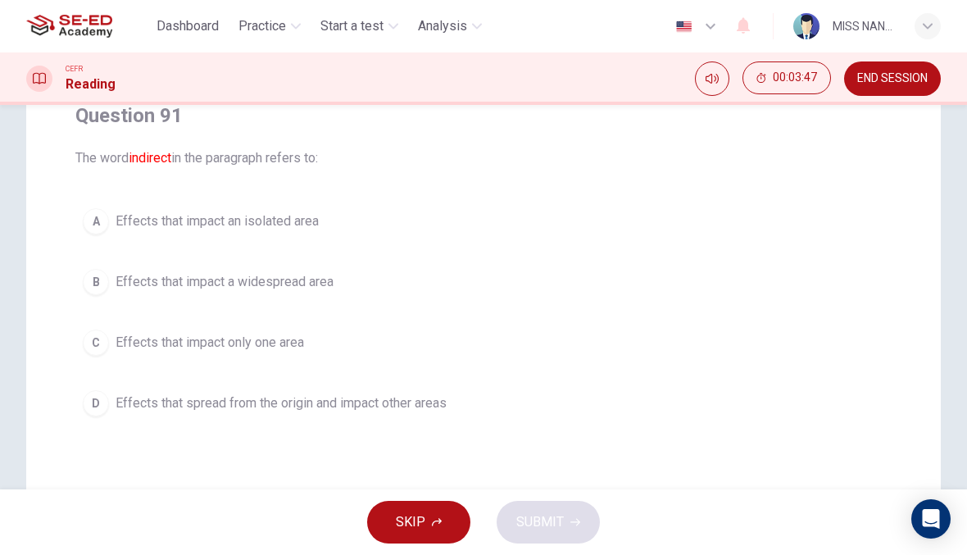
click at [611, 348] on button "C Effects that impact only one area" at bounding box center [483, 342] width 816 height 41
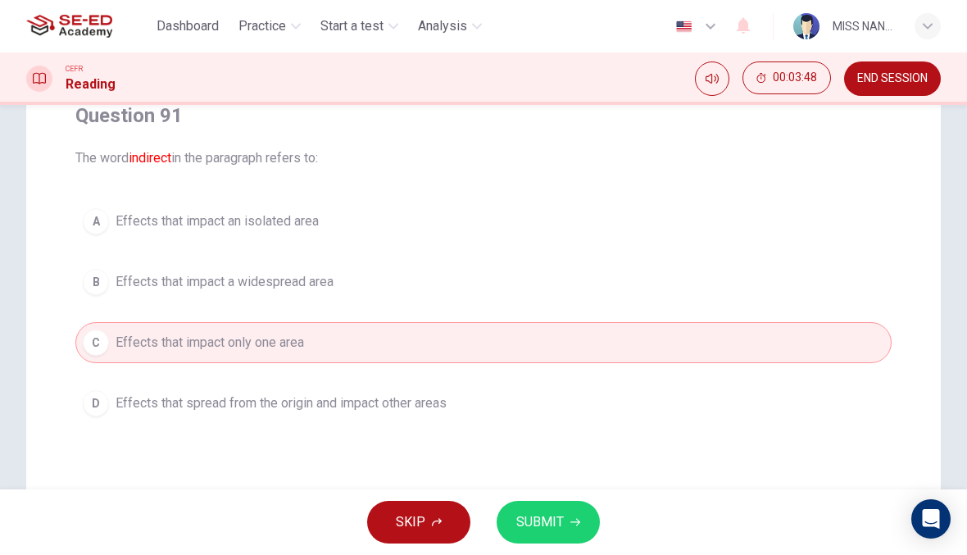
click at [618, 507] on div "SKIP SUBMIT" at bounding box center [483, 522] width 967 height 66
click at [584, 507] on button "SUBMIT" at bounding box center [548, 522] width 103 height 43
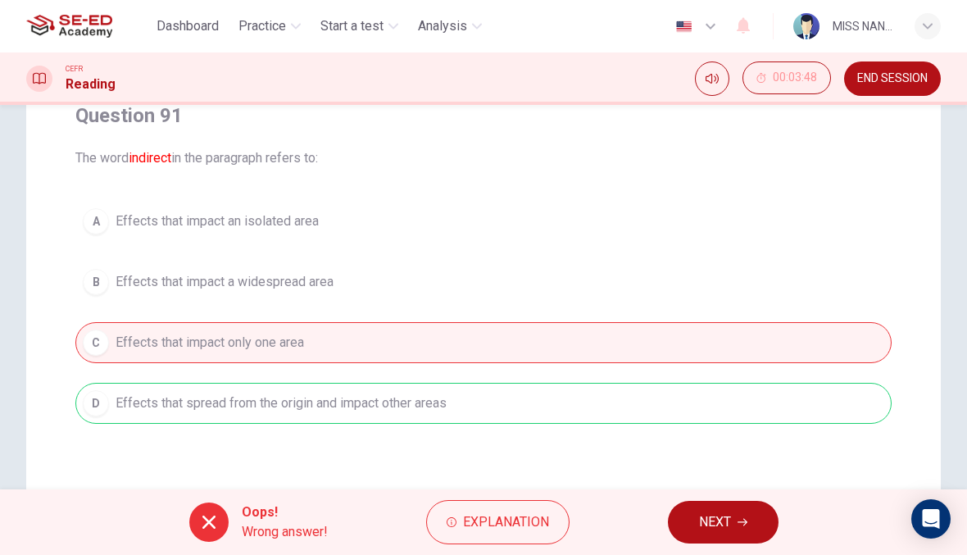
click at [677, 512] on button "NEXT" at bounding box center [723, 522] width 111 height 43
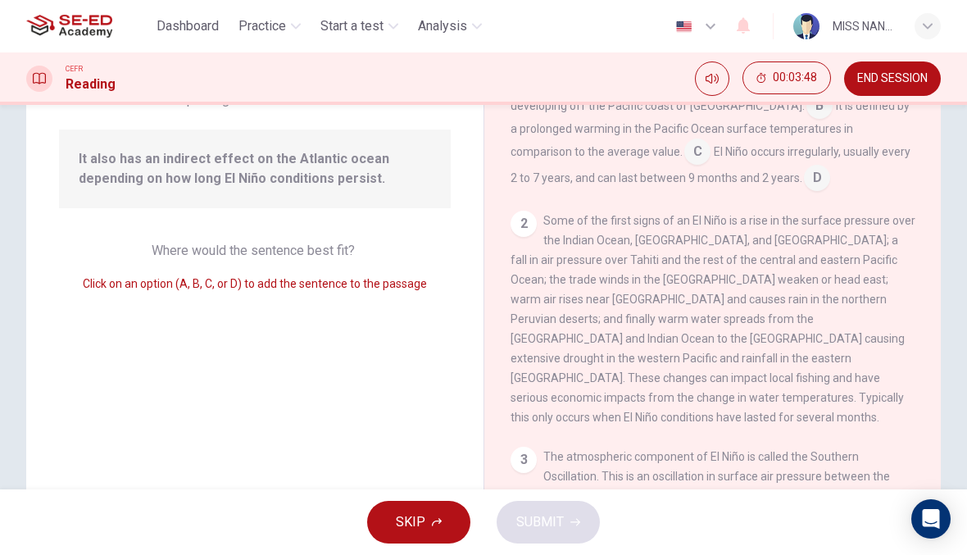
click at [607, 356] on div "2 Some of the first signs of an El Niño is a rise in the surface pressure over …" at bounding box center [713, 319] width 405 height 216
click at [531, 451] on div "3" at bounding box center [524, 460] width 26 height 26
click at [519, 233] on div "2" at bounding box center [524, 224] width 26 height 26
click at [684, 155] on input at bounding box center [697, 153] width 26 height 26
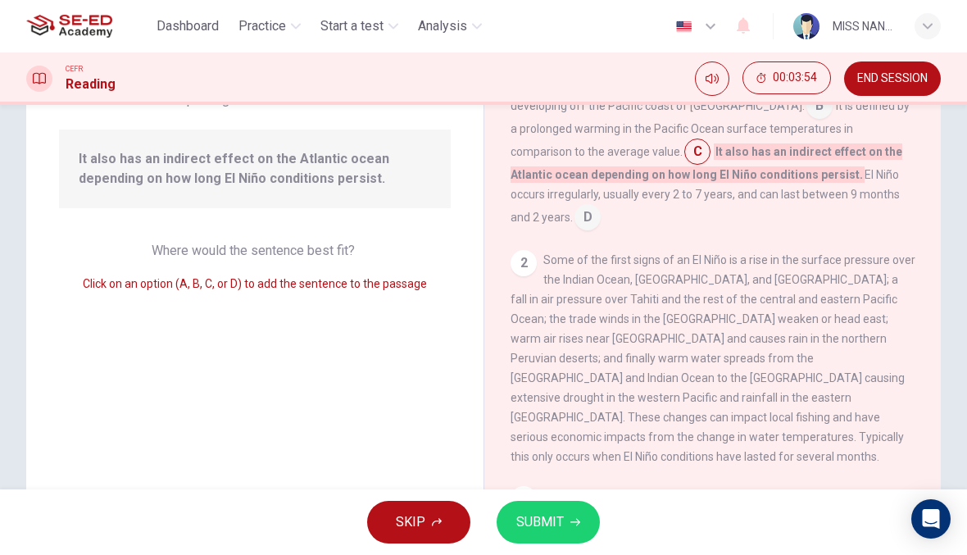
click at [529, 250] on div "2" at bounding box center [524, 263] width 26 height 26
click at [517, 250] on div "2" at bounding box center [524, 263] width 26 height 26
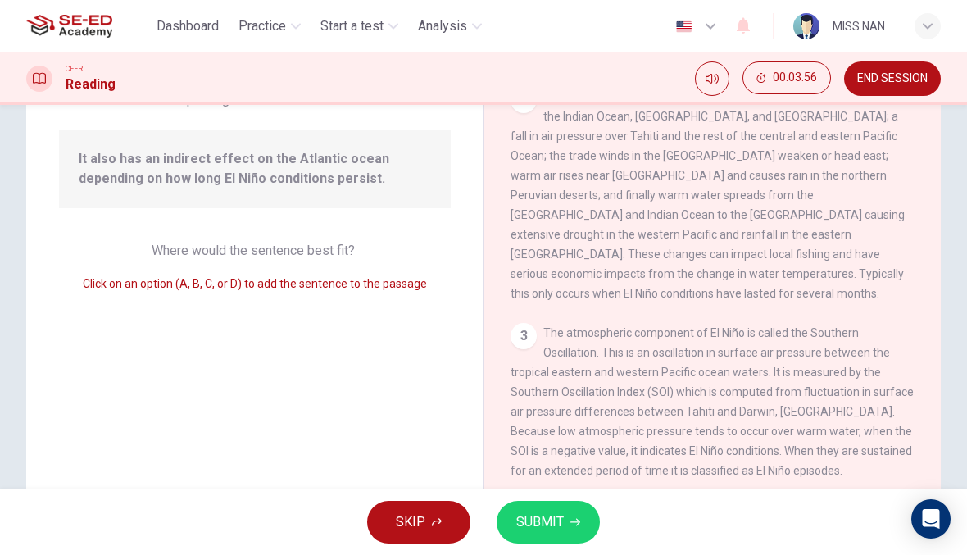
scroll to position [171, 0]
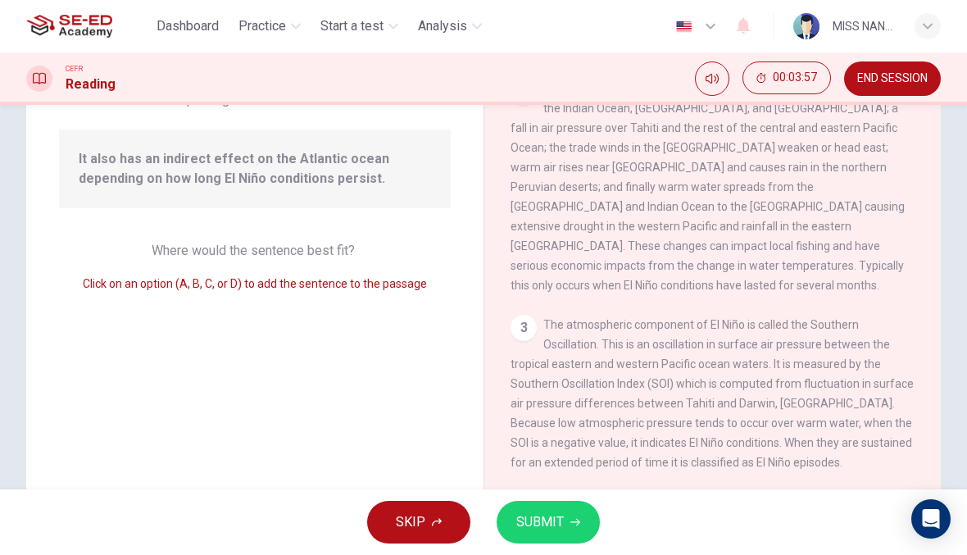
click at [569, 515] on button "SUBMIT" at bounding box center [548, 522] width 103 height 43
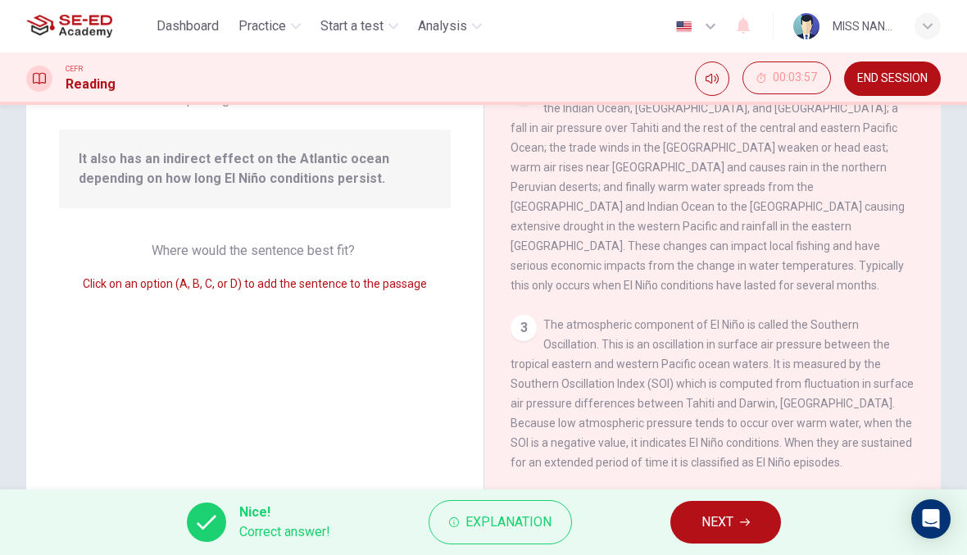
click at [726, 518] on span "NEXT" at bounding box center [718, 522] width 32 height 23
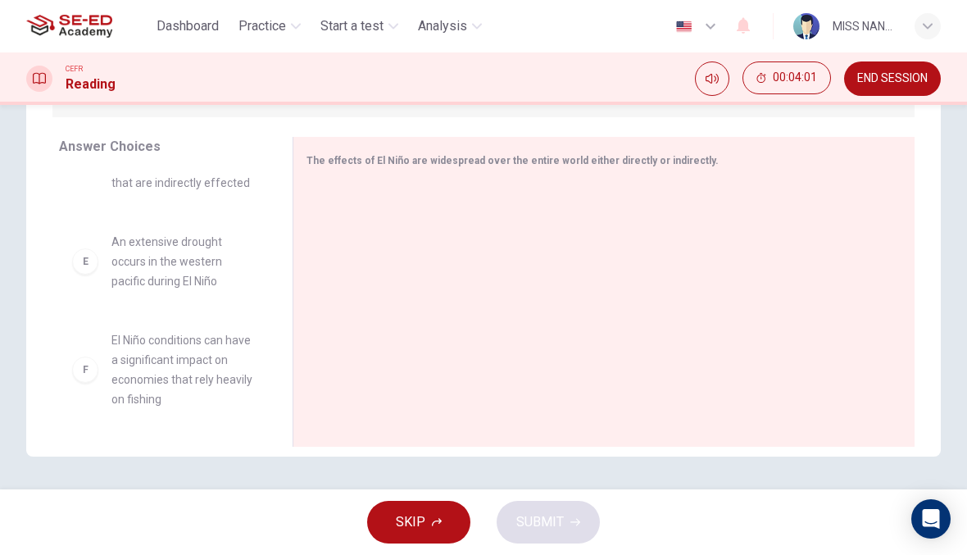
scroll to position [462, 0]
click at [79, 386] on div "F El Niño conditions can have a significant impact on economies that rely heavi…" at bounding box center [162, 369] width 181 height 79
click at [78, 386] on div "F El Niño conditions can have a significant impact on economies that rely heavi…" at bounding box center [162, 369] width 181 height 79
click at [99, 366] on div "F El Niño conditions can have a significant impact on economies that rely heavi…" at bounding box center [162, 369] width 181 height 79
click at [101, 300] on div "E An extensive drought occurs in the western pacific during El Niño" at bounding box center [162, 261] width 207 height 85
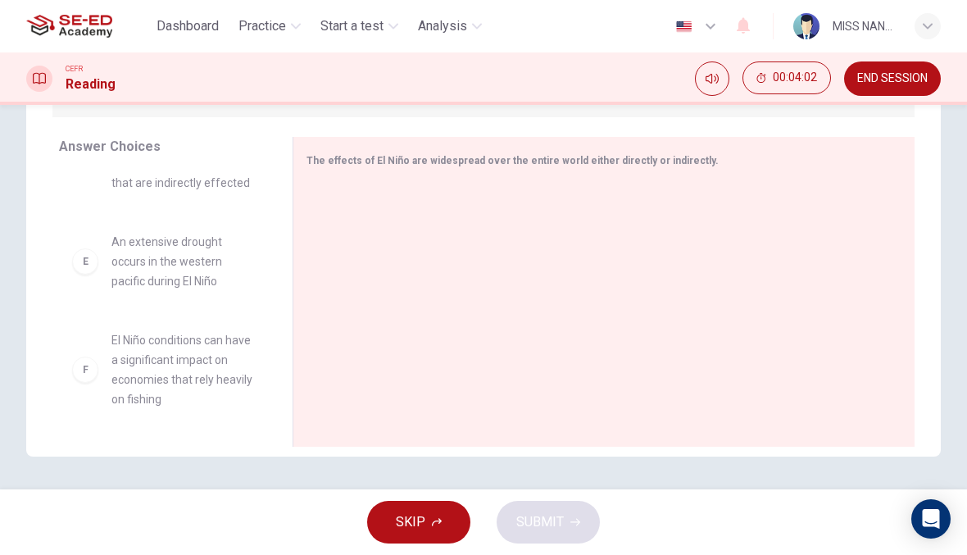
click at [118, 275] on span "An extensive drought occurs in the western pacific during El Niño" at bounding box center [182, 261] width 142 height 59
click at [114, 270] on span "An extensive drought occurs in the western pacific during El Niño" at bounding box center [182, 261] width 142 height 59
click at [401, 515] on span "SKIP" at bounding box center [411, 522] width 30 height 23
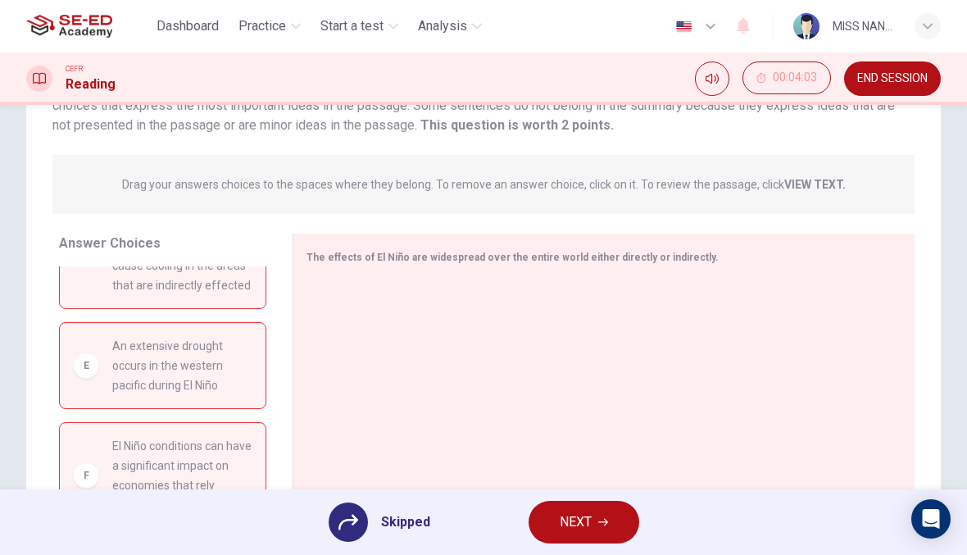
click at [602, 520] on icon "button" at bounding box center [603, 522] width 10 height 10
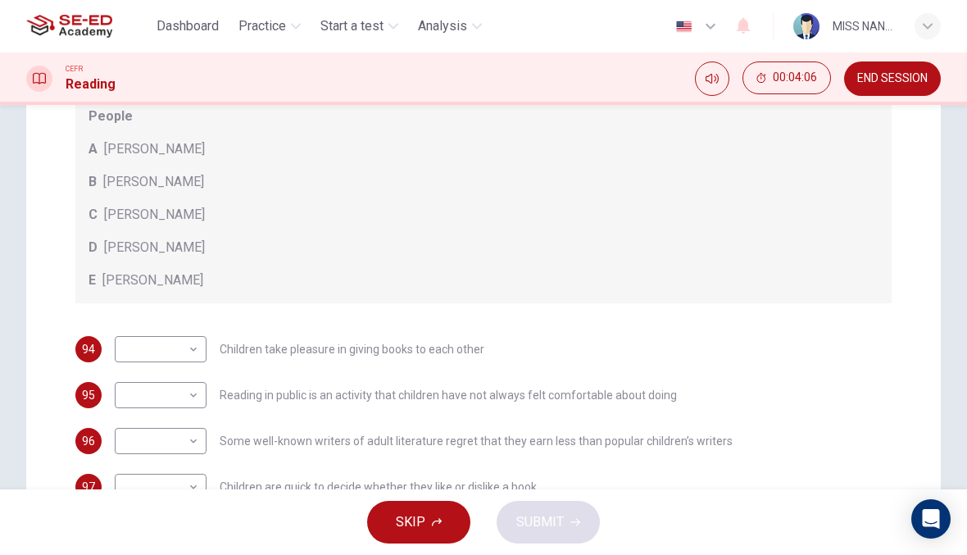
scroll to position [230, 0]
click at [187, 352] on body "This site uses cookies, as explained in our Privacy Policy . If you agree to th…" at bounding box center [483, 277] width 967 height 555
click at [206, 377] on li "A" at bounding box center [161, 374] width 92 height 26
type input "A"
click at [196, 403] on body "This site uses cookies, as explained in our Privacy Policy . If you agree to th…" at bounding box center [483, 277] width 967 height 555
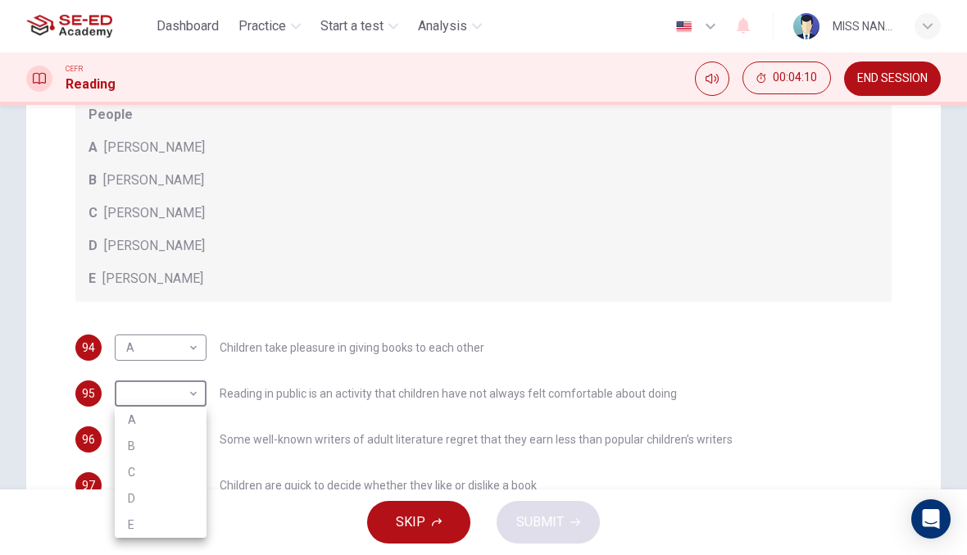
click at [206, 518] on li "E" at bounding box center [161, 524] width 92 height 26
type input "E"
click at [197, 434] on body "This site uses cookies, as explained in our Privacy Policy . If you agree to th…" at bounding box center [483, 277] width 967 height 555
click at [196, 448] on li "B" at bounding box center [161, 450] width 92 height 26
type input "B"
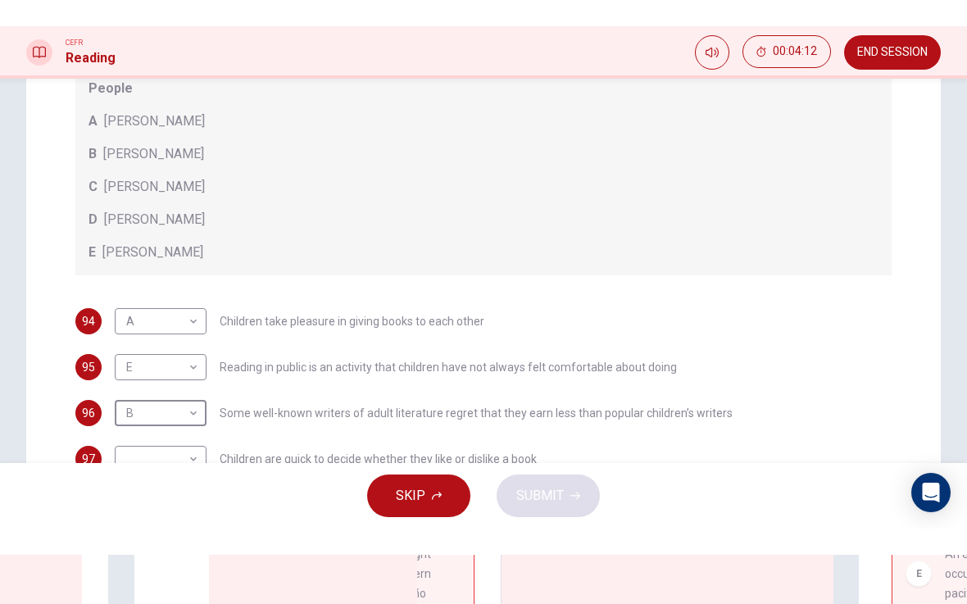
scroll to position [0, 0]
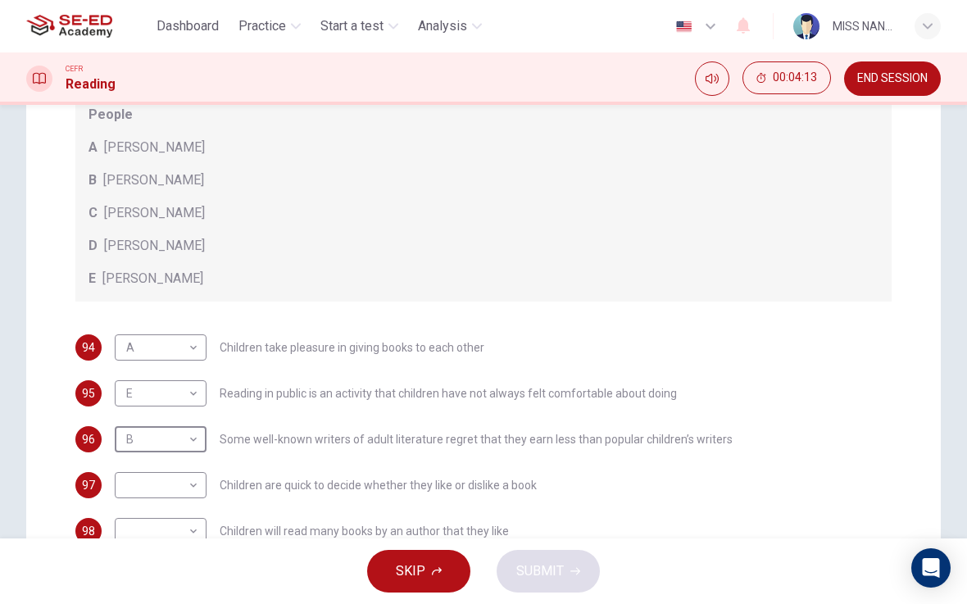
click at [176, 492] on body "This site uses cookies, as explained in our Privacy Policy . If you agree to th…" at bounding box center [483, 302] width 967 height 604
click at [202, 549] on li "D" at bounding box center [161, 552] width 92 height 26
type input "D"
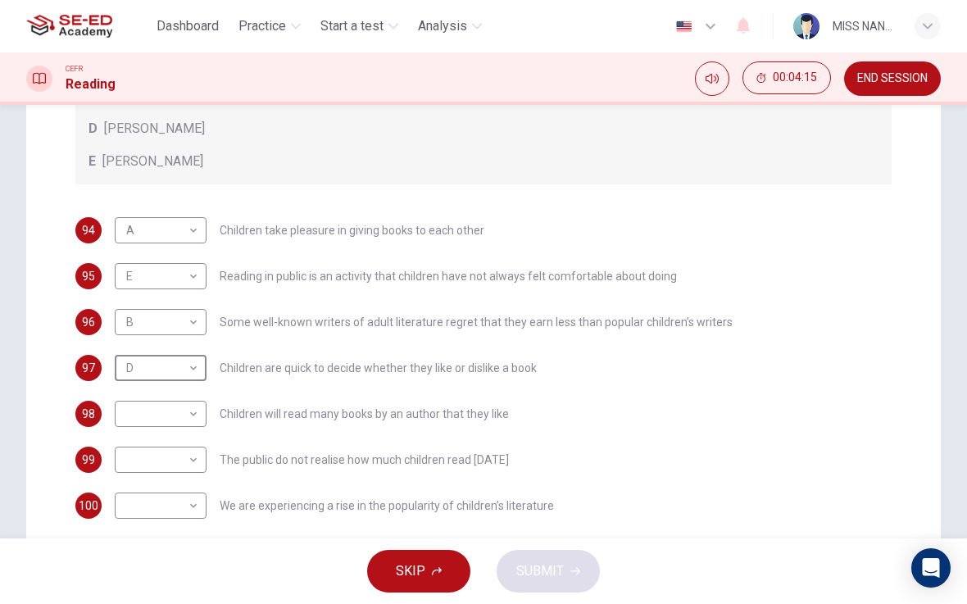
scroll to position [354, 0]
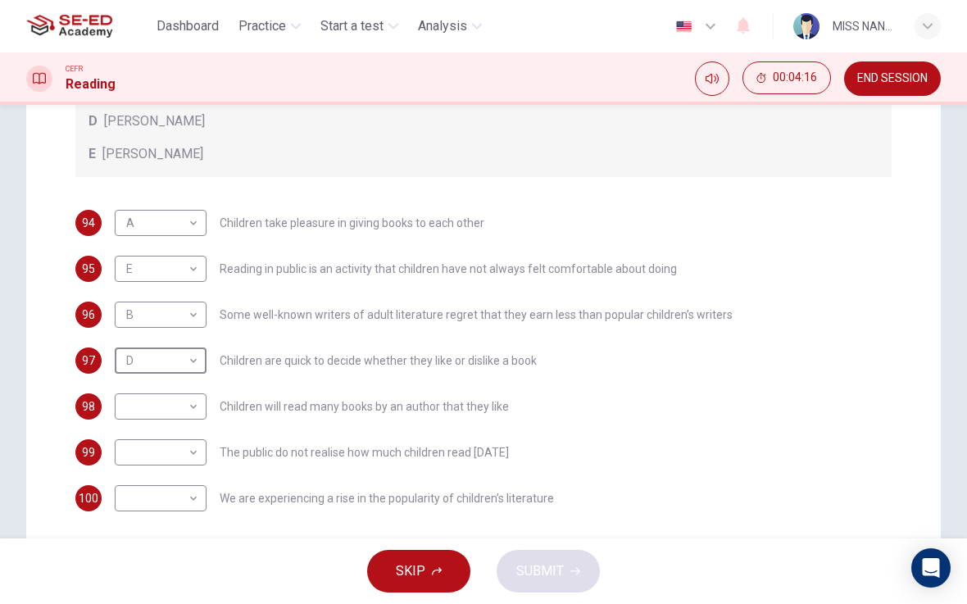
click at [180, 400] on body "This site uses cookies, as explained in our Privacy Policy . If you agree to th…" at bounding box center [483, 302] width 967 height 604
click at [193, 484] on li "C" at bounding box center [161, 485] width 92 height 26
type input "C"
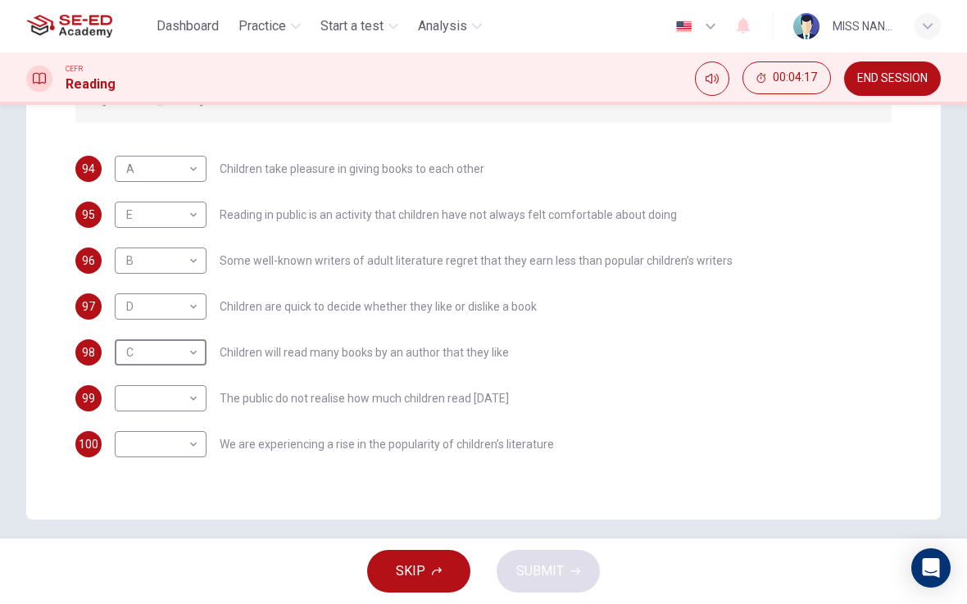
scroll to position [410, 0]
click at [196, 418] on body "This site uses cookies, as explained in our Privacy Policy . If you agree to th…" at bounding box center [483, 302] width 967 height 604
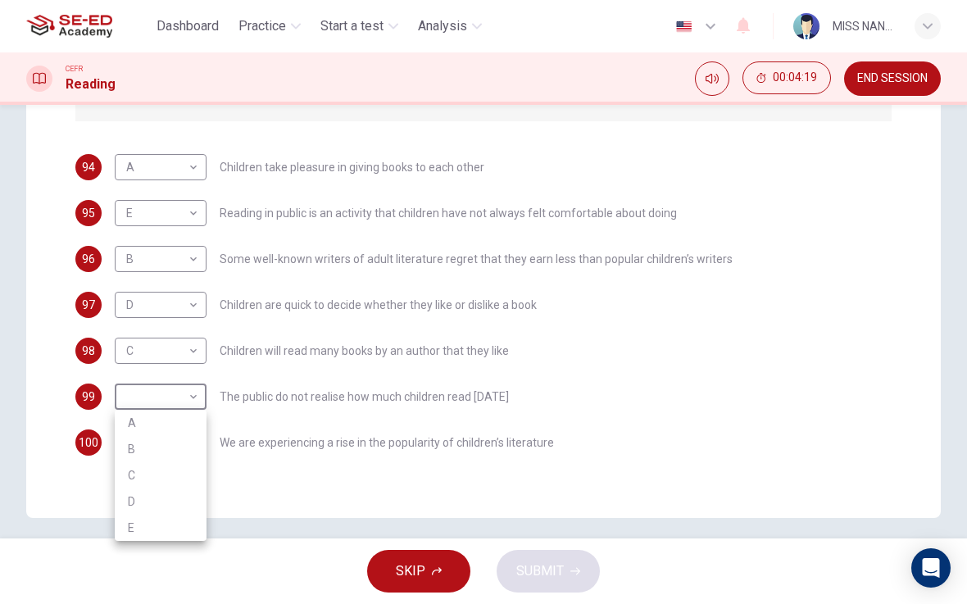
click at [193, 424] on li "A" at bounding box center [161, 423] width 92 height 26
type input "A"
click at [189, 441] on body "This site uses cookies, as explained in our Privacy Policy . If you agree to th…" at bounding box center [483, 302] width 967 height 604
click at [196, 554] on li "D" at bounding box center [161, 547] width 92 height 26
type input "D"
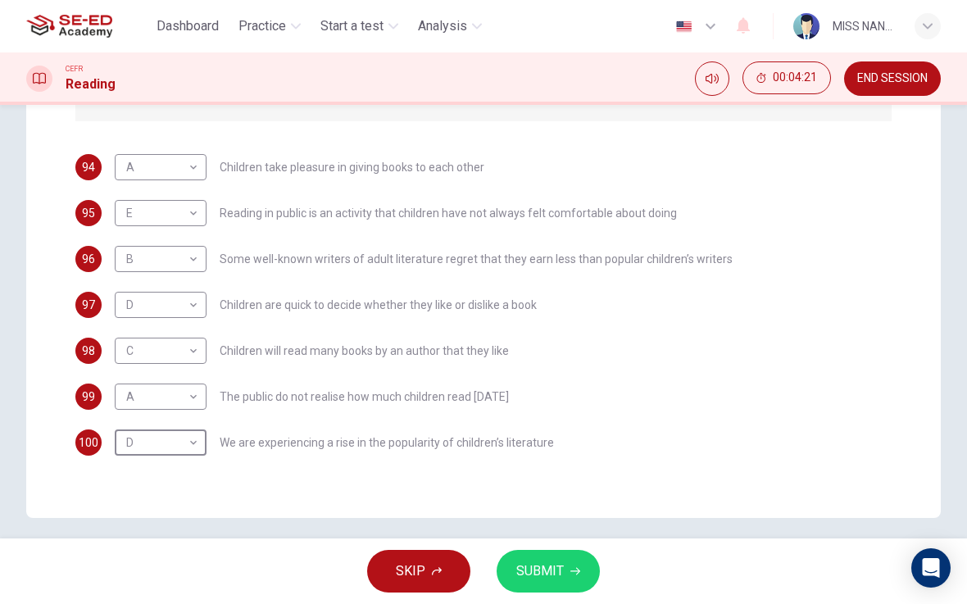
click at [571, 554] on button "SUBMIT" at bounding box center [548, 571] width 103 height 43
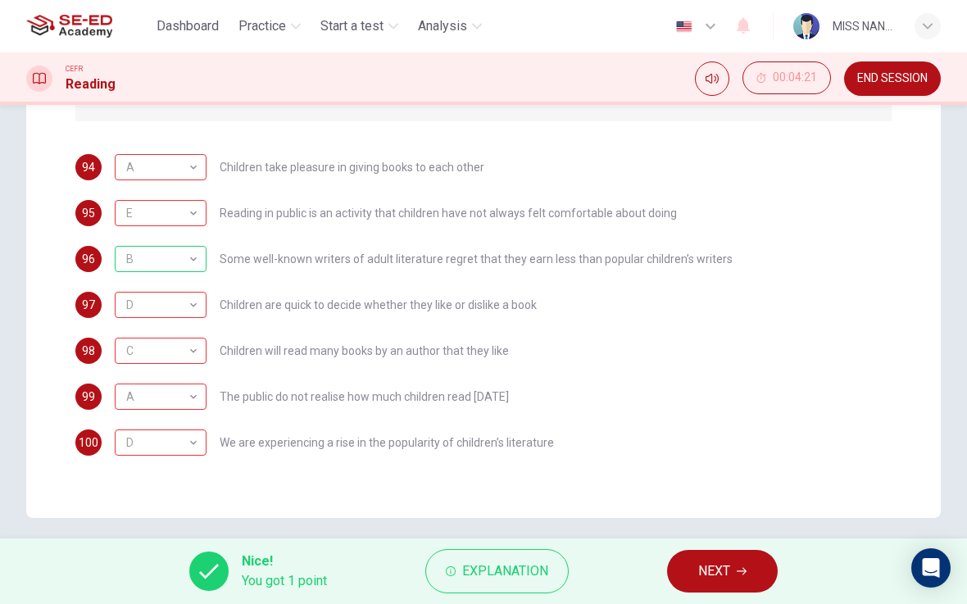
click at [716, 554] on button "NEXT" at bounding box center [722, 571] width 111 height 43
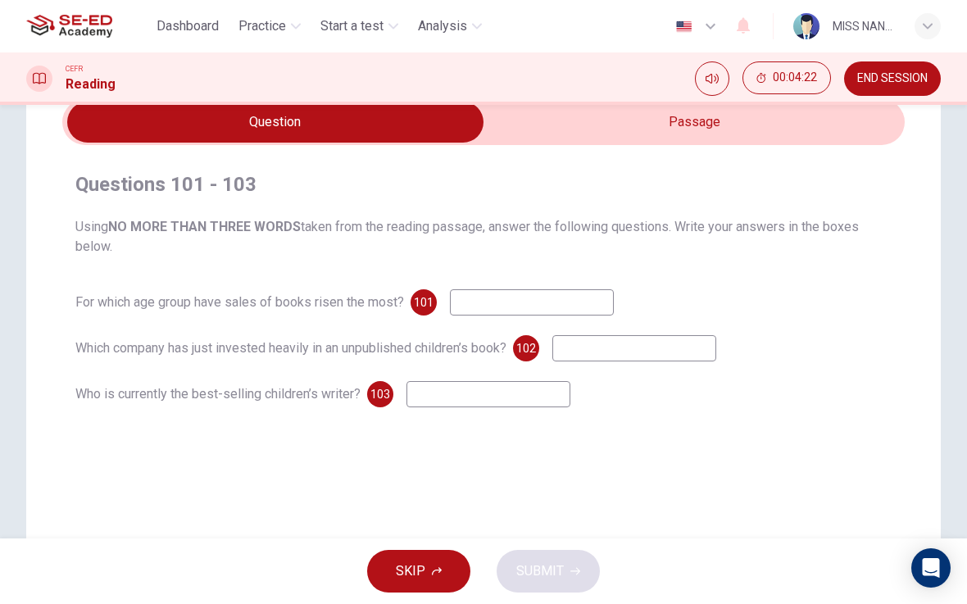
scroll to position [74, 0]
click at [562, 304] on input at bounding box center [532, 303] width 164 height 26
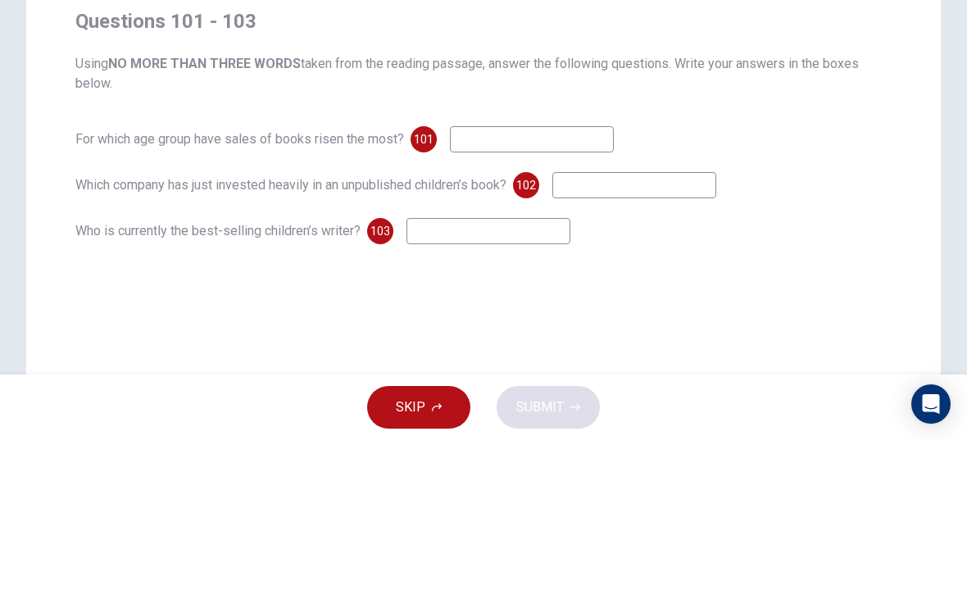
click at [711, 290] on div "For which age group have sales of books risen the most? 101 Which company has j…" at bounding box center [483, 349] width 816 height 118
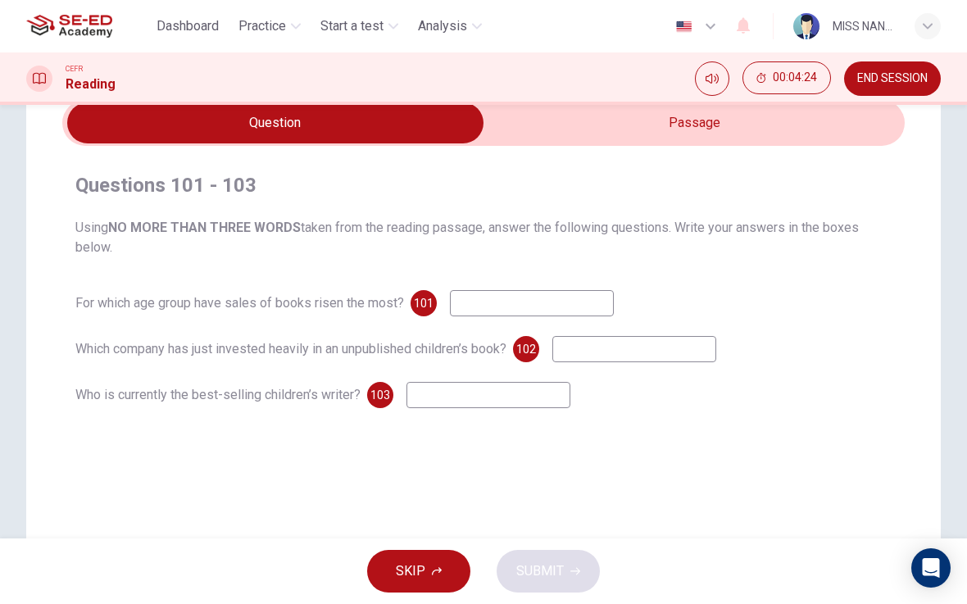
click at [428, 554] on button "SKIP" at bounding box center [418, 571] width 103 height 43
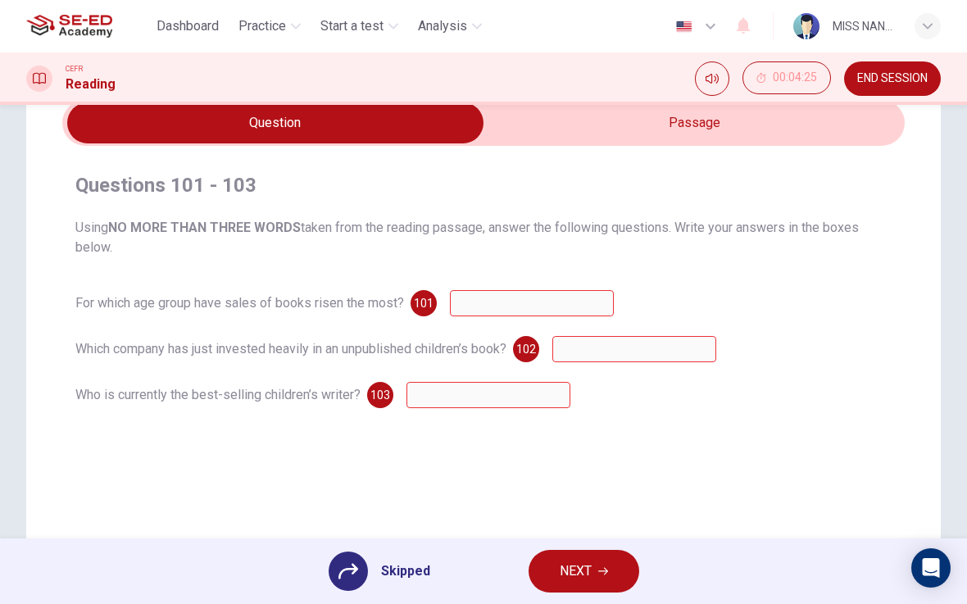
click at [605, 554] on button "NEXT" at bounding box center [584, 571] width 111 height 43
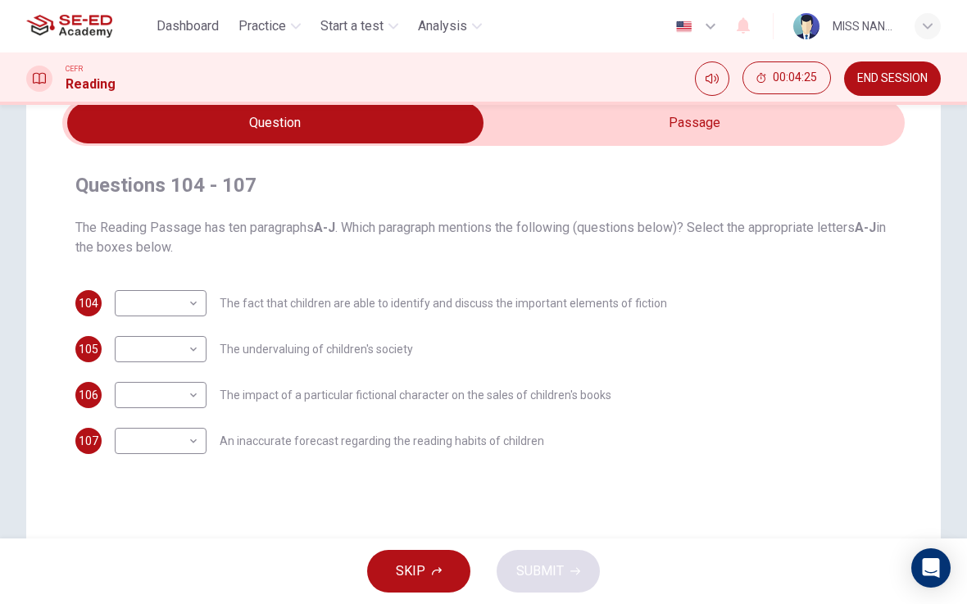
click at [452, 552] on button "SKIP" at bounding box center [418, 571] width 103 height 43
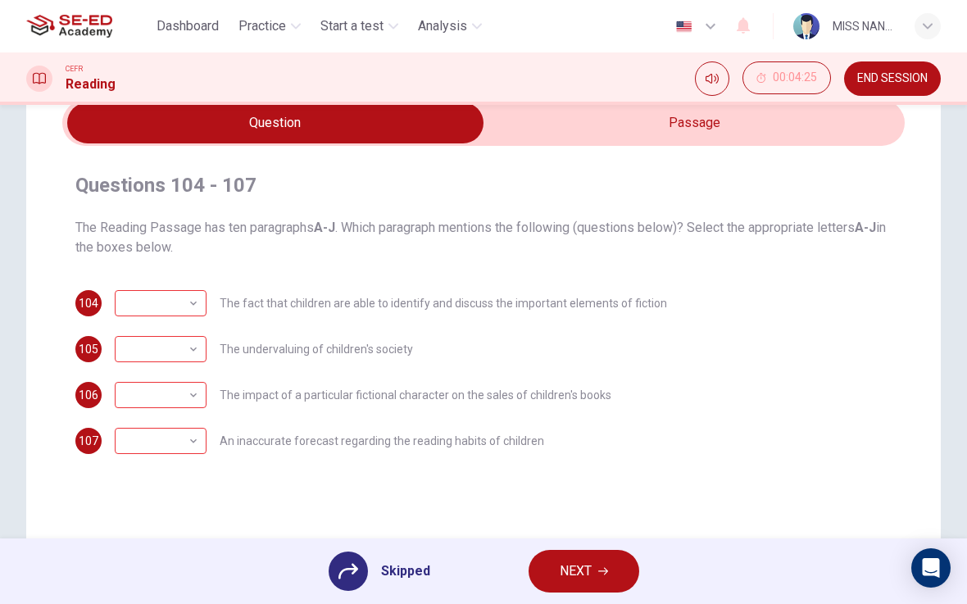
click at [599, 553] on button "NEXT" at bounding box center [584, 571] width 111 height 43
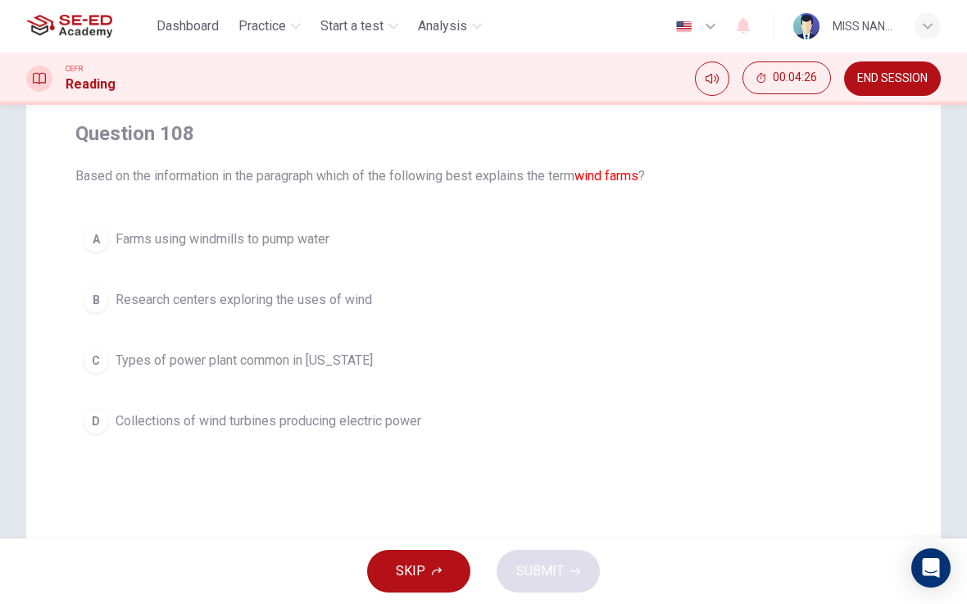
scroll to position [129, 0]
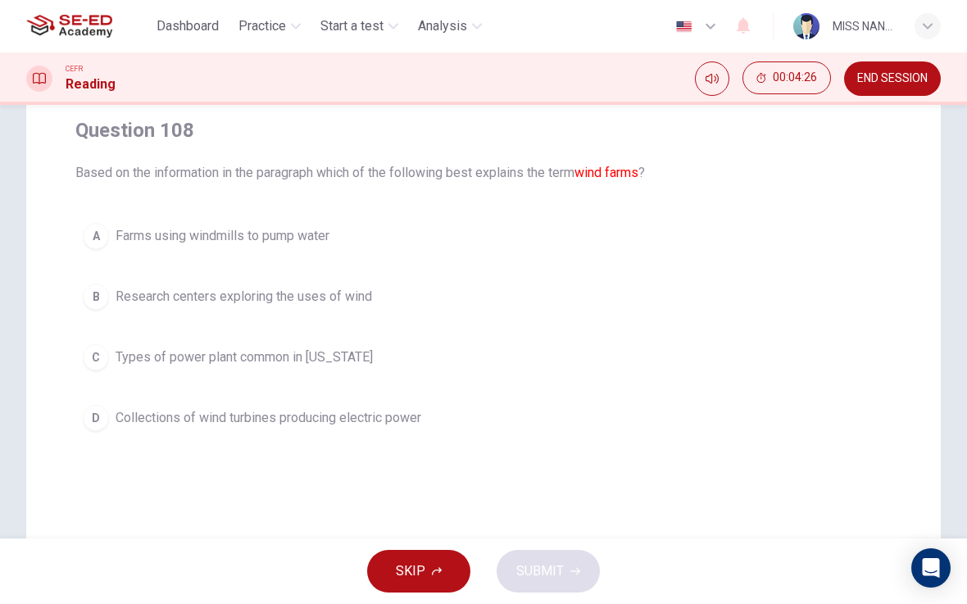
click at [461, 400] on button "D Collections of wind turbines producing electric power" at bounding box center [483, 418] width 816 height 41
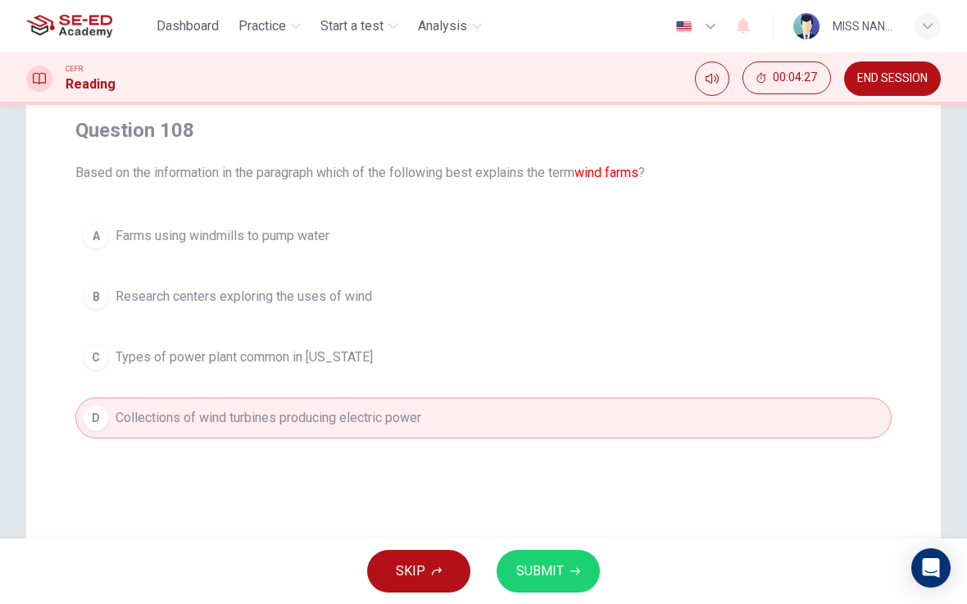
click at [589, 553] on button "SUBMIT" at bounding box center [548, 571] width 103 height 43
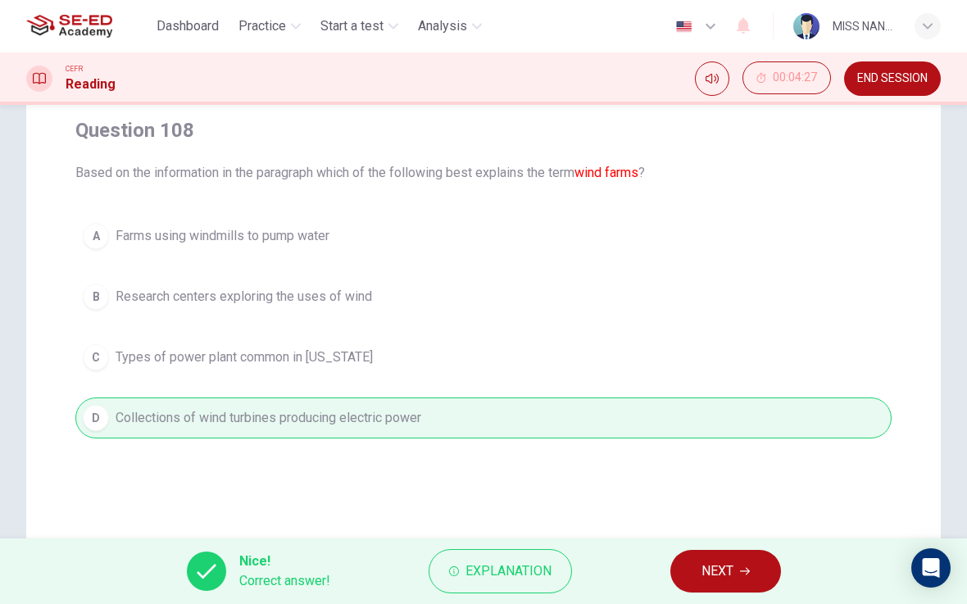
click at [723, 554] on span "NEXT" at bounding box center [718, 571] width 32 height 23
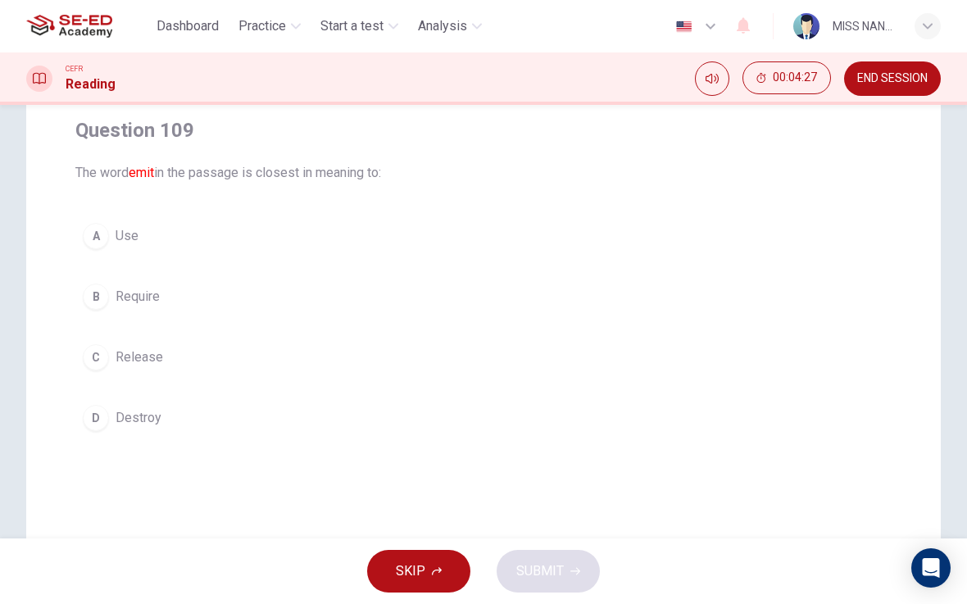
click at [557, 389] on div "A Use B Require C Release D Destroy" at bounding box center [483, 327] width 816 height 223
click at [558, 352] on button "C Release" at bounding box center [483, 357] width 816 height 41
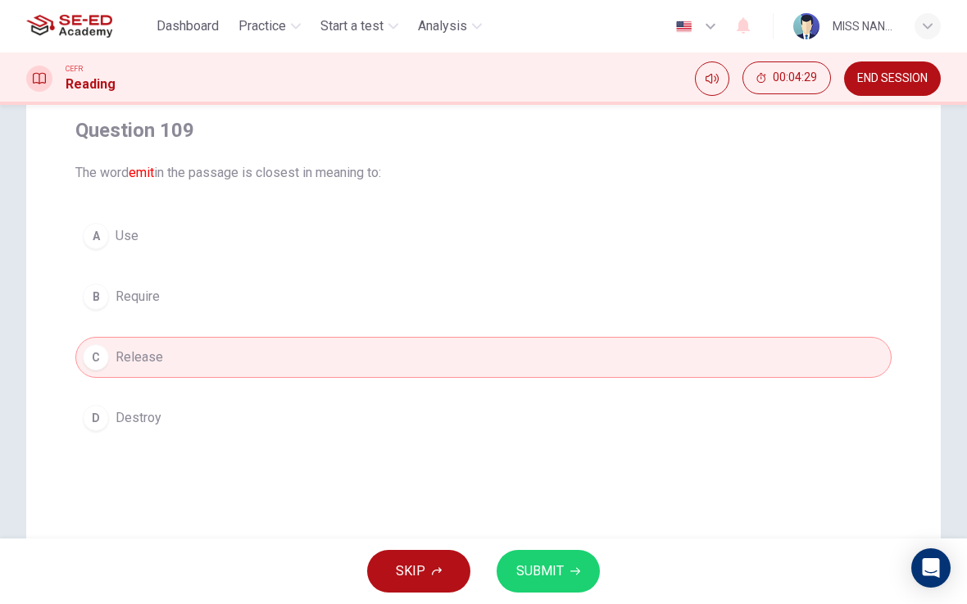
click at [580, 554] on button "SUBMIT" at bounding box center [548, 571] width 103 height 43
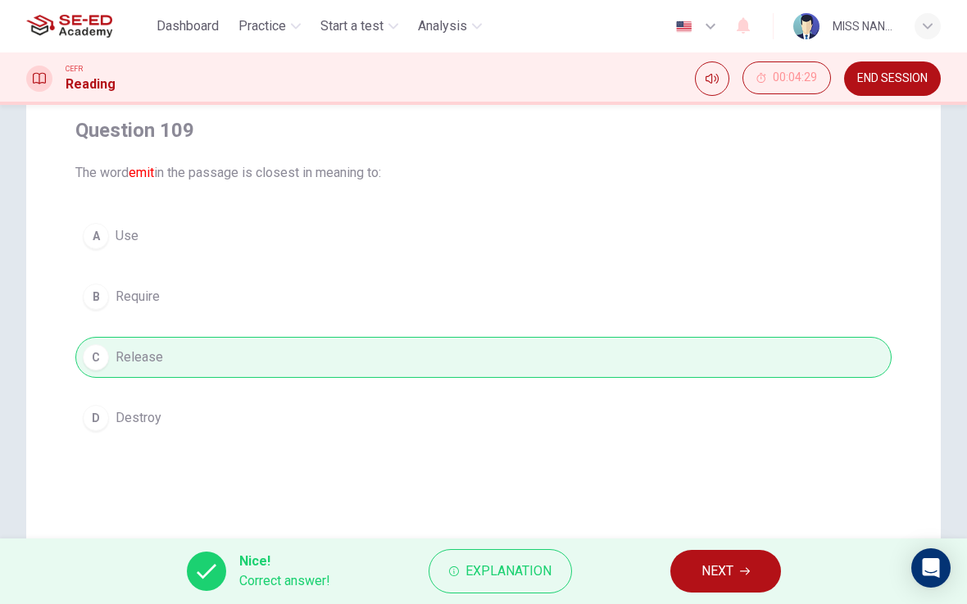
click at [745, 554] on button "NEXT" at bounding box center [725, 571] width 111 height 43
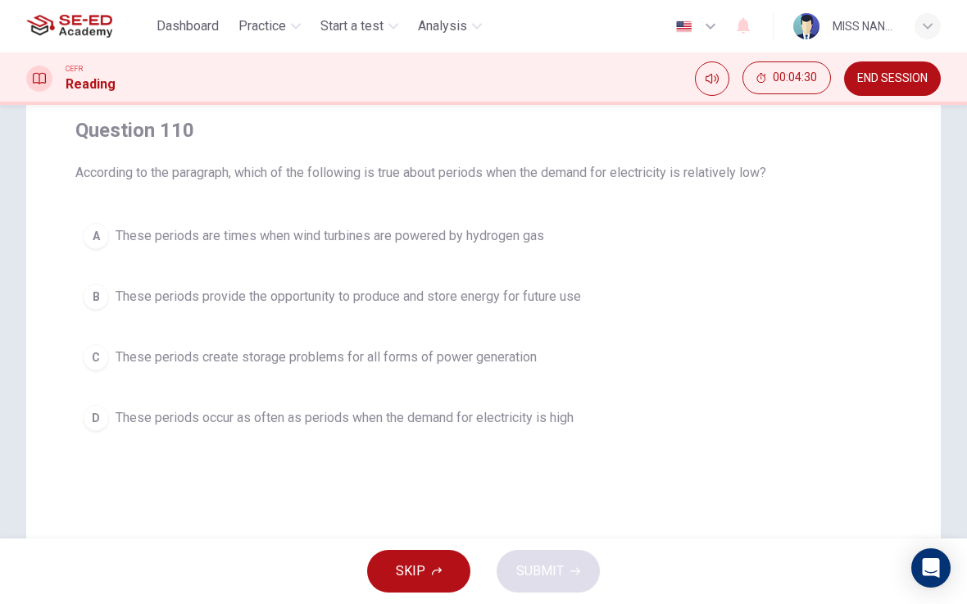
click at [620, 292] on button "B These periods provide the opportunity to produce and store energy for future …" at bounding box center [483, 296] width 816 height 41
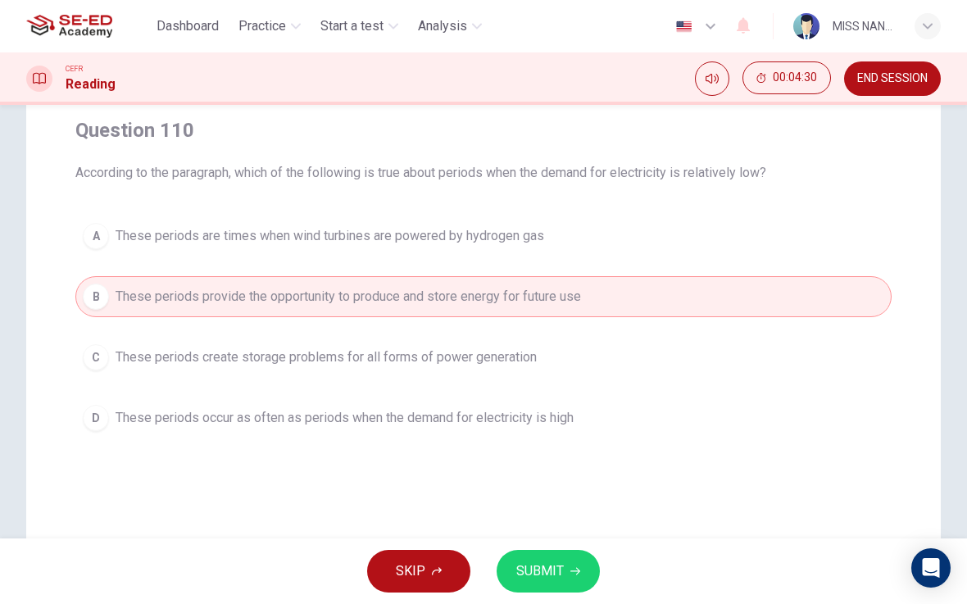
click at [570, 554] on icon "button" at bounding box center [575, 571] width 10 height 10
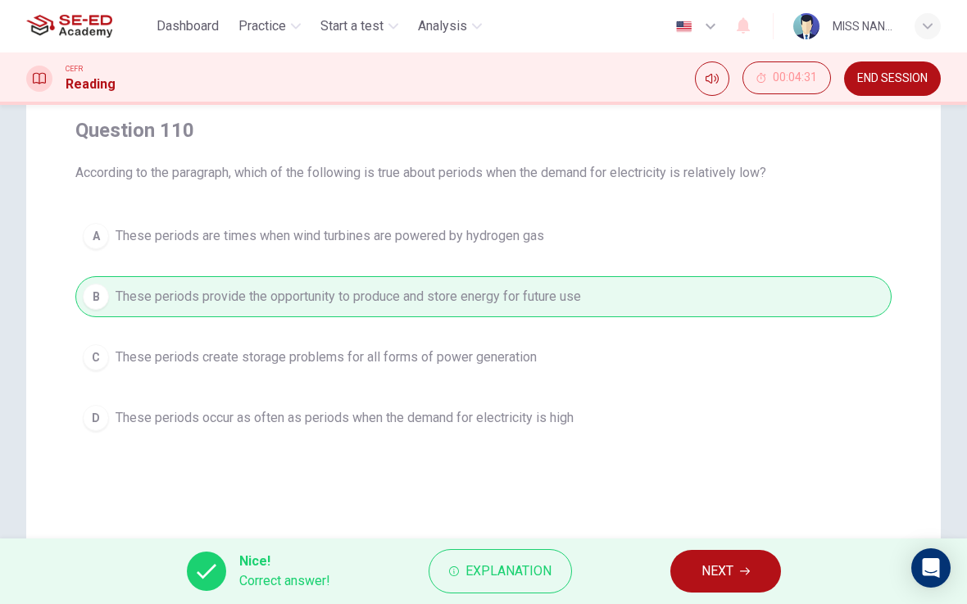
click at [725, 554] on span "NEXT" at bounding box center [718, 571] width 32 height 23
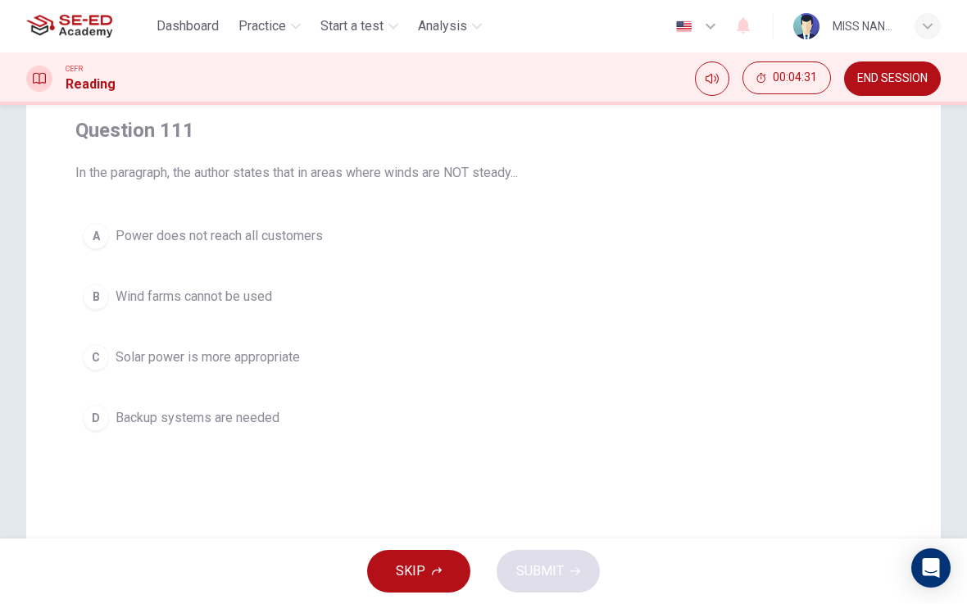
click at [563, 241] on button "A Power does not reach all customers" at bounding box center [483, 236] width 816 height 41
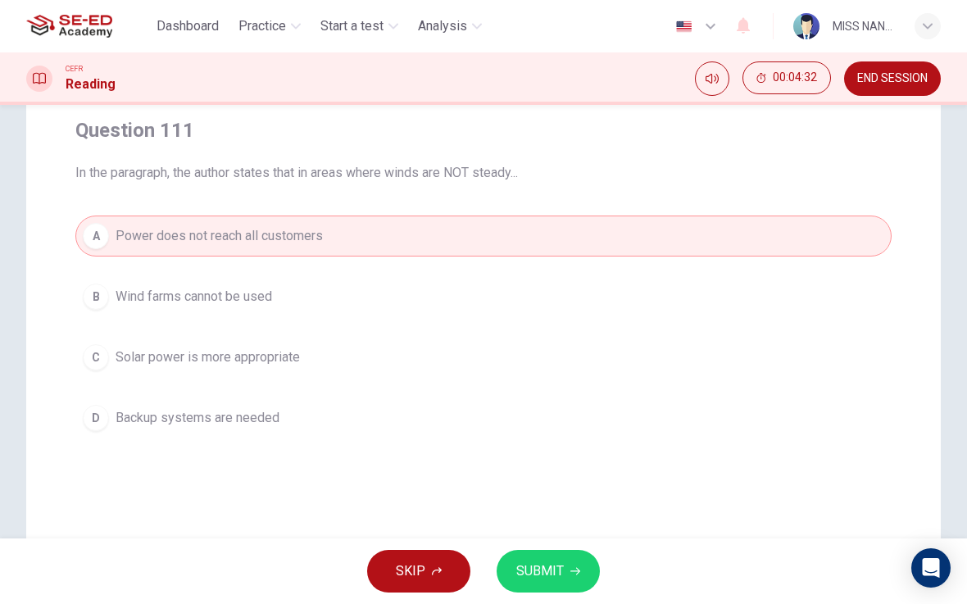
click at [562, 554] on span "SUBMIT" at bounding box center [540, 571] width 48 height 23
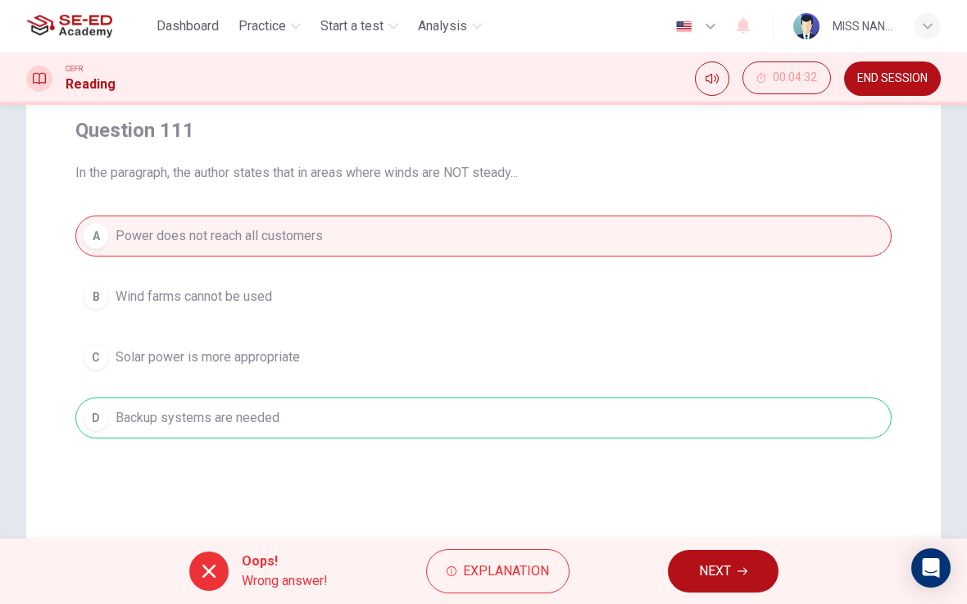
click at [707, 554] on span "NEXT" at bounding box center [715, 571] width 32 height 23
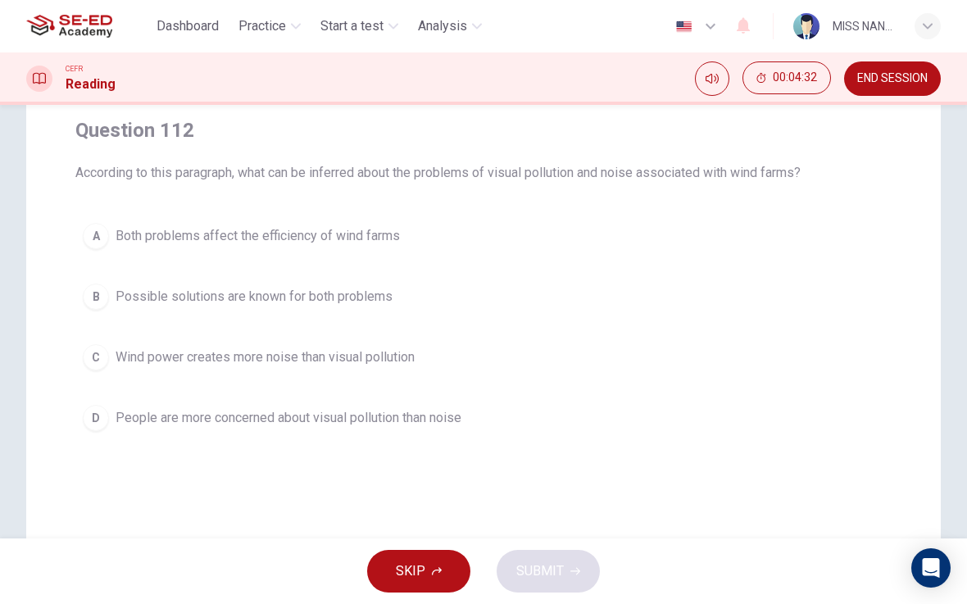
click at [575, 426] on button "D People are more concerned about visual pollution than noise" at bounding box center [483, 418] width 816 height 41
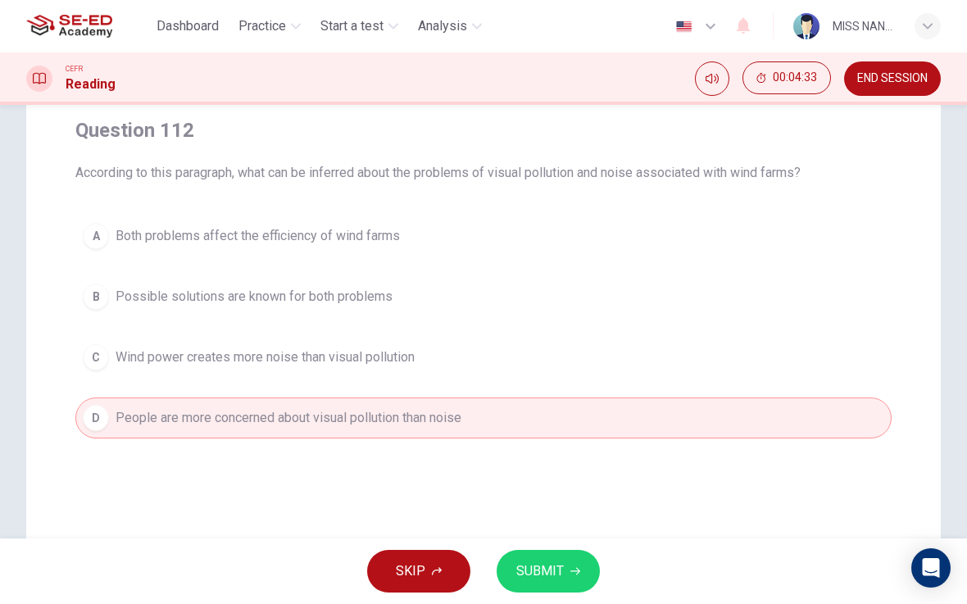
click at [570, 554] on button "SUBMIT" at bounding box center [548, 571] width 103 height 43
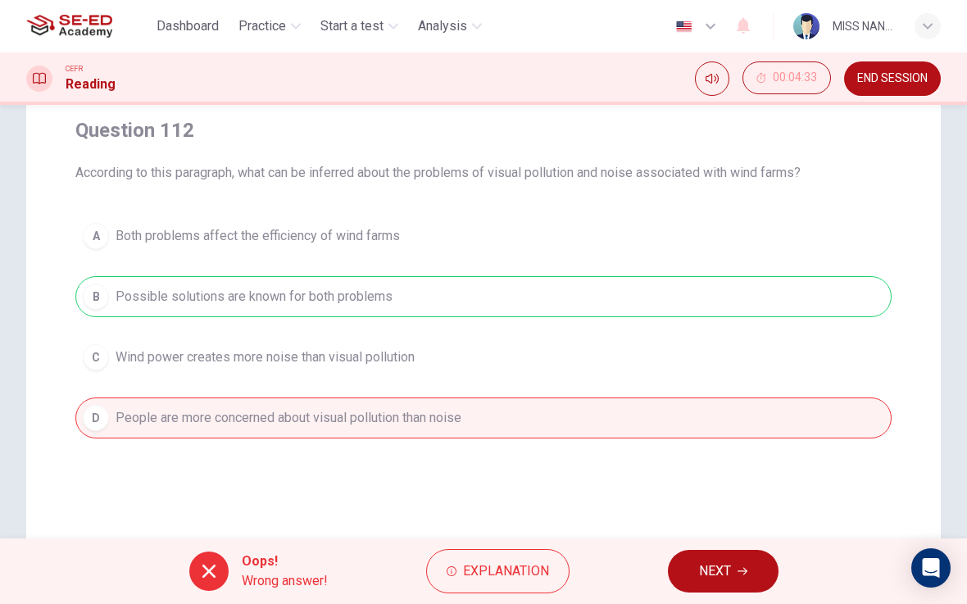
click at [670, 554] on button "NEXT" at bounding box center [723, 571] width 111 height 43
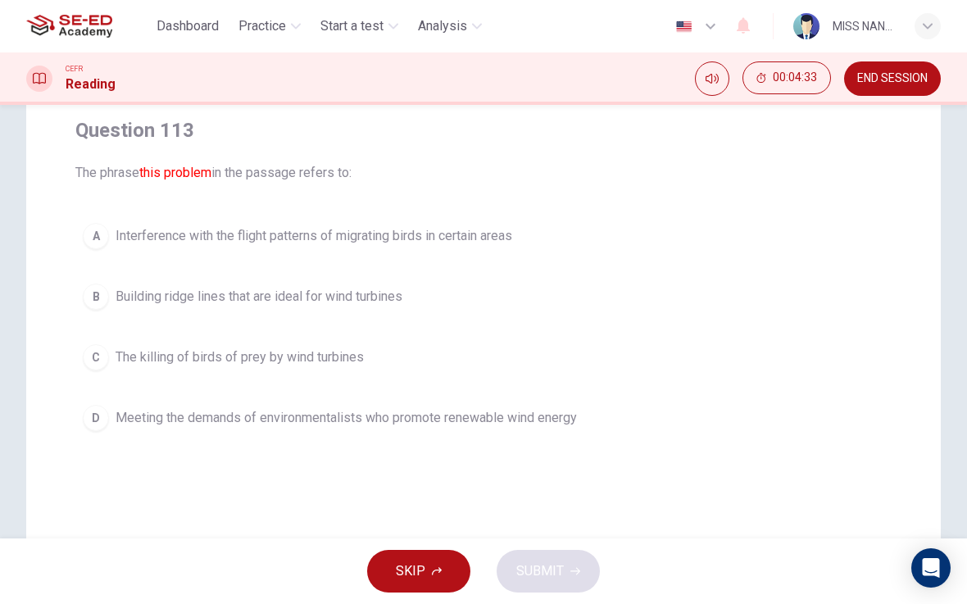
click at [611, 419] on button "D Meeting the demands of environmentalists who promote renewable wind energy" at bounding box center [483, 418] width 816 height 41
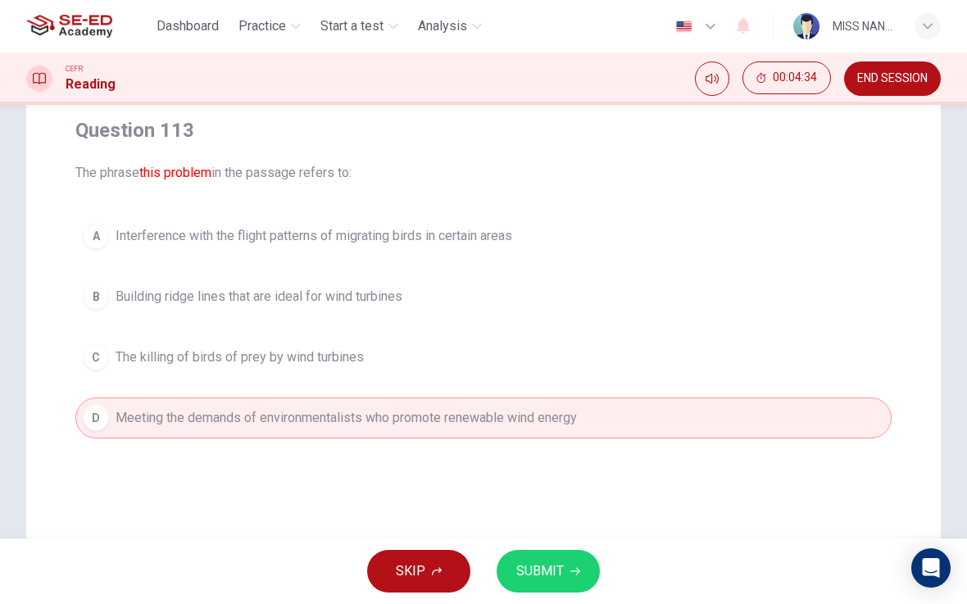
click at [557, 551] on button "SUBMIT" at bounding box center [548, 571] width 103 height 43
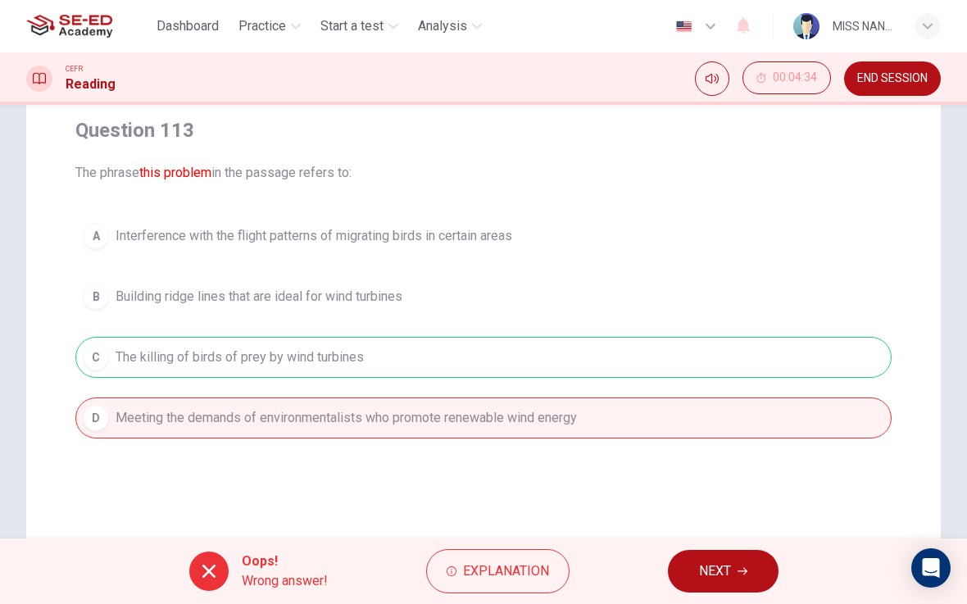
click at [701, 554] on span "NEXT" at bounding box center [715, 571] width 32 height 23
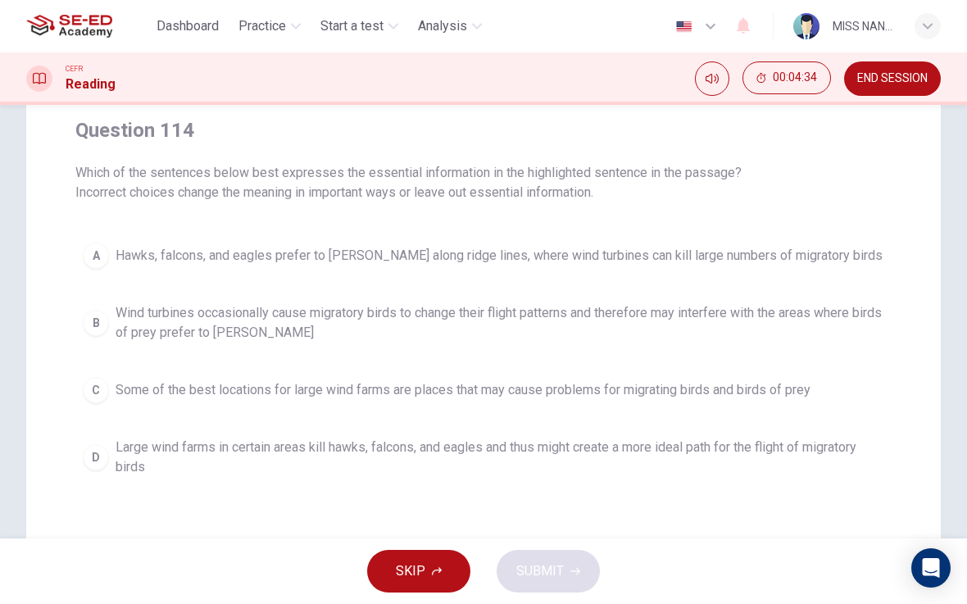
click at [639, 392] on span "Some of the best locations for large wind farms are places that may cause probl…" at bounding box center [463, 390] width 695 height 20
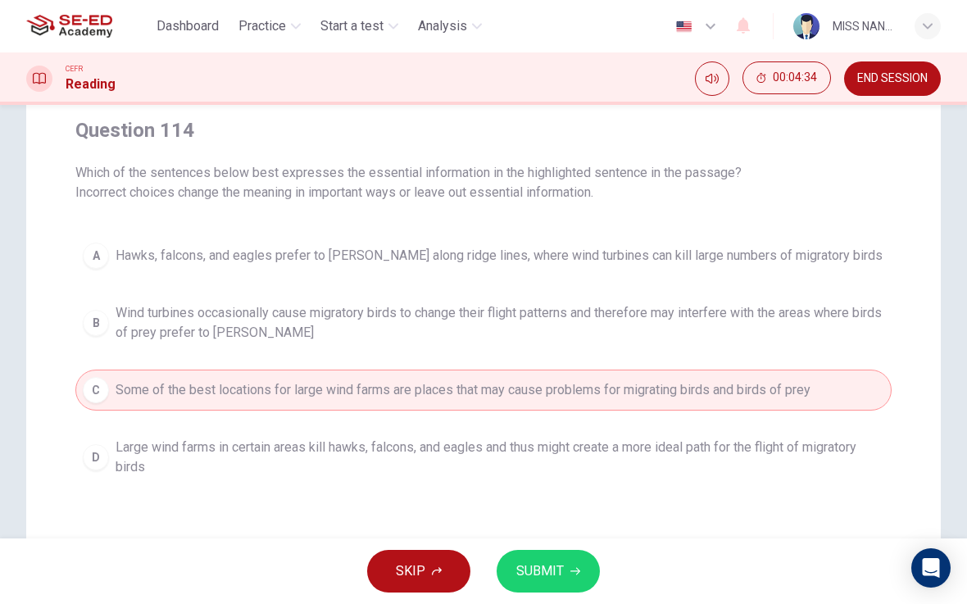
click at [561, 554] on span "SUBMIT" at bounding box center [540, 571] width 48 height 23
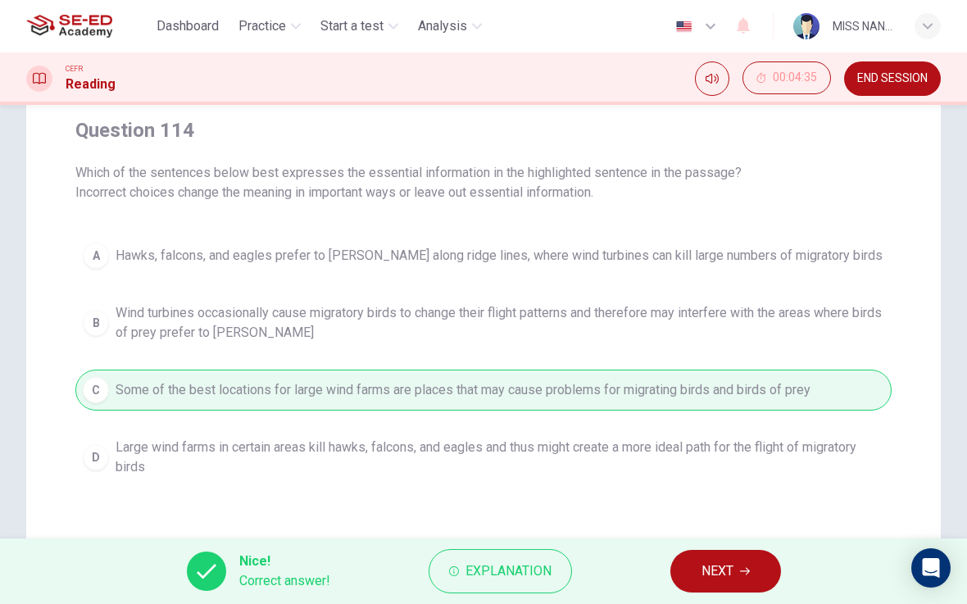
click at [702, 554] on span "NEXT" at bounding box center [718, 571] width 32 height 23
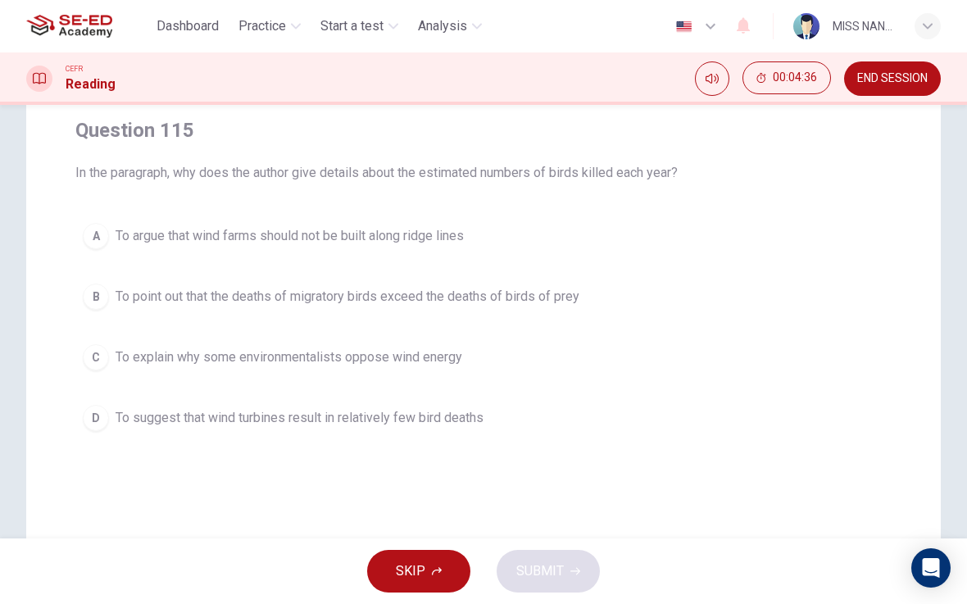
click at [891, 84] on span "END SESSION" at bounding box center [892, 78] width 70 height 13
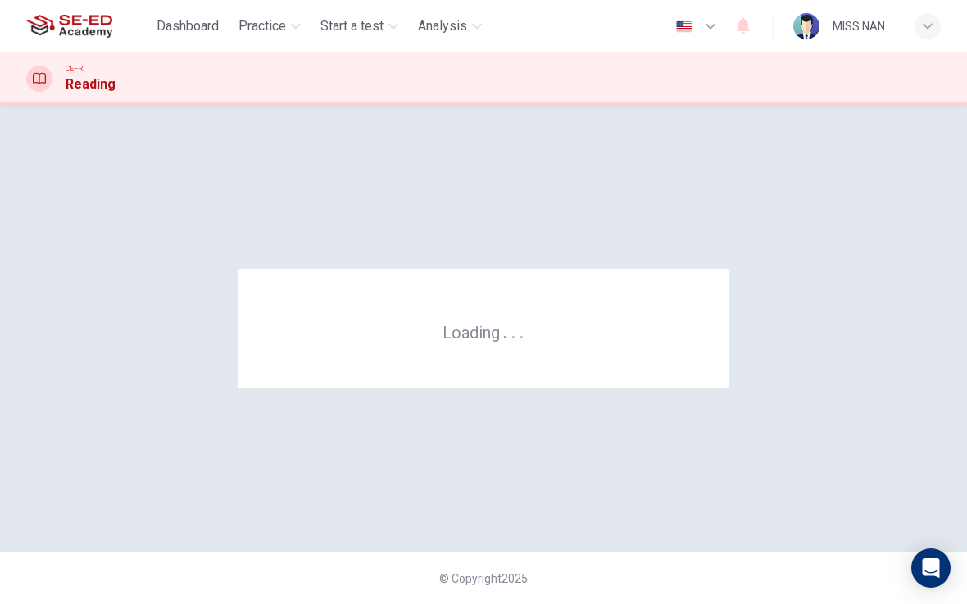
scroll to position [0, 0]
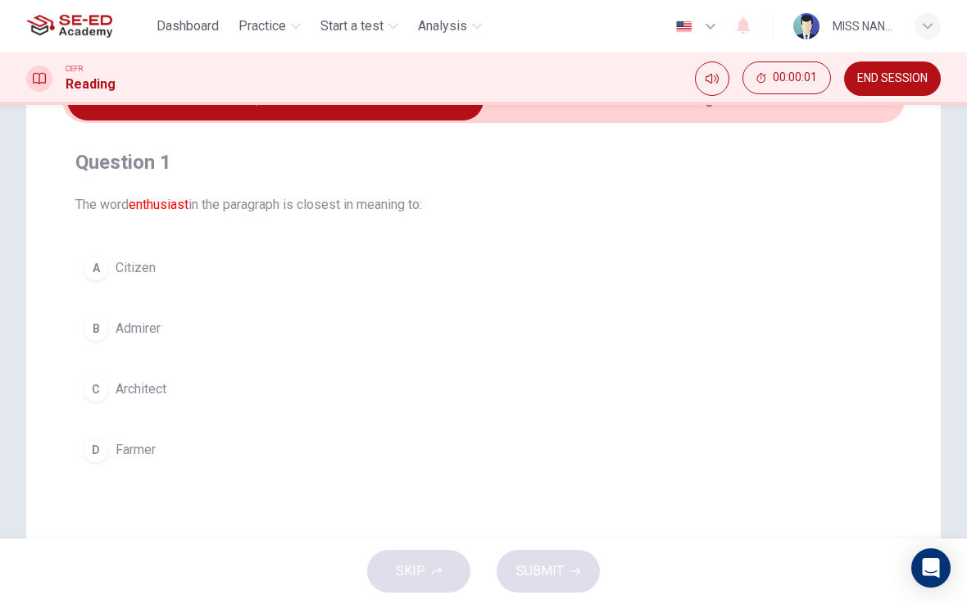
scroll to position [110, 0]
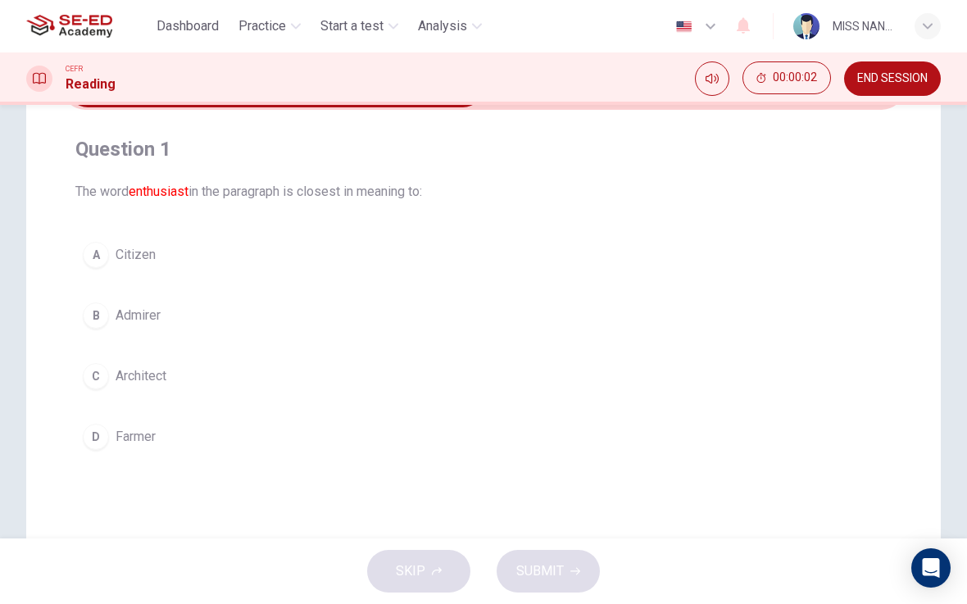
click at [498, 364] on button "C Architect" at bounding box center [483, 376] width 816 height 41
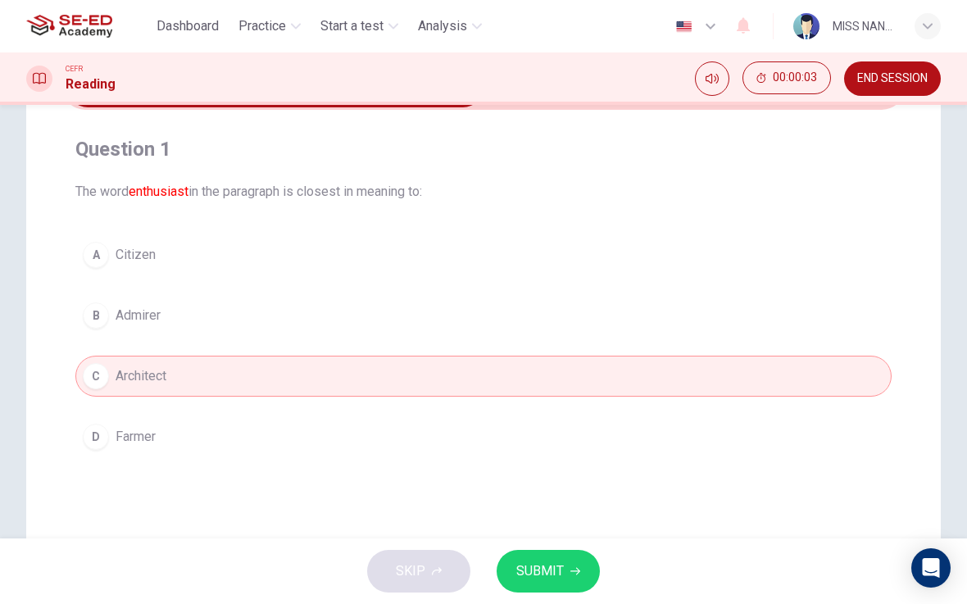
click at [557, 562] on span "SUBMIT" at bounding box center [540, 571] width 48 height 23
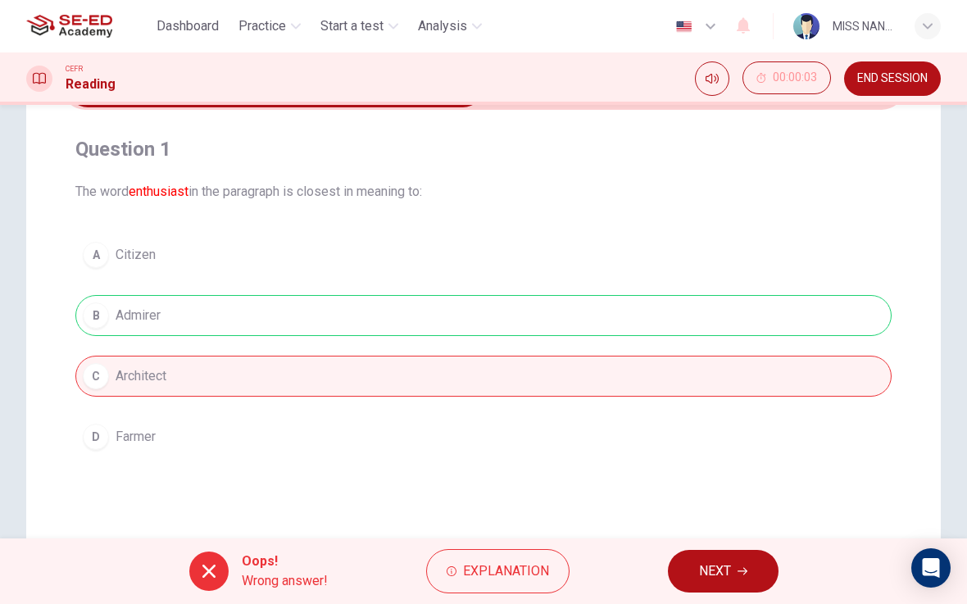
click at [704, 561] on span "NEXT" at bounding box center [715, 571] width 32 height 23
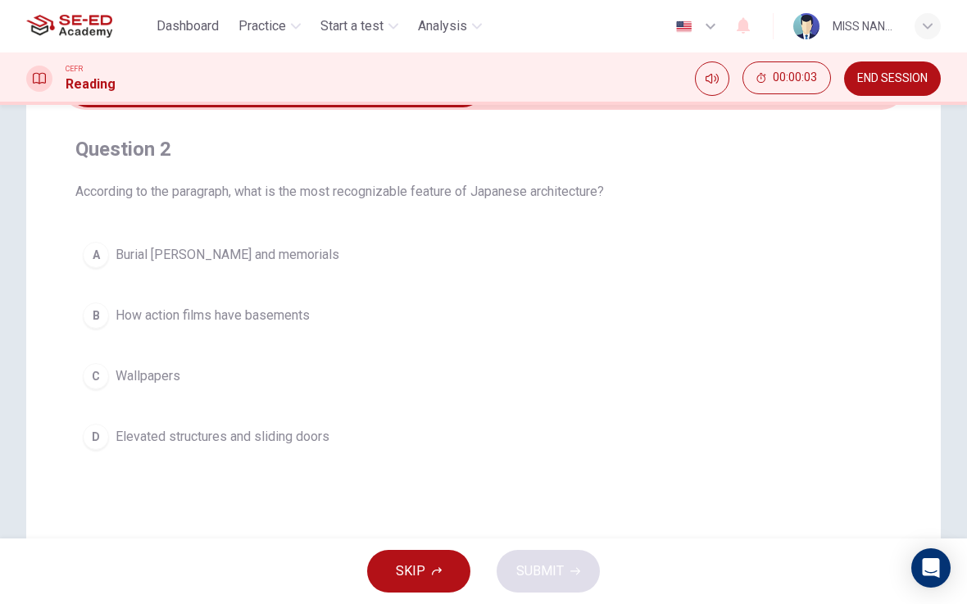
click at [581, 302] on button "B How action films have basements" at bounding box center [483, 315] width 816 height 41
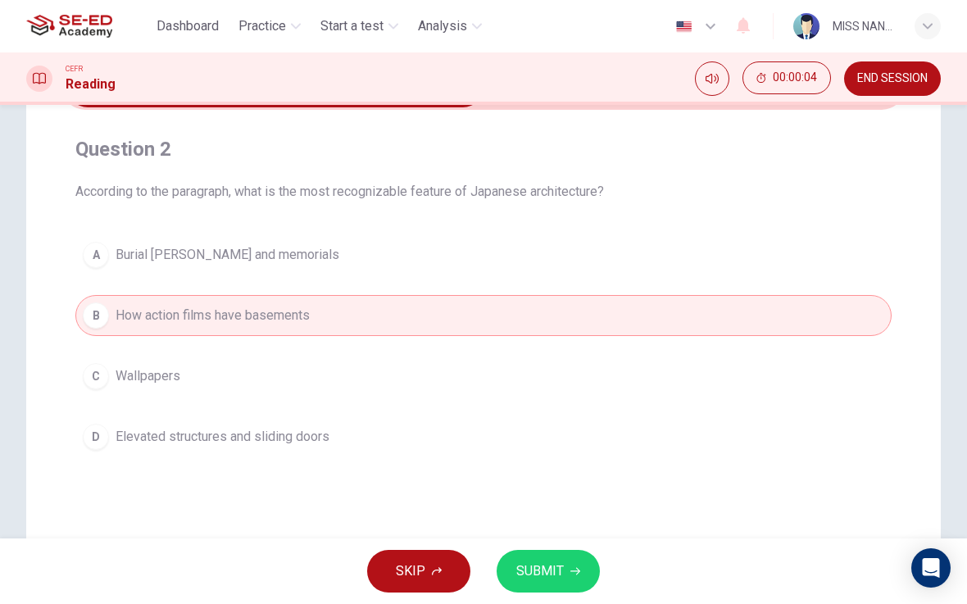
click at [590, 558] on button "SUBMIT" at bounding box center [548, 571] width 103 height 43
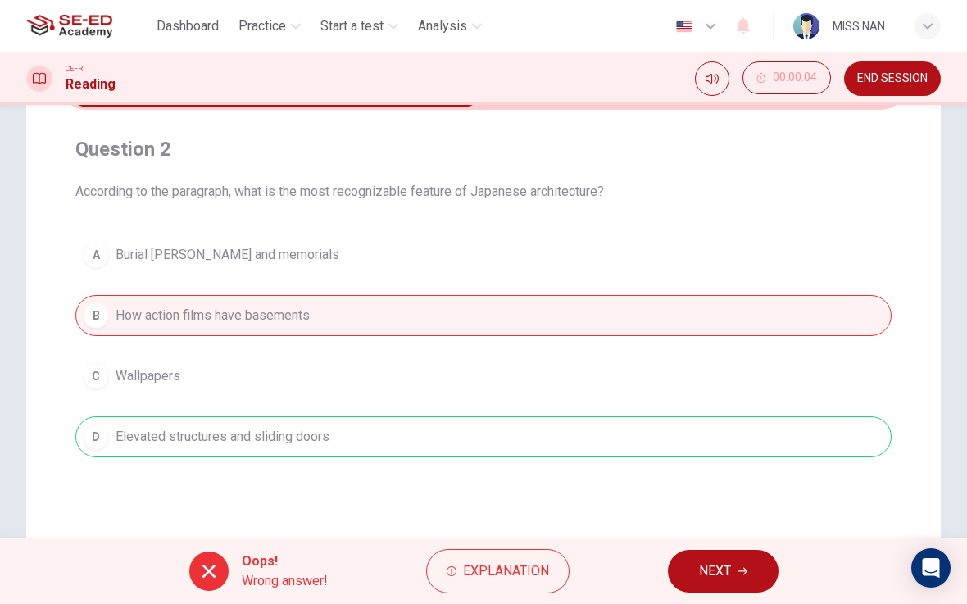
click at [697, 564] on button "NEXT" at bounding box center [723, 571] width 111 height 43
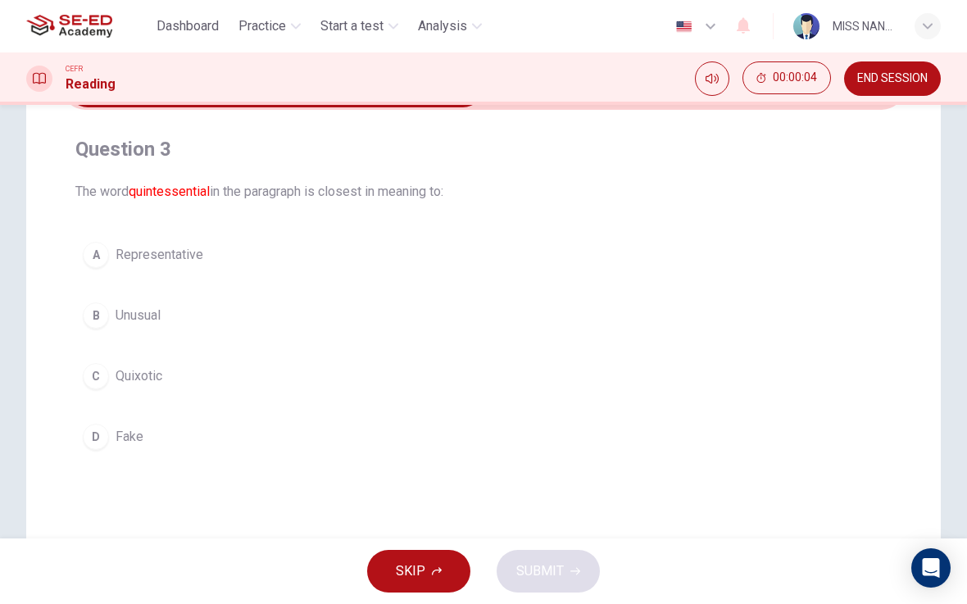
click at [611, 424] on button "D Fake" at bounding box center [483, 436] width 816 height 41
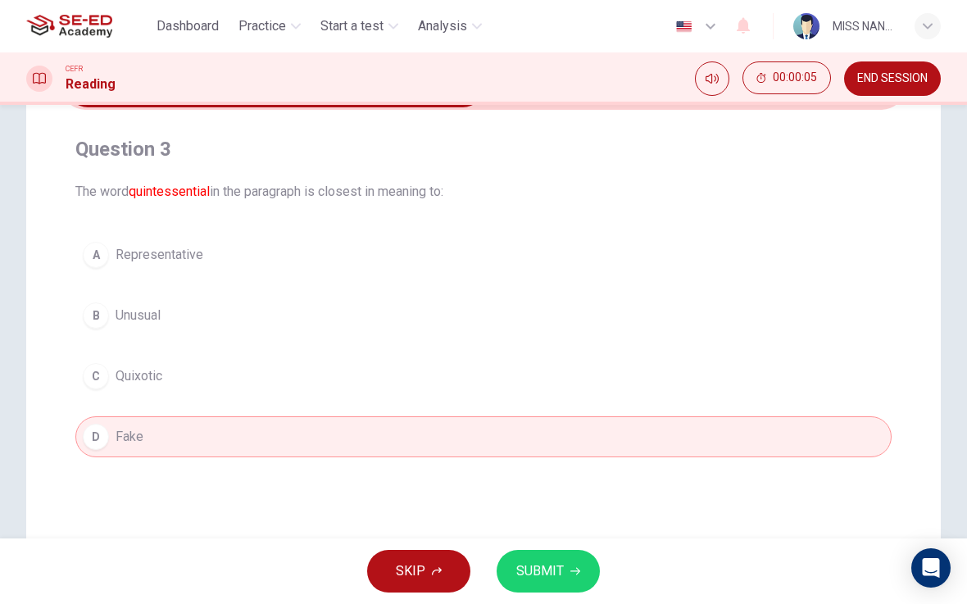
click at [587, 540] on div "SKIP SUBMIT" at bounding box center [483, 572] width 967 height 66
click at [586, 540] on div "SKIP SUBMIT" at bounding box center [483, 572] width 967 height 66
click at [589, 578] on button "SUBMIT" at bounding box center [548, 571] width 103 height 43
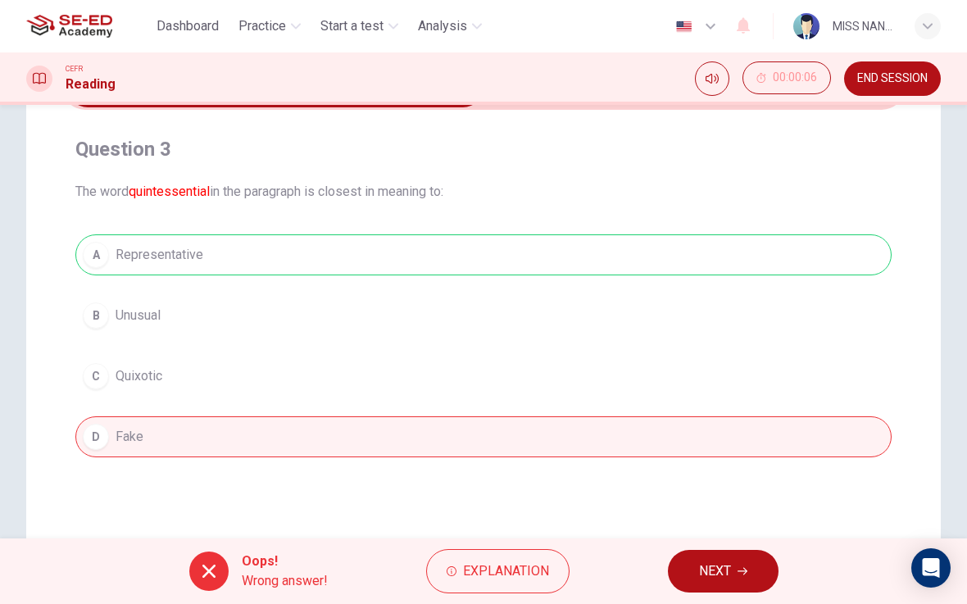
click at [704, 575] on span "NEXT" at bounding box center [715, 571] width 32 height 23
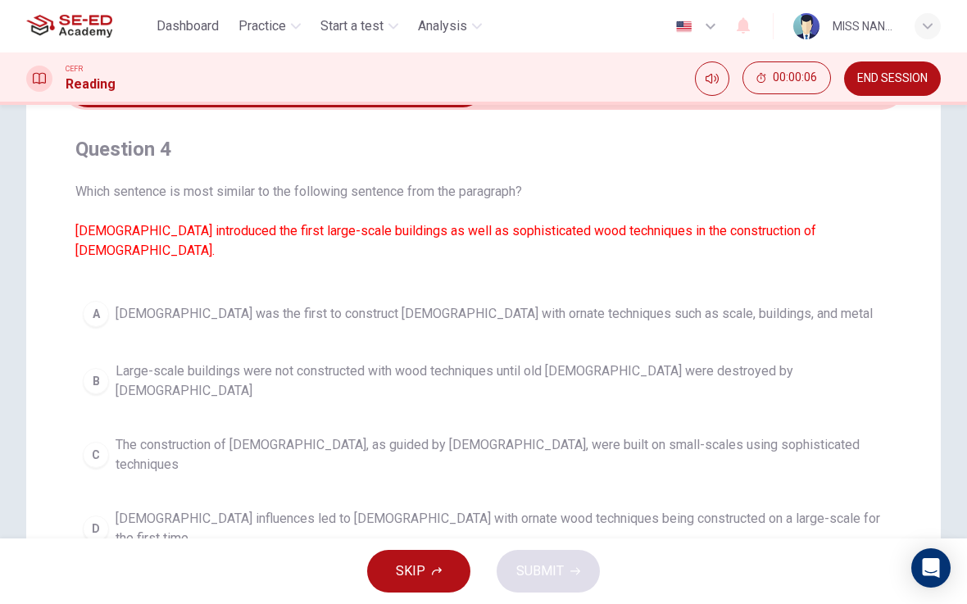
click at [590, 304] on span "Buddhism was the first to construct temples with ornate techniques such as scal…" at bounding box center [494, 314] width 757 height 20
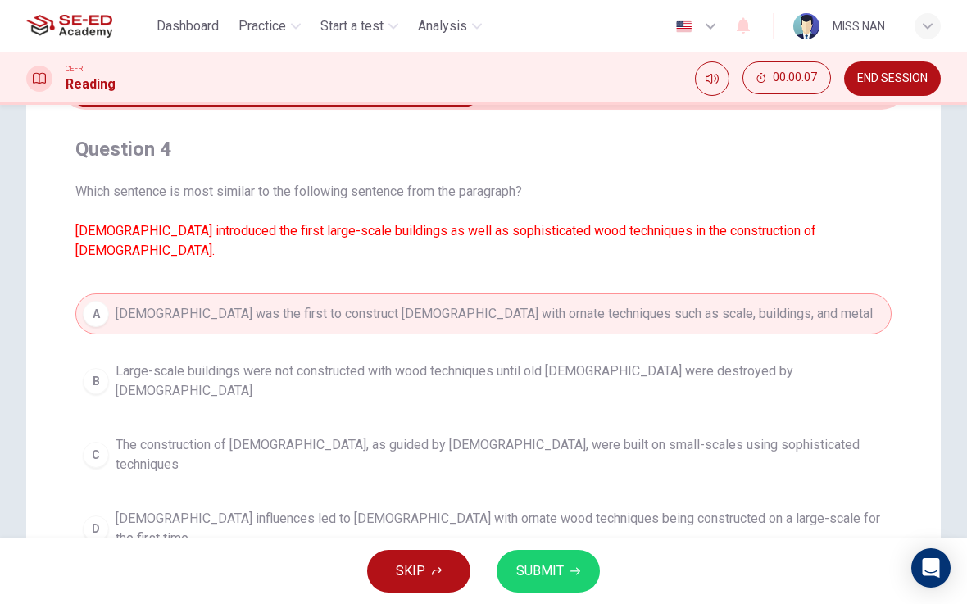
click at [561, 561] on span "SUBMIT" at bounding box center [540, 571] width 48 height 23
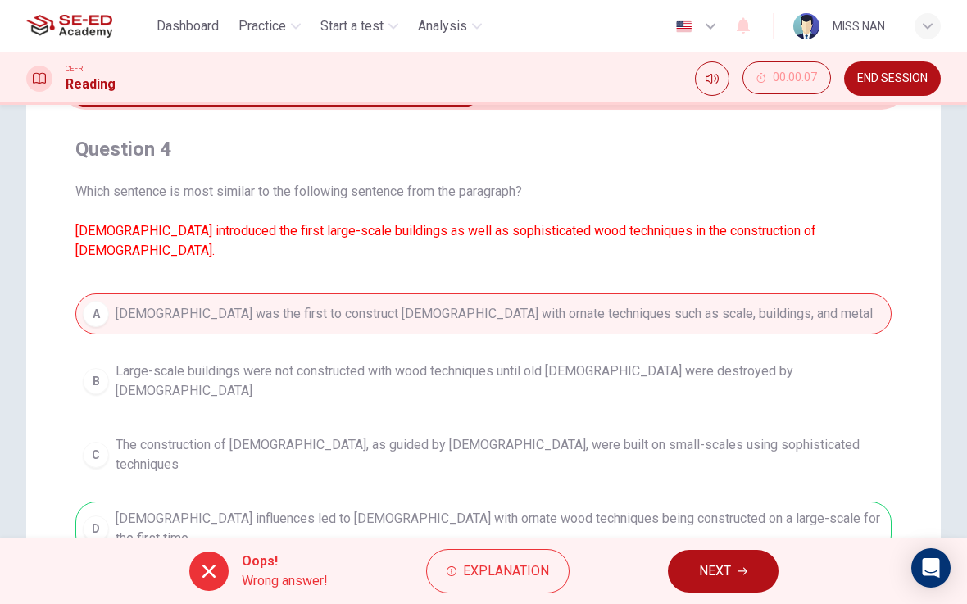
click at [735, 575] on button "NEXT" at bounding box center [723, 571] width 111 height 43
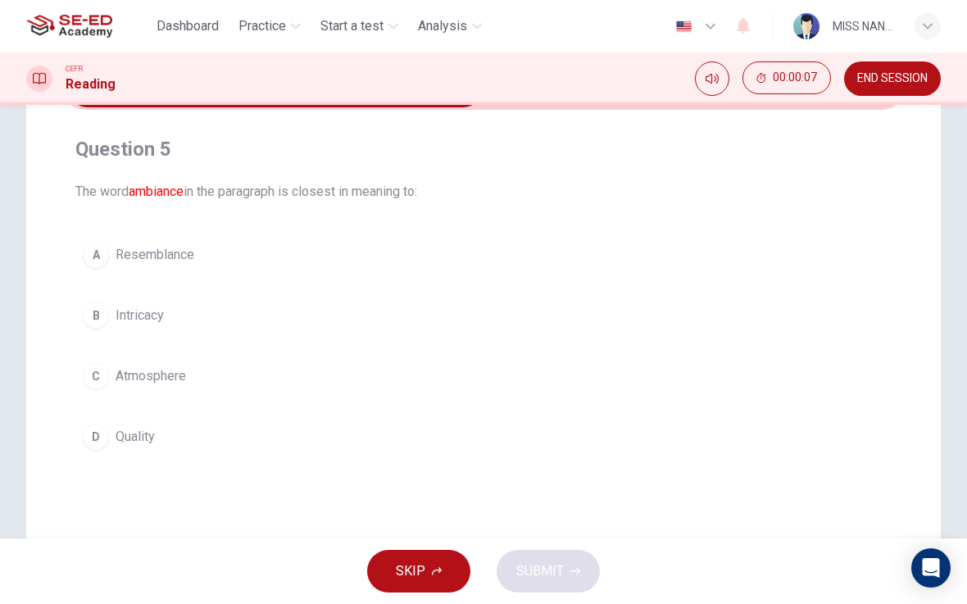
click at [580, 321] on button "B Intricacy" at bounding box center [483, 315] width 816 height 41
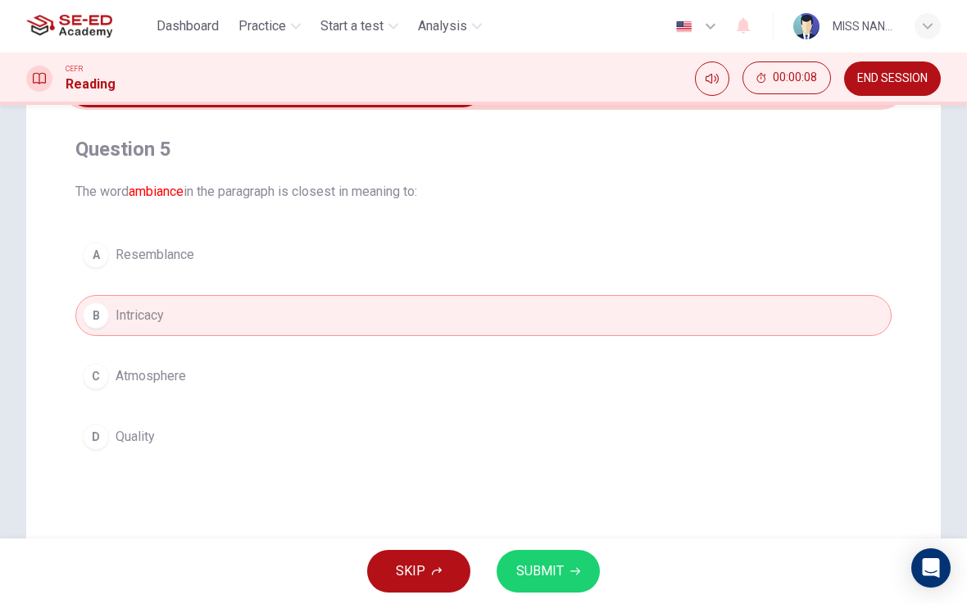
click at [561, 551] on button "SUBMIT" at bounding box center [548, 571] width 103 height 43
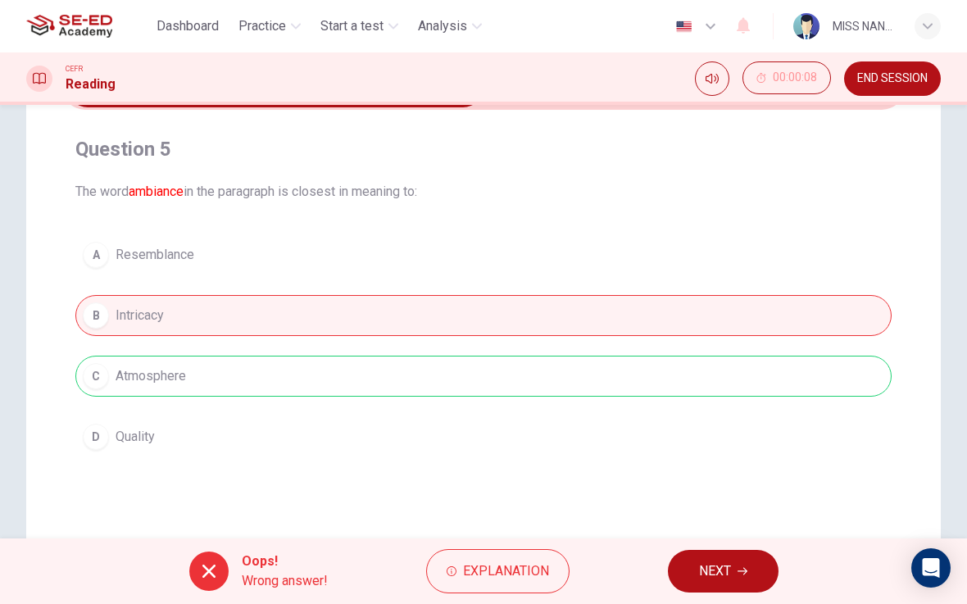
click at [724, 566] on span "NEXT" at bounding box center [715, 571] width 32 height 23
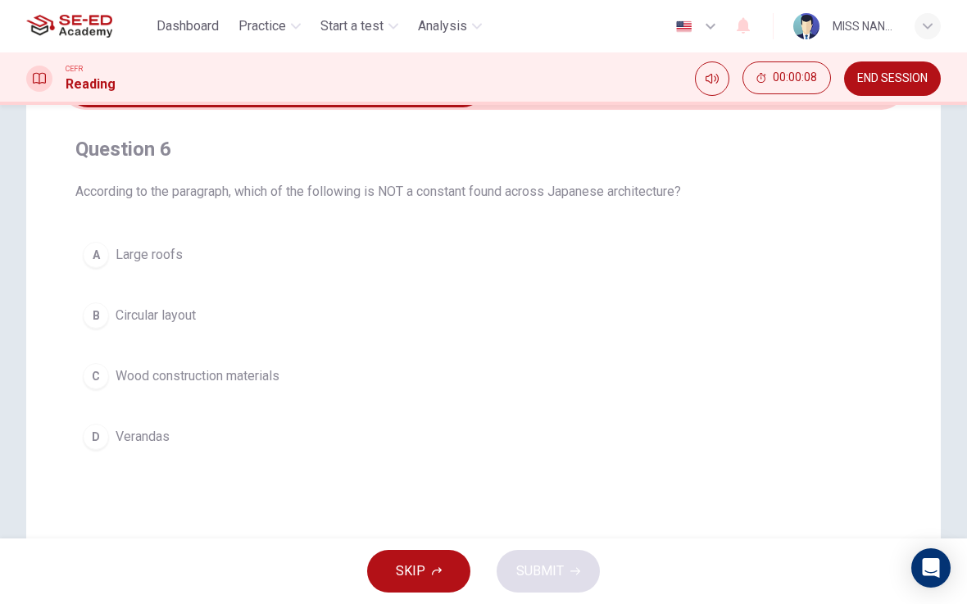
click at [581, 394] on button "C Wood construction materials" at bounding box center [483, 376] width 816 height 41
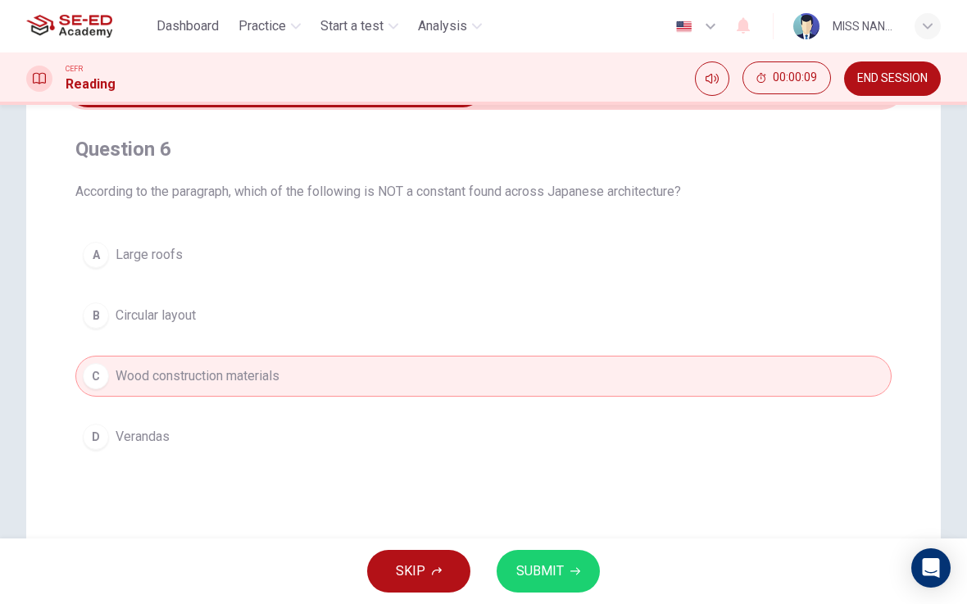
click at [577, 542] on div "SKIP SUBMIT" at bounding box center [483, 572] width 967 height 66
click at [581, 570] on button "SUBMIT" at bounding box center [548, 571] width 103 height 43
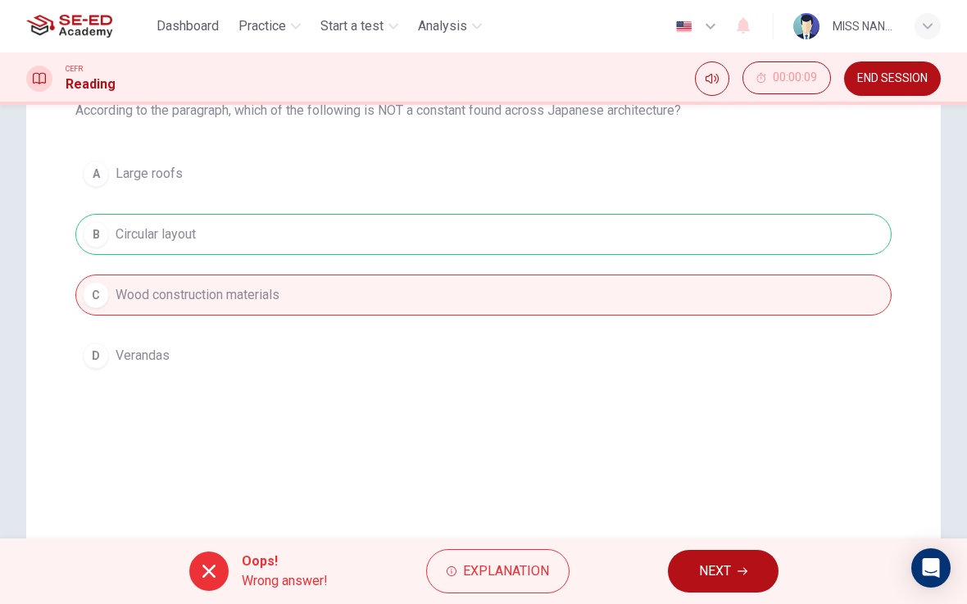
scroll to position [196, 0]
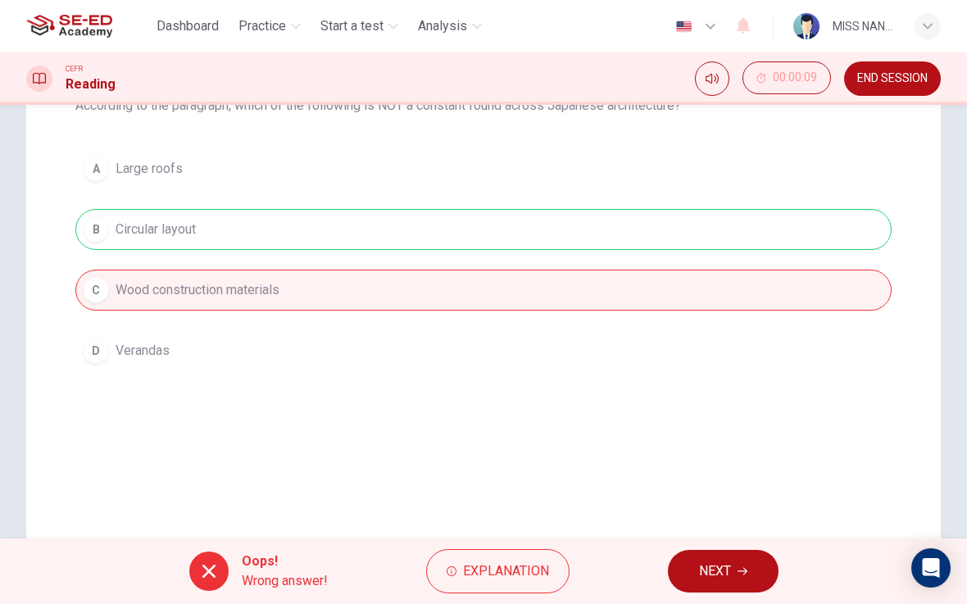
click at [720, 557] on button "NEXT" at bounding box center [723, 571] width 111 height 43
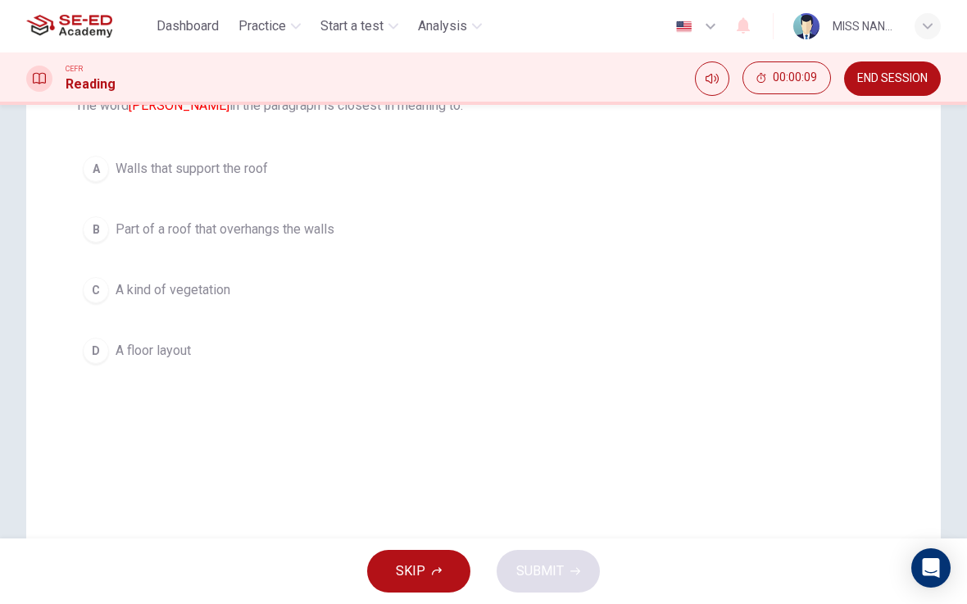
click at [610, 382] on div "Question 7 The word eaves in the paragraph is closest in meaning to: A Walls th…" at bounding box center [483, 211] width 843 height 348
click at [558, 384] on div "Question 7 The word eaves in the paragraph is closest in meaning to: A Walls th…" at bounding box center [483, 217] width 843 height 361
click at [573, 370] on button "D A floor layout" at bounding box center [483, 350] width 816 height 41
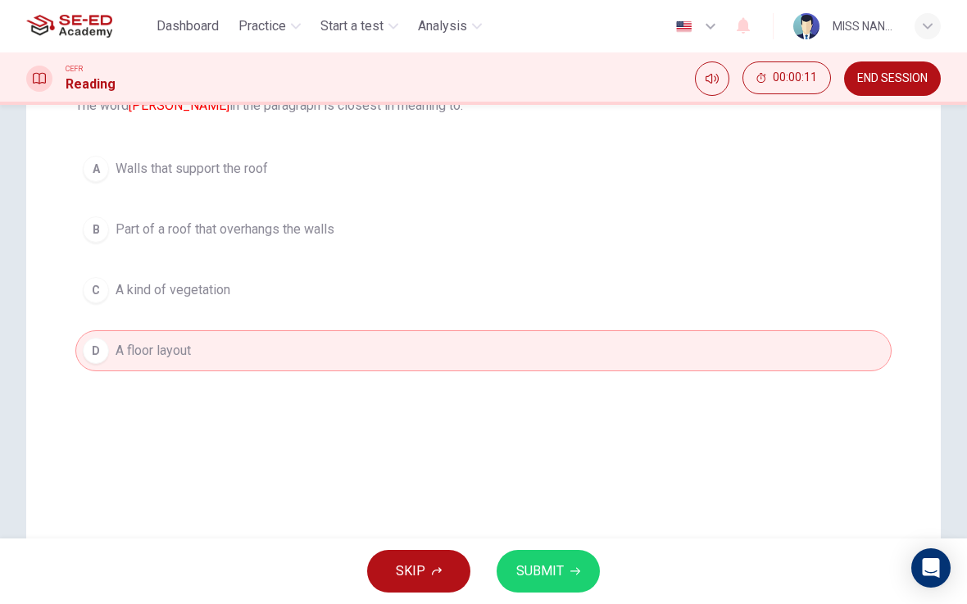
click at [562, 543] on div "SKIP SUBMIT" at bounding box center [483, 572] width 967 height 66
click at [589, 567] on button "SUBMIT" at bounding box center [548, 571] width 103 height 43
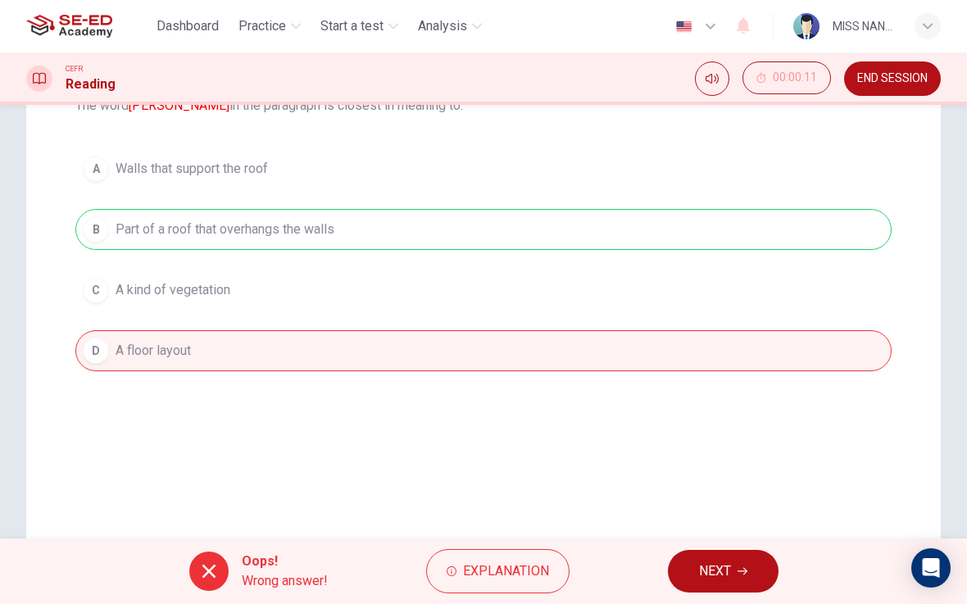
click at [760, 545] on div "Oops! Wrong answer! Explanation NEXT" at bounding box center [483, 572] width 967 height 66
click at [730, 570] on span "NEXT" at bounding box center [715, 571] width 32 height 23
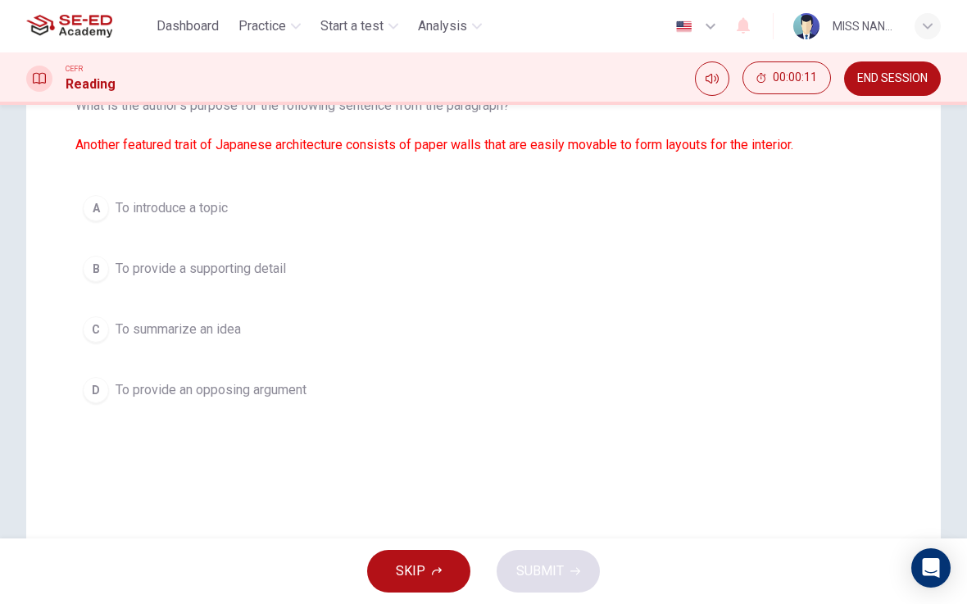
click at [565, 393] on button "D To provide an opposing argument" at bounding box center [483, 390] width 816 height 41
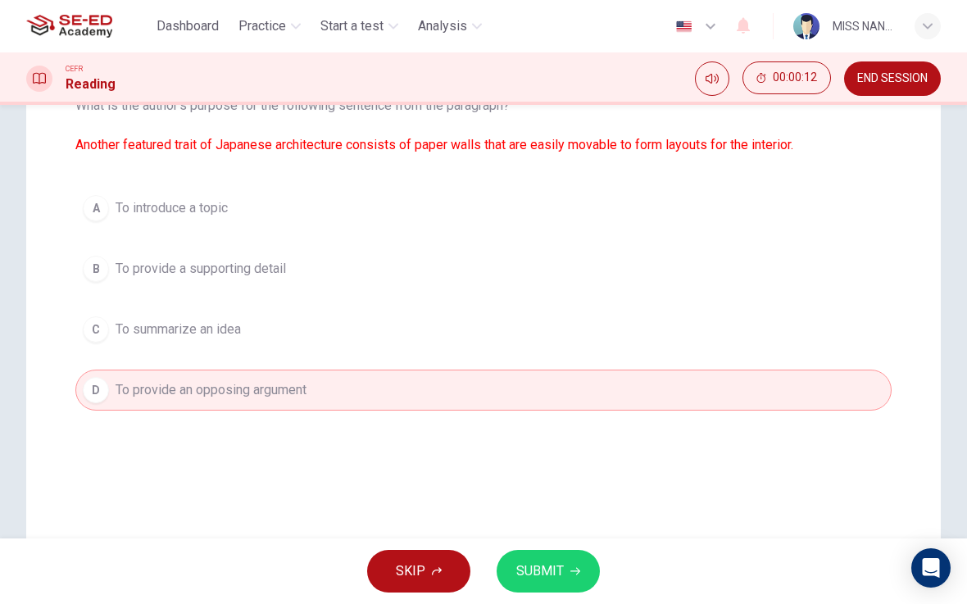
click at [577, 574] on icon "button" at bounding box center [575, 571] width 10 height 10
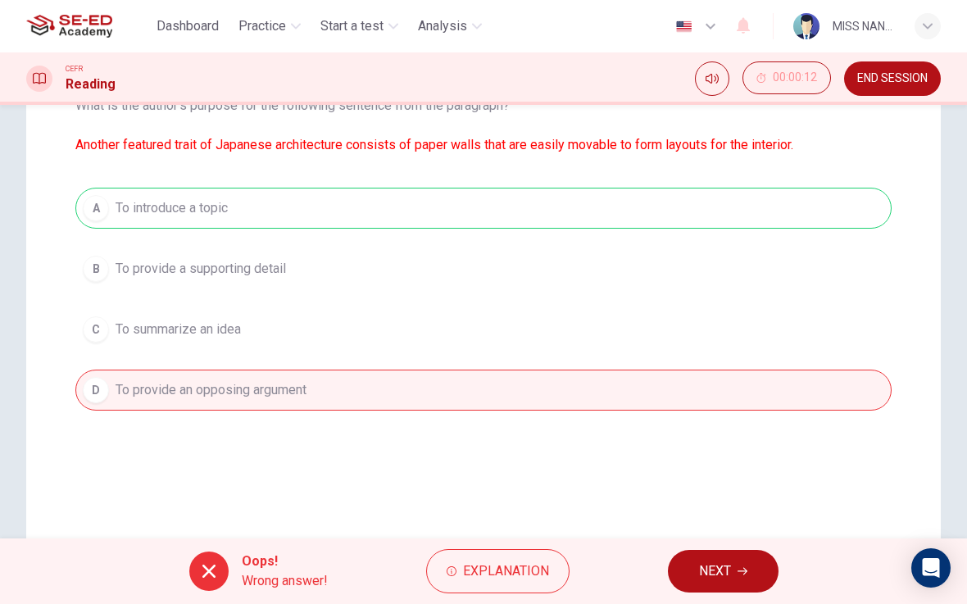
click at [738, 572] on icon "button" at bounding box center [743, 571] width 10 height 10
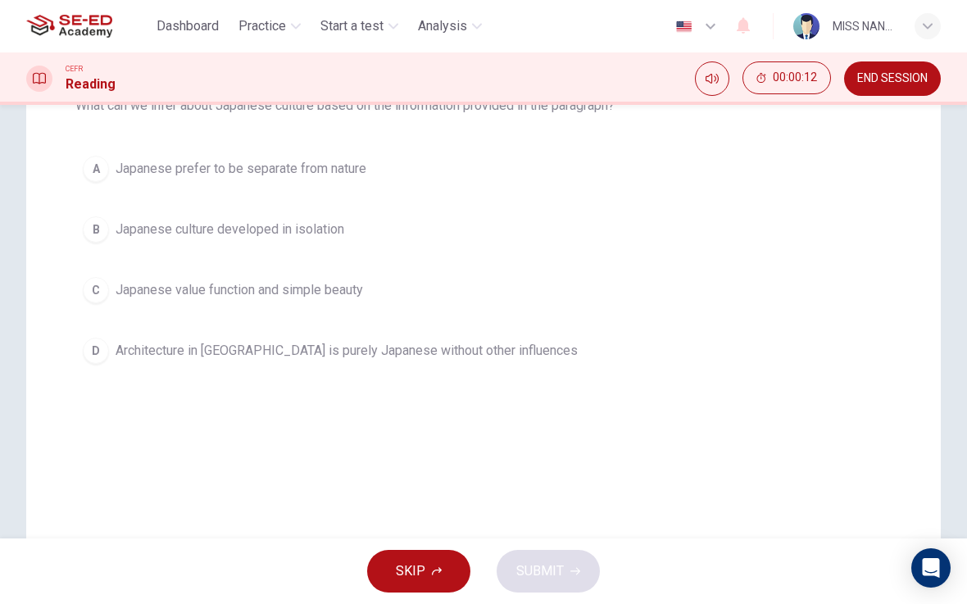
click at [533, 305] on button "C Japanese value function and simple beauty" at bounding box center [483, 290] width 816 height 41
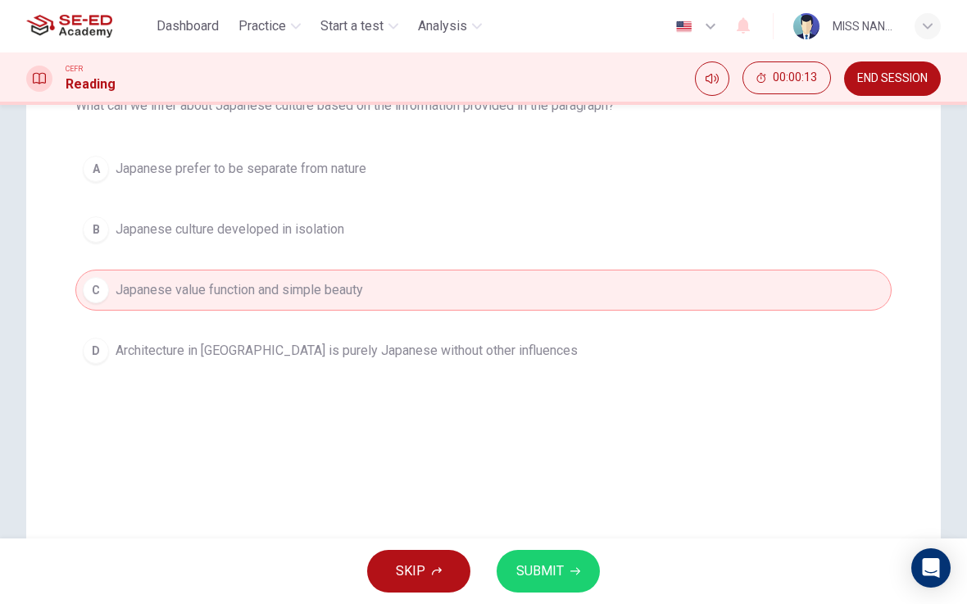
click at [564, 576] on button "SUBMIT" at bounding box center [548, 571] width 103 height 43
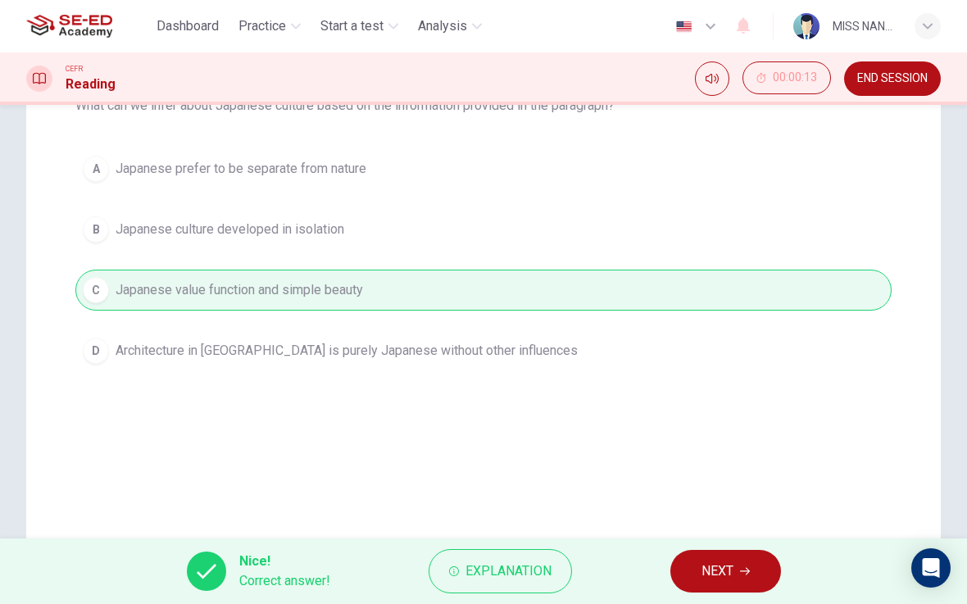
click at [726, 574] on span "NEXT" at bounding box center [718, 571] width 32 height 23
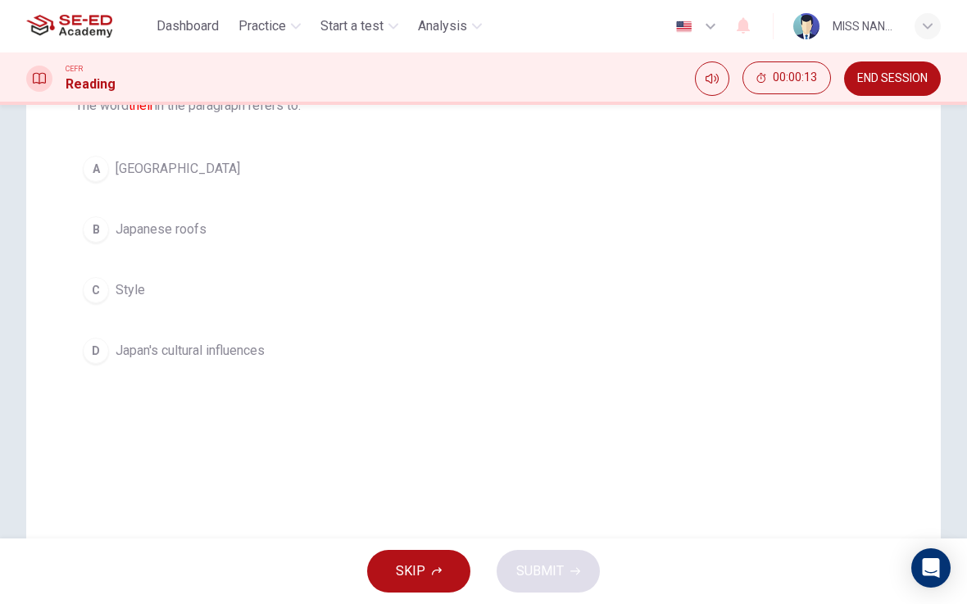
click at [545, 262] on div "A Japan B Japanese roofs C Style D Japan's cultural influences" at bounding box center [483, 259] width 816 height 223
click at [592, 249] on button "B Japanese roofs" at bounding box center [483, 229] width 816 height 41
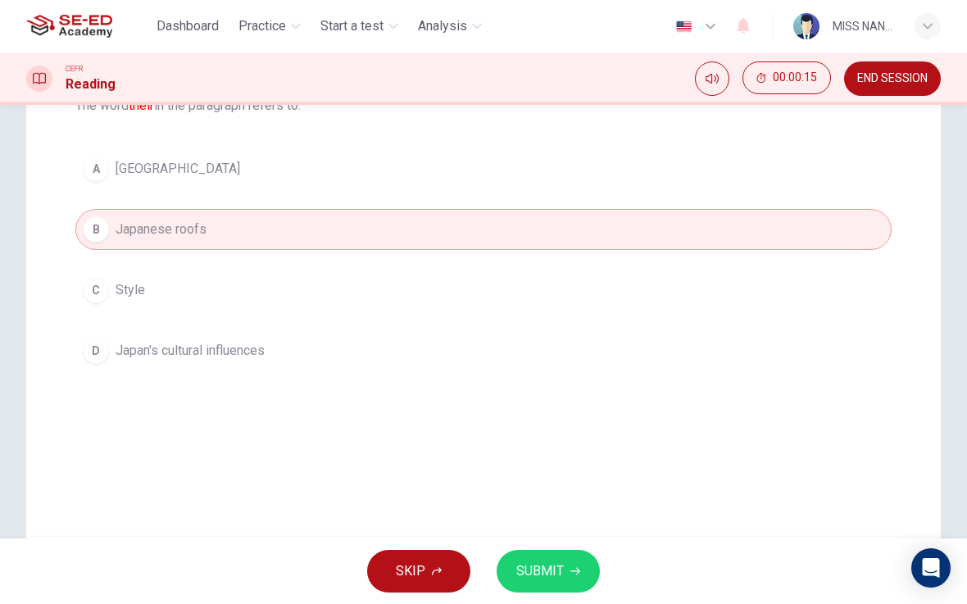
click at [568, 590] on button "SUBMIT" at bounding box center [548, 571] width 103 height 43
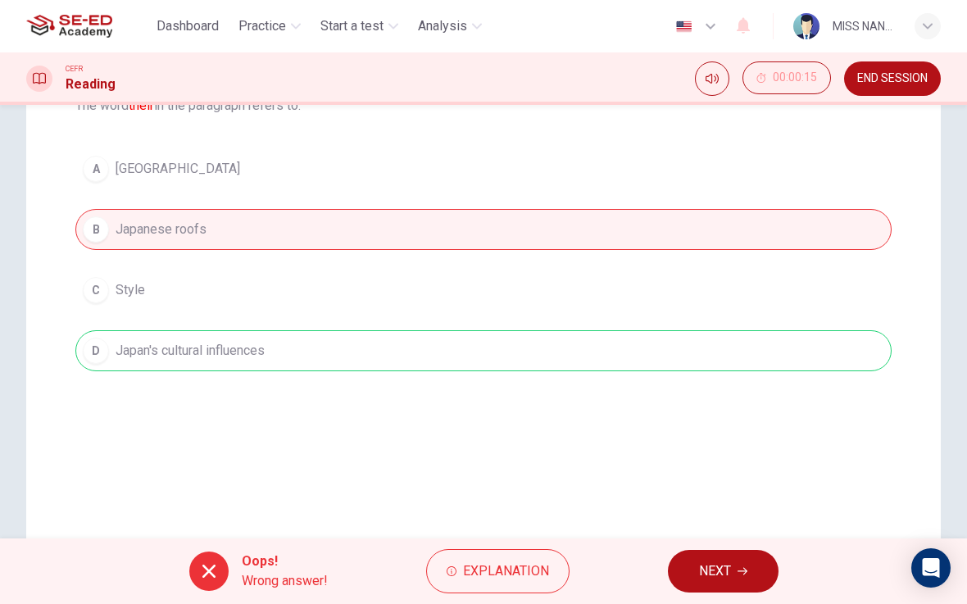
click at [681, 565] on button "NEXT" at bounding box center [723, 571] width 111 height 43
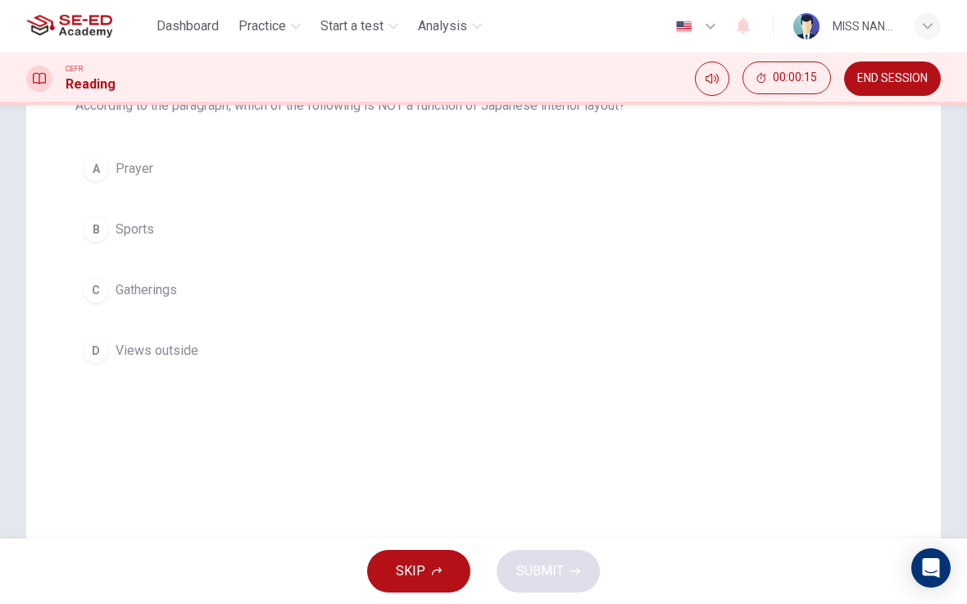
click at [566, 170] on button "A Prayer" at bounding box center [483, 168] width 816 height 41
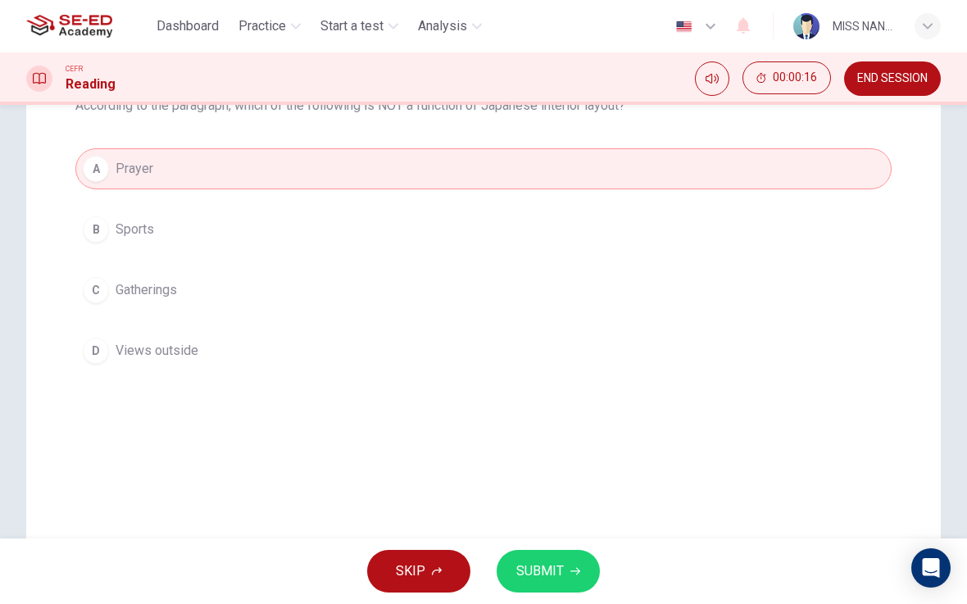
click at [593, 566] on button "SUBMIT" at bounding box center [548, 571] width 103 height 43
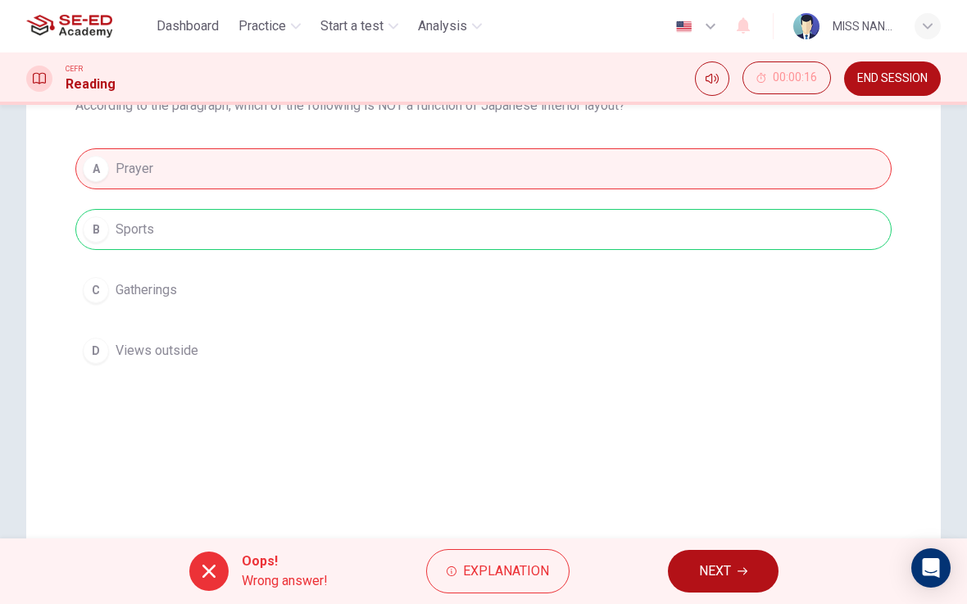
click at [883, 84] on span "END SESSION" at bounding box center [892, 78] width 70 height 13
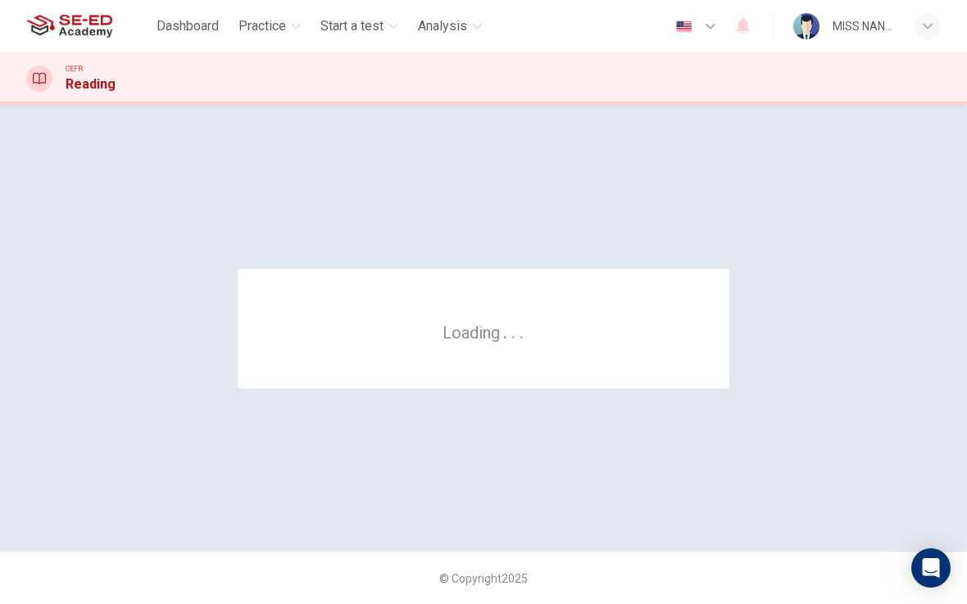
scroll to position [0, 0]
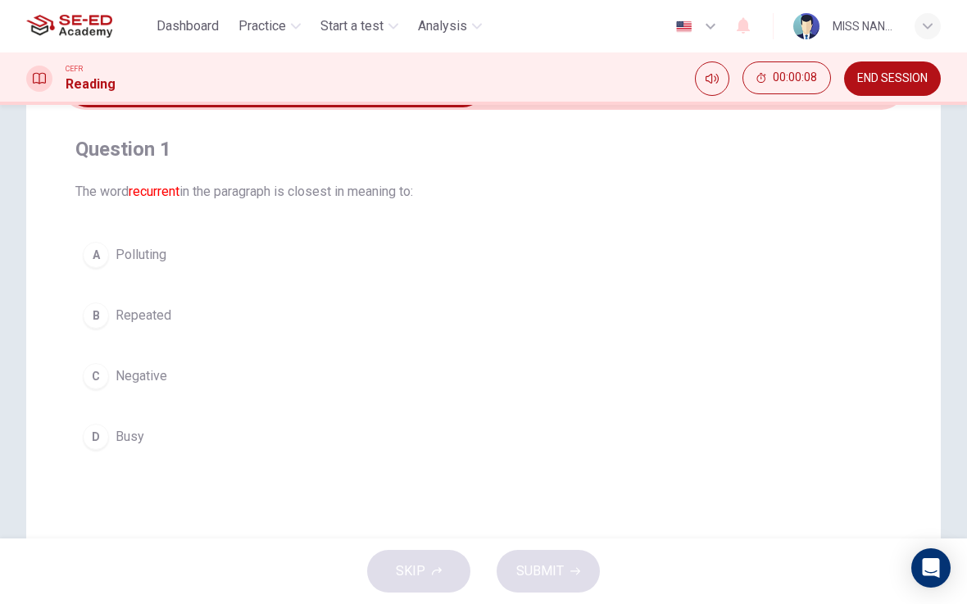
scroll to position [111, 0]
click at [279, 366] on button "C Negative" at bounding box center [483, 375] width 816 height 41
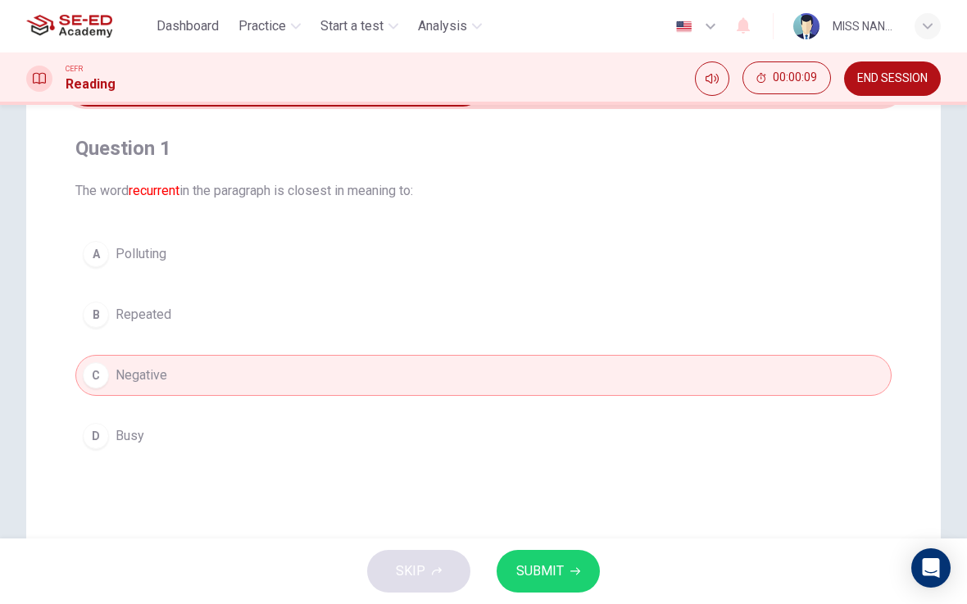
click at [538, 567] on span "SUBMIT" at bounding box center [540, 571] width 48 height 23
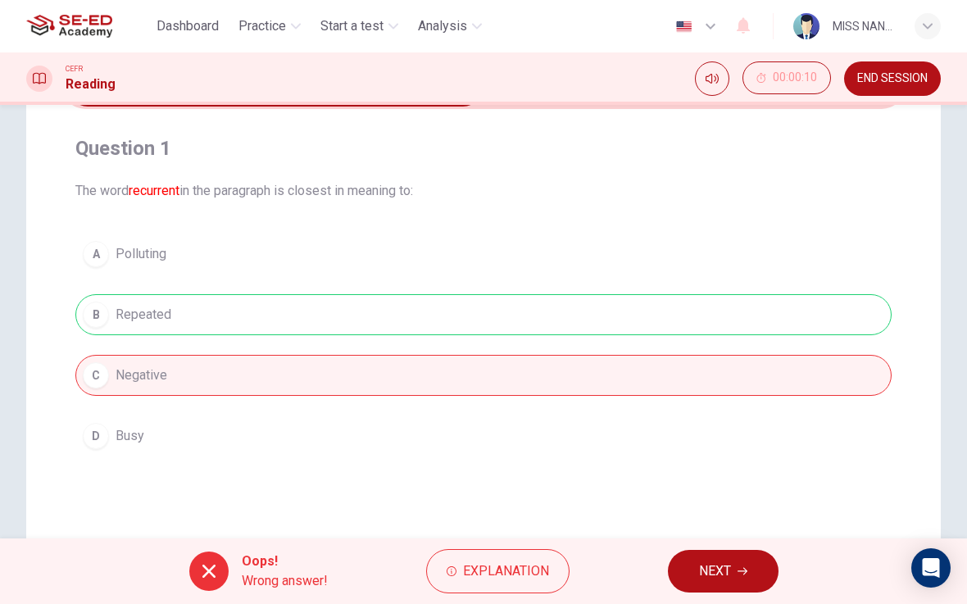
click at [738, 552] on button "NEXT" at bounding box center [723, 571] width 111 height 43
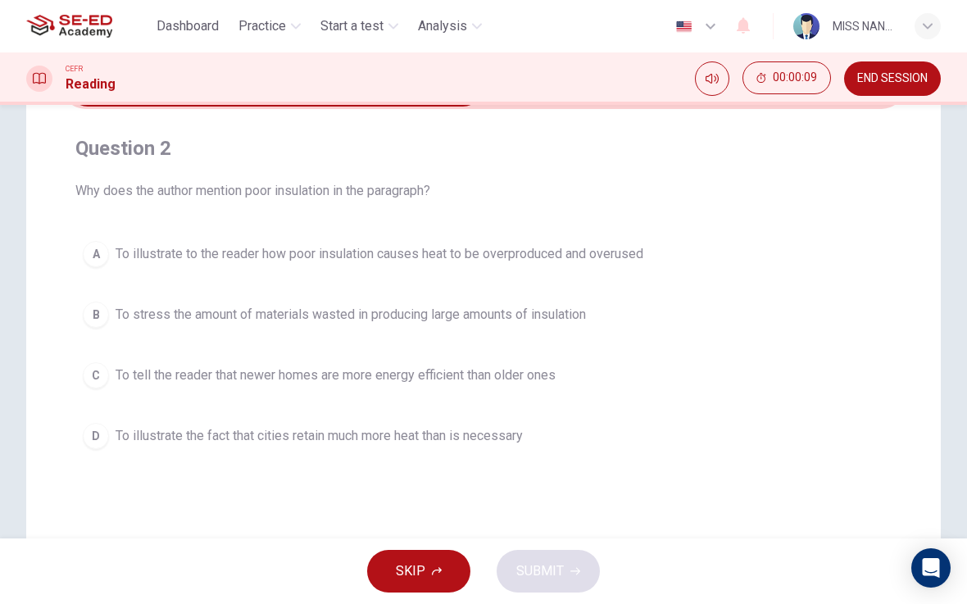
click at [643, 261] on span "To illustrate to the reader how poor insulation causes heat to be overproduced …" at bounding box center [380, 254] width 528 height 20
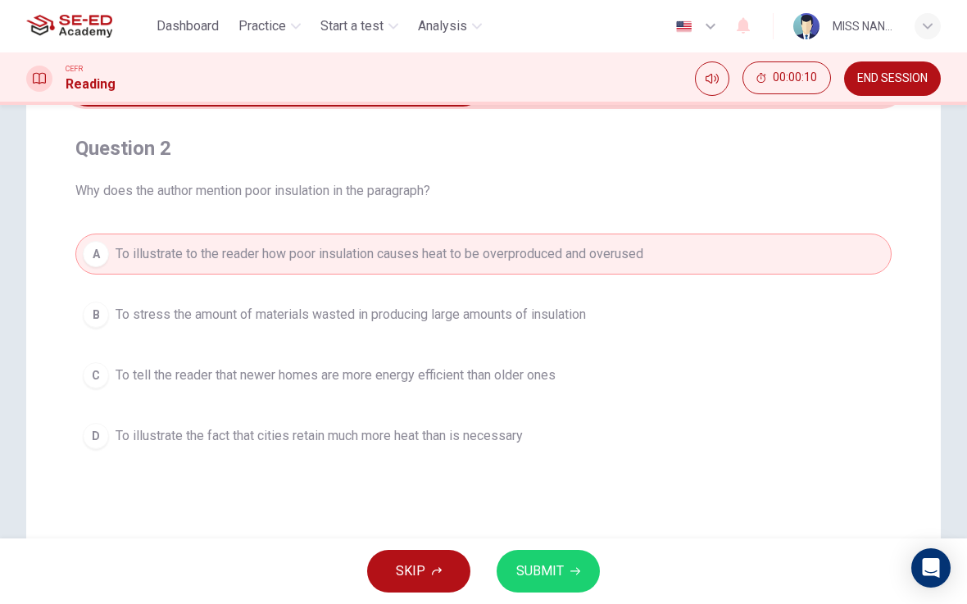
click at [583, 569] on button "SUBMIT" at bounding box center [548, 571] width 103 height 43
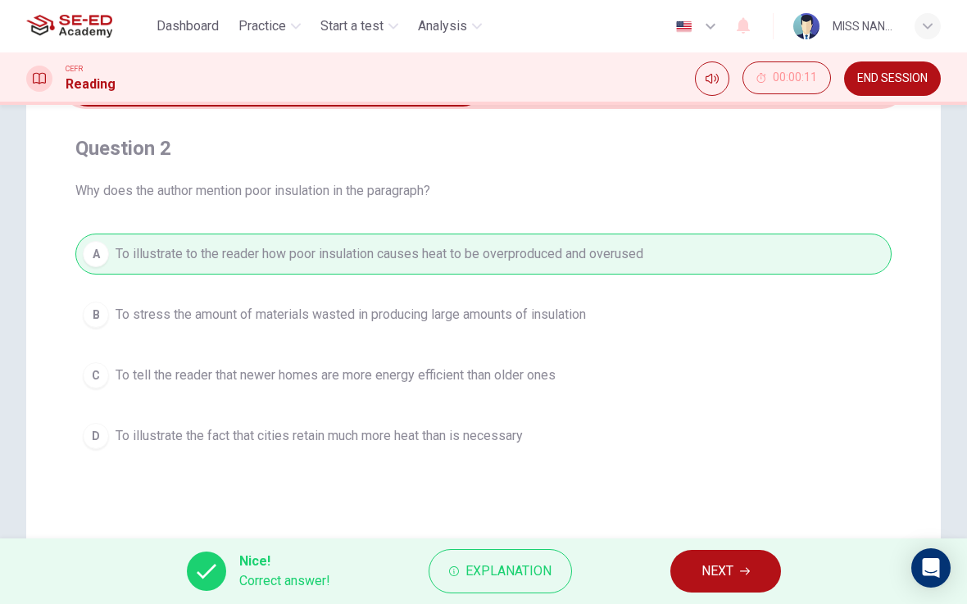
click at [752, 572] on button "NEXT" at bounding box center [725, 571] width 111 height 43
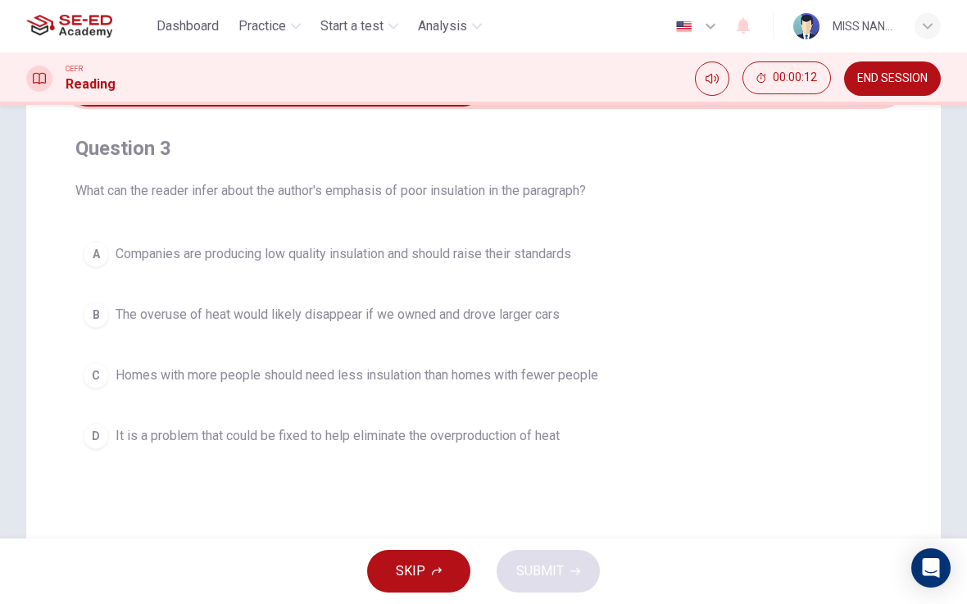
click at [680, 379] on button "C Homes with more people should need less insulation than homes with fewer peop…" at bounding box center [483, 375] width 816 height 41
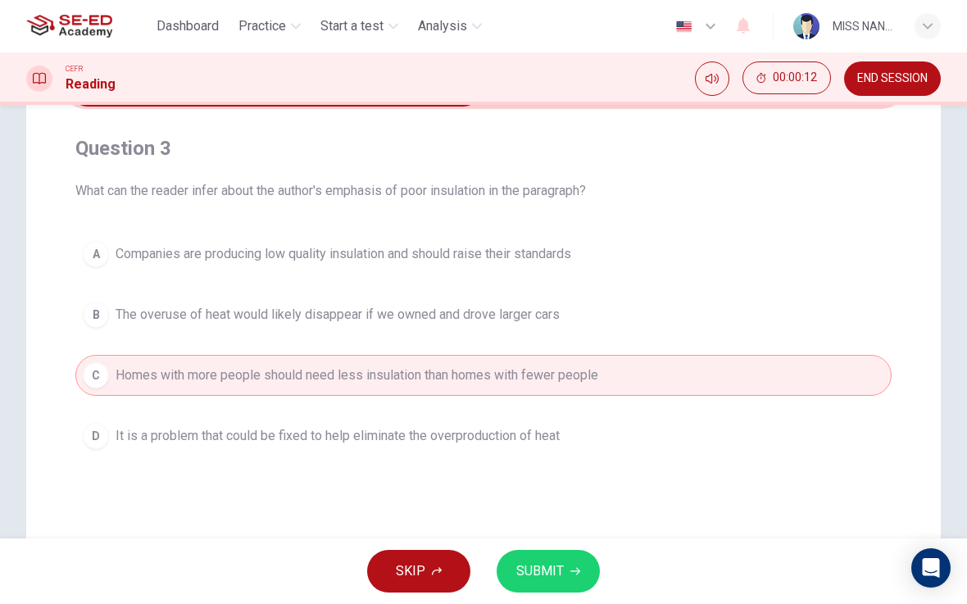
click at [563, 581] on button "SUBMIT" at bounding box center [548, 571] width 103 height 43
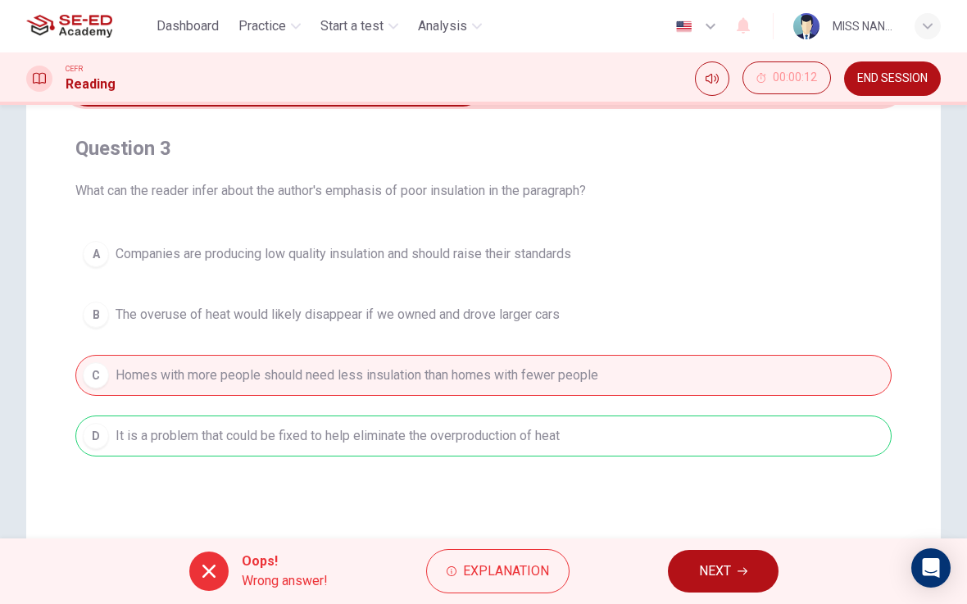
click at [757, 566] on button "NEXT" at bounding box center [723, 571] width 111 height 43
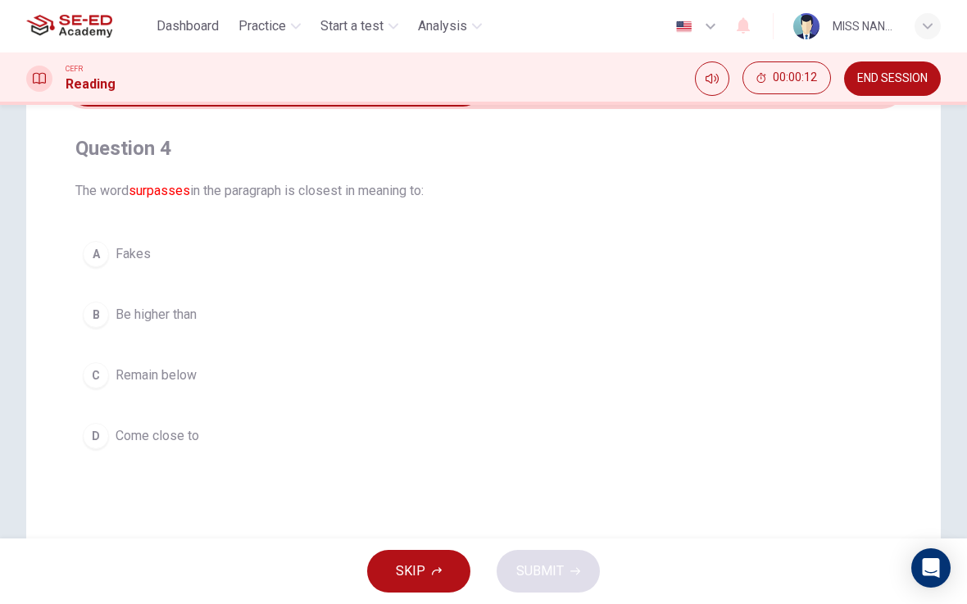
click at [892, 80] on span "END SESSION" at bounding box center [892, 78] width 70 height 13
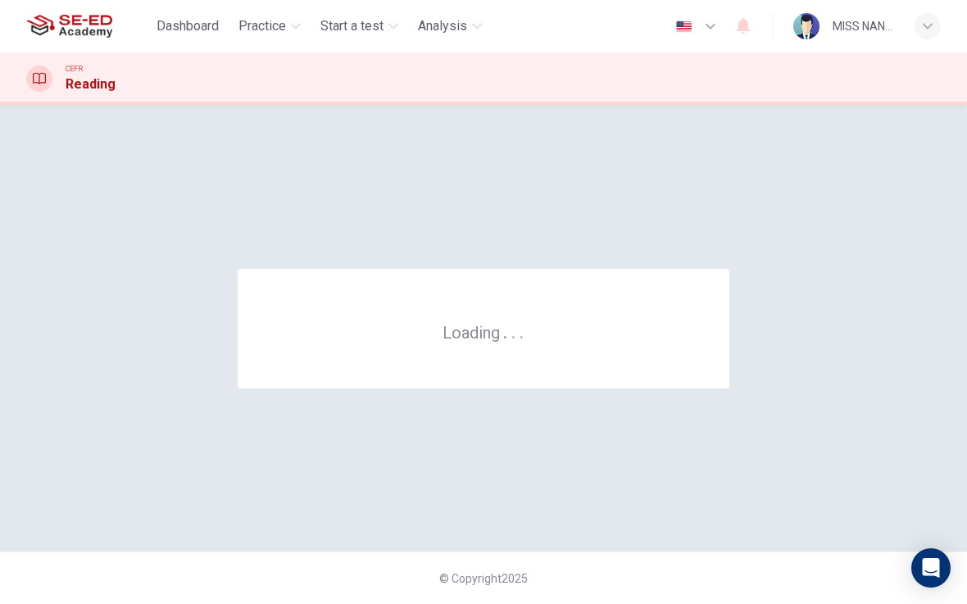
scroll to position [0, 0]
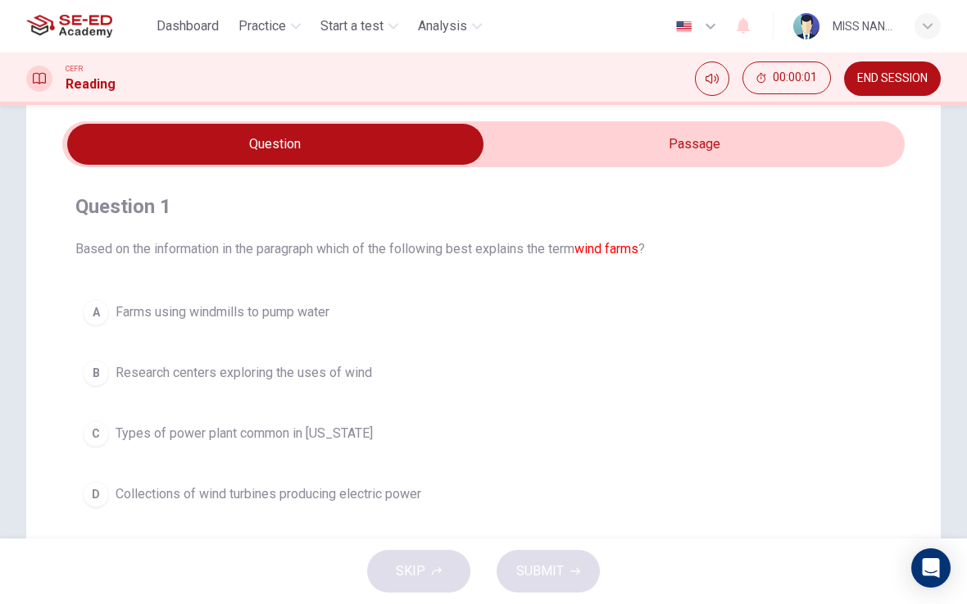
scroll to position [58, 0]
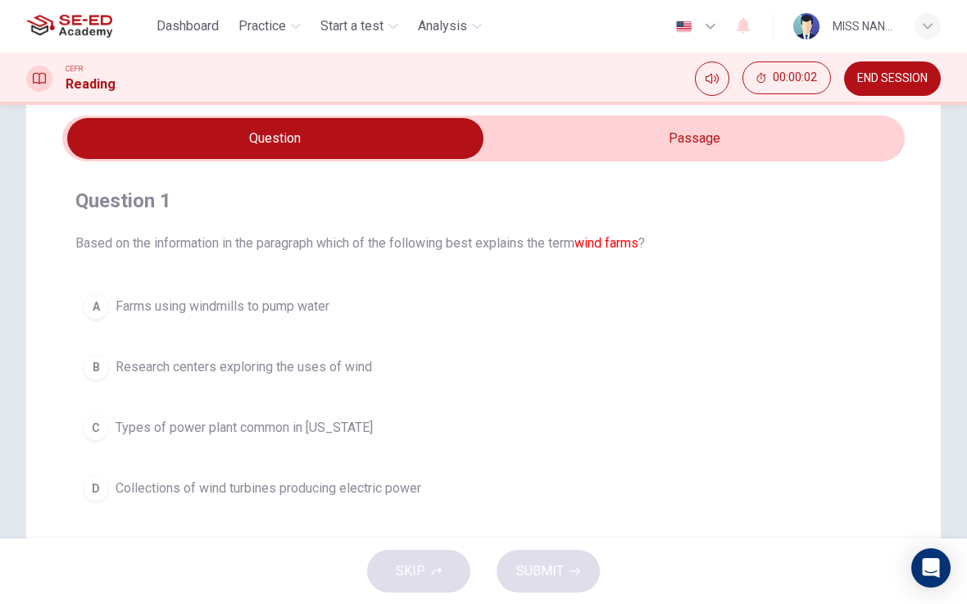
click at [602, 475] on button "D Collections of wind turbines producing electric power" at bounding box center [483, 488] width 816 height 41
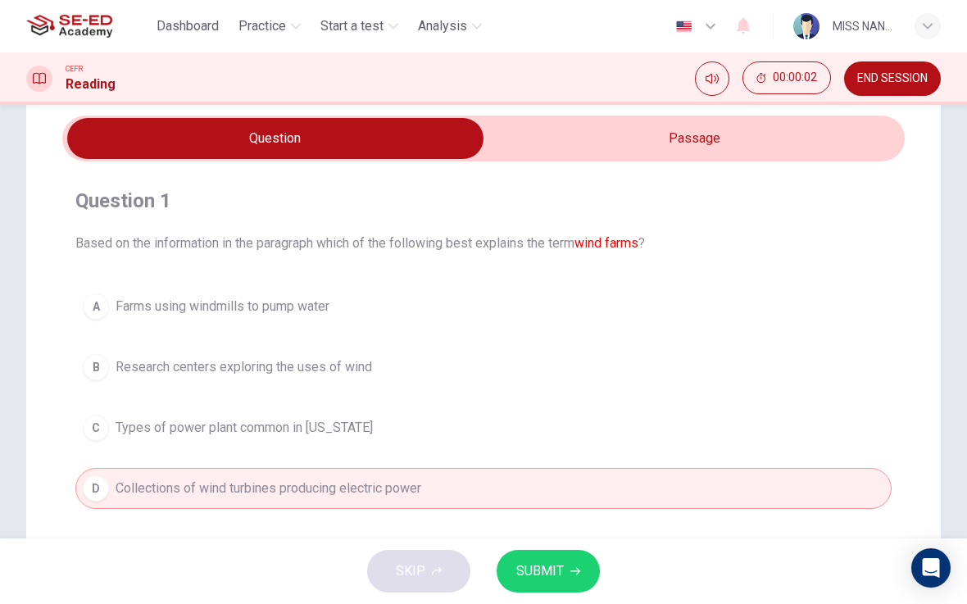
click at [557, 571] on span "SUBMIT" at bounding box center [540, 571] width 48 height 23
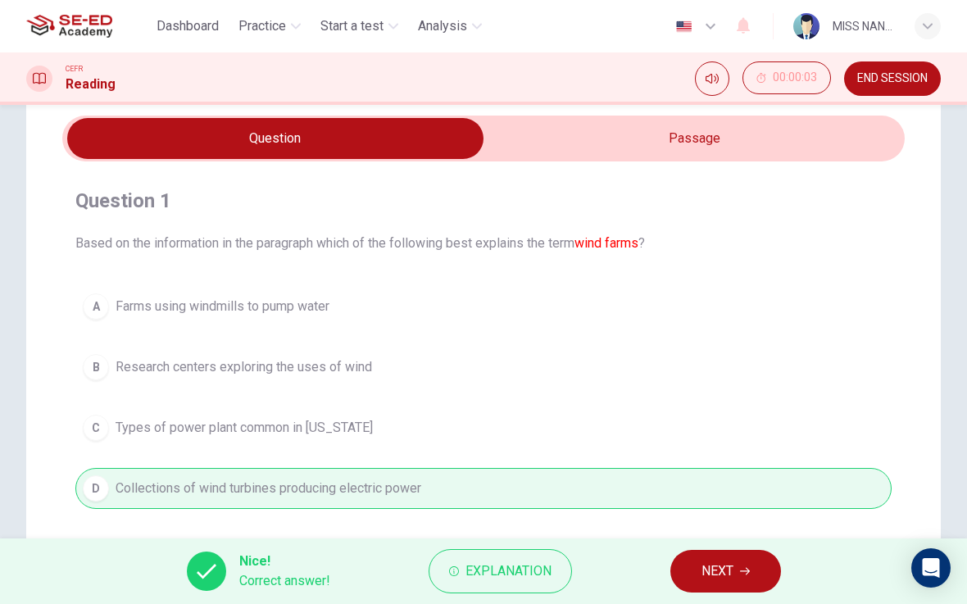
click at [900, 84] on span "END SESSION" at bounding box center [892, 78] width 70 height 13
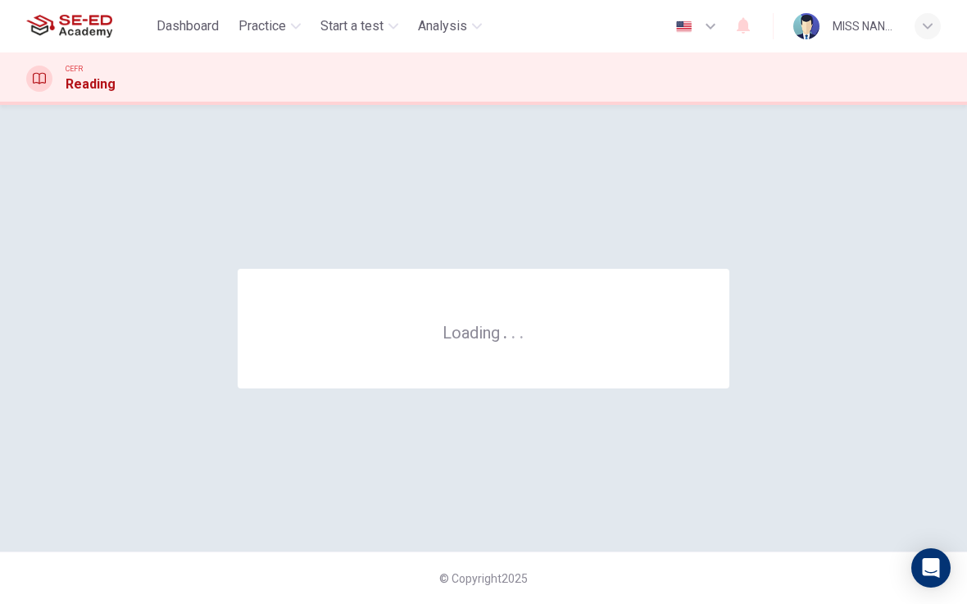
scroll to position [0, 0]
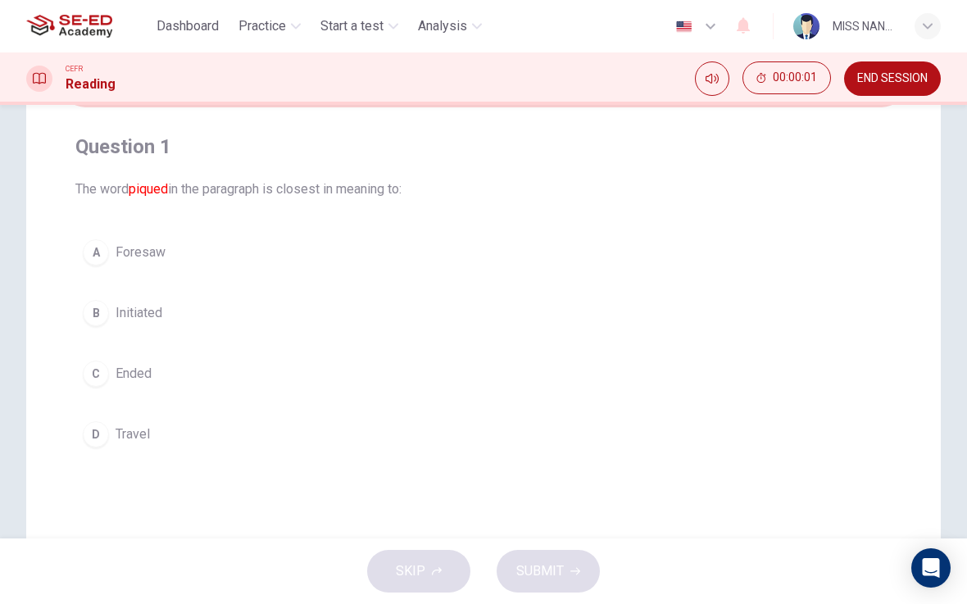
scroll to position [114, 0]
click at [302, 178] on span "The word piqued in the paragraph is closest in meaning to:" at bounding box center [483, 188] width 816 height 20
click at [341, 424] on button "D Travel" at bounding box center [483, 432] width 816 height 41
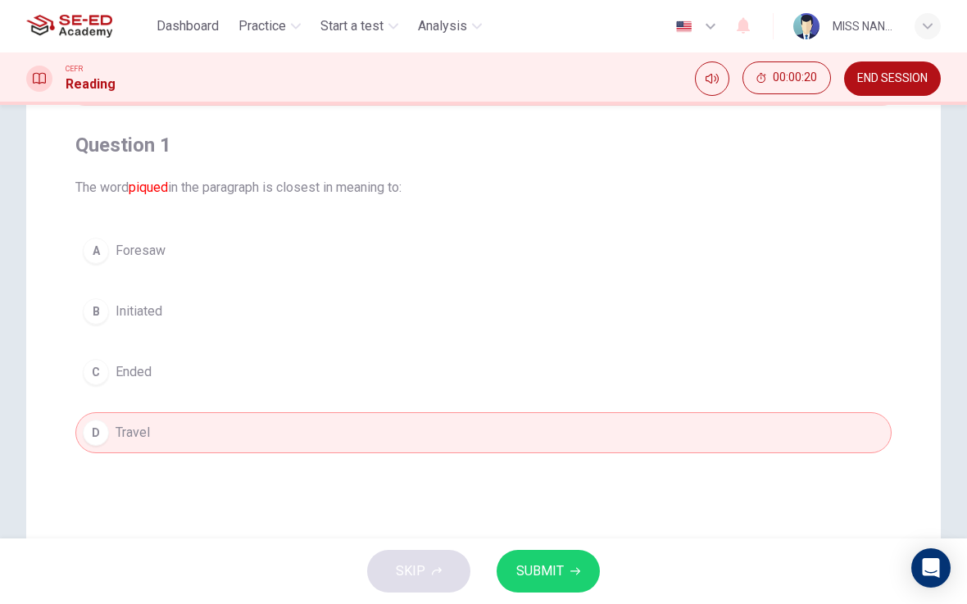
click at [561, 567] on span "SUBMIT" at bounding box center [540, 571] width 48 height 23
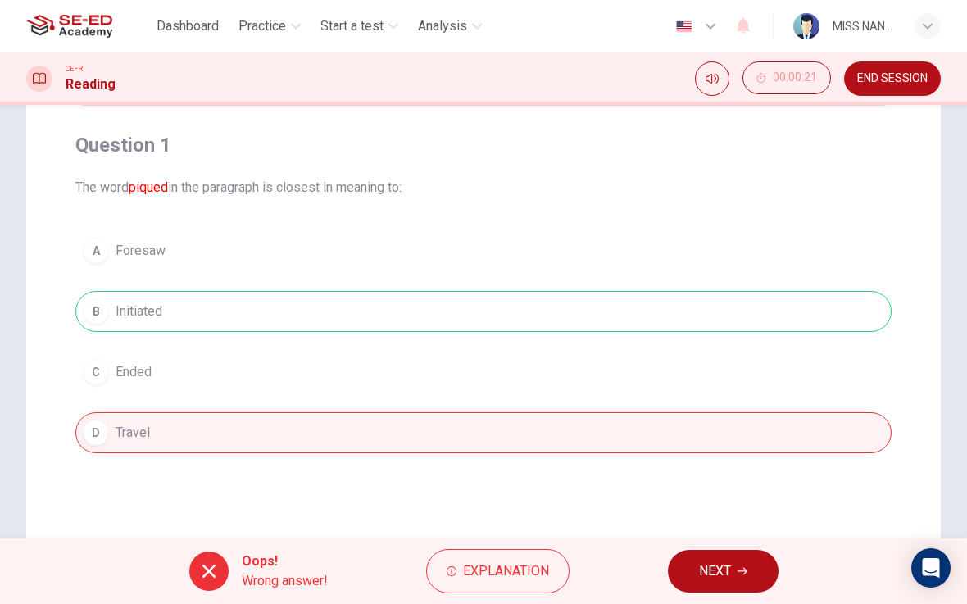
click at [739, 569] on icon "button" at bounding box center [743, 571] width 10 height 10
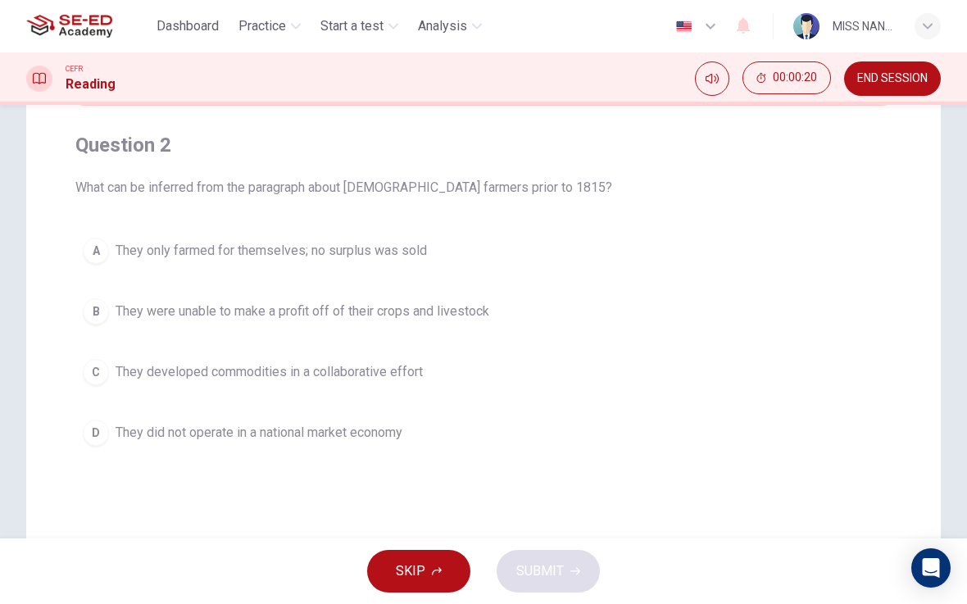
click at [607, 308] on button "B They were unable to make a profit off of their crops and livestock" at bounding box center [483, 311] width 816 height 41
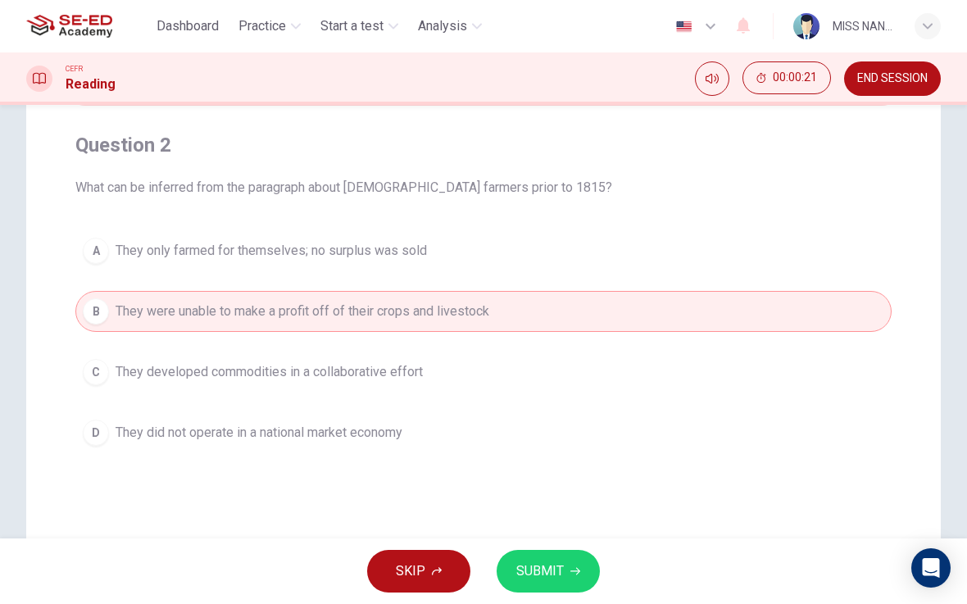
click at [575, 584] on button "SUBMIT" at bounding box center [548, 571] width 103 height 43
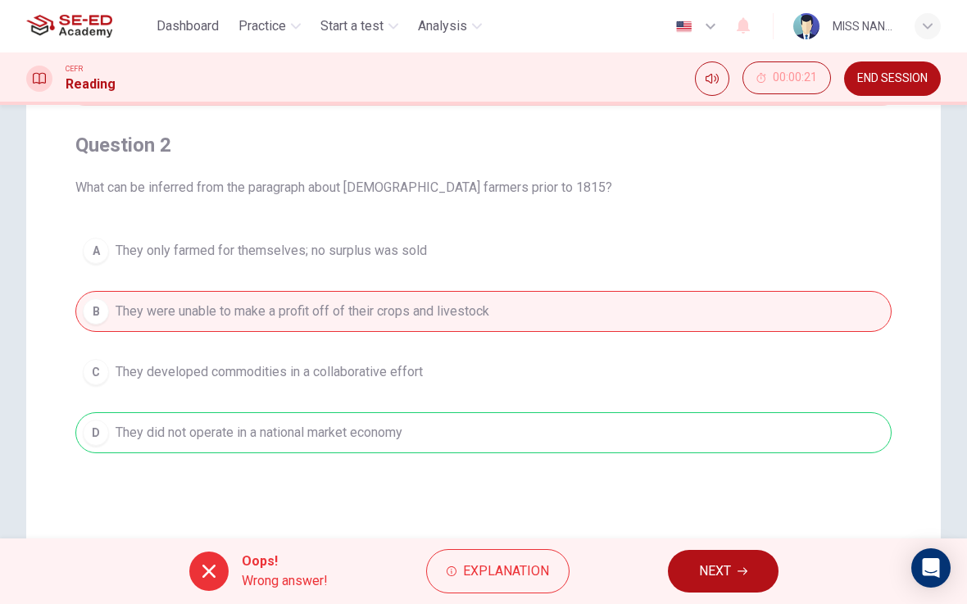
click at [742, 565] on button "NEXT" at bounding box center [723, 571] width 111 height 43
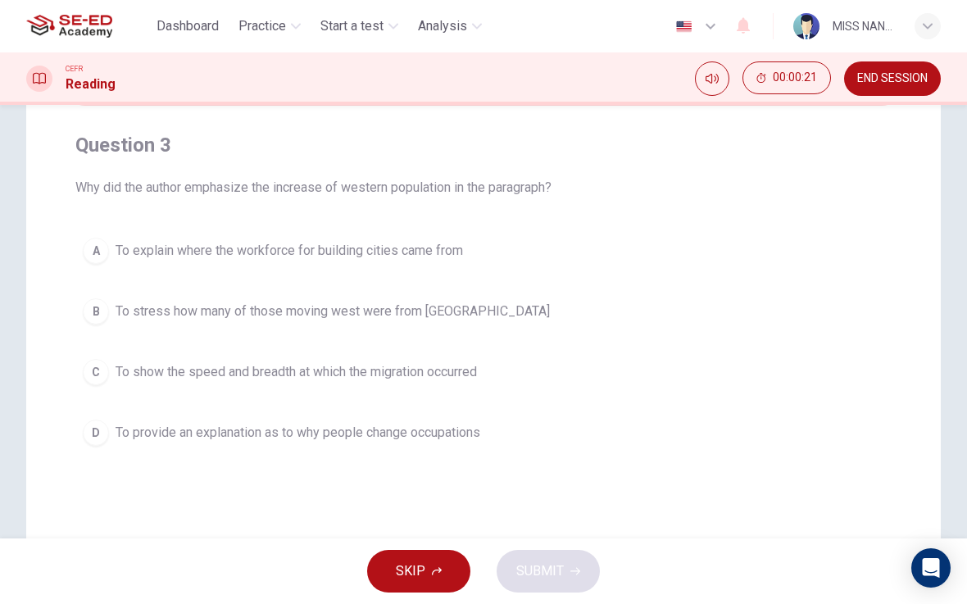
click at [662, 429] on button "D To provide an explanation as to why people change occupations" at bounding box center [483, 432] width 816 height 41
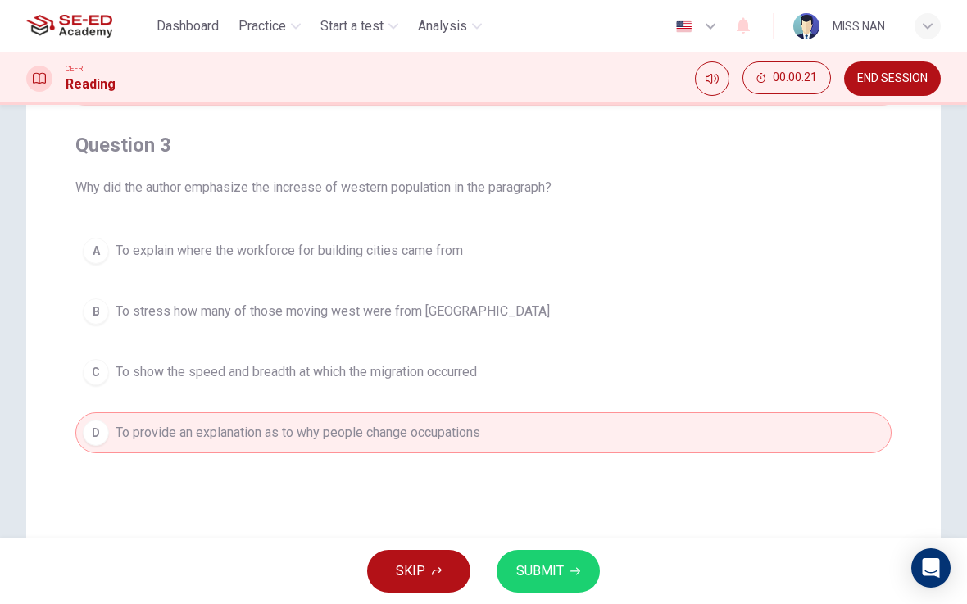
click at [580, 578] on button "SUBMIT" at bounding box center [548, 571] width 103 height 43
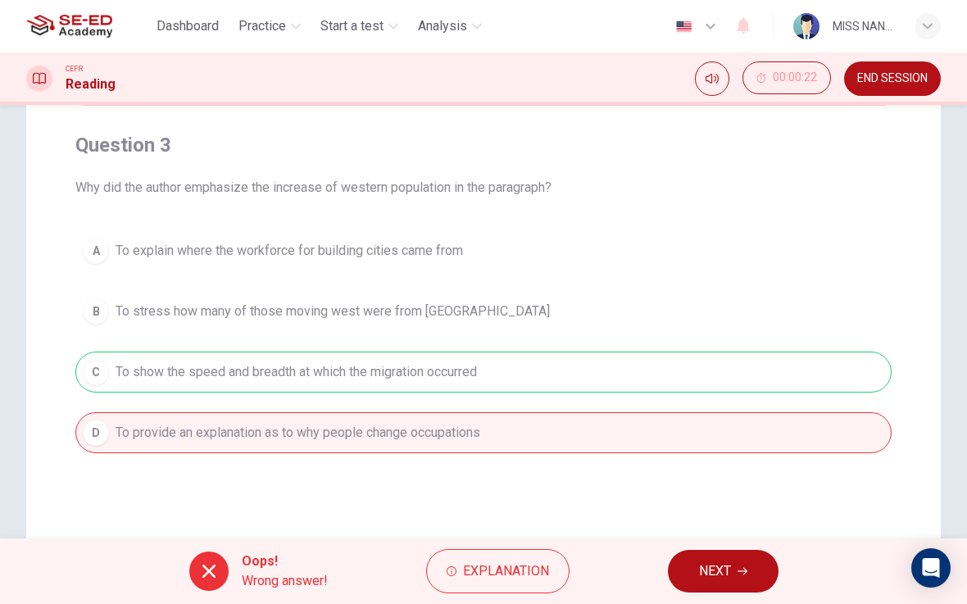
click at [727, 567] on span "NEXT" at bounding box center [715, 571] width 32 height 23
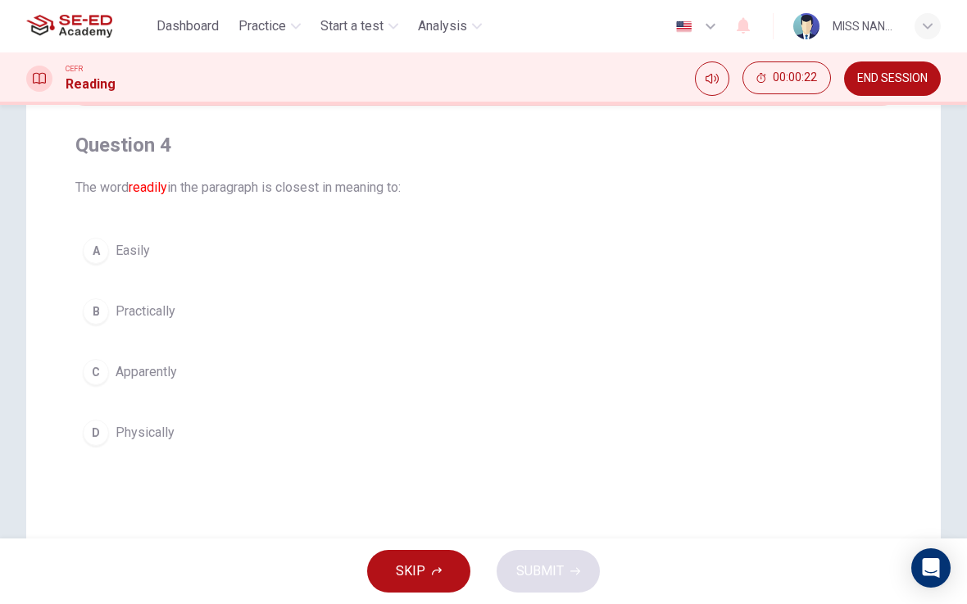
click at [655, 374] on button "C Apparently" at bounding box center [483, 372] width 816 height 41
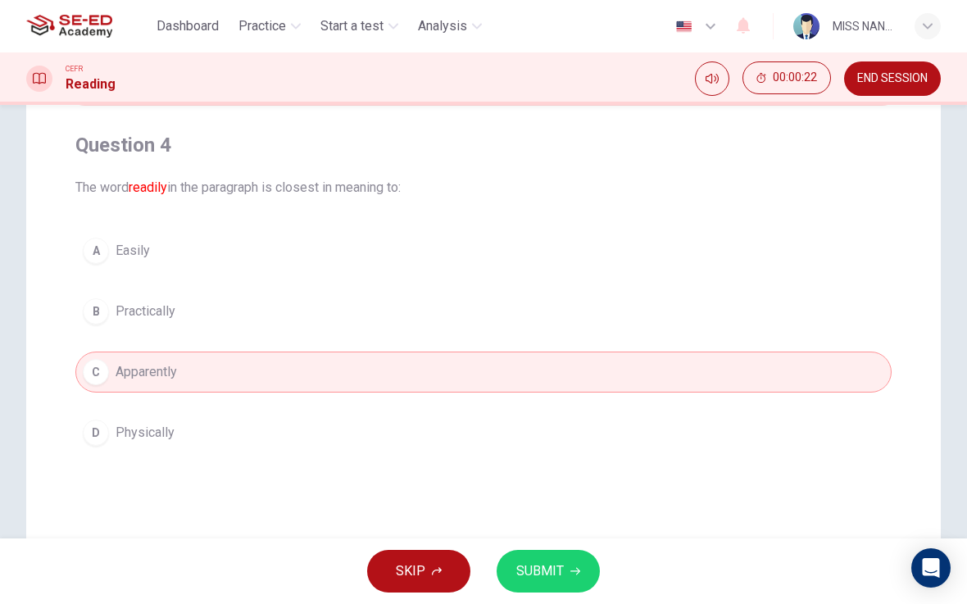
click at [655, 373] on button "C Apparently" at bounding box center [483, 372] width 816 height 41
click at [617, 561] on div "SKIP SUBMIT" at bounding box center [483, 572] width 967 height 66
click at [611, 560] on div "SKIP SUBMIT" at bounding box center [483, 572] width 967 height 66
click at [416, 253] on button "A Easily" at bounding box center [483, 250] width 816 height 41
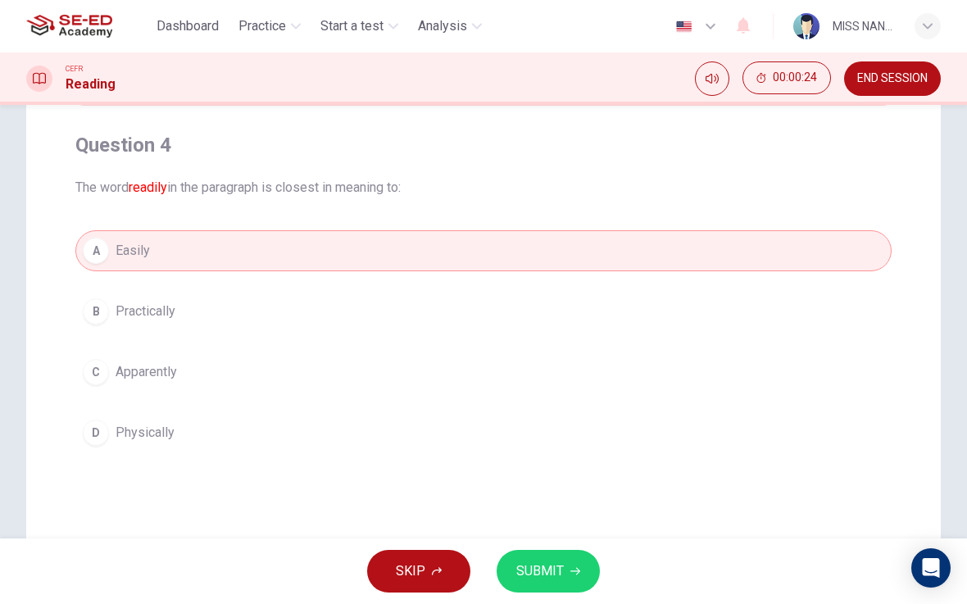
click at [412, 292] on button "B Practically" at bounding box center [483, 311] width 816 height 41
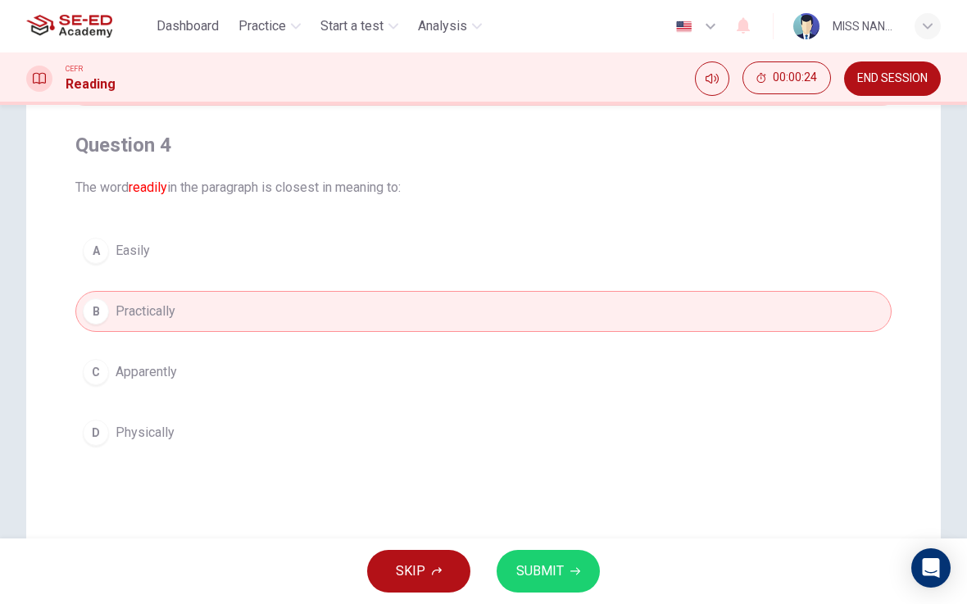
click at [593, 561] on button "SUBMIT" at bounding box center [548, 571] width 103 height 43
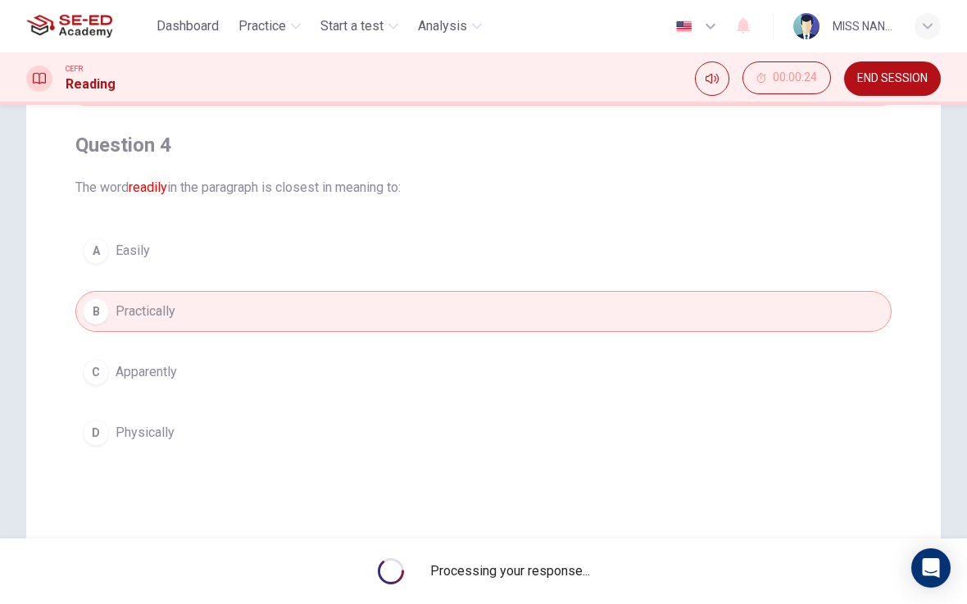
click at [585, 569] on span "Processing your response..." at bounding box center [510, 571] width 160 height 20
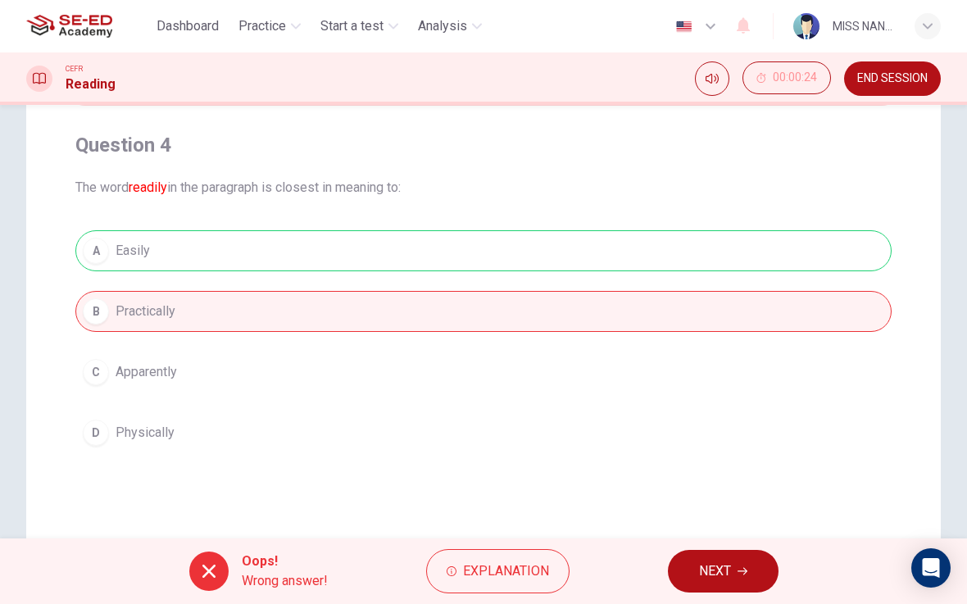
click at [406, 288] on div "A Easily B Practically C Apparently D Physically" at bounding box center [483, 341] width 816 height 223
click at [584, 569] on div "Oops! Wrong answer! Explanation NEXT" at bounding box center [483, 572] width 967 height 66
click at [734, 585] on button "NEXT" at bounding box center [723, 571] width 111 height 43
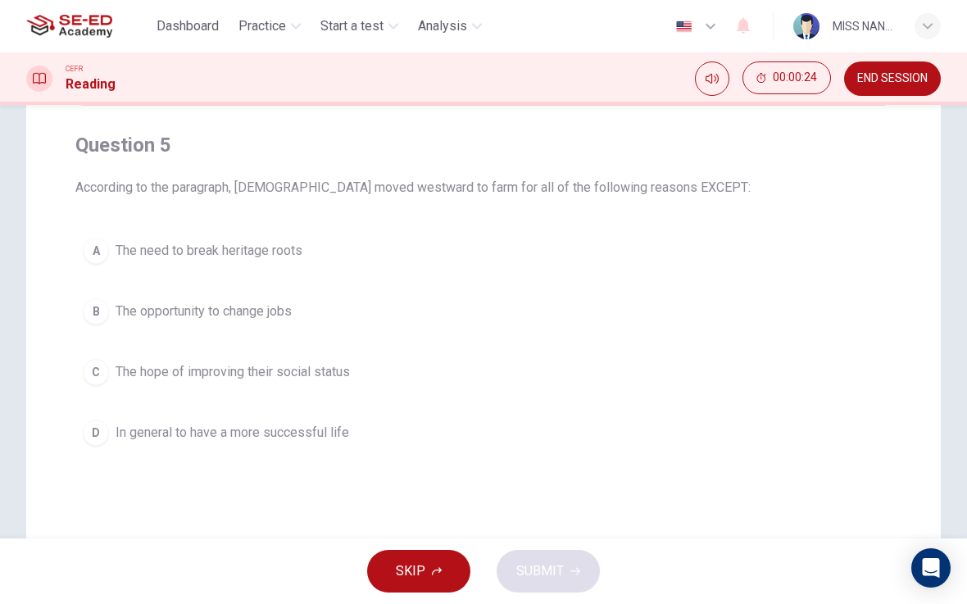
click at [752, 559] on div "SKIP SUBMIT" at bounding box center [483, 572] width 967 height 66
click at [713, 550] on div "SKIP SUBMIT" at bounding box center [483, 572] width 967 height 66
click at [570, 564] on div "SKIP SUBMIT" at bounding box center [483, 572] width 967 height 66
click at [428, 270] on button "A The need to break heritage roots" at bounding box center [483, 250] width 816 height 41
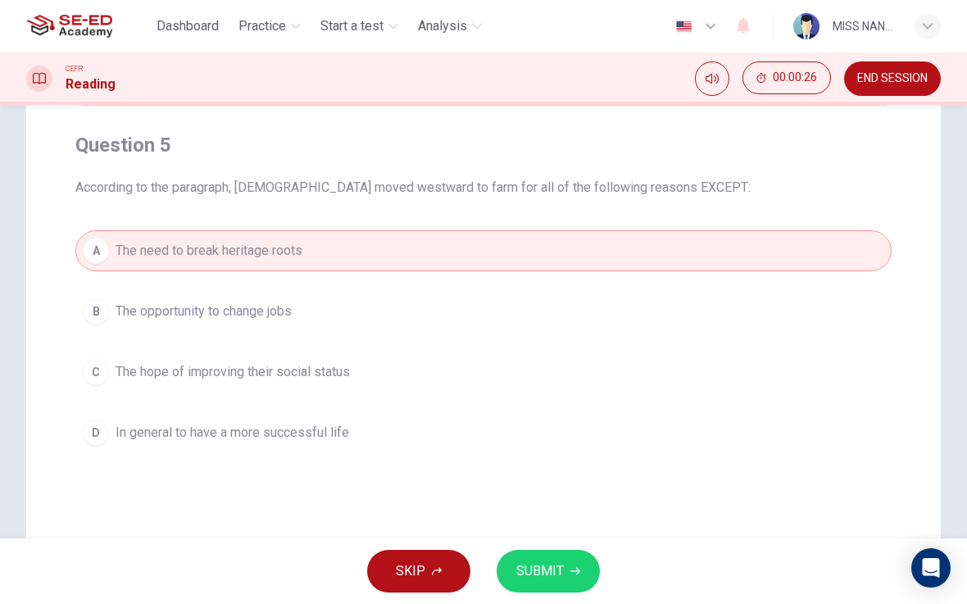
click at [333, 356] on button "C The hope of improving their social status" at bounding box center [483, 372] width 816 height 41
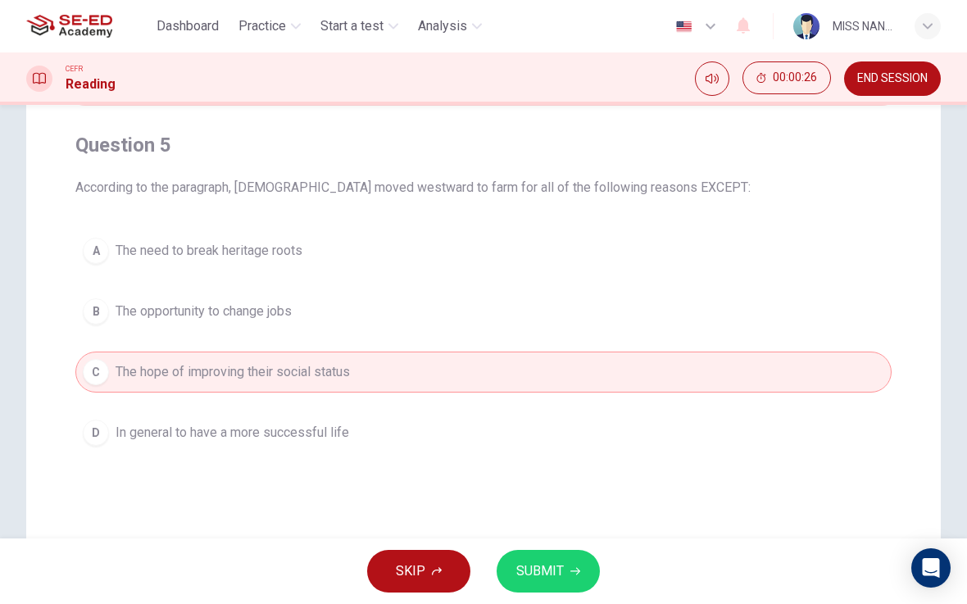
click at [564, 566] on button "SUBMIT" at bounding box center [548, 571] width 103 height 43
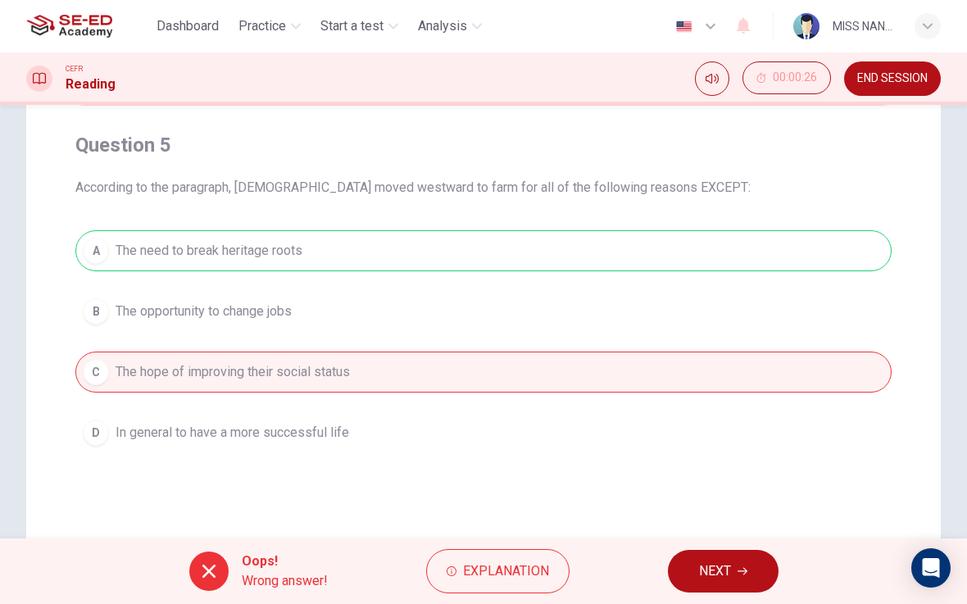
click at [737, 561] on button "NEXT" at bounding box center [723, 571] width 111 height 43
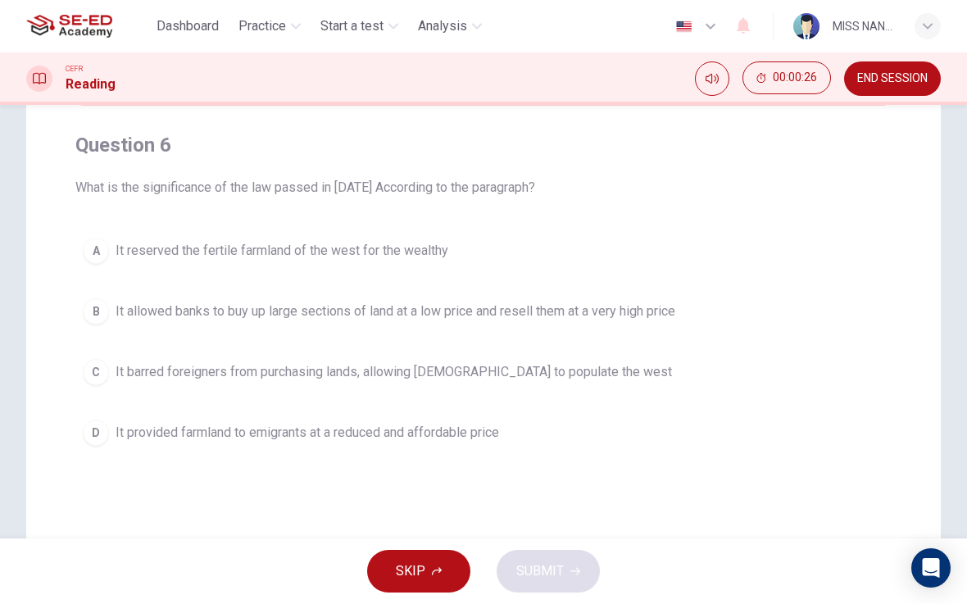
click at [384, 370] on span "It barred foreigners from purchasing lands, allowing [DEMOGRAPHIC_DATA] to popu…" at bounding box center [394, 372] width 557 height 20
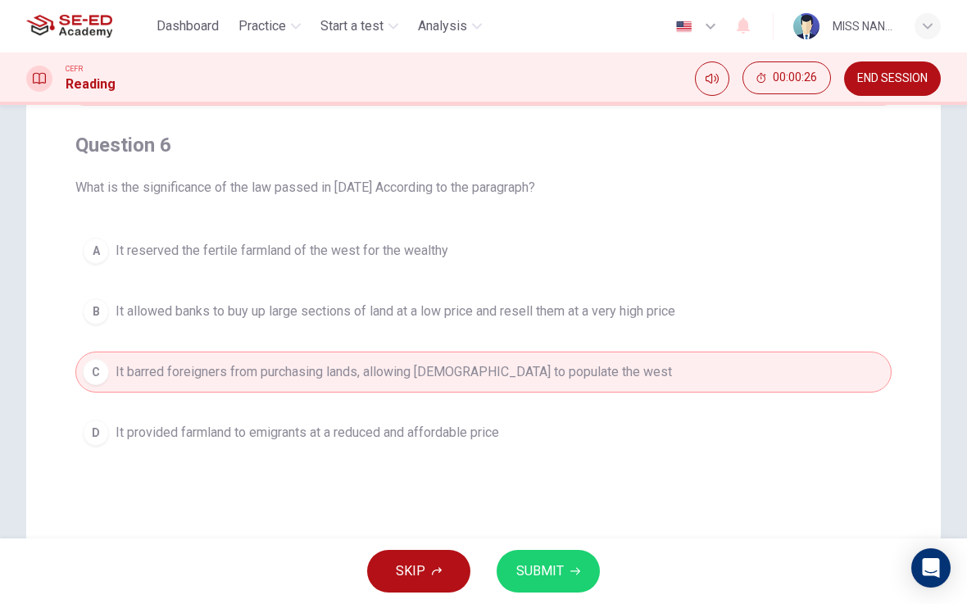
click at [666, 580] on div "SKIP SUBMIT" at bounding box center [483, 572] width 967 height 66
click at [560, 573] on span "SUBMIT" at bounding box center [540, 571] width 48 height 23
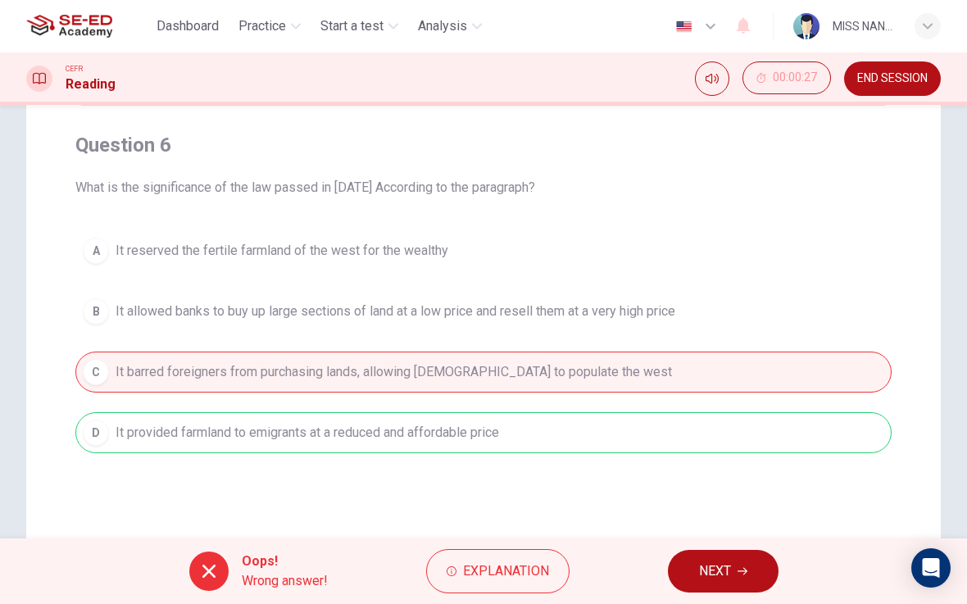
click at [720, 550] on button "NEXT" at bounding box center [723, 571] width 111 height 43
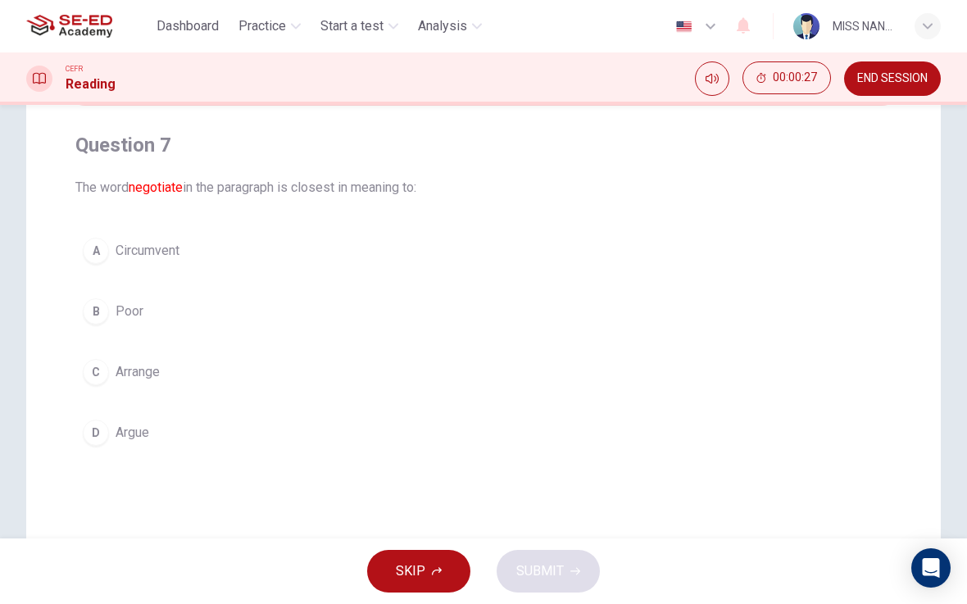
click at [643, 311] on button "B Poor" at bounding box center [483, 311] width 816 height 41
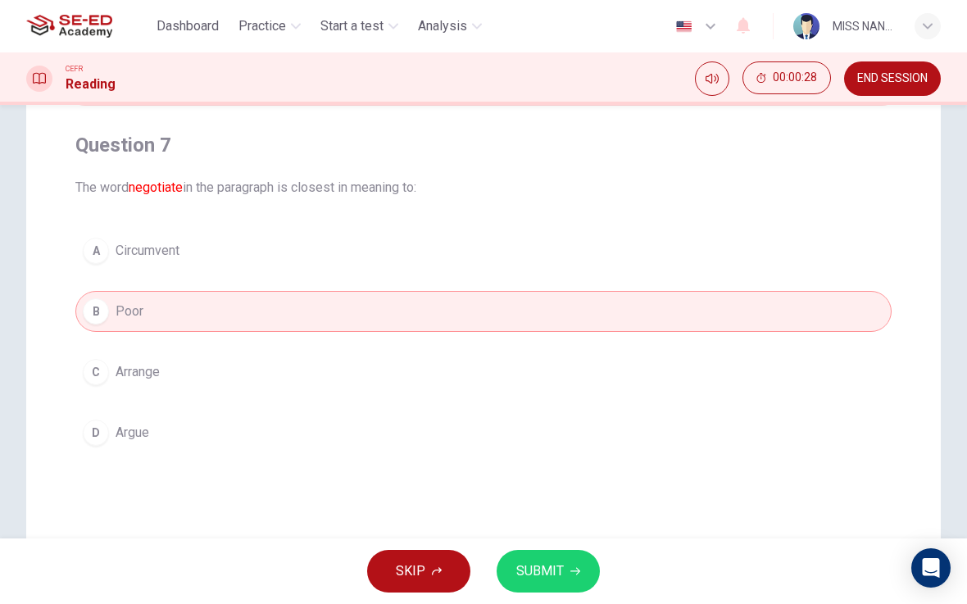
click at [611, 560] on div "SKIP SUBMIT" at bounding box center [483, 572] width 967 height 66
click at [576, 561] on button "SUBMIT" at bounding box center [548, 571] width 103 height 43
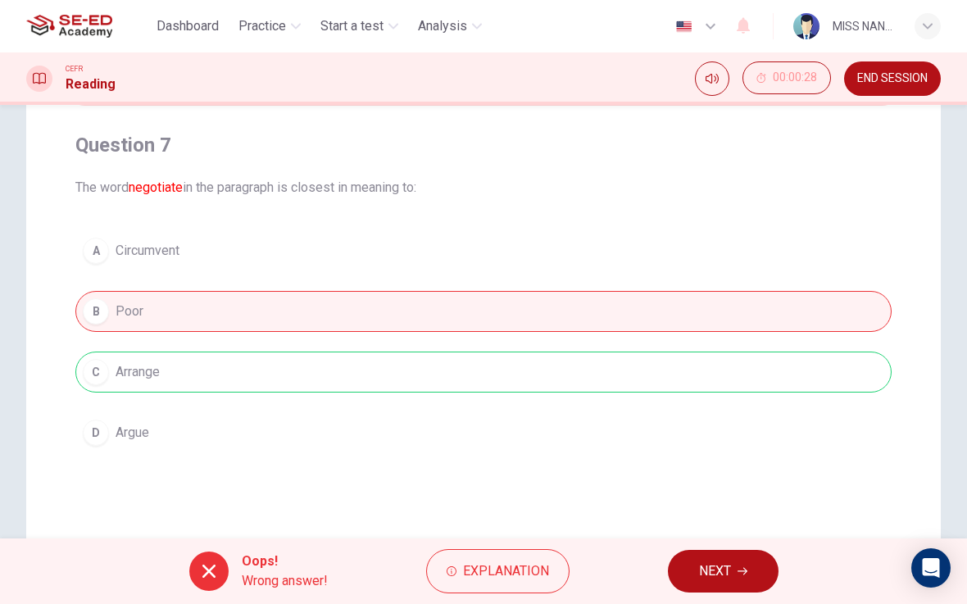
click at [723, 552] on button "NEXT" at bounding box center [723, 571] width 111 height 43
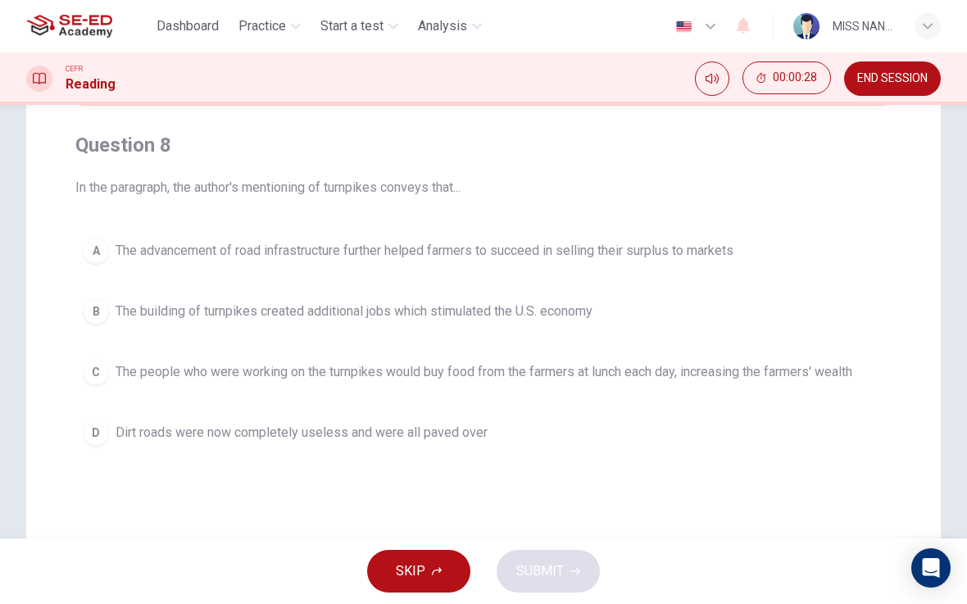
click at [892, 84] on span "END SESSION" at bounding box center [892, 78] width 70 height 13
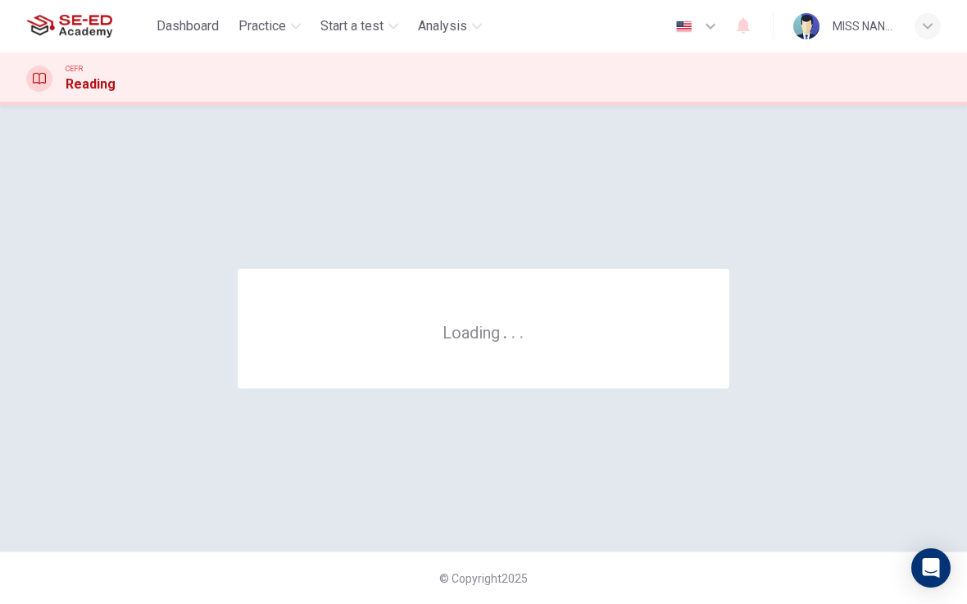
scroll to position [0, 0]
